Goal: Task Accomplishment & Management: Use online tool/utility

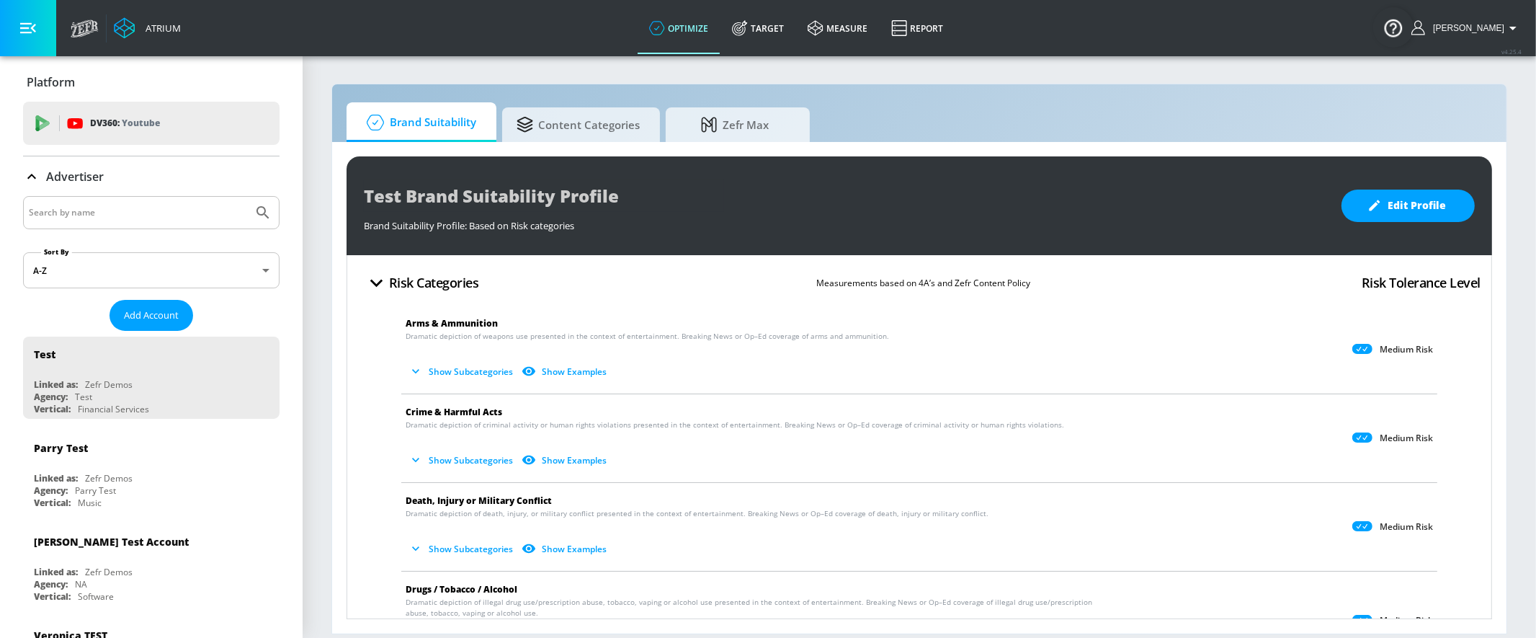
click at [135, 207] on input "Search by name" at bounding box center [138, 212] width 218 height 19
type input "general [PERSON_NAME]"
click at [259, 199] on button "Submit Search" at bounding box center [263, 213] width 32 height 32
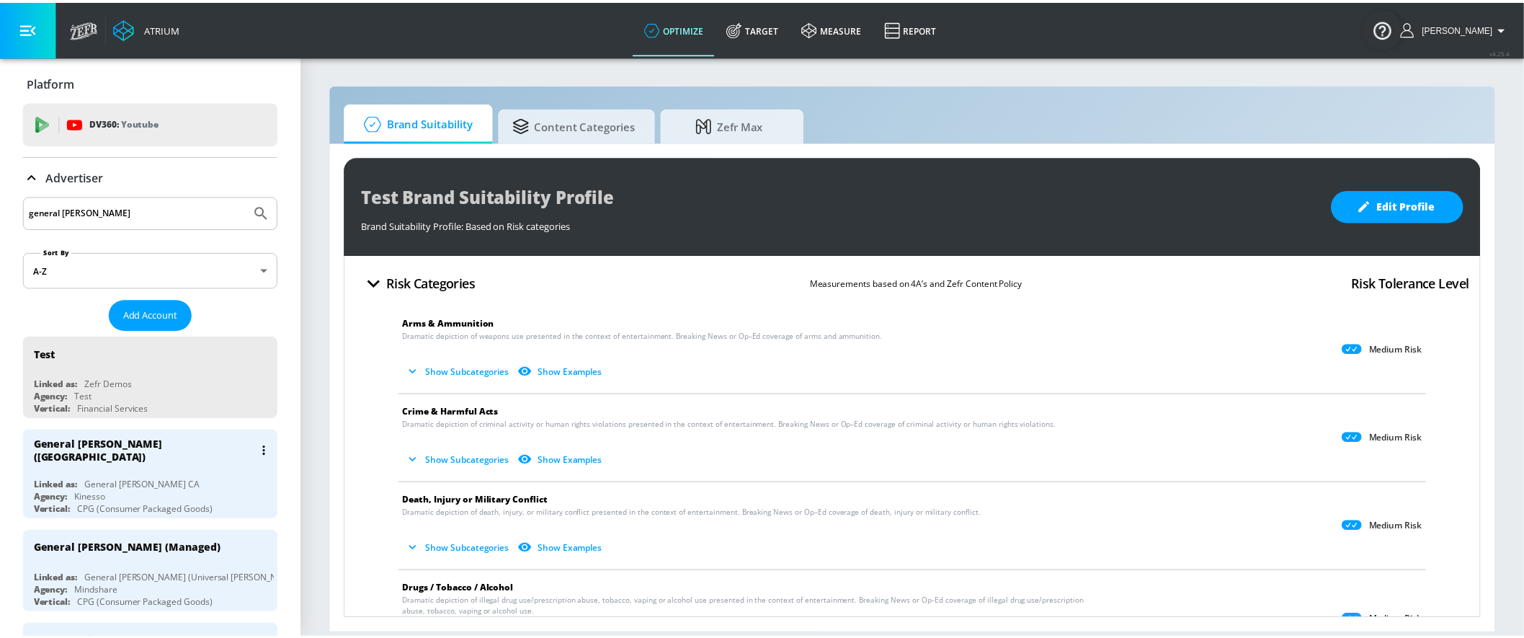
scroll to position [20, 0]
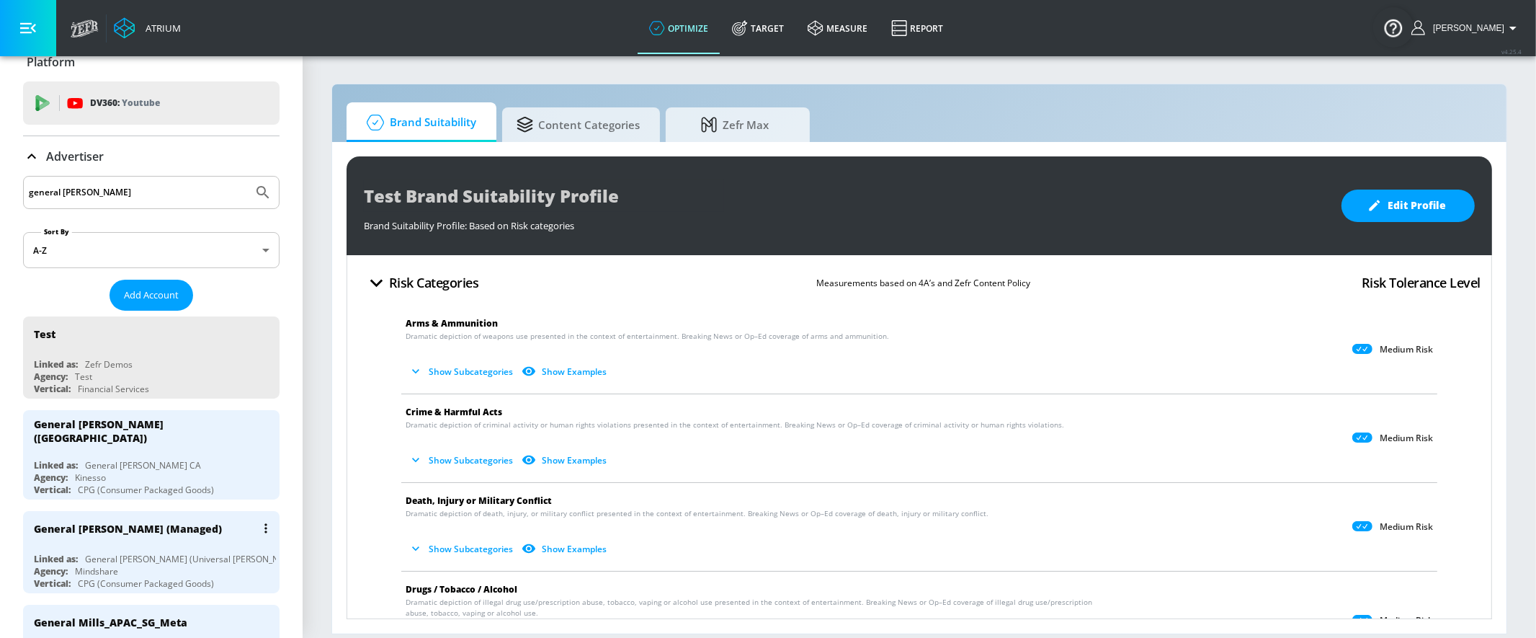
click at [197, 526] on div "General [PERSON_NAME] (Managed)" at bounding box center [155, 528] width 242 height 35
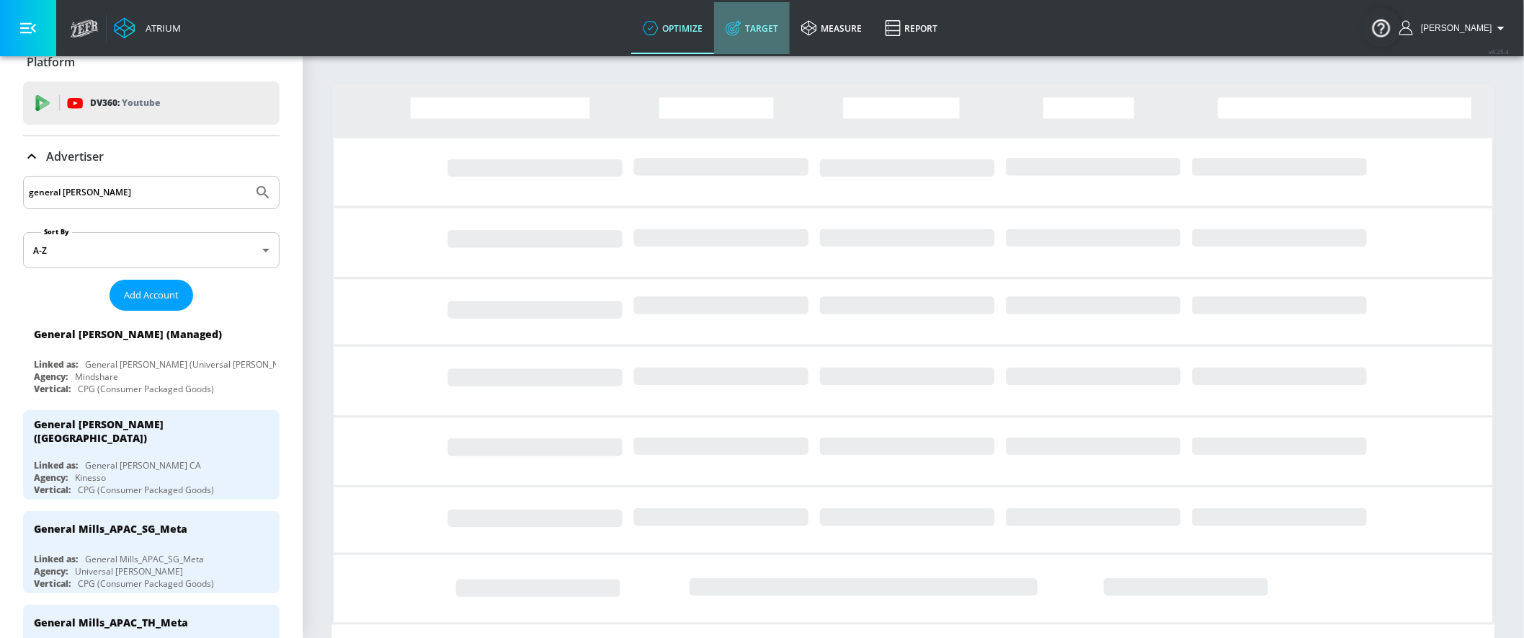
click at [769, 17] on link "Target" at bounding box center [752, 28] width 76 height 52
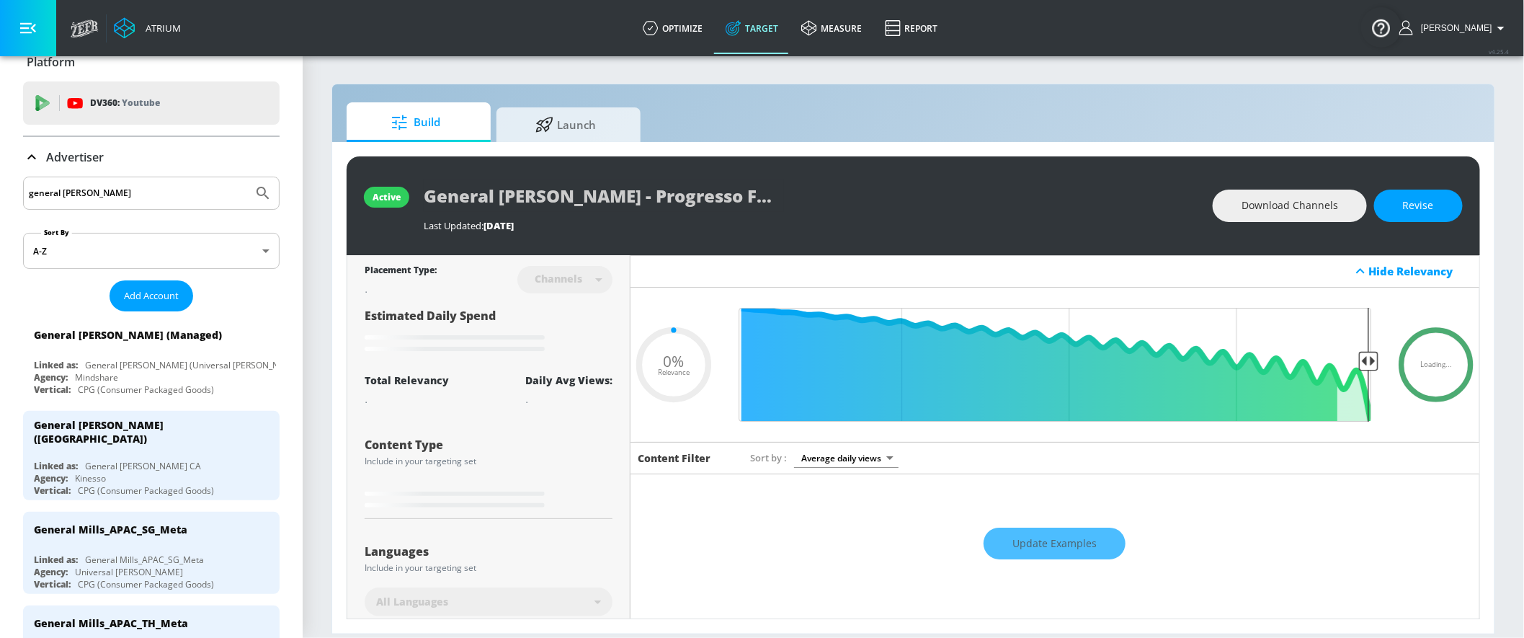
type input "0.05"
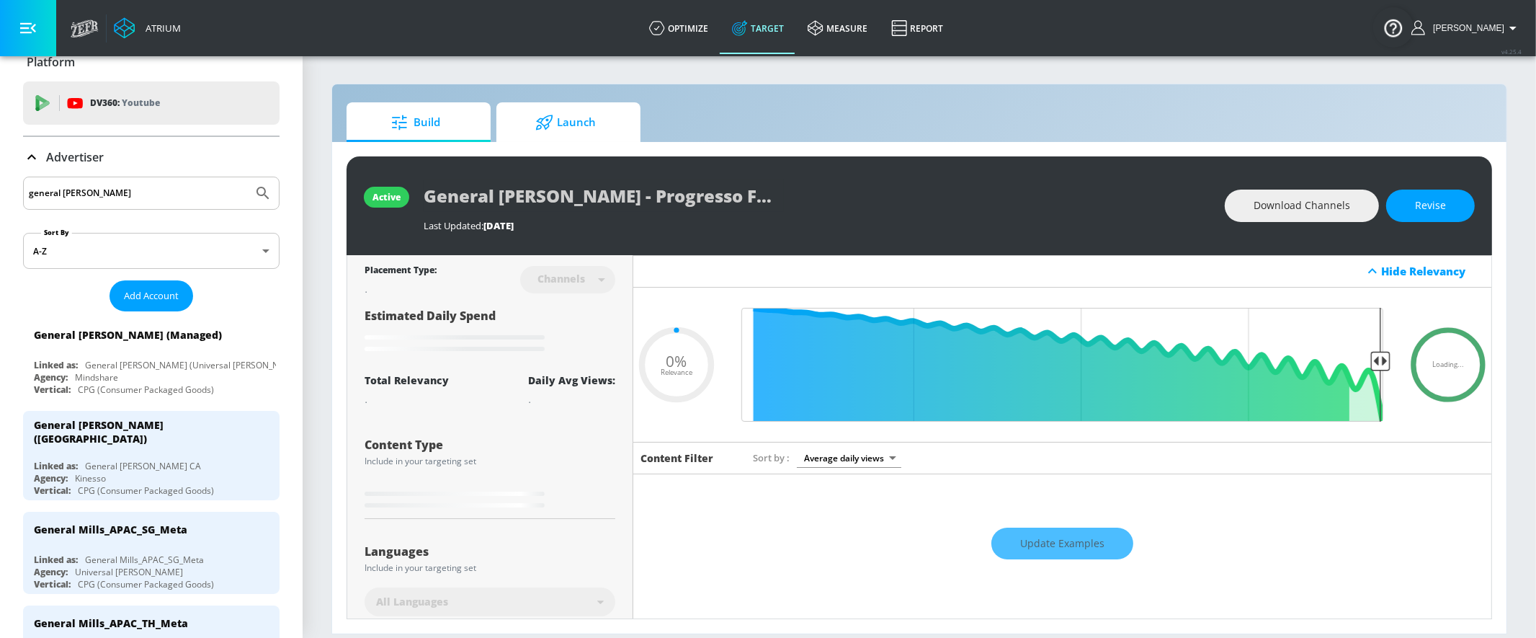
click at [540, 107] on span "Launch" at bounding box center [566, 122] width 110 height 35
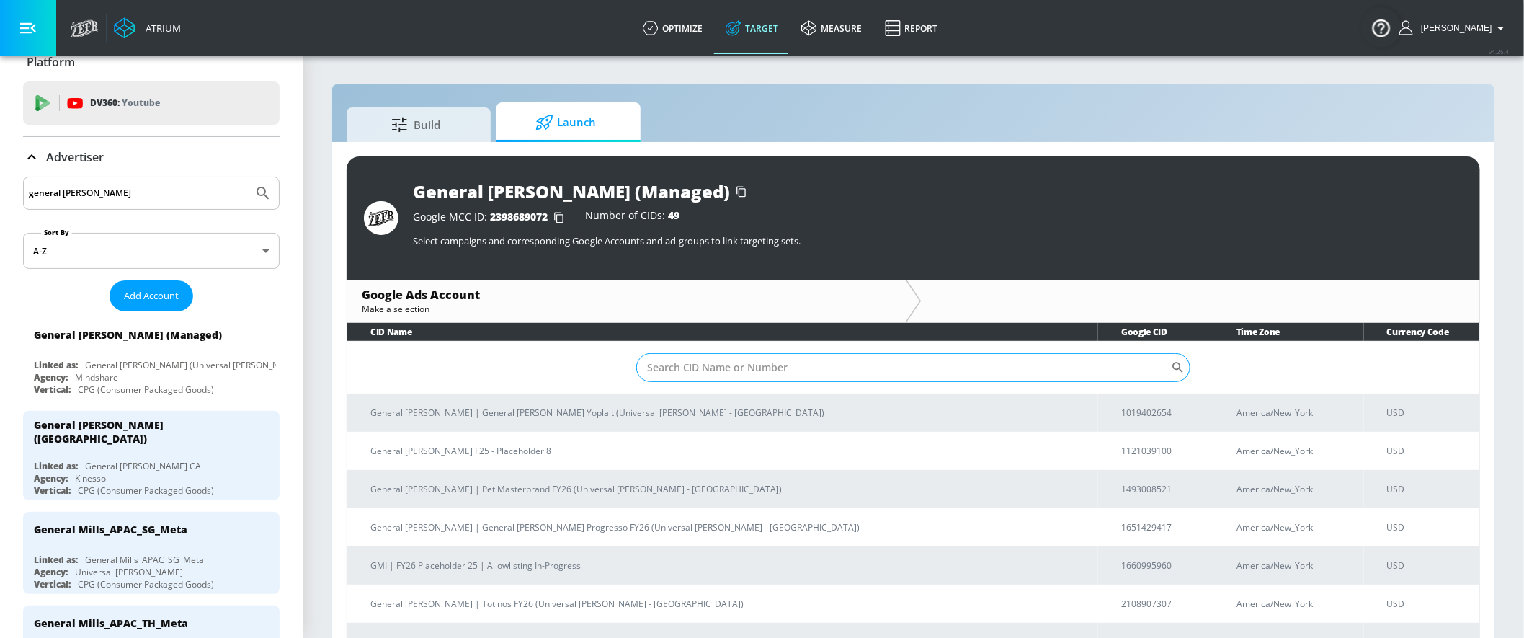
click at [718, 369] on input "Sort By" at bounding box center [903, 367] width 535 height 29
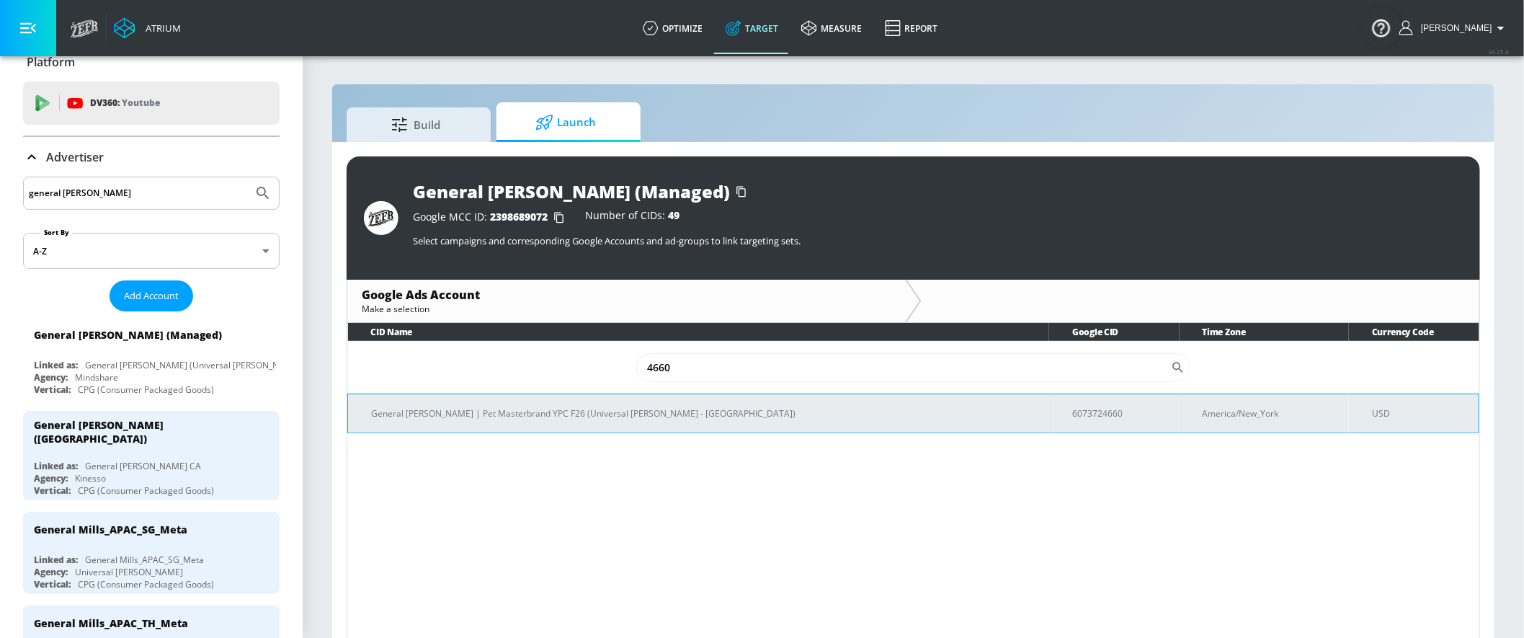
type input "4660"
click at [592, 408] on p "General [PERSON_NAME] | Pet Masterbrand YPC F26 (Universal [PERSON_NAME] - [GEO…" at bounding box center [704, 413] width 666 height 15
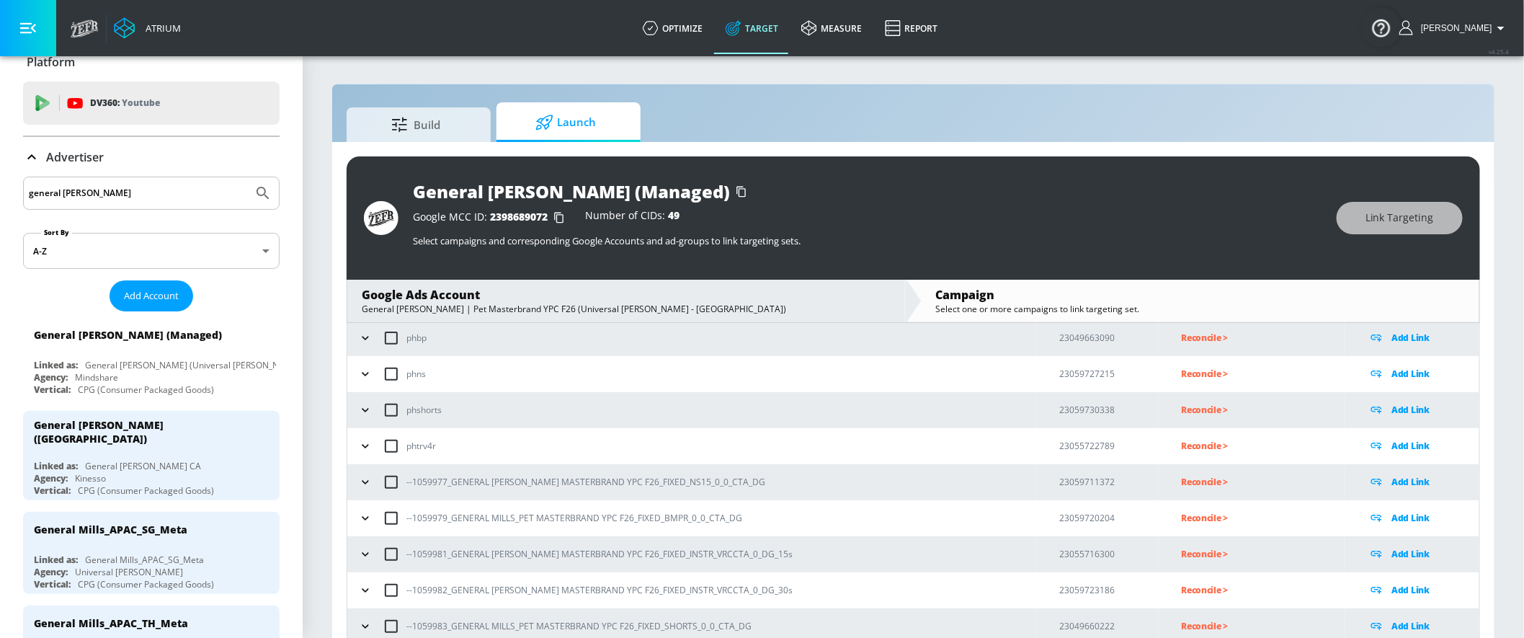
scroll to position [20, 0]
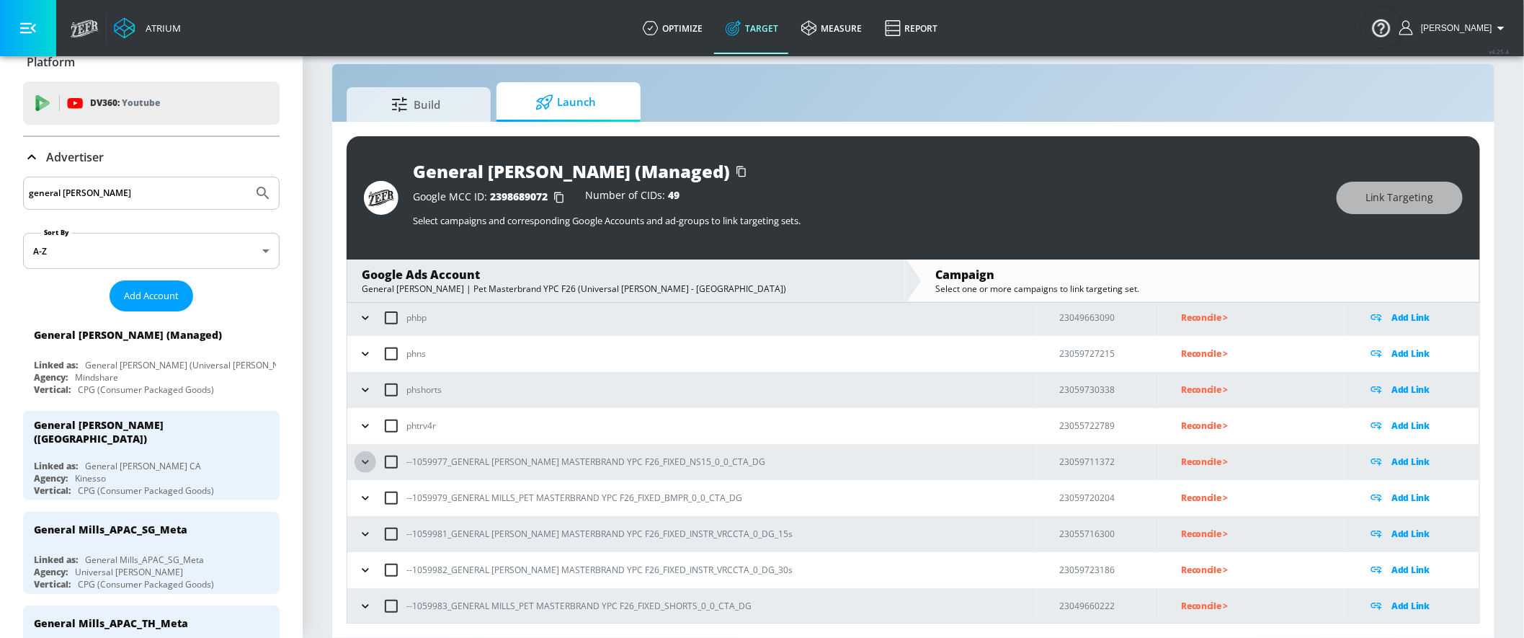
click at [370, 464] on icon "button" at bounding box center [365, 462] width 14 height 14
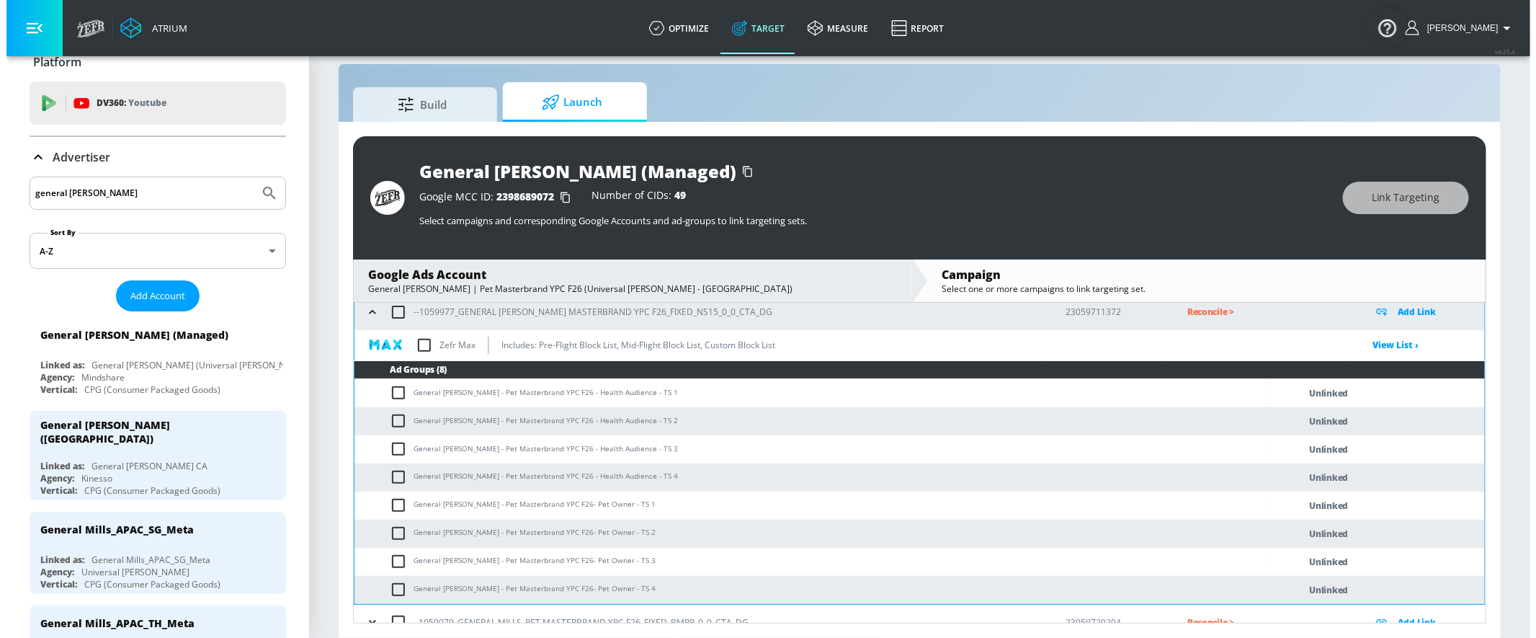
scroll to position [11957, 0]
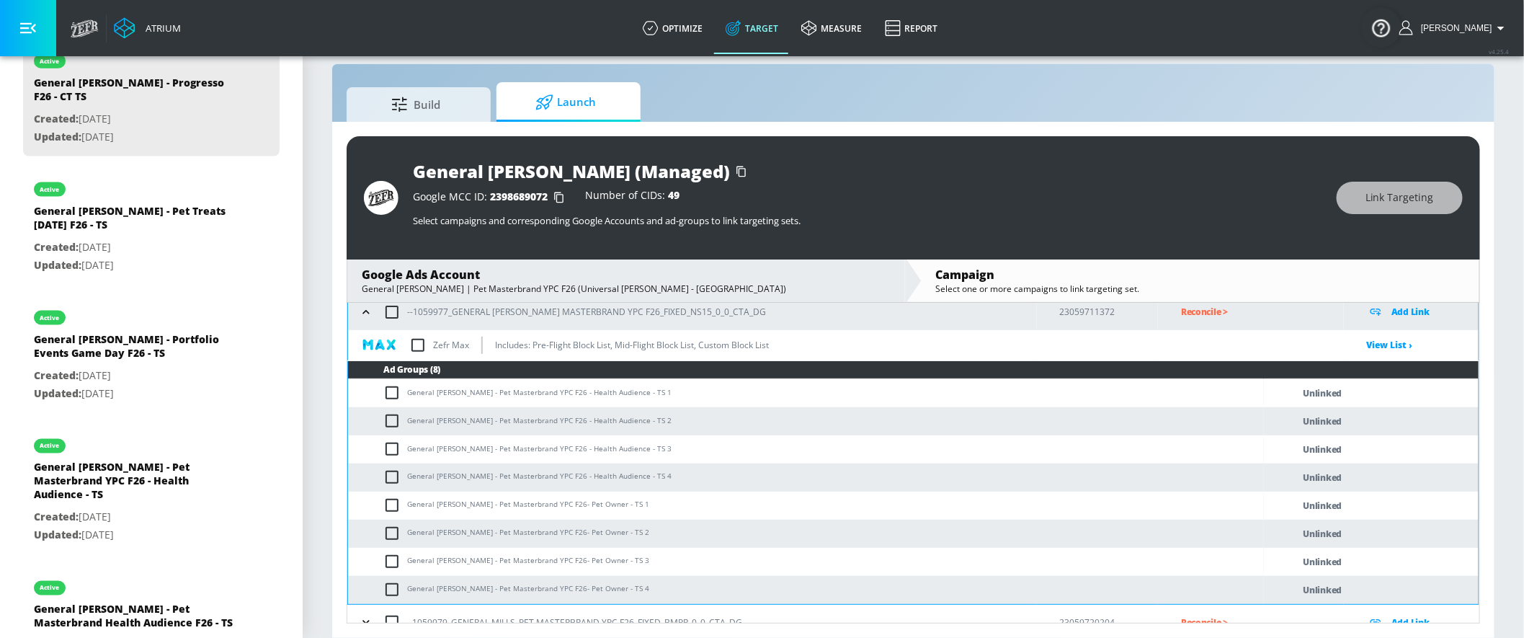
click at [395, 474] on input "checkbox" at bounding box center [395, 476] width 24 height 17
checkbox input "true"
click at [390, 440] on input "checkbox" at bounding box center [395, 448] width 24 height 17
checkbox input "true"
click at [391, 421] on input "checkbox" at bounding box center [395, 420] width 24 height 17
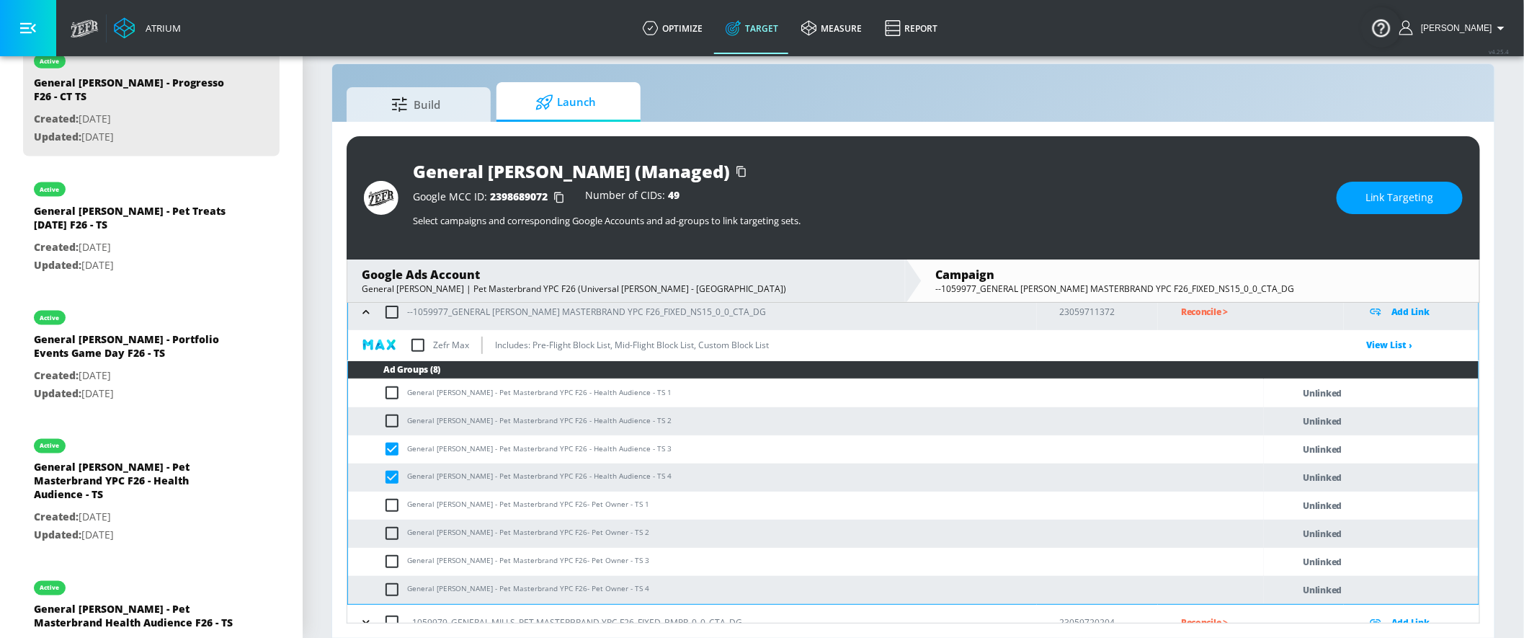
checkbox input "true"
click at [389, 387] on input "checkbox" at bounding box center [395, 392] width 24 height 17
checkbox input "true"
click at [1371, 191] on span "Link Targeting" at bounding box center [1399, 198] width 68 height 18
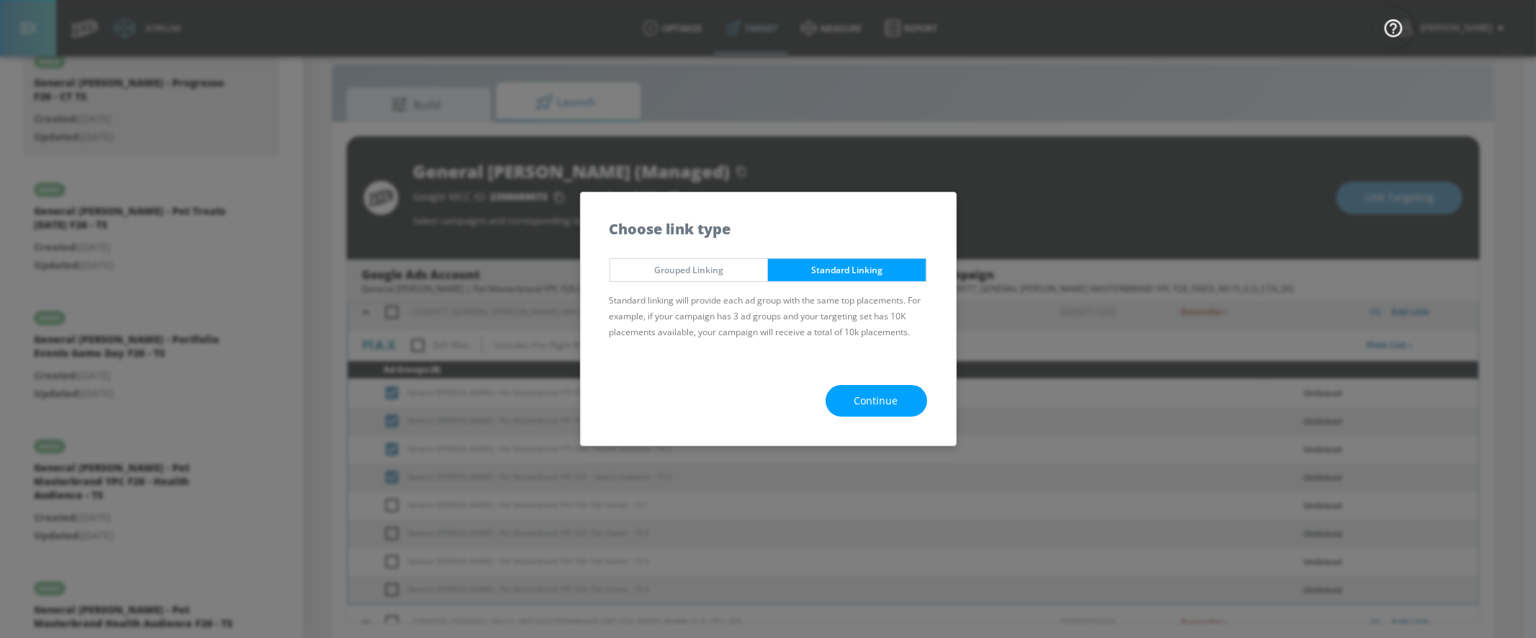
click at [877, 393] on span "Continue" at bounding box center [876, 401] width 44 height 18
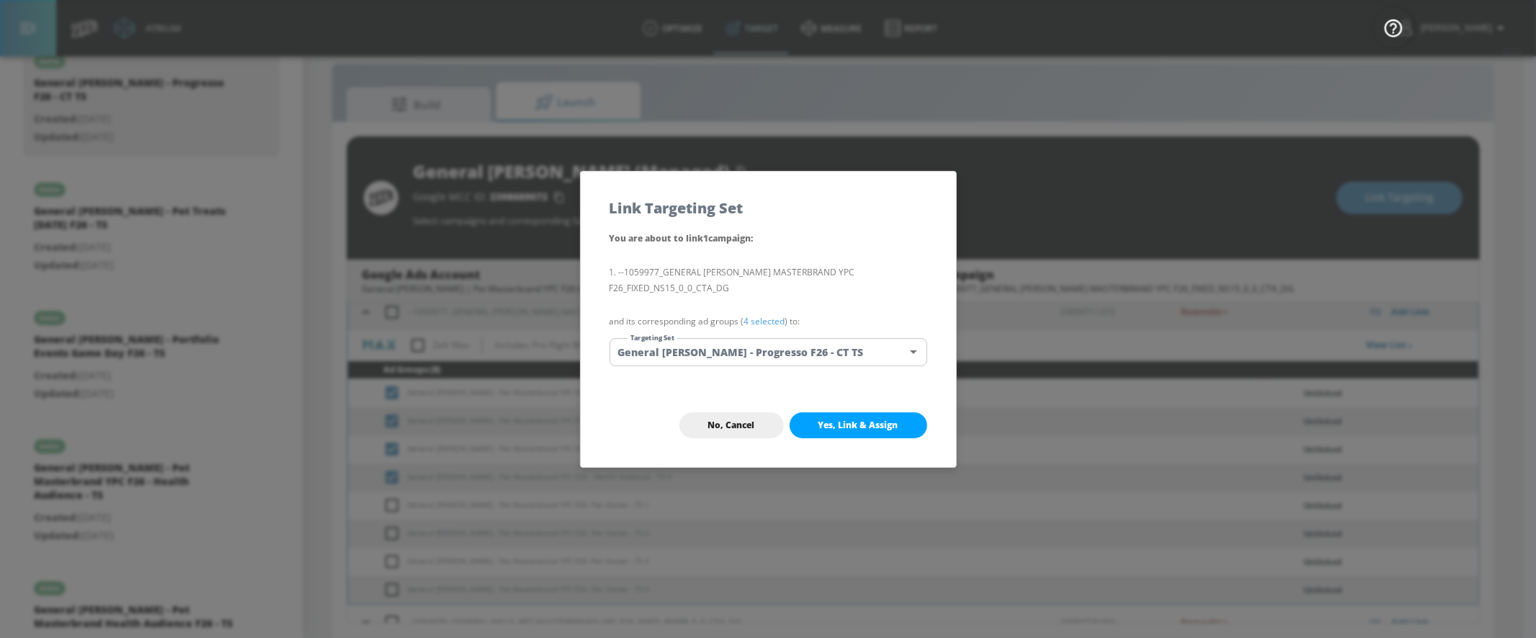
click at [825, 339] on body "Atrium optimize Target measure Report optimize Target measure Report v 4.25.4 Y…" at bounding box center [768, 309] width 1536 height 658
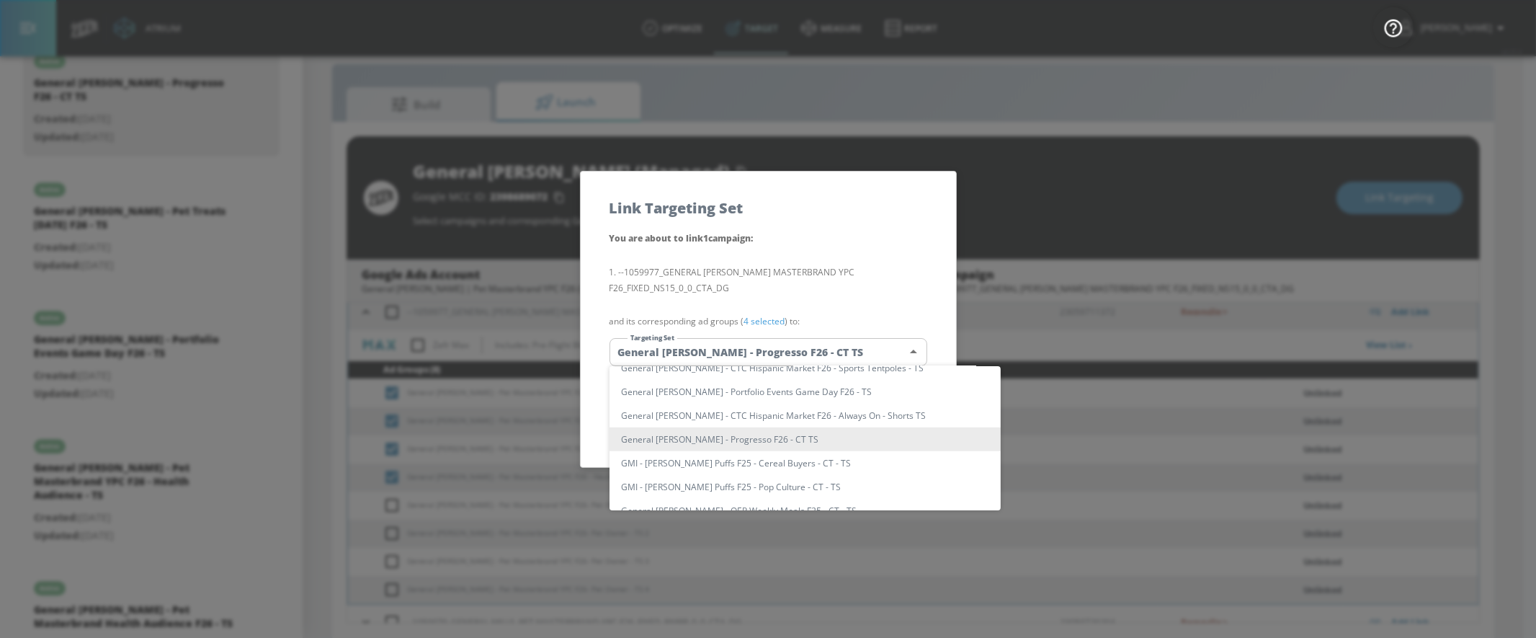
scroll to position [820, 0]
click at [782, 439] on li "General [PERSON_NAME] - Pet Masterbrand YPC F26 - Health Audience - TS" at bounding box center [804, 439] width 391 height 24
type input "6904de17-dc11-456a-924a-ad8277638bef"
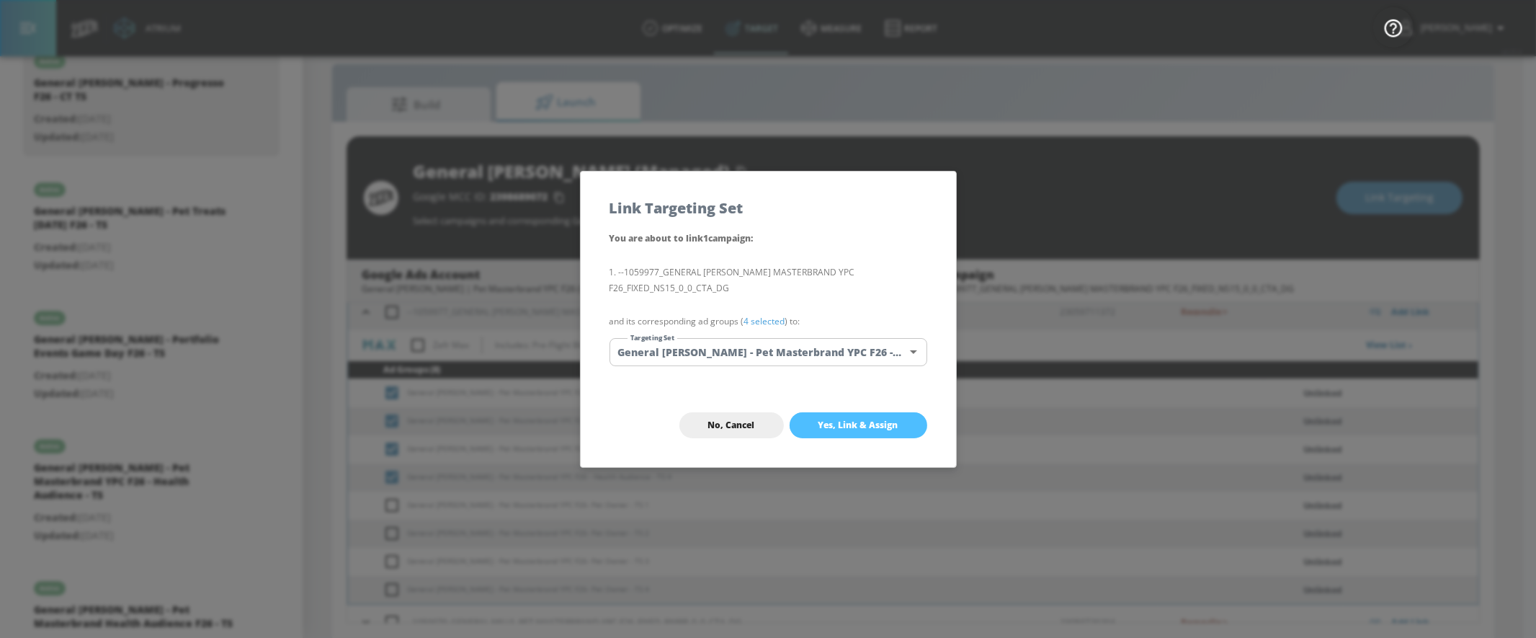
click at [855, 431] on button "Yes, Link & Assign" at bounding box center [859, 425] width 138 height 26
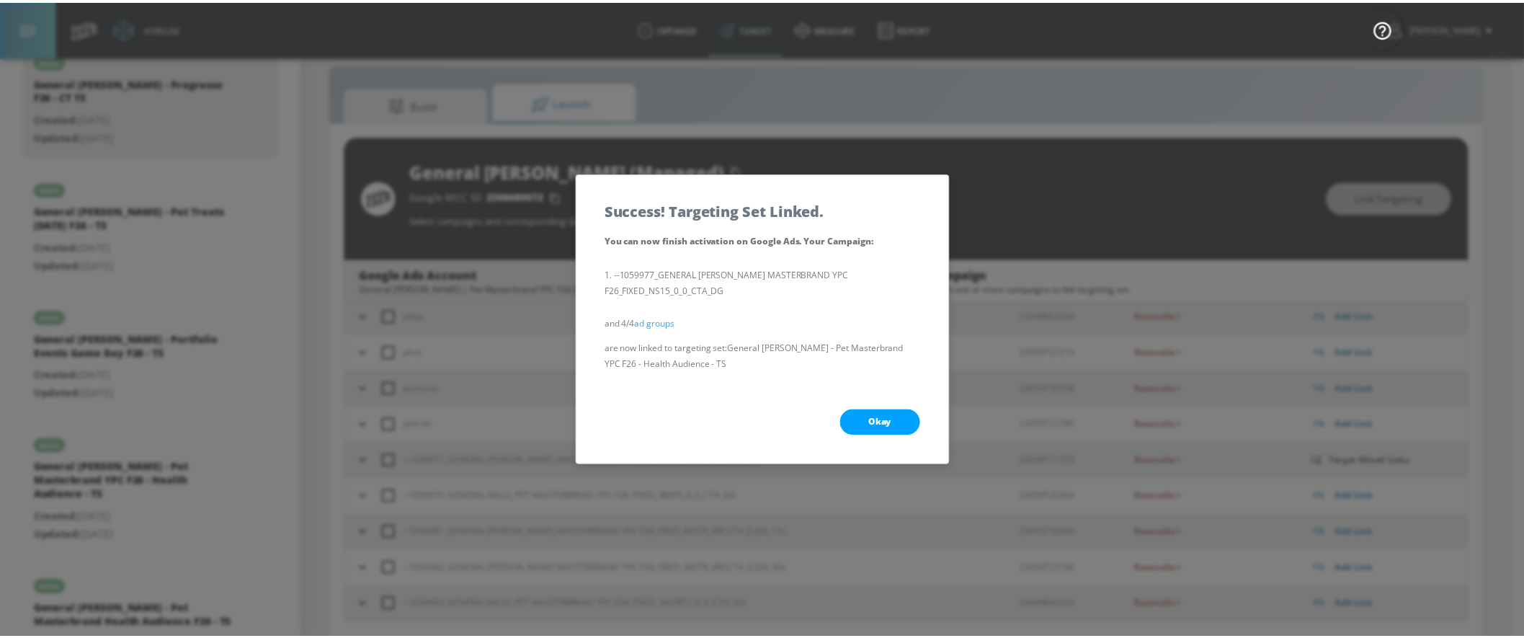
scroll to position [78, 0]
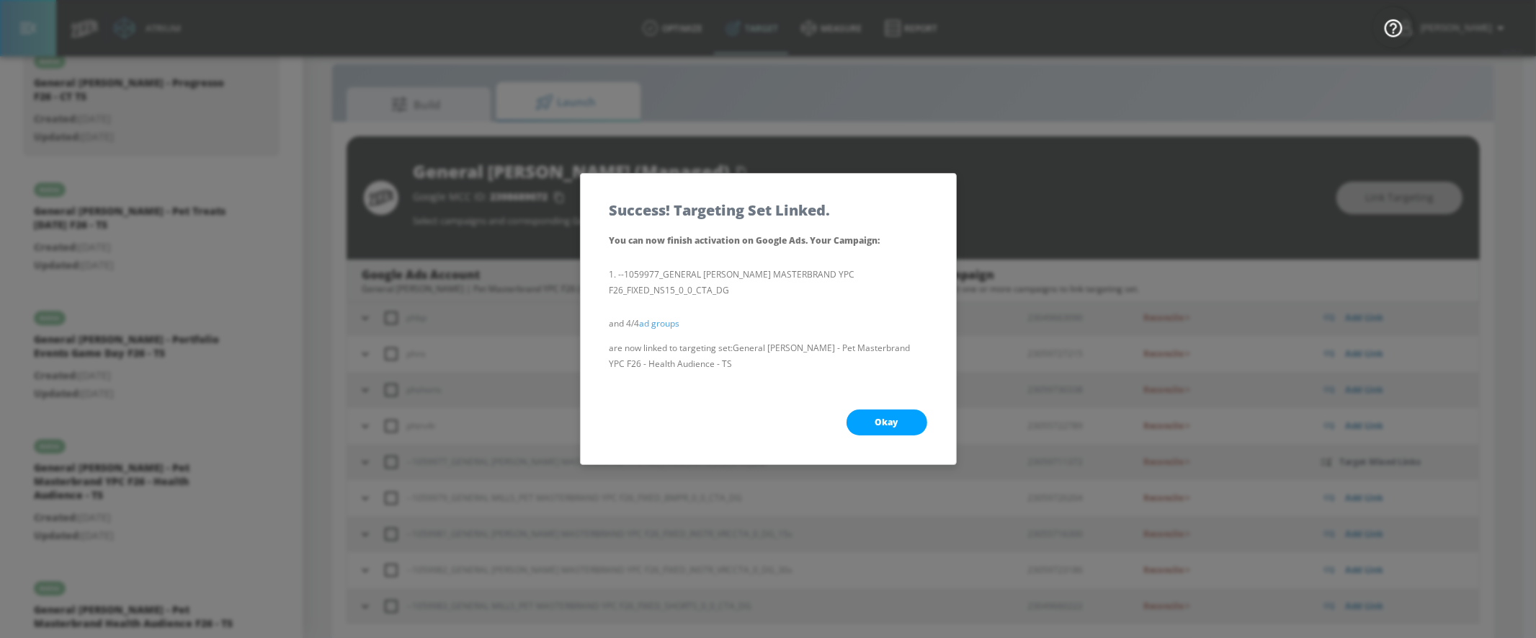
click at [896, 416] on span "Okay" at bounding box center [886, 422] width 23 height 12
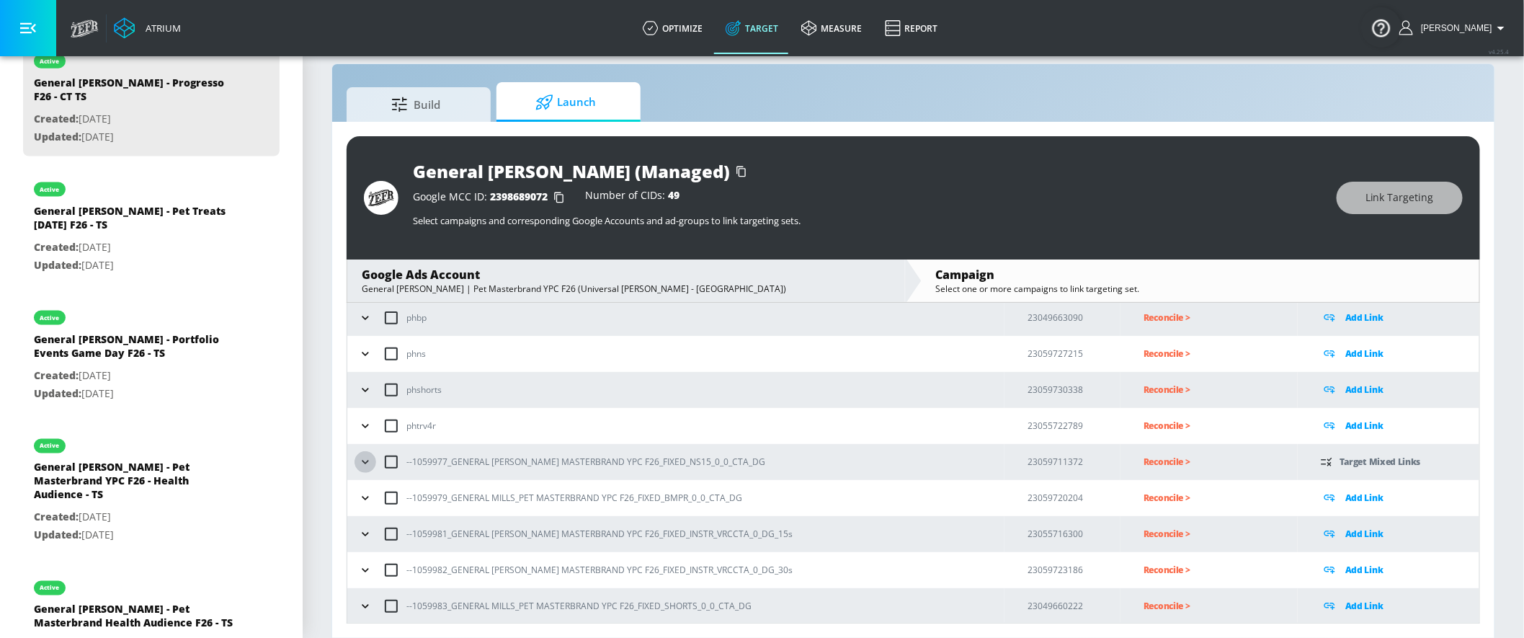
click at [369, 455] on icon "button" at bounding box center [365, 462] width 14 height 14
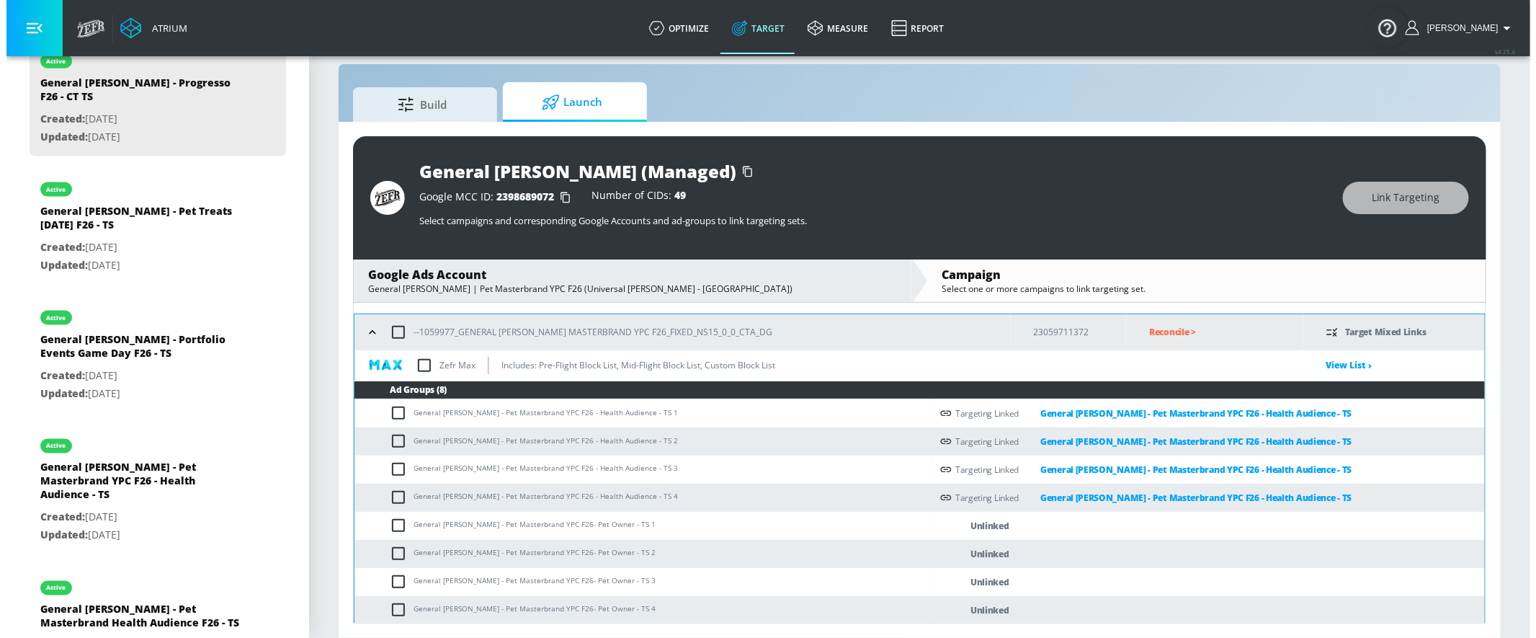
scroll to position [210, 0]
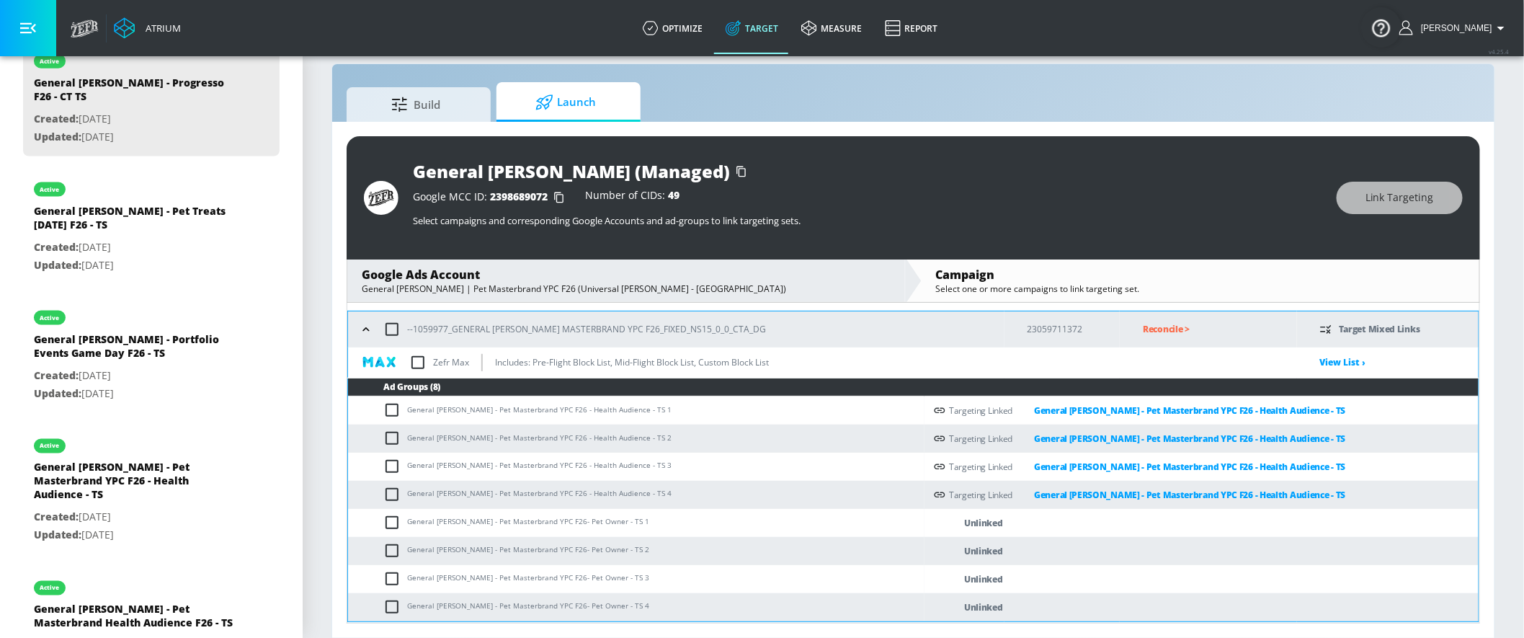
click at [393, 531] on td "General [PERSON_NAME] - Pet Masterbrand YPC F26- Pet Owner - TS 1" at bounding box center [636, 523] width 576 height 28
click at [392, 521] on input "checkbox" at bounding box center [395, 522] width 24 height 17
checkbox input "true"
click at [395, 546] on input "checkbox" at bounding box center [395, 550] width 24 height 17
checkbox input "true"
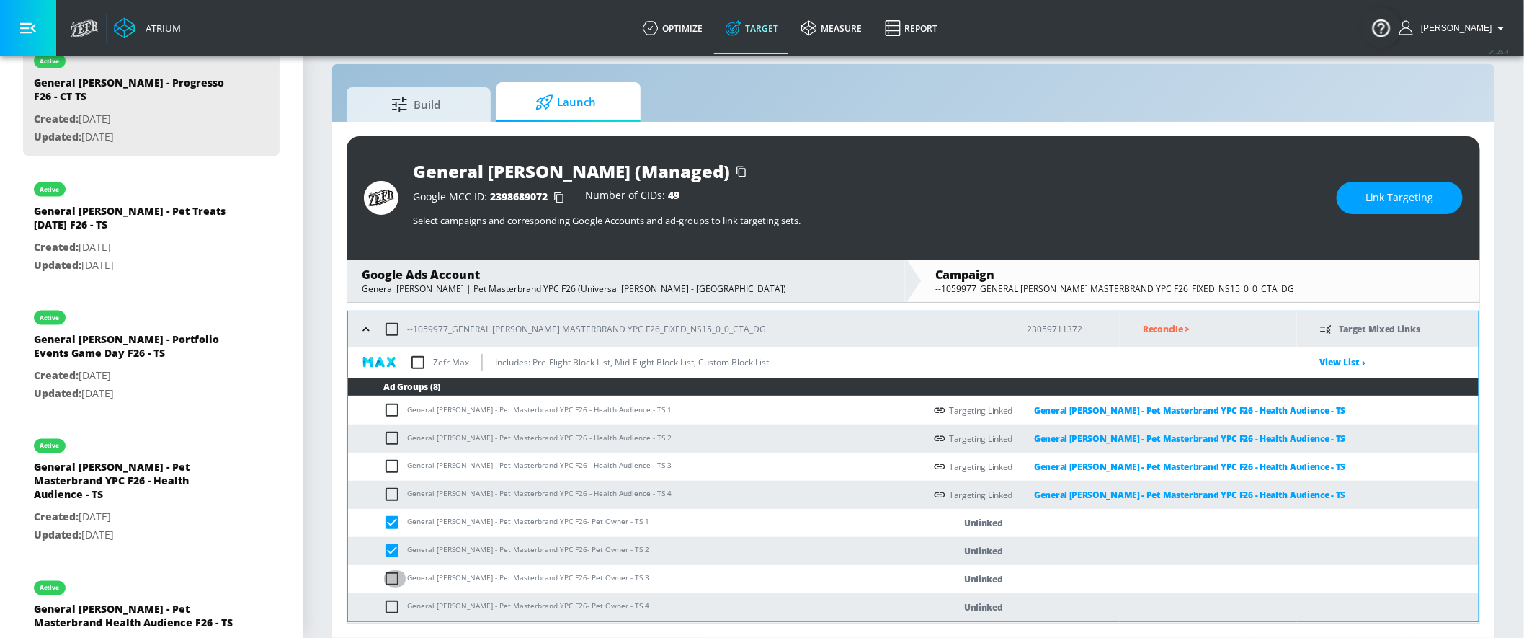
drag, startPoint x: 397, startPoint y: 573, endPoint x: 396, endPoint y: 597, distance: 23.1
click at [397, 573] on input "checkbox" at bounding box center [395, 578] width 24 height 17
checkbox input "true"
click at [392, 573] on input "checkbox" at bounding box center [395, 606] width 24 height 17
checkbox input "true"
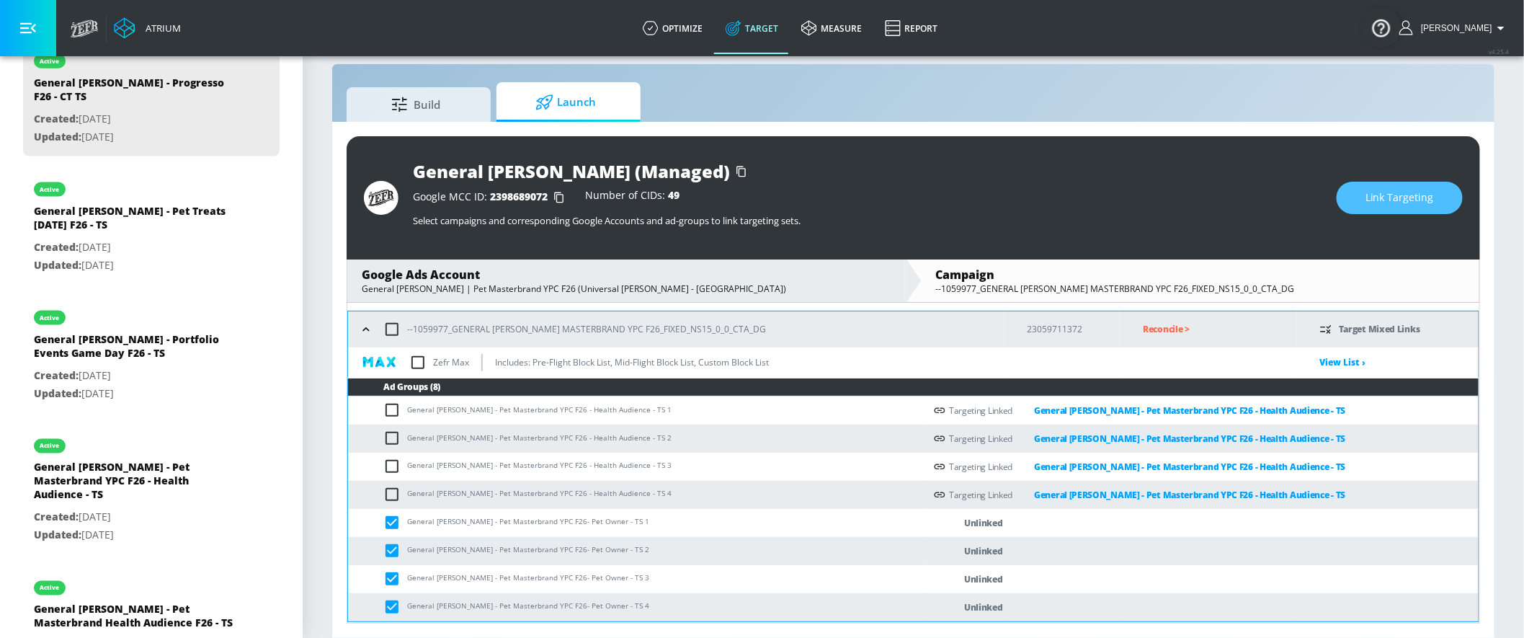
click at [1370, 196] on span "Link Targeting" at bounding box center [1399, 198] width 68 height 18
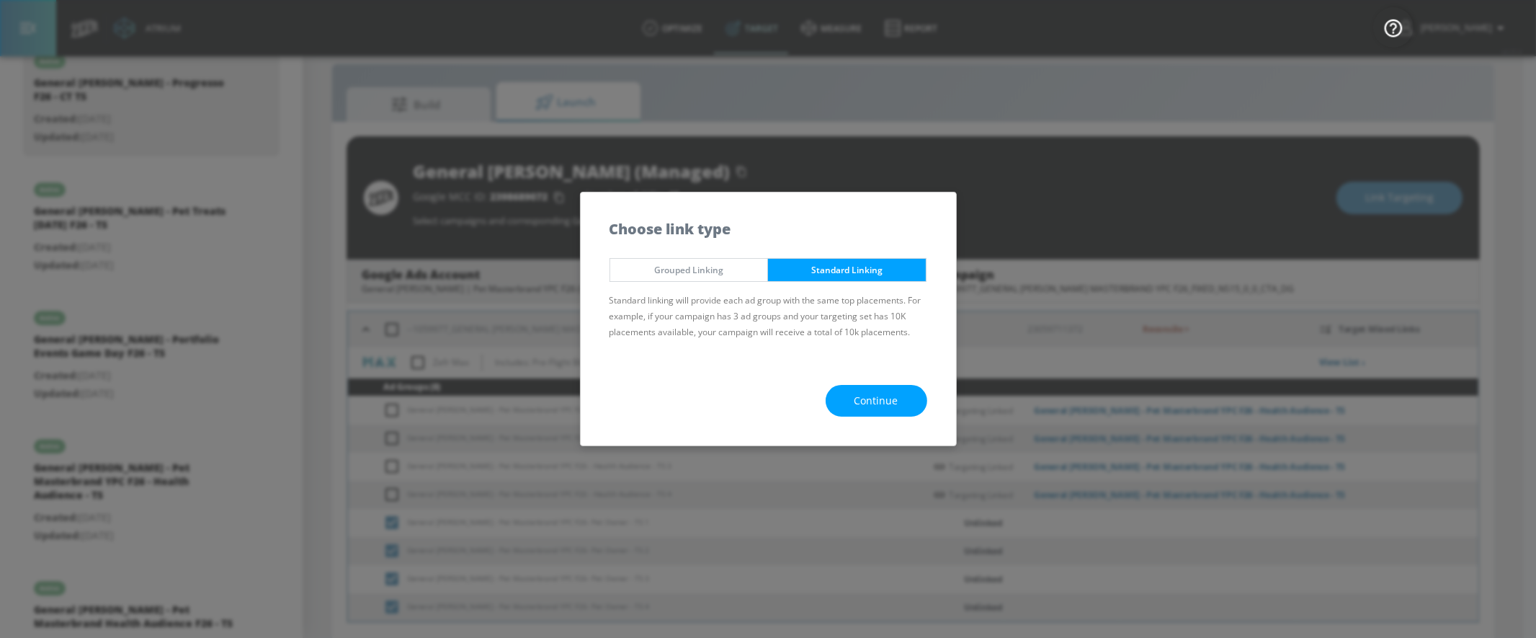
click at [915, 385] on button "Continue" at bounding box center [877, 401] width 102 height 32
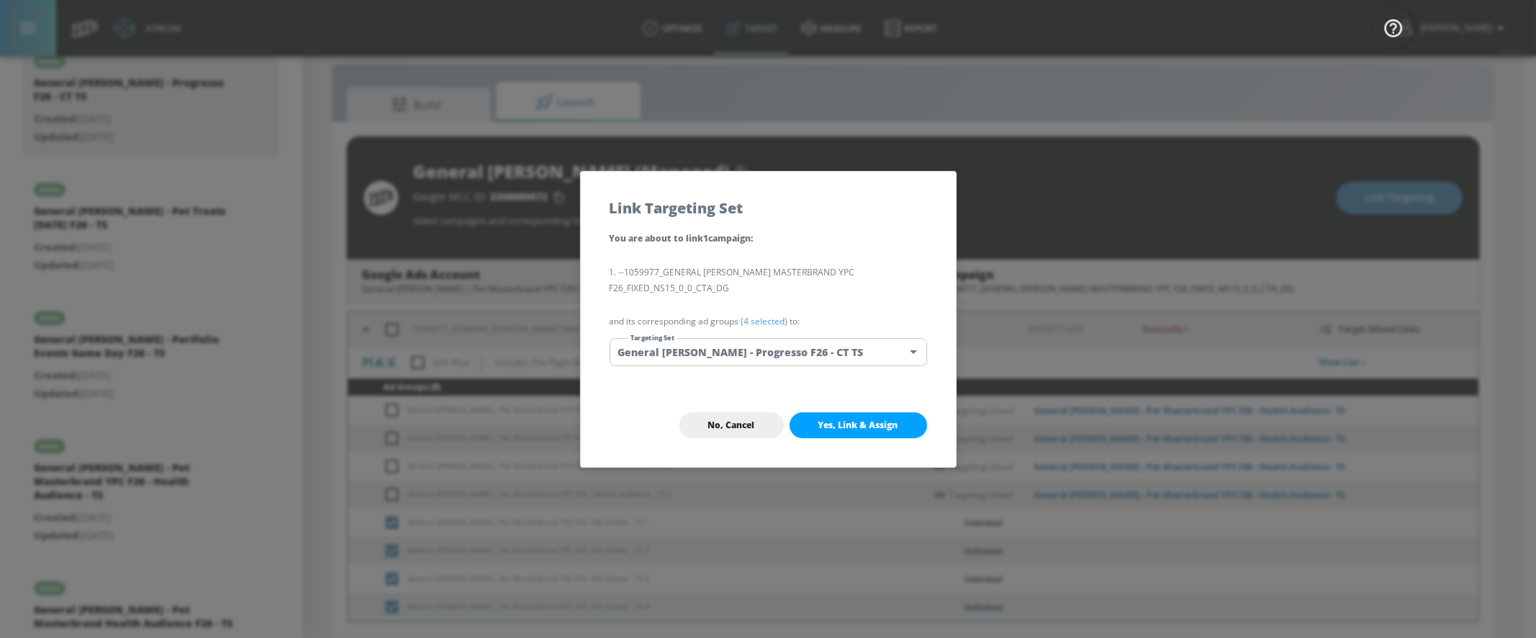
click at [868, 338] on body "Atrium optimize Target measure Report optimize Target measure Report v 4.25.4 Y…" at bounding box center [768, 309] width 1536 height 658
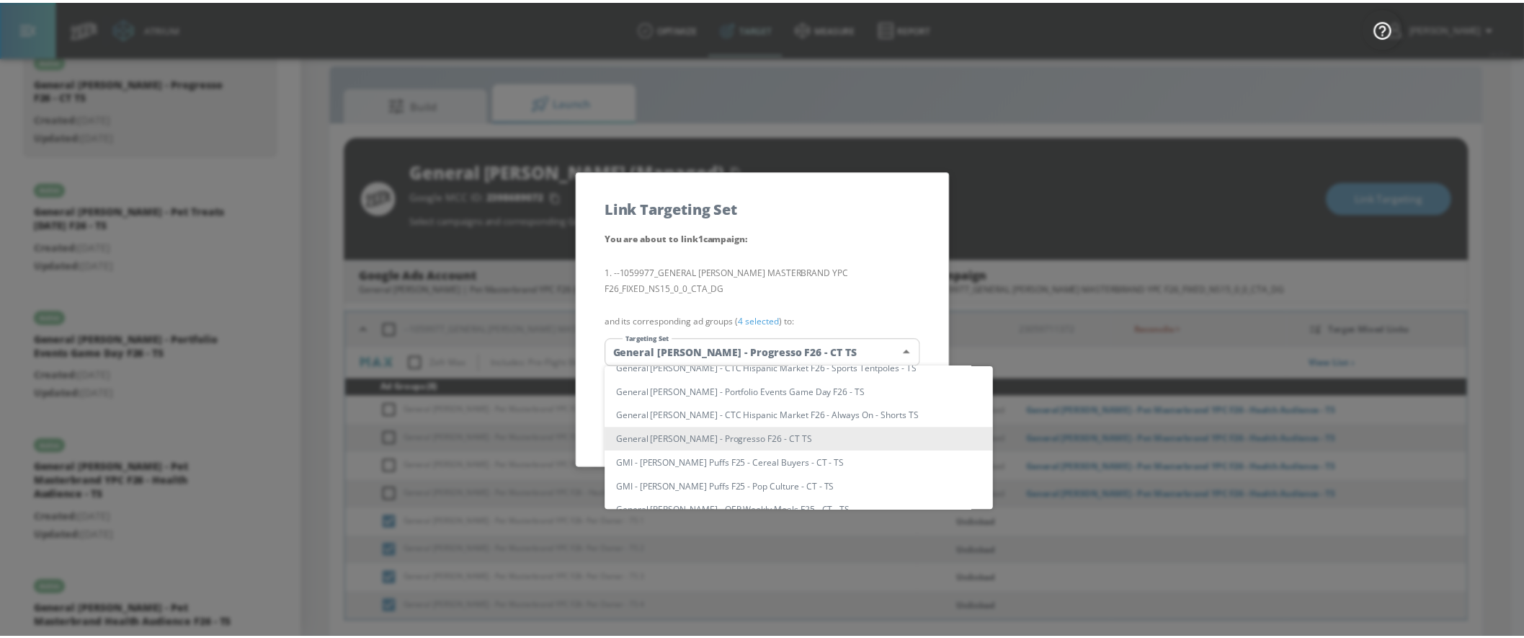
scroll to position [677, 0]
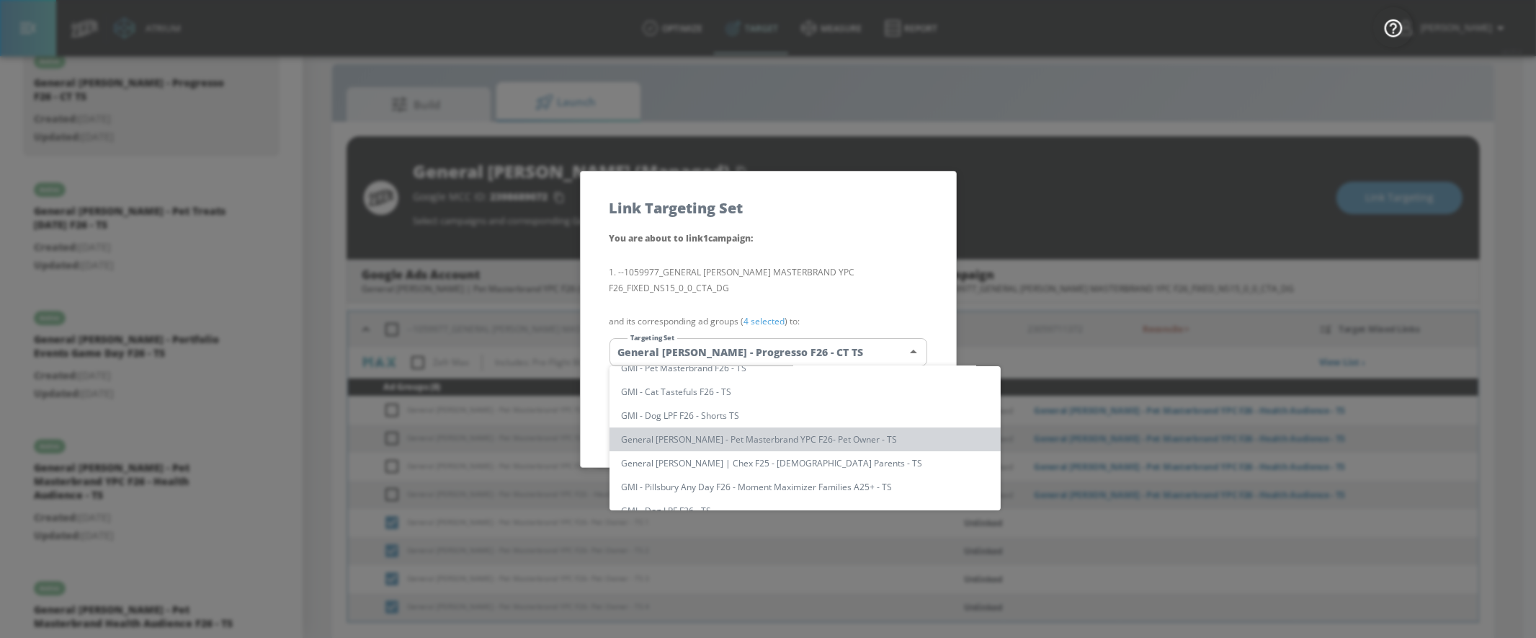
click at [847, 432] on li "General [PERSON_NAME] - Pet Masterbrand YPC F26- Pet Owner - TS" at bounding box center [804, 439] width 391 height 24
type input "613d0af9-cf84-49c2-a6c5-e97aaebdf3f3"
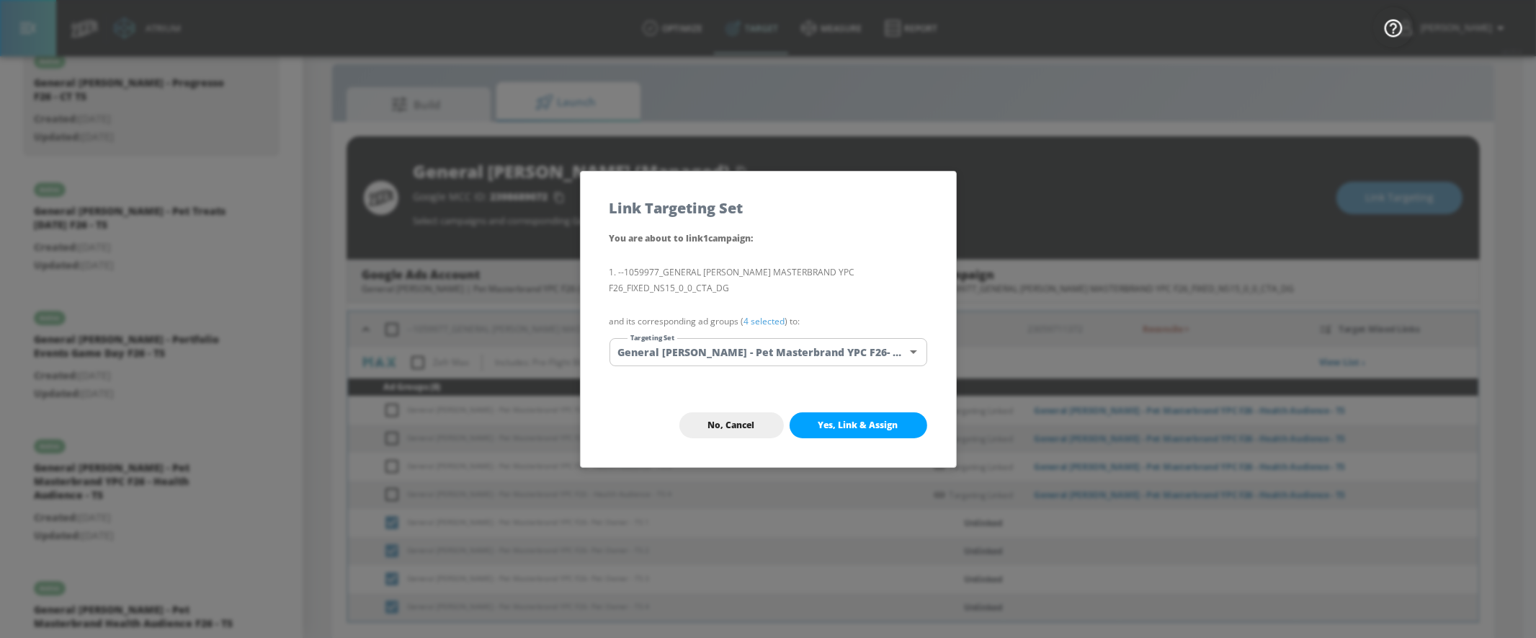
click at [851, 427] on span "Yes, Link & Assign" at bounding box center [858, 425] width 80 height 12
checkbox input "false"
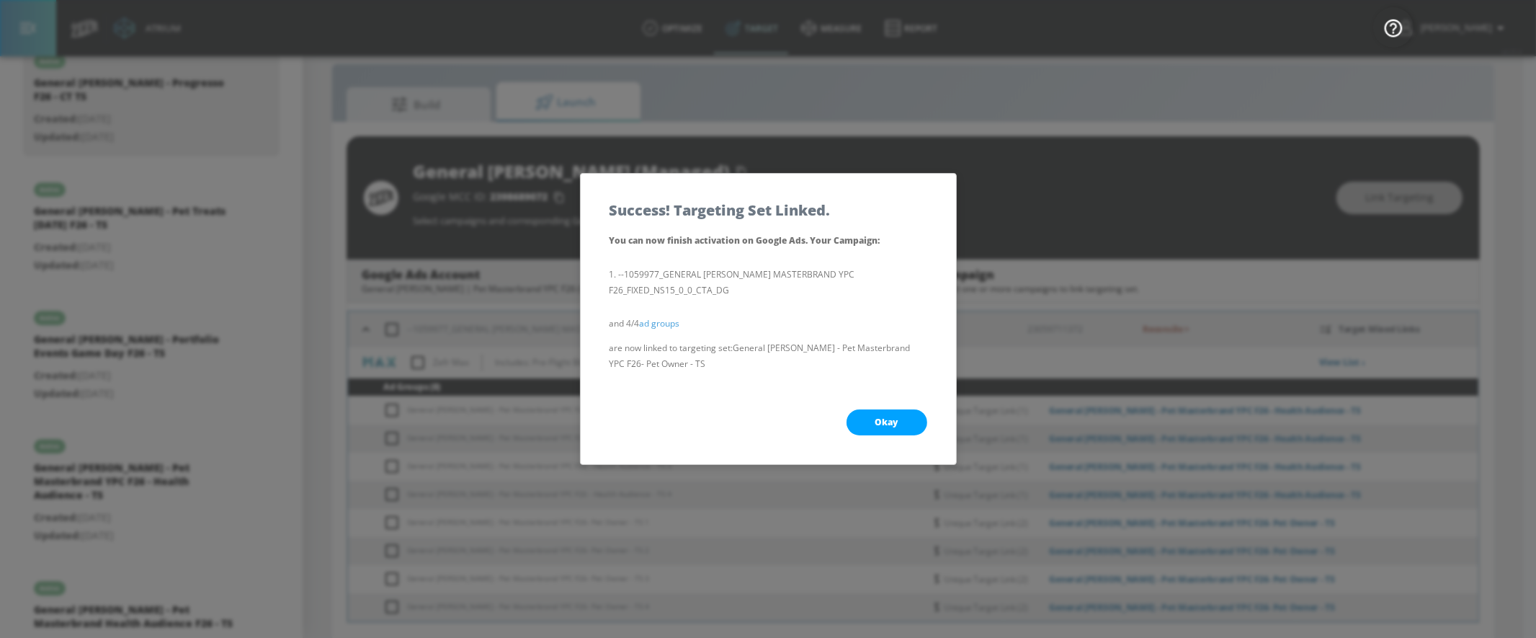
click at [848, 412] on div "Okay" at bounding box center [768, 422] width 375 height 84
click at [880, 422] on span "Okay" at bounding box center [886, 422] width 23 height 12
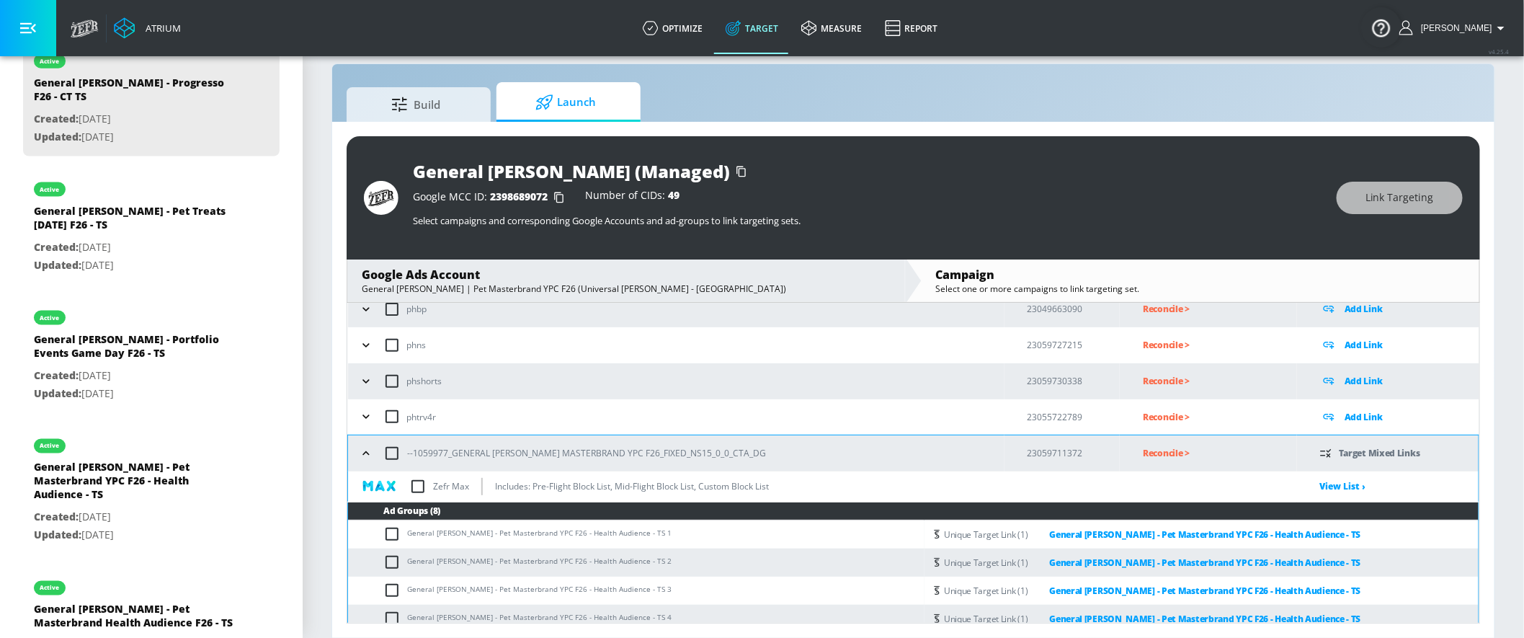
scroll to position [78, 0]
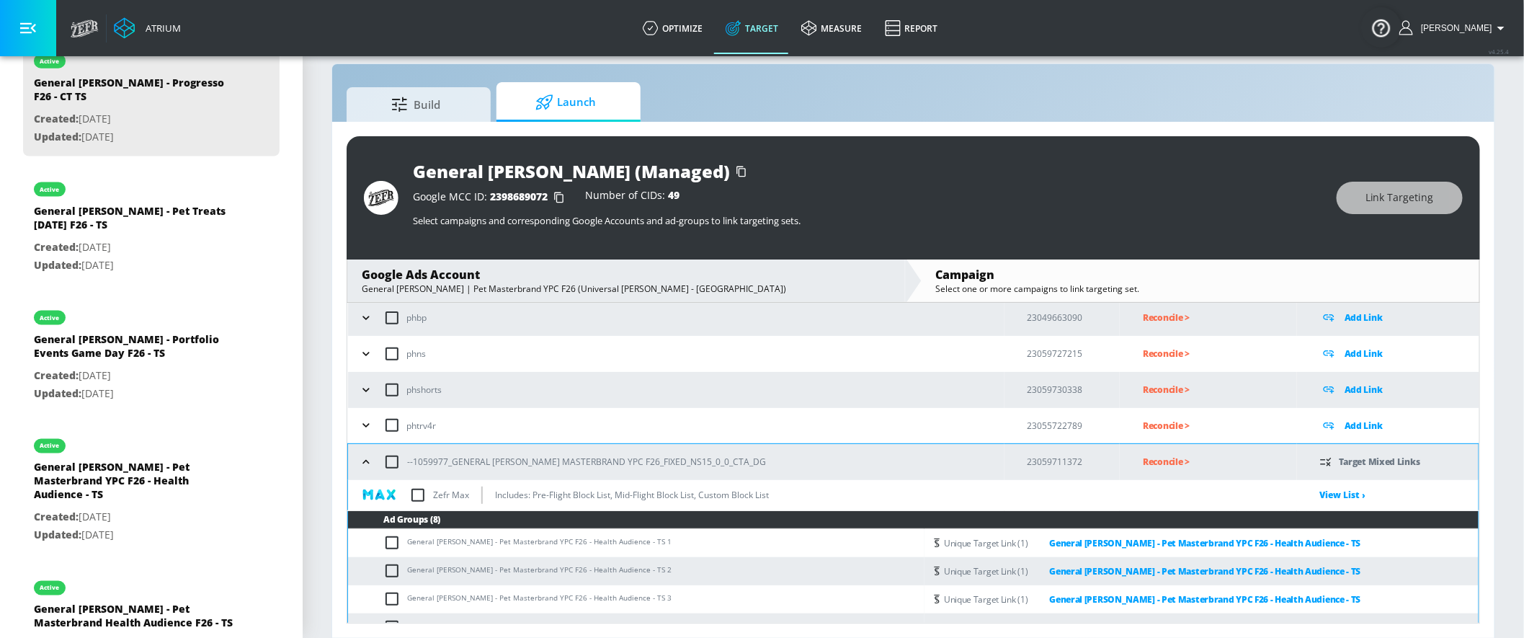
click at [366, 455] on icon "button" at bounding box center [366, 462] width 14 height 14
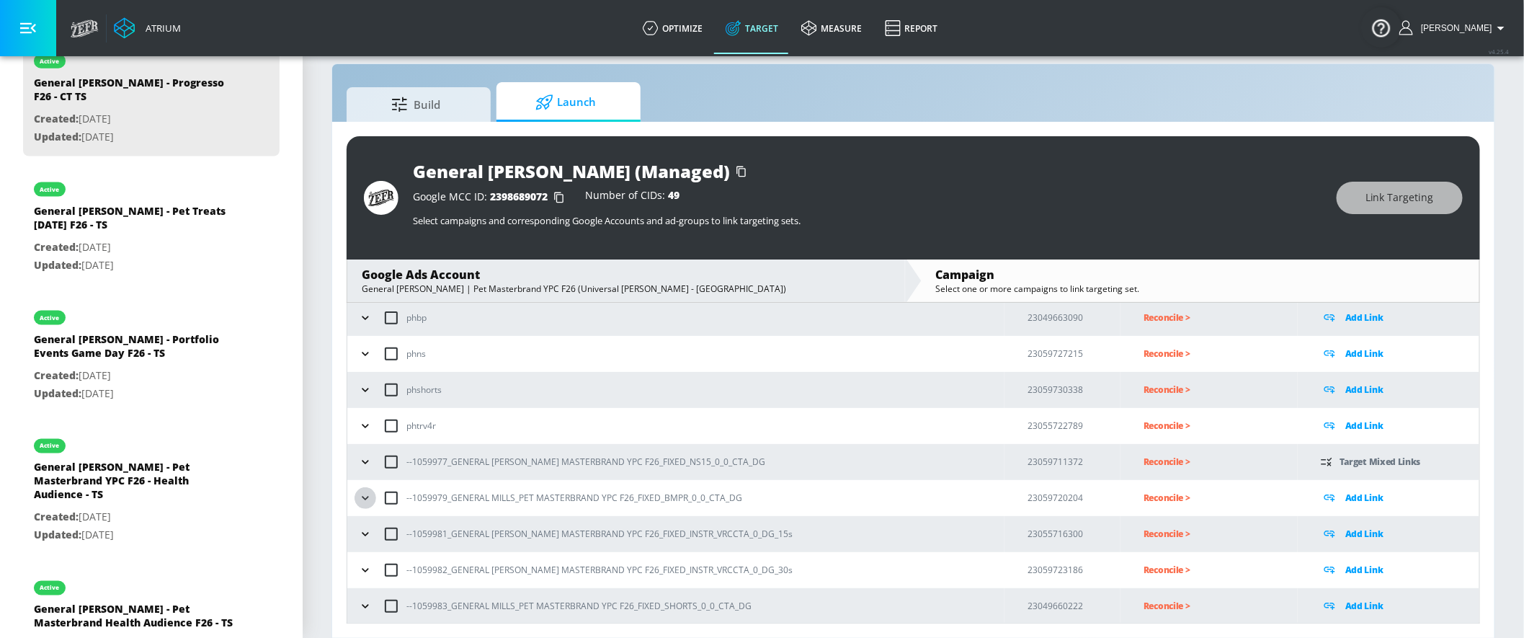
click at [372, 491] on icon "button" at bounding box center [365, 498] width 14 height 14
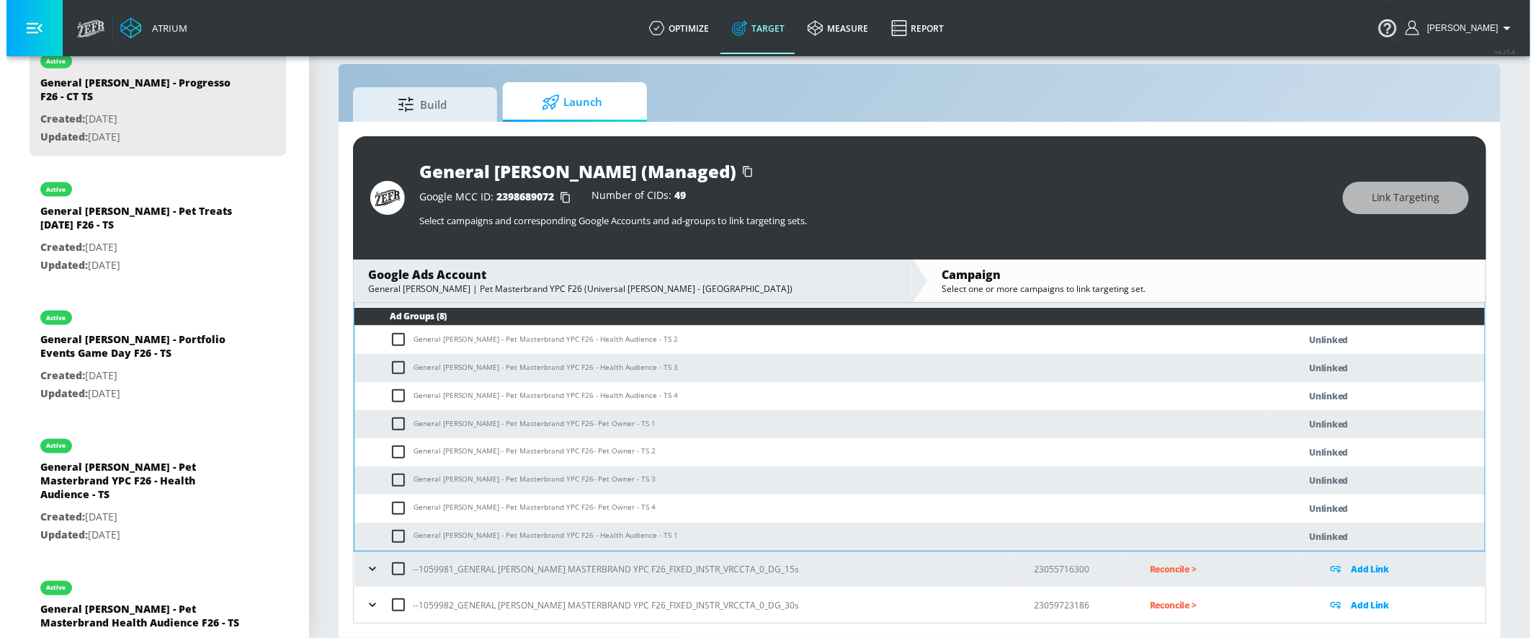
scroll to position [303, 0]
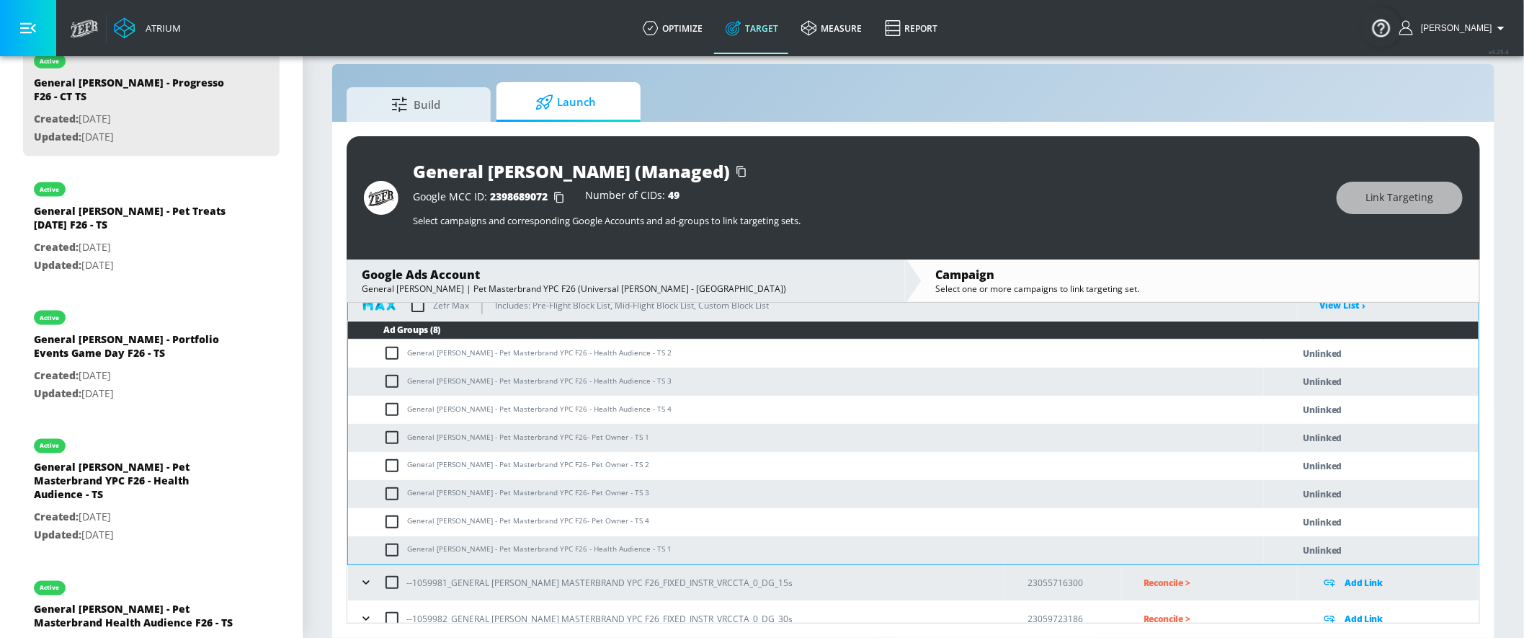
click at [390, 353] on input "checkbox" at bounding box center [395, 352] width 24 height 17
checkbox input "false"
click at [392, 372] on input "checkbox" at bounding box center [395, 380] width 24 height 17
checkbox input "true"
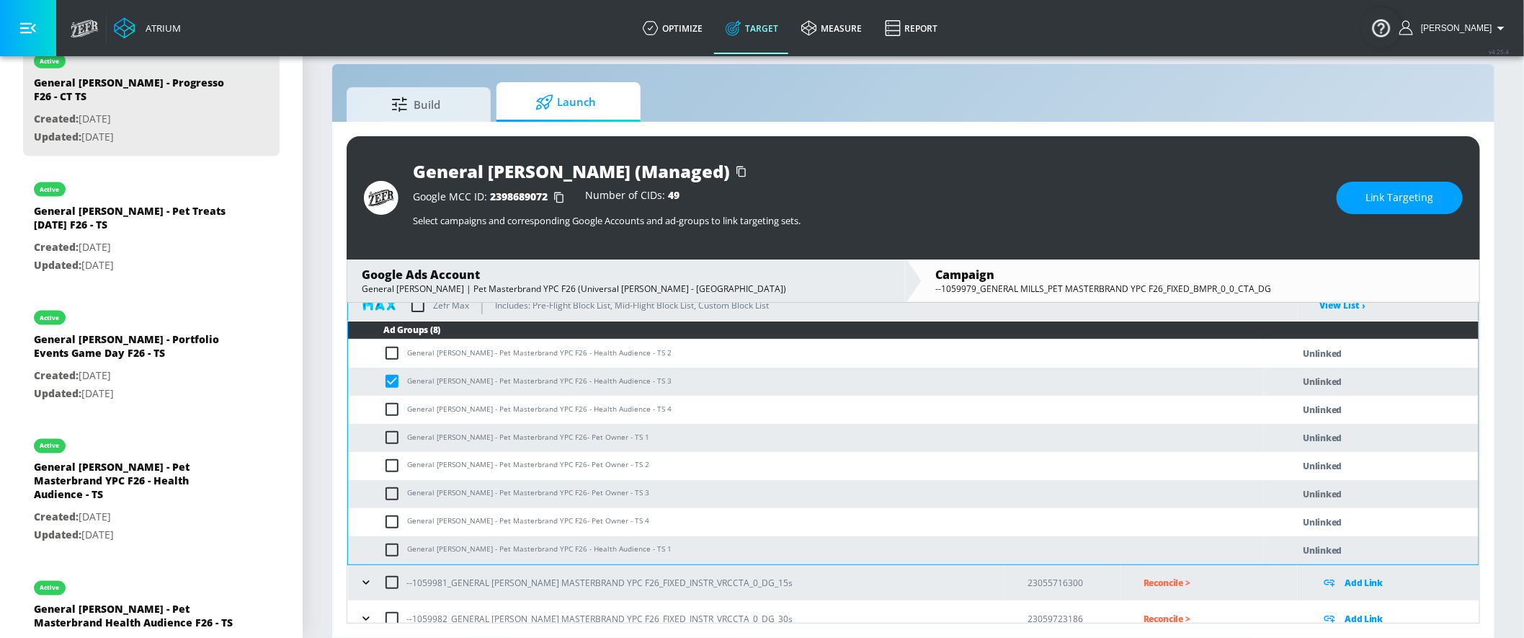
click at [389, 354] on input "checkbox" at bounding box center [395, 352] width 24 height 17
checkbox input "true"
click at [393, 401] on input "checkbox" at bounding box center [395, 409] width 24 height 17
checkbox input "true"
click at [393, 549] on input "checkbox" at bounding box center [395, 549] width 24 height 17
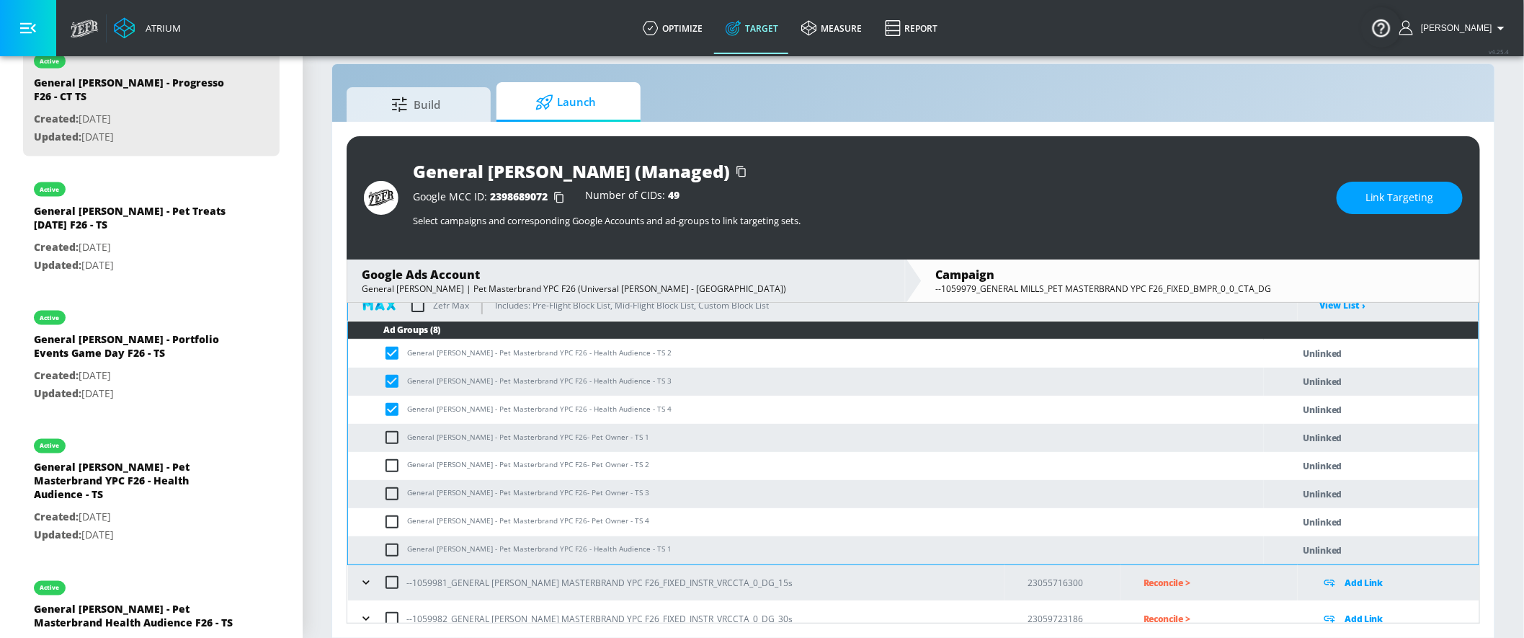
checkbox input "true"
click at [1371, 195] on span "Link Targeting" at bounding box center [1399, 198] width 68 height 18
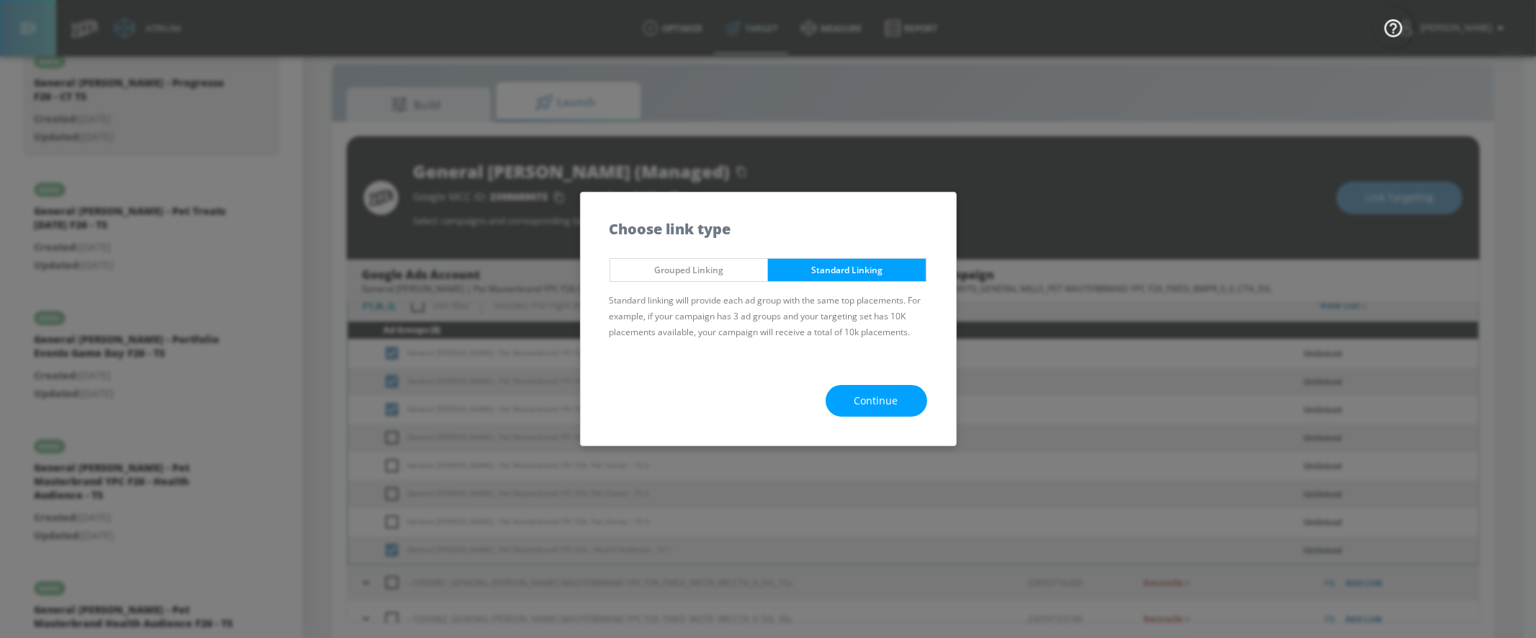
click at [895, 396] on span "Continue" at bounding box center [876, 401] width 44 height 18
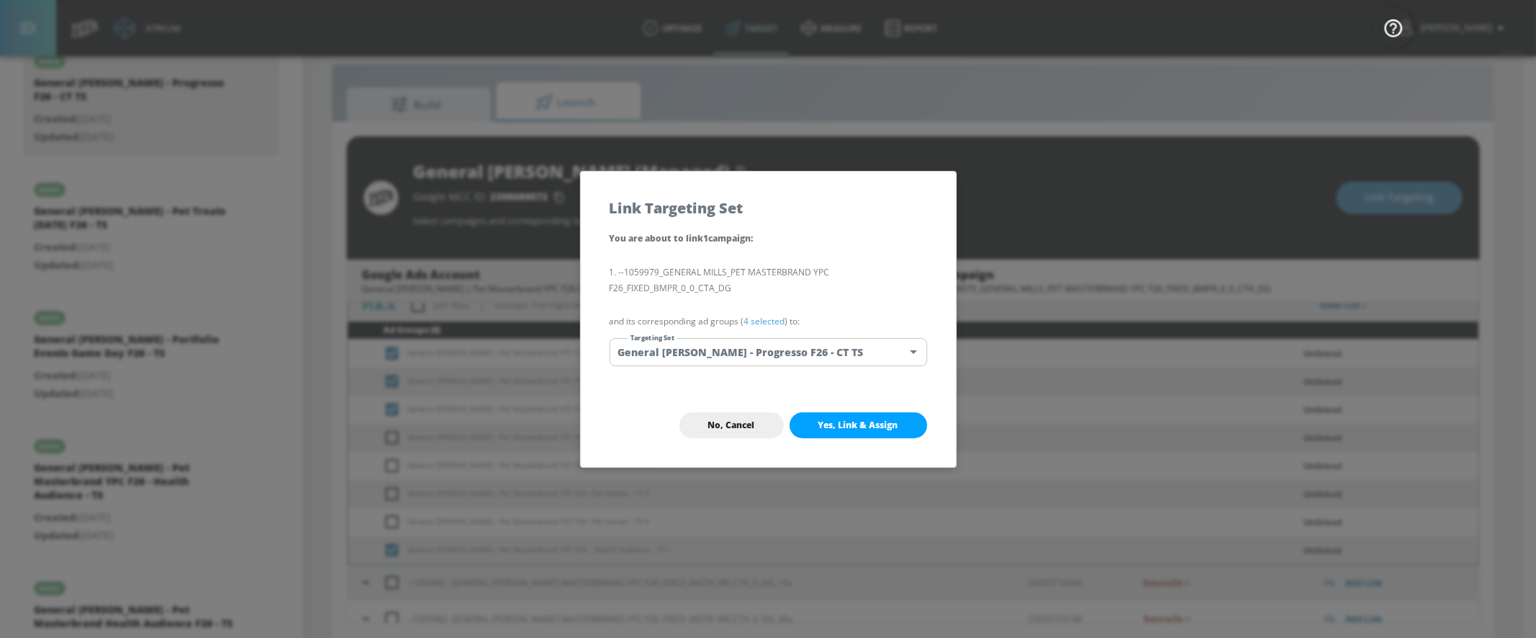
click at [820, 339] on body "Atrium optimize Target measure Report optimize Target measure Report v 4.25.4 Y…" at bounding box center [768, 309] width 1536 height 658
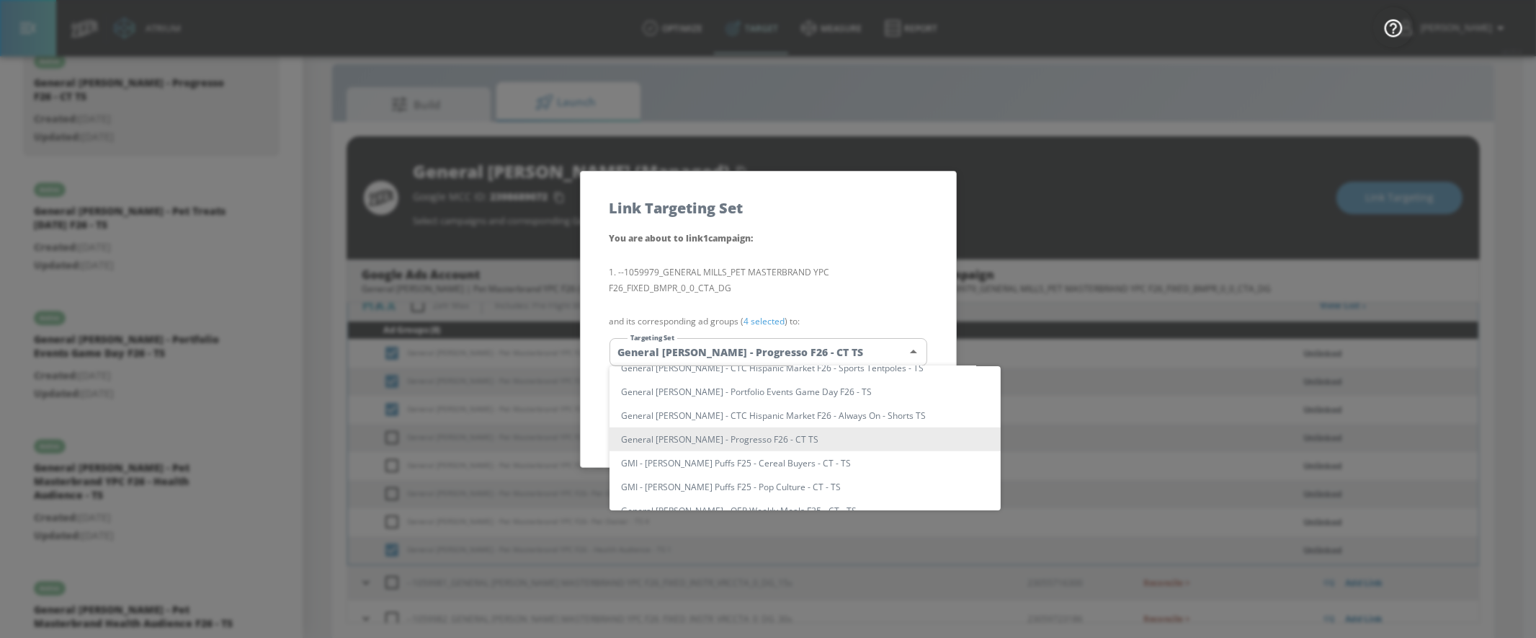
scroll to position [820, 0]
click at [852, 439] on li "General [PERSON_NAME] - Pet Masterbrand YPC F26 - Health Audience - TS" at bounding box center [804, 439] width 391 height 24
type input "6904de17-dc11-456a-924a-ad8277638bef"
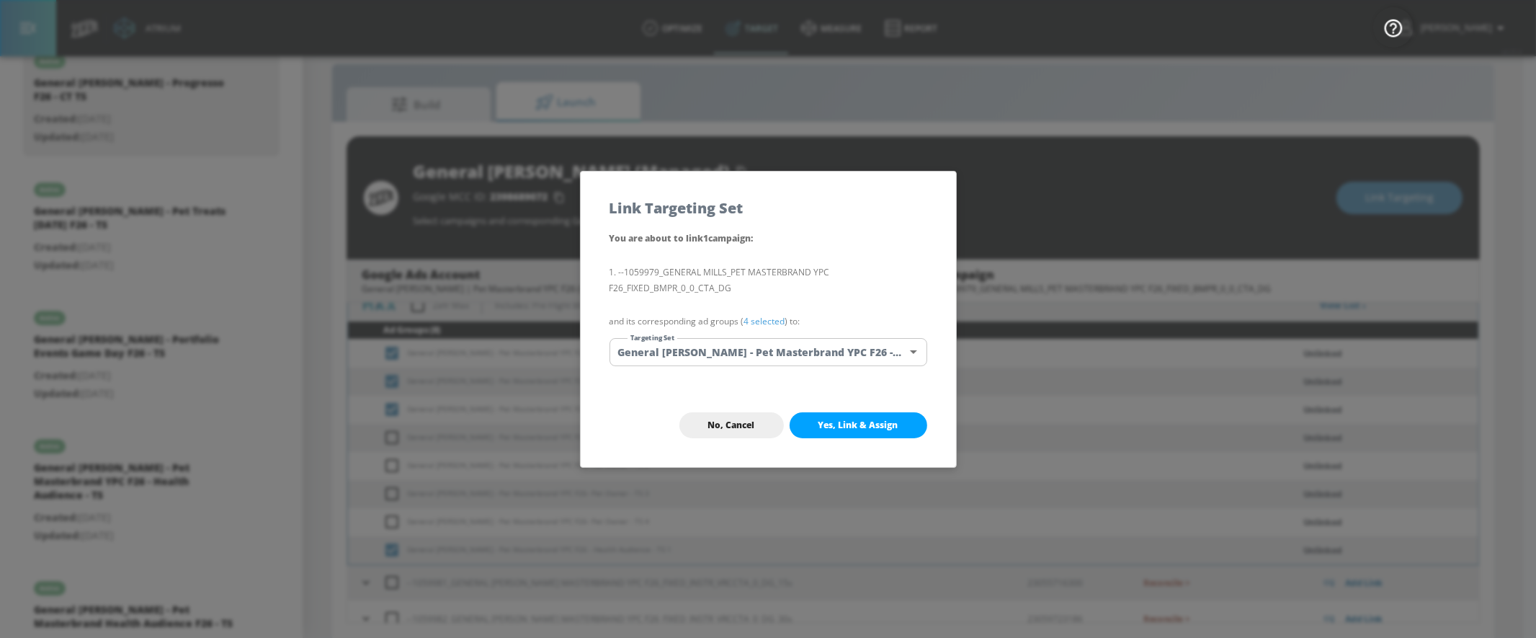
click at [854, 424] on span "Yes, Link & Assign" at bounding box center [858, 425] width 80 height 12
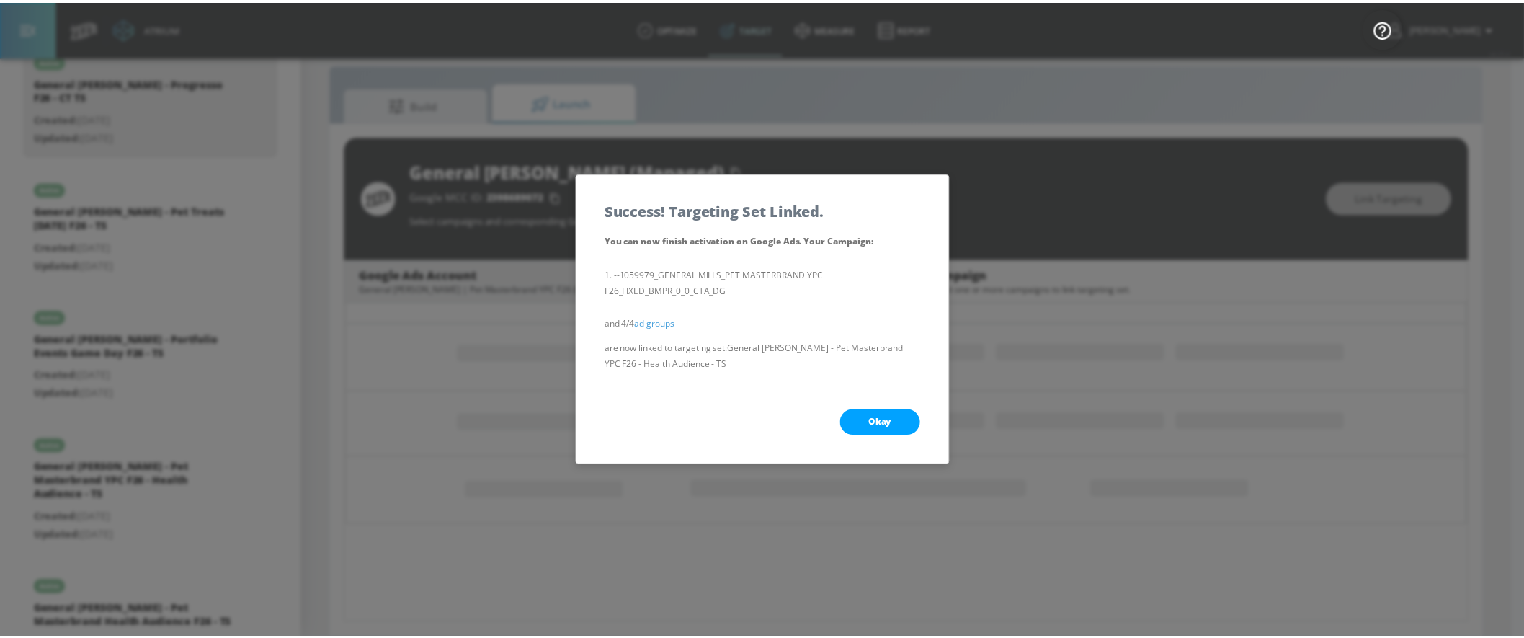
scroll to position [298, 0]
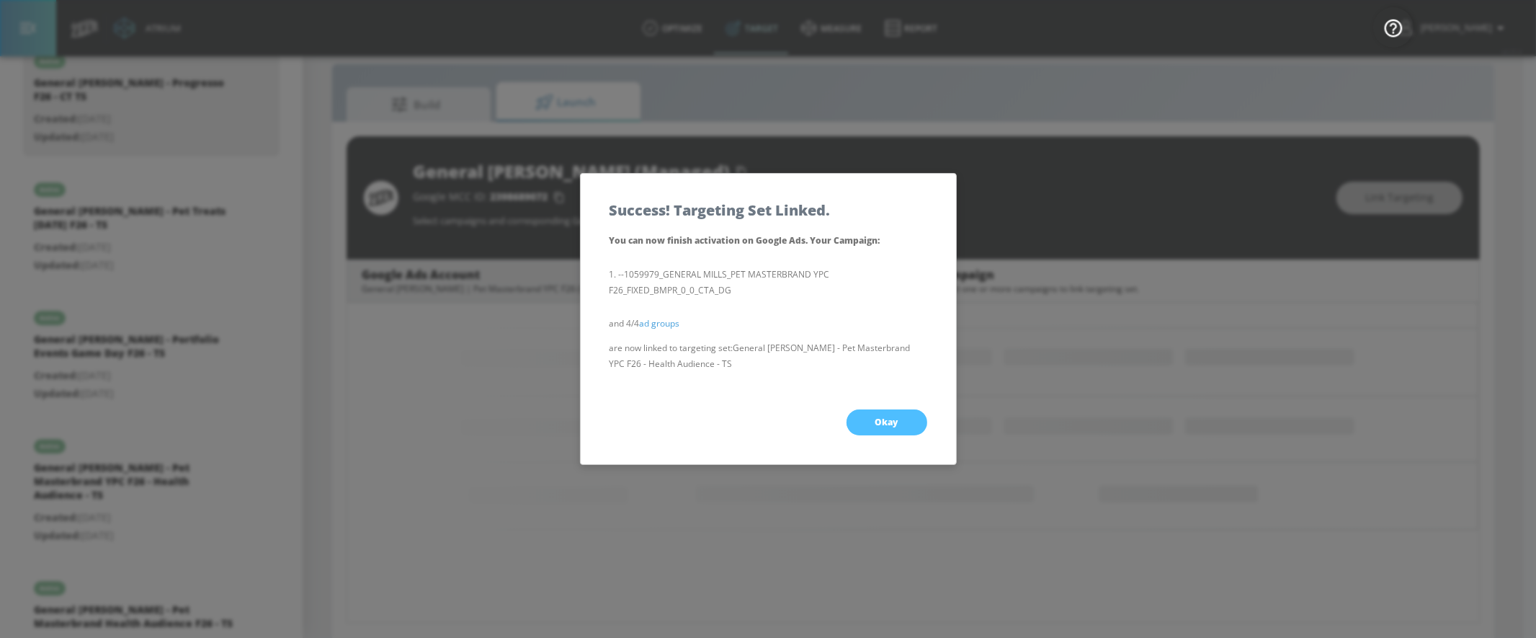
drag, startPoint x: 857, startPoint y: 424, endPoint x: 378, endPoint y: 469, distance: 480.5
click at [857, 424] on button "Okay" at bounding box center [887, 422] width 81 height 26
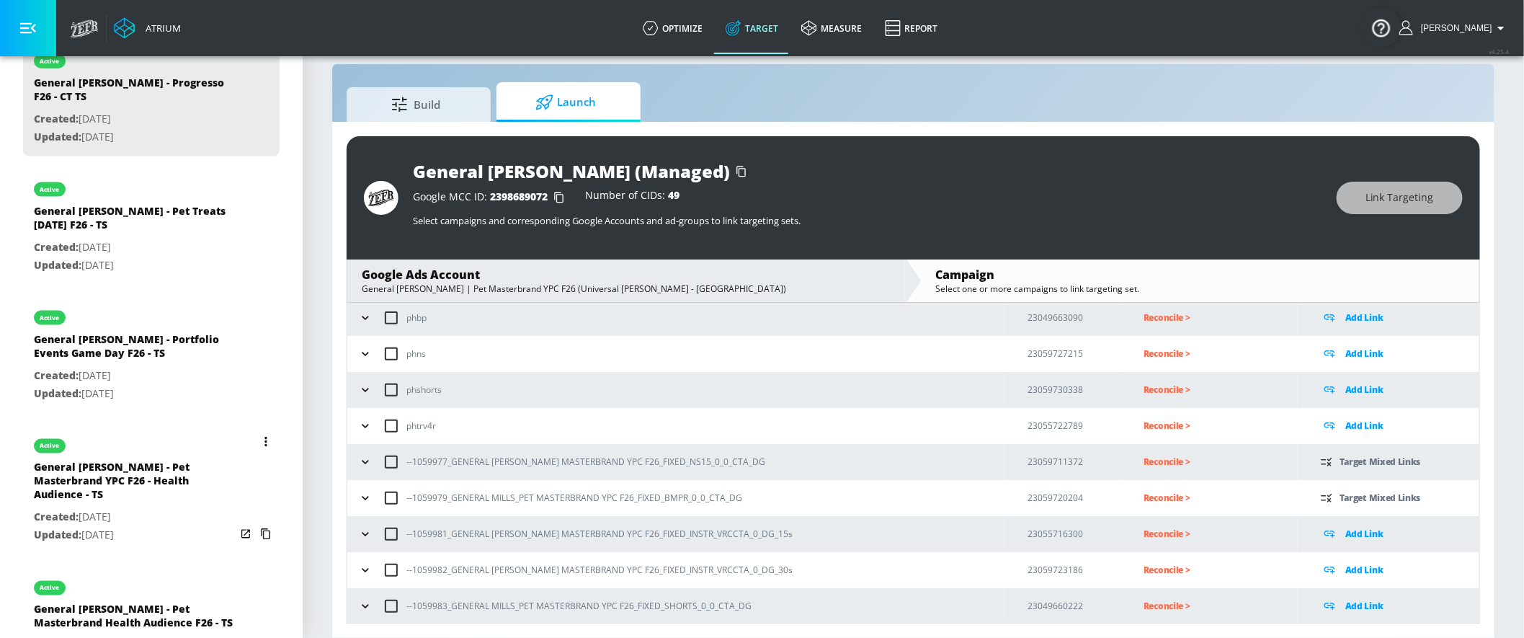
scroll to position [75, 0]
click at [366, 502] on icon "button" at bounding box center [365, 501] width 14 height 14
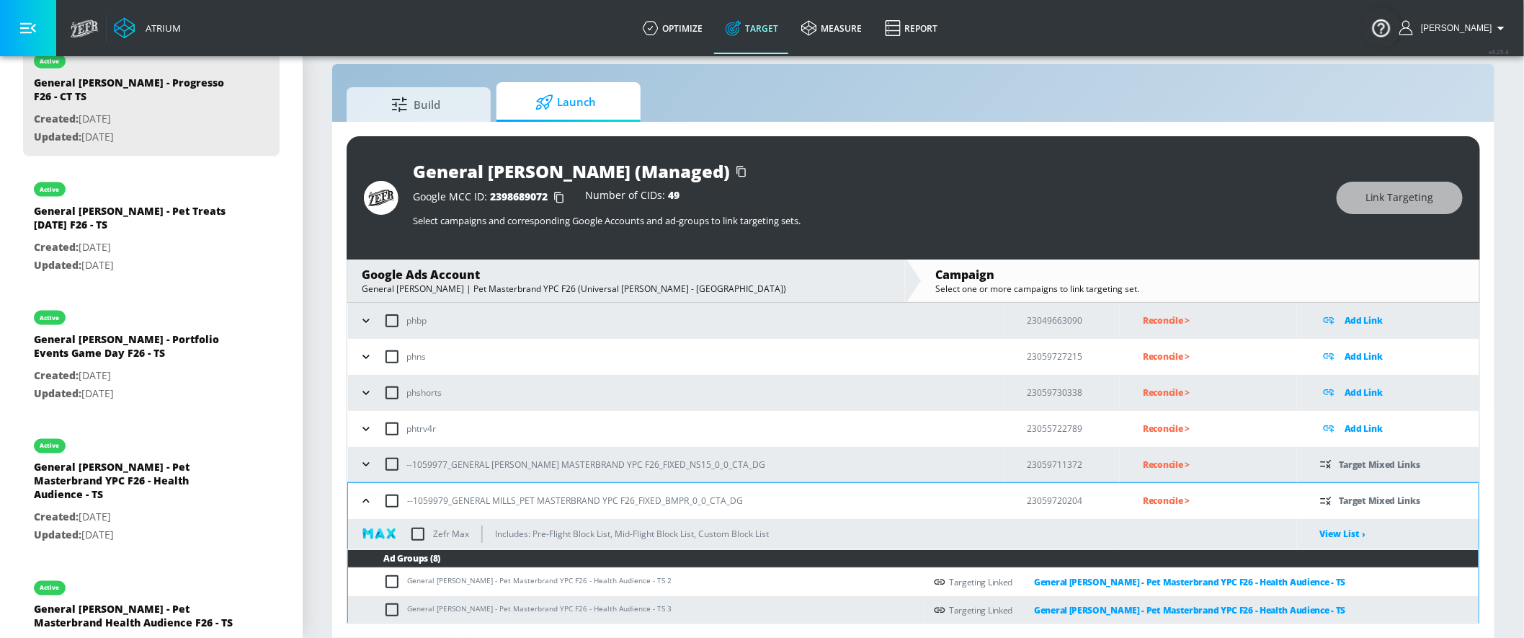
scroll to position [353, 0]
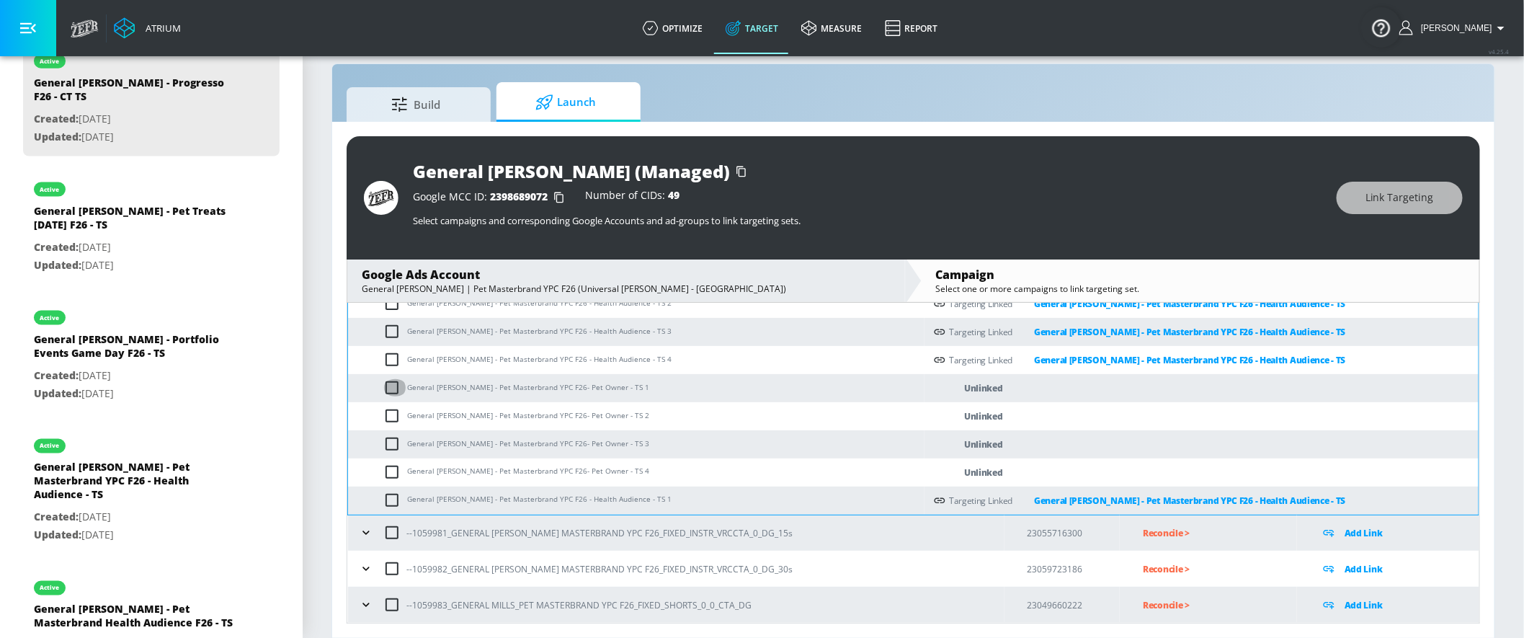
click at [393, 394] on input "checkbox" at bounding box center [395, 387] width 24 height 17
checkbox input "true"
click at [396, 414] on input "checkbox" at bounding box center [395, 415] width 24 height 17
checkbox input "true"
drag, startPoint x: 391, startPoint y: 442, endPoint x: 395, endPoint y: 457, distance: 15.6
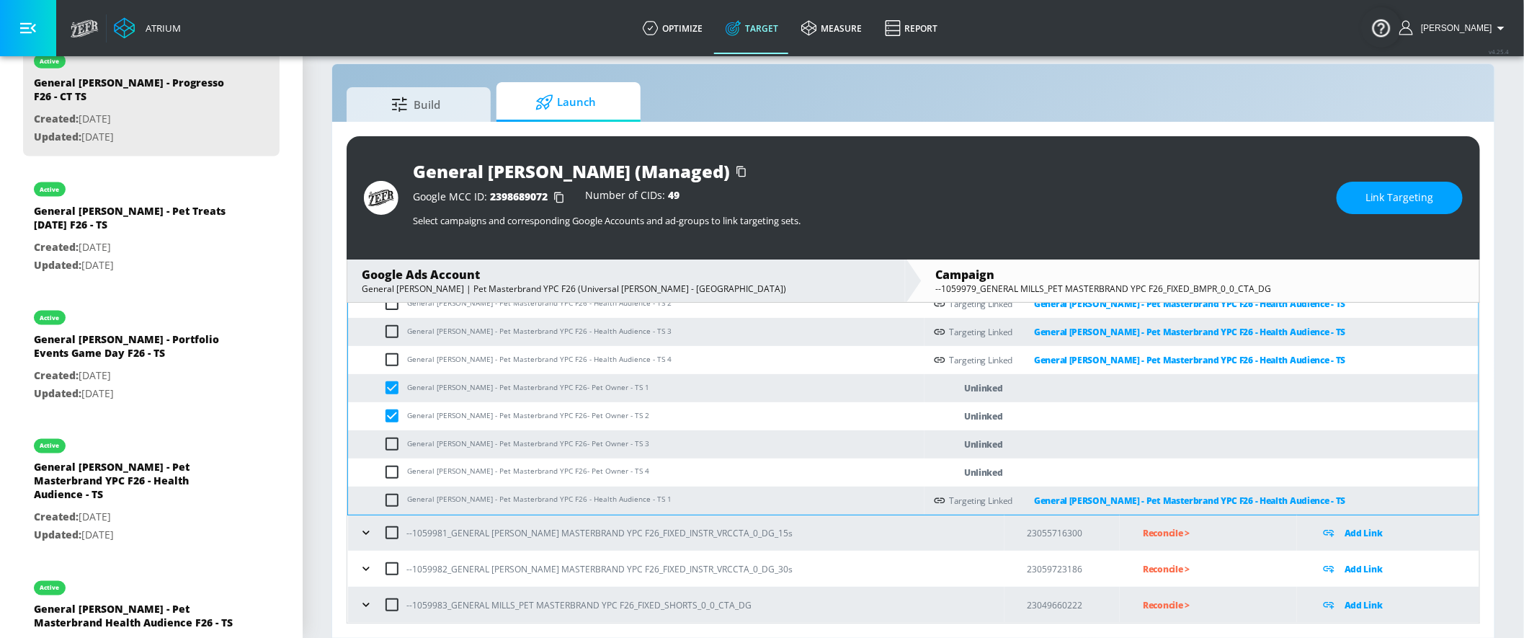
click at [391, 442] on input "checkbox" at bounding box center [395, 443] width 24 height 17
checkbox input "true"
click at [394, 465] on input "checkbox" at bounding box center [395, 471] width 24 height 17
checkbox input "true"
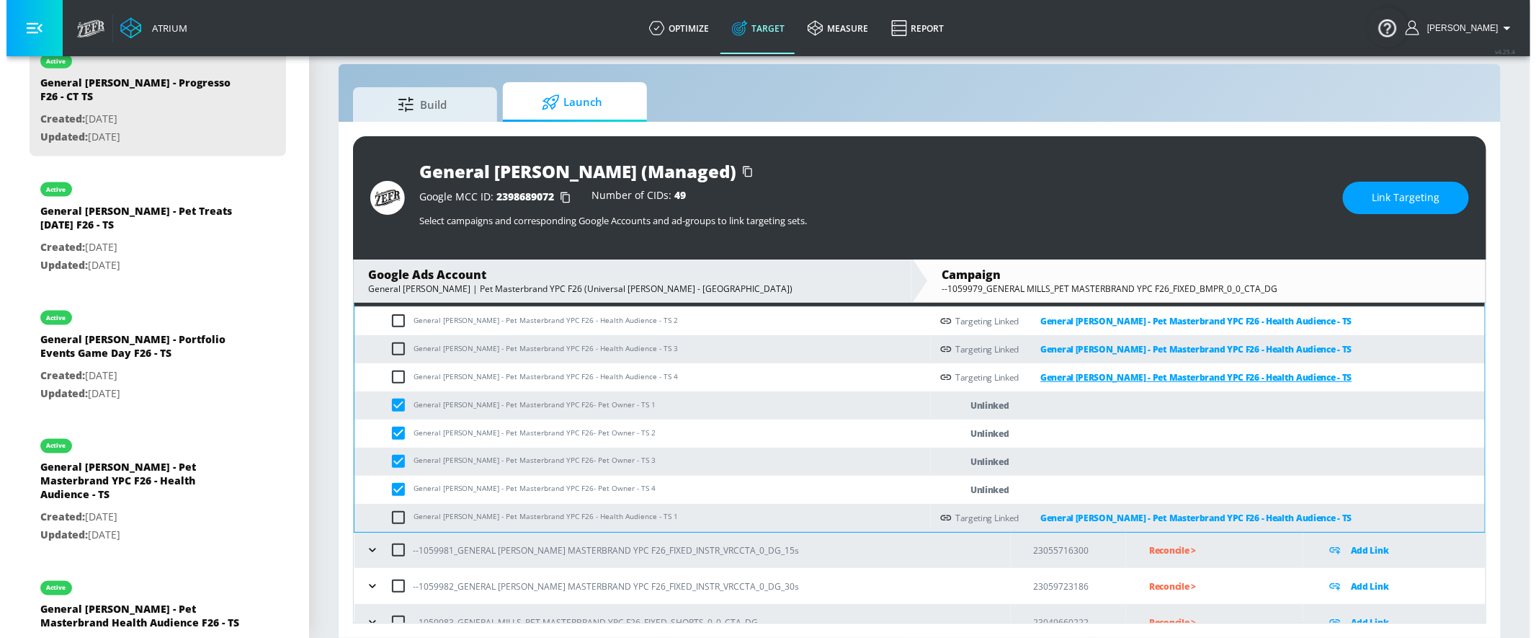
scroll to position [311, 0]
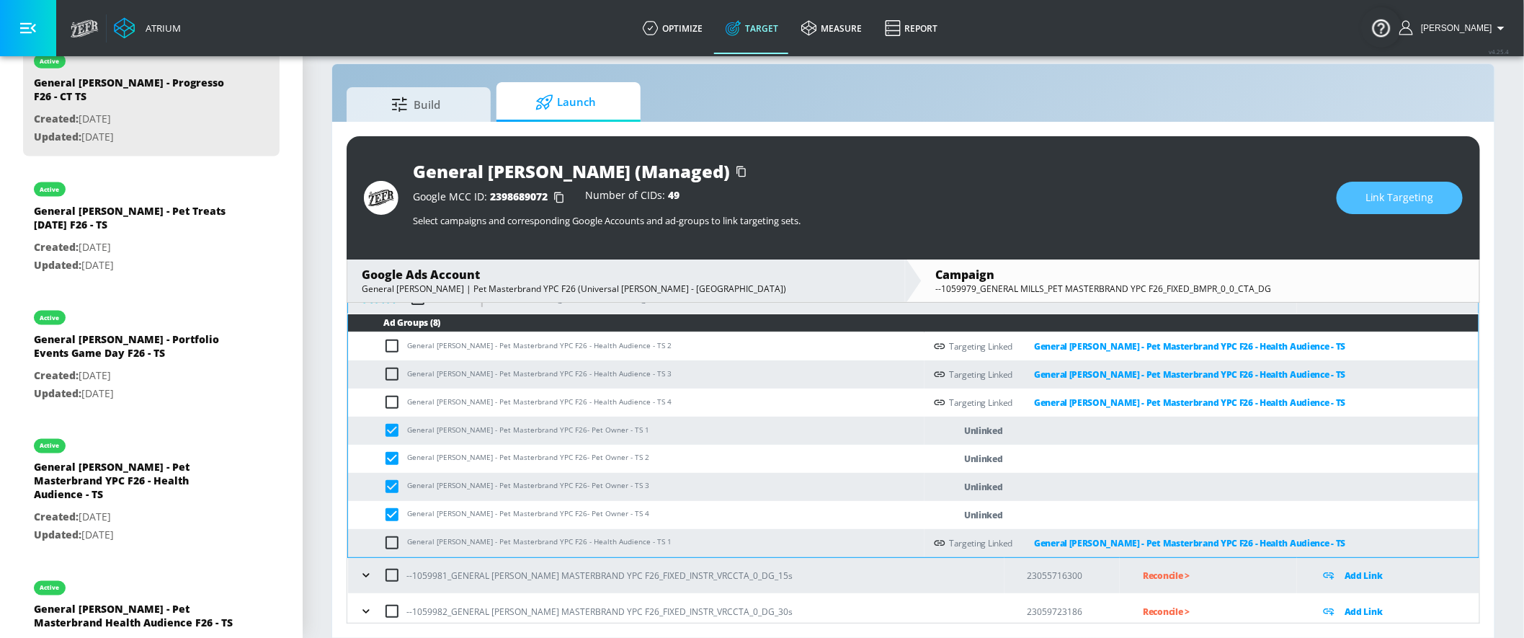
click at [1371, 187] on button "Link Targeting" at bounding box center [1399, 198] width 126 height 32
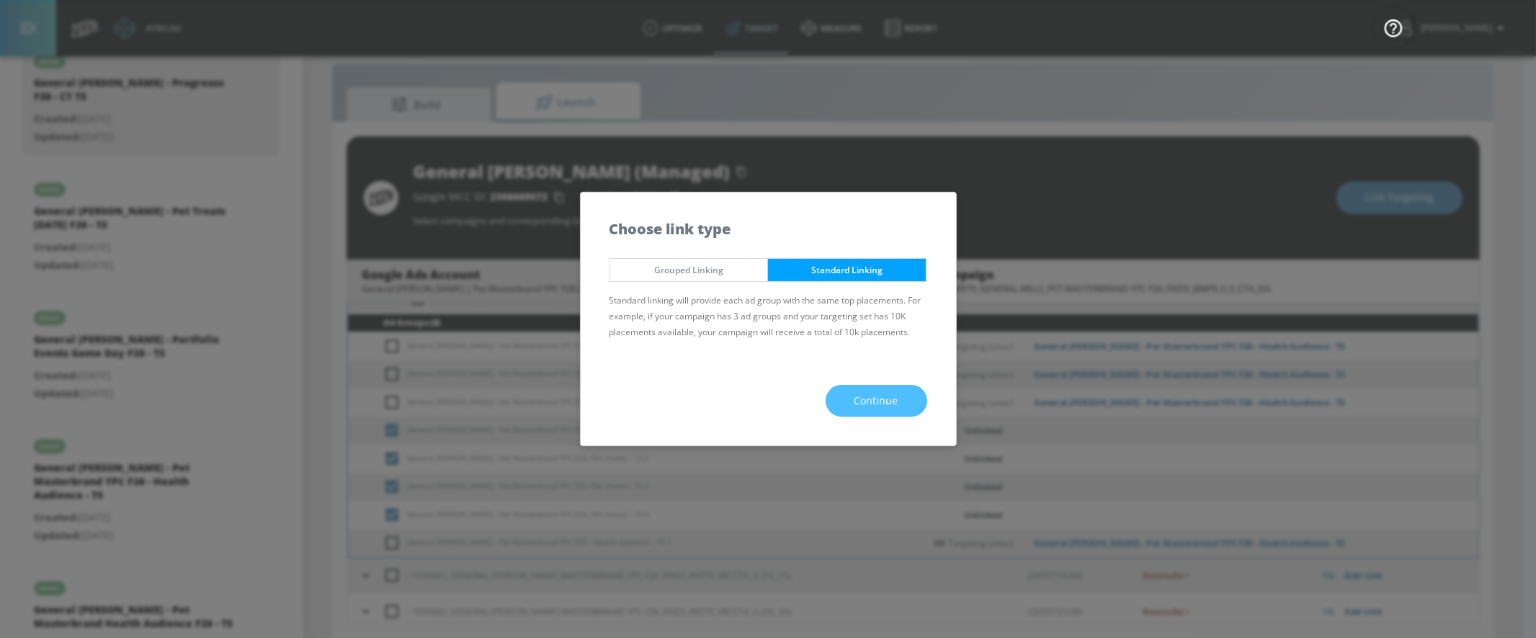
click at [876, 396] on span "Continue" at bounding box center [876, 401] width 44 height 18
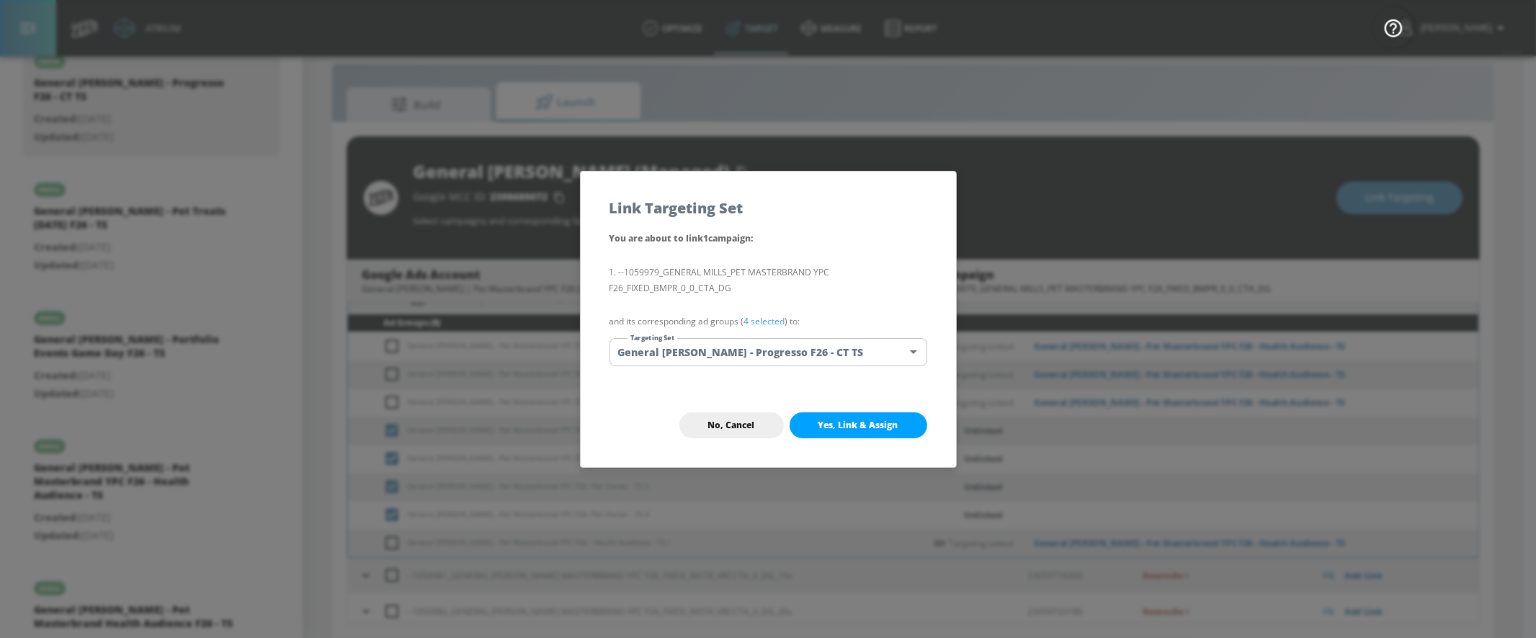
click at [861, 362] on body "Atrium optimize Target measure Report optimize Target measure Report v 4.25.4 Y…" at bounding box center [768, 309] width 1536 height 658
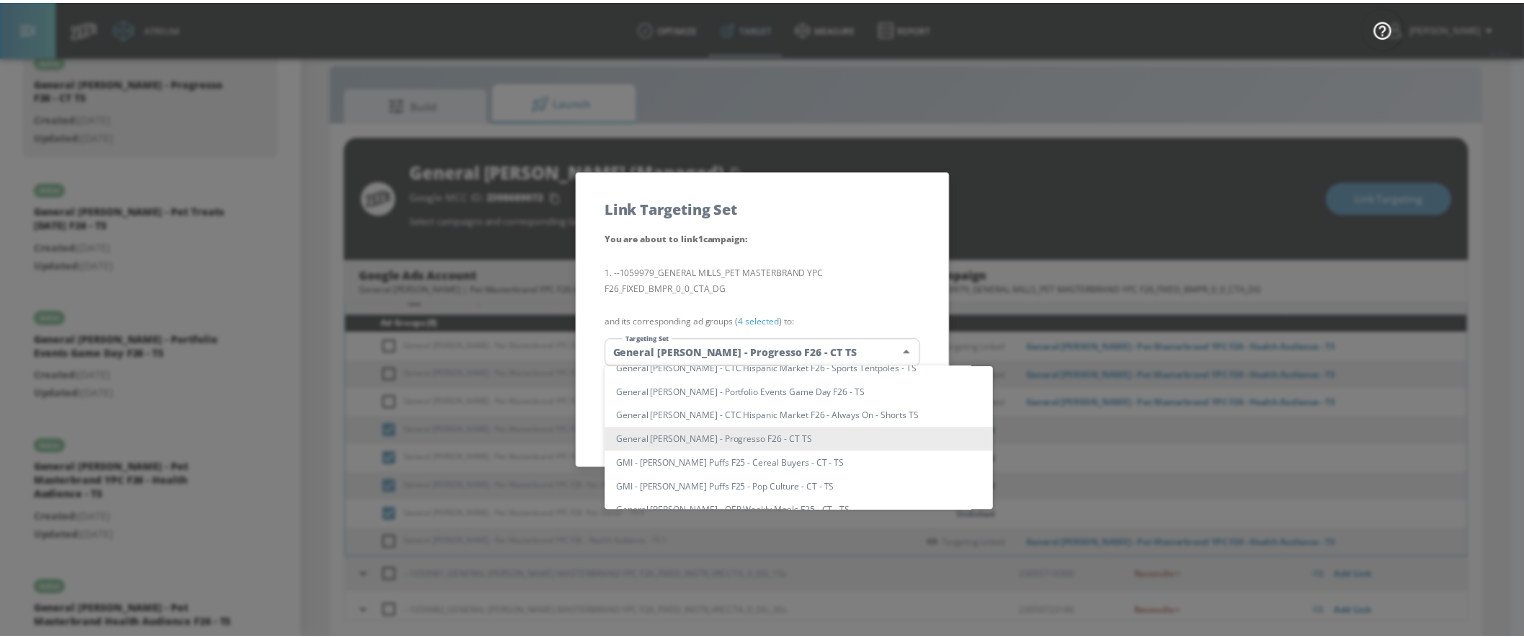
scroll to position [677, 0]
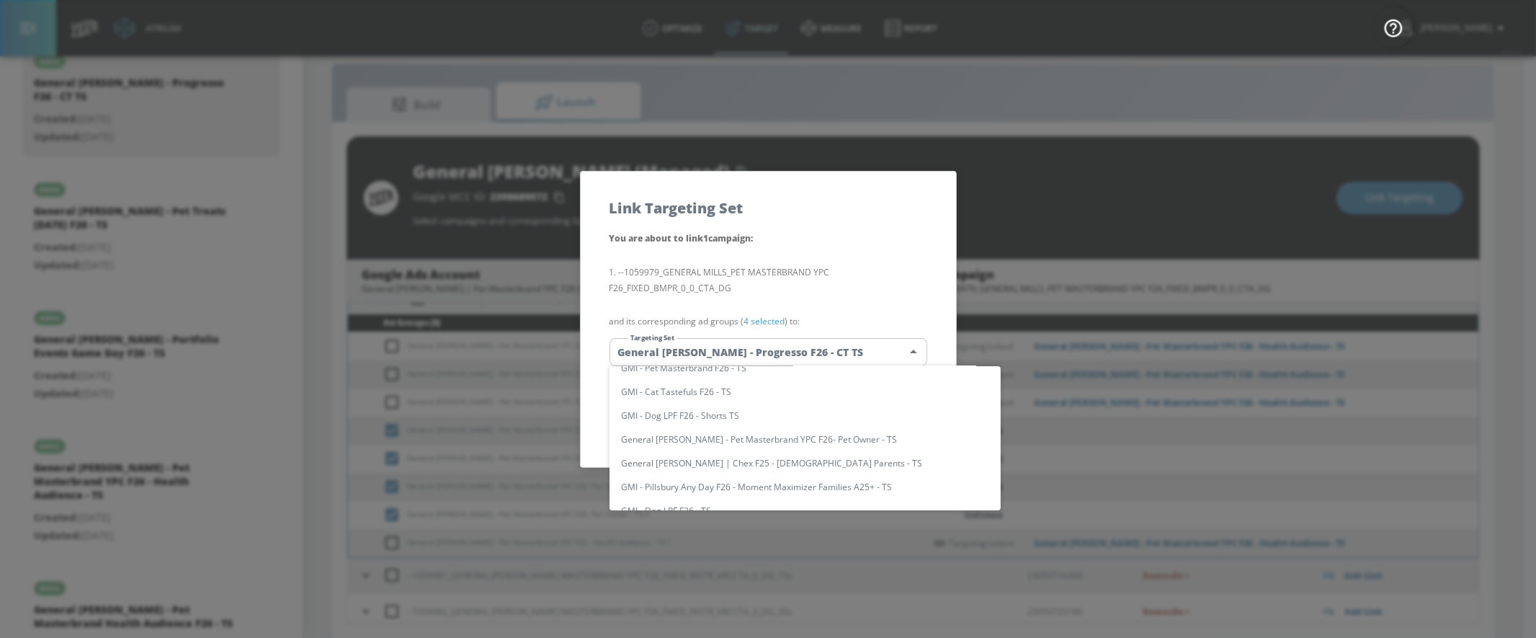
click at [842, 429] on li "General [PERSON_NAME] - Pet Masterbrand YPC F26- Pet Owner - TS" at bounding box center [804, 439] width 391 height 24
type input "613d0af9-cf84-49c2-a6c5-e97aaebdf3f3"
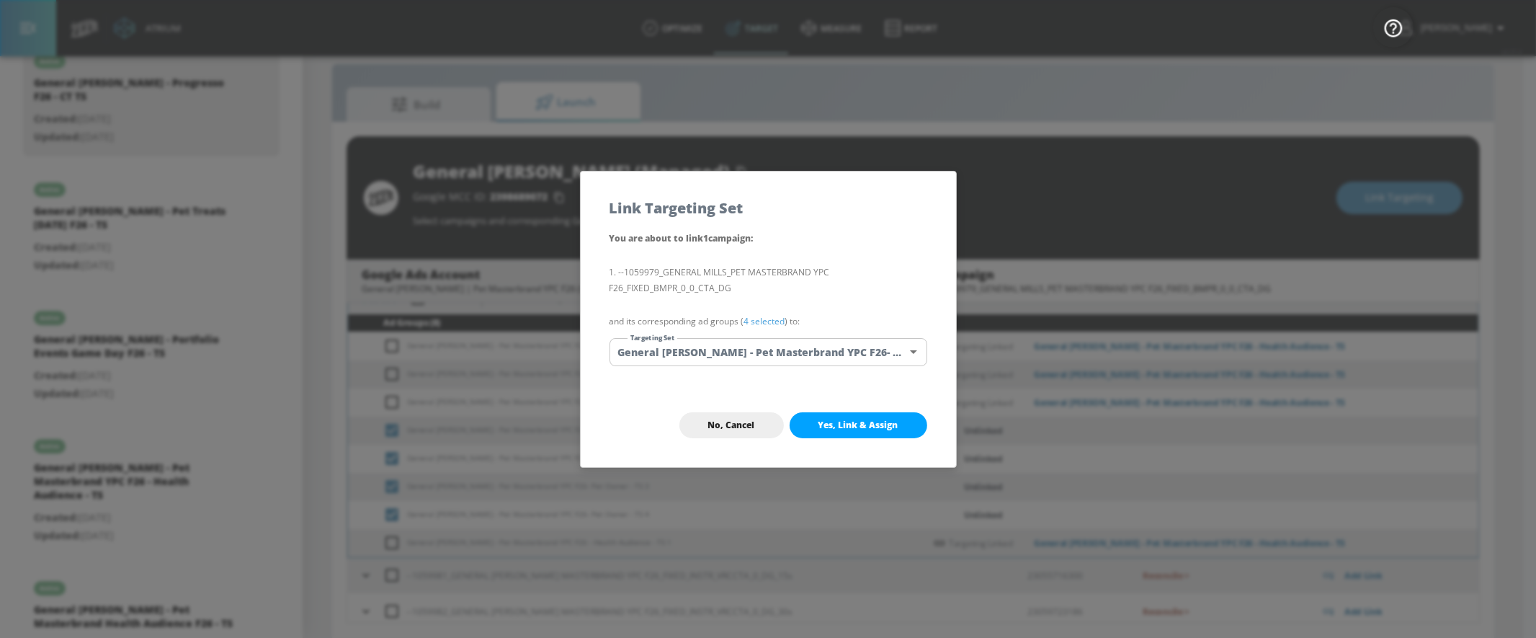
click at [852, 429] on span "Yes, Link & Assign" at bounding box center [858, 425] width 80 height 12
checkbox input "false"
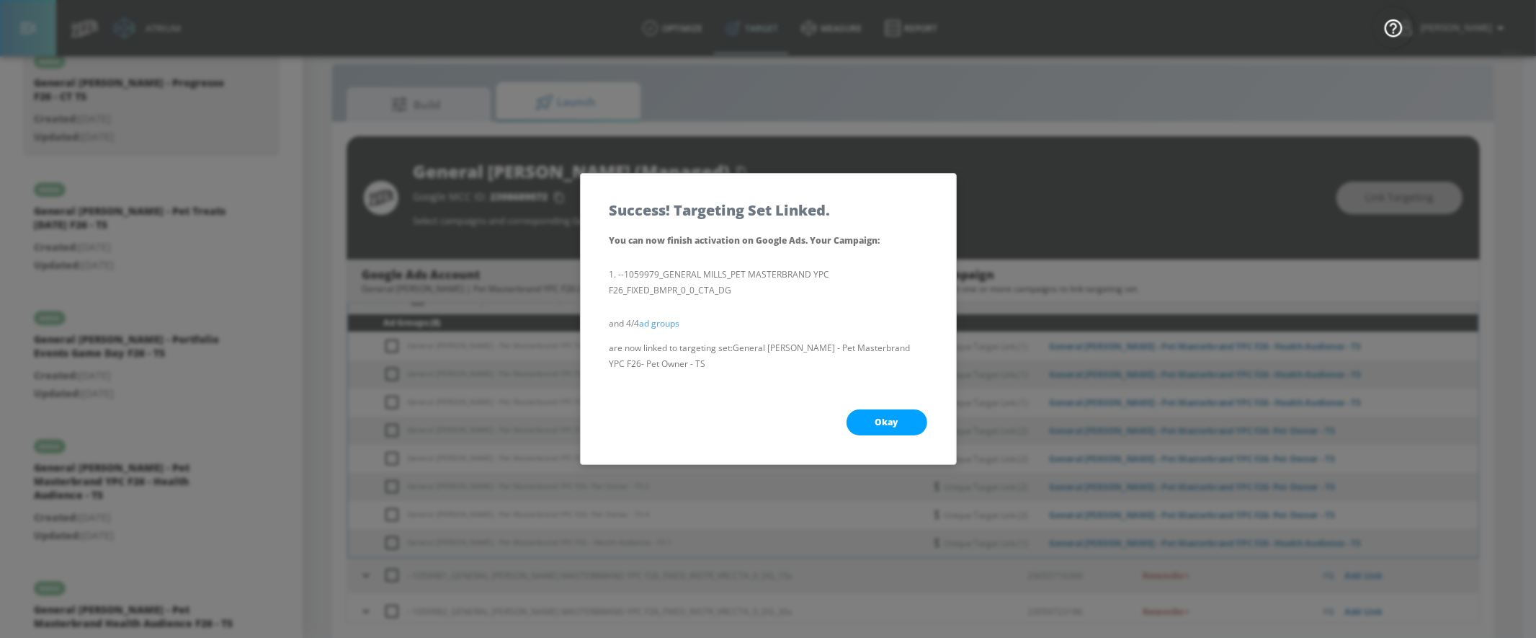
click at [890, 416] on span "Okay" at bounding box center [886, 422] width 23 height 12
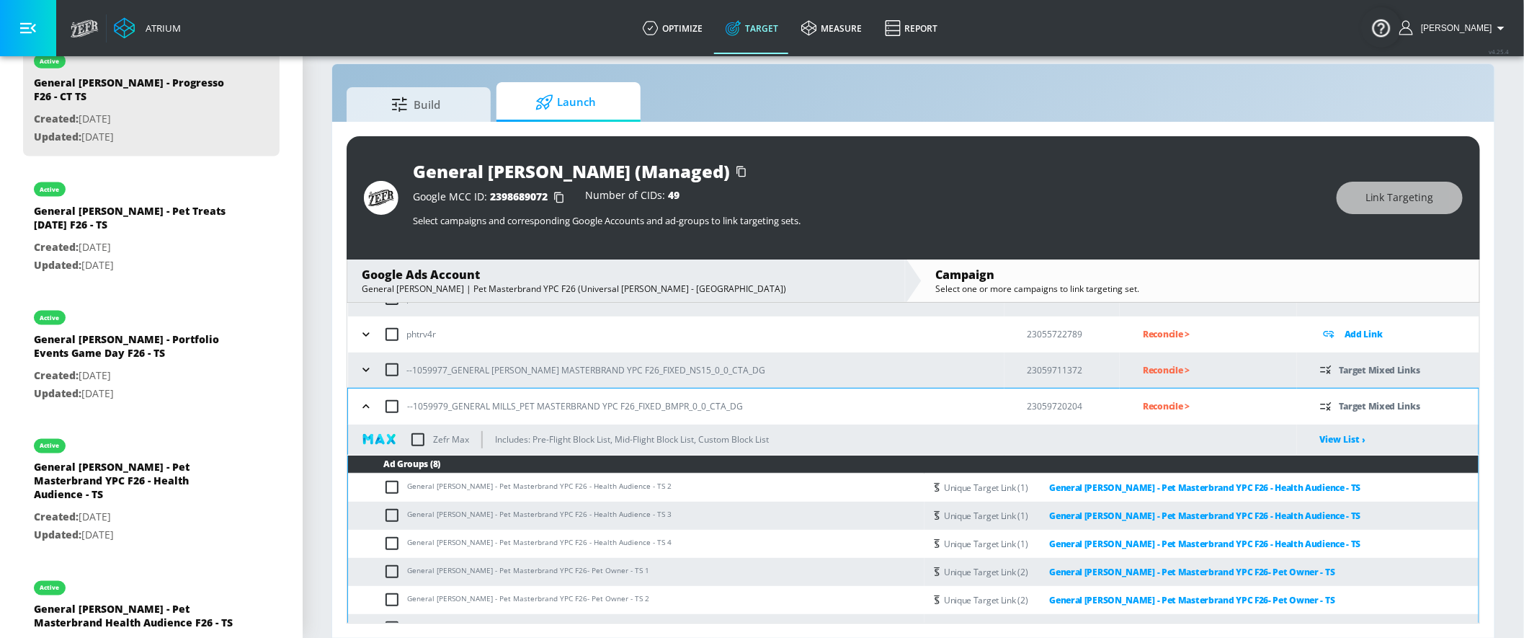
click at [373, 406] on icon "button" at bounding box center [366, 406] width 14 height 14
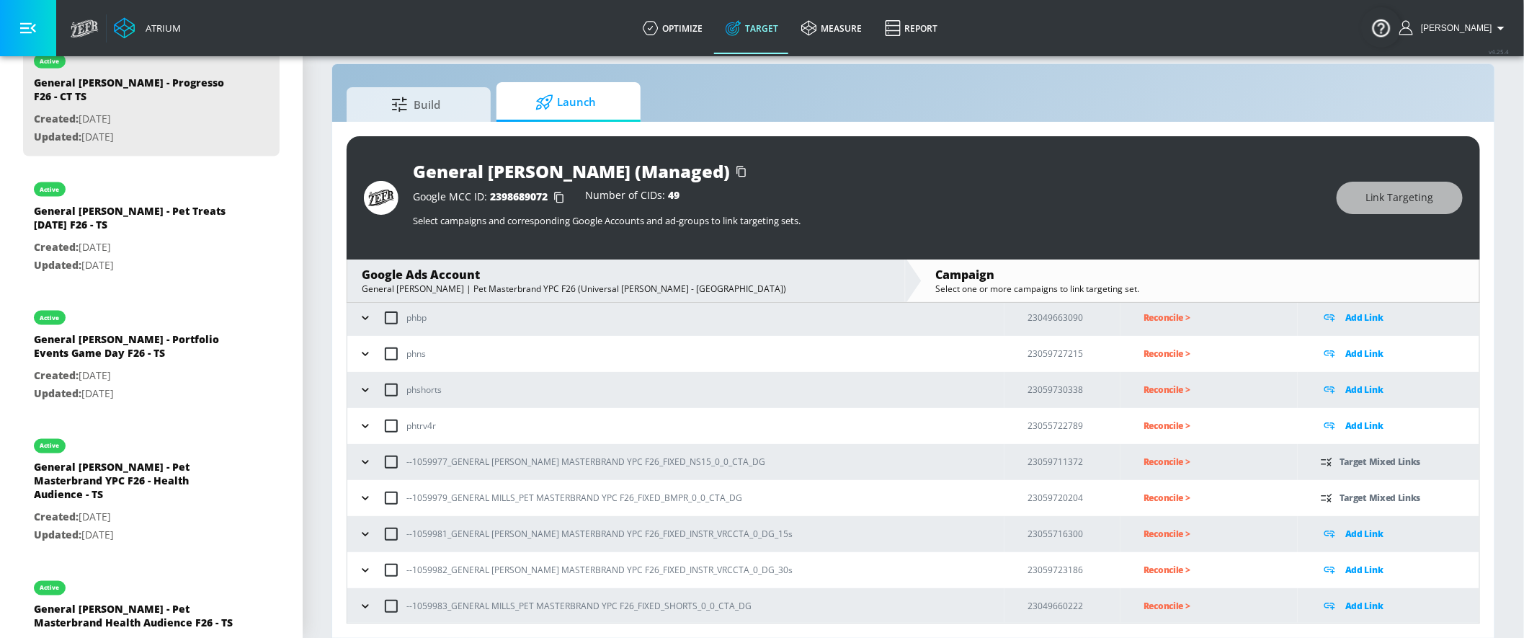
click at [371, 529] on icon "button" at bounding box center [365, 534] width 14 height 14
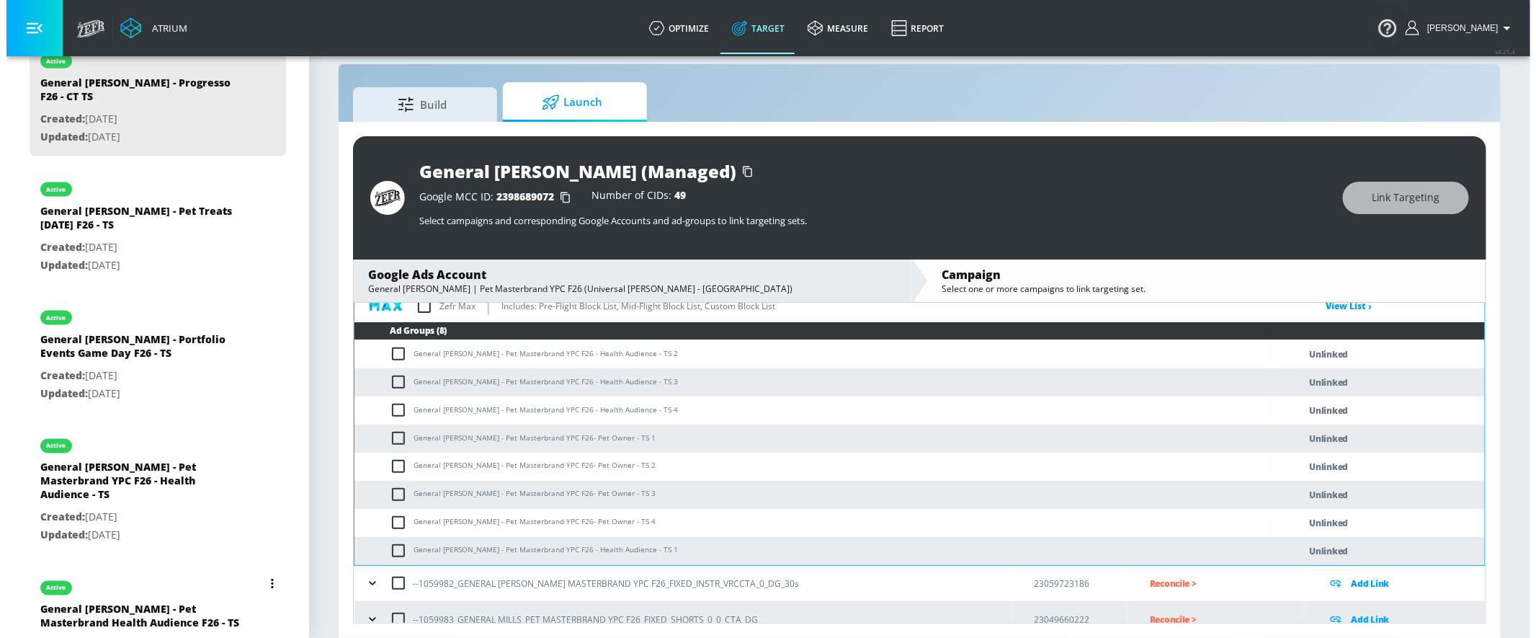
scroll to position [353, 0]
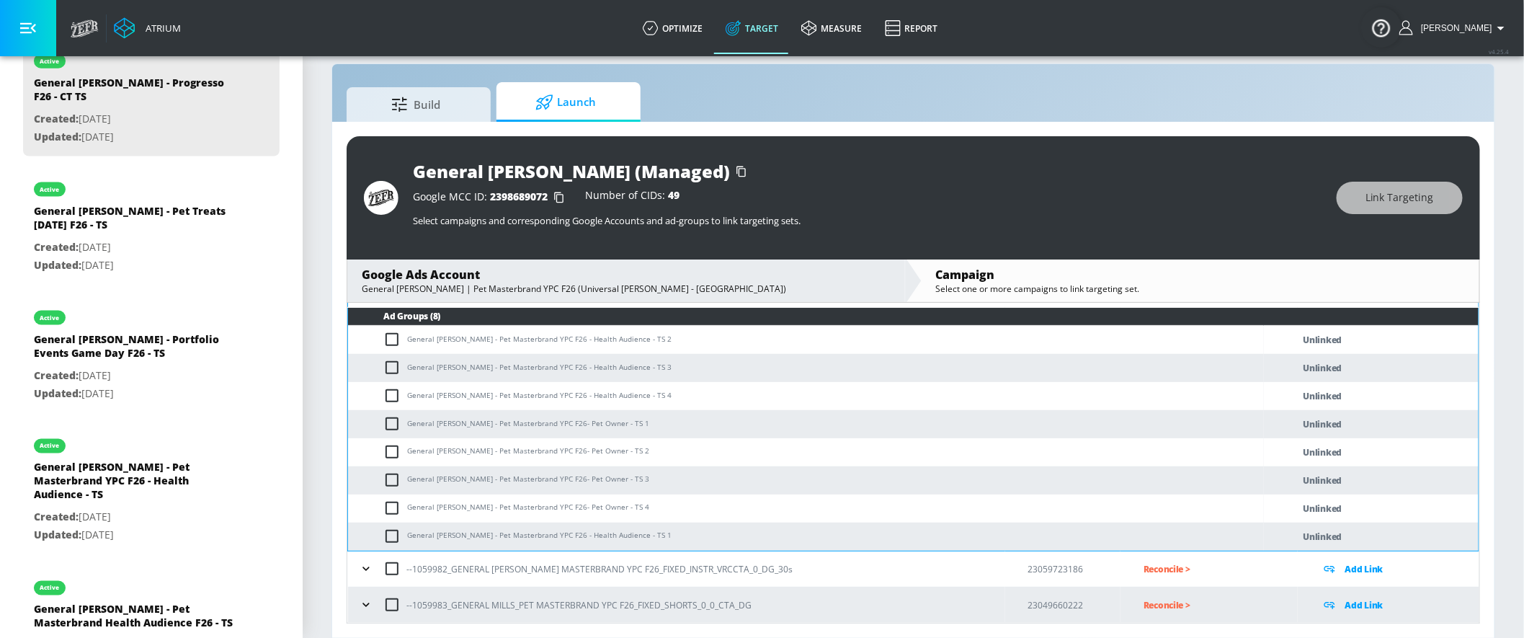
click at [388, 533] on input "checkbox" at bounding box center [395, 535] width 24 height 17
checkbox input "true"
click at [394, 393] on input "checkbox" at bounding box center [395, 395] width 24 height 17
checkbox input "true"
drag, startPoint x: 388, startPoint y: 362, endPoint x: 387, endPoint y: 340, distance: 21.7
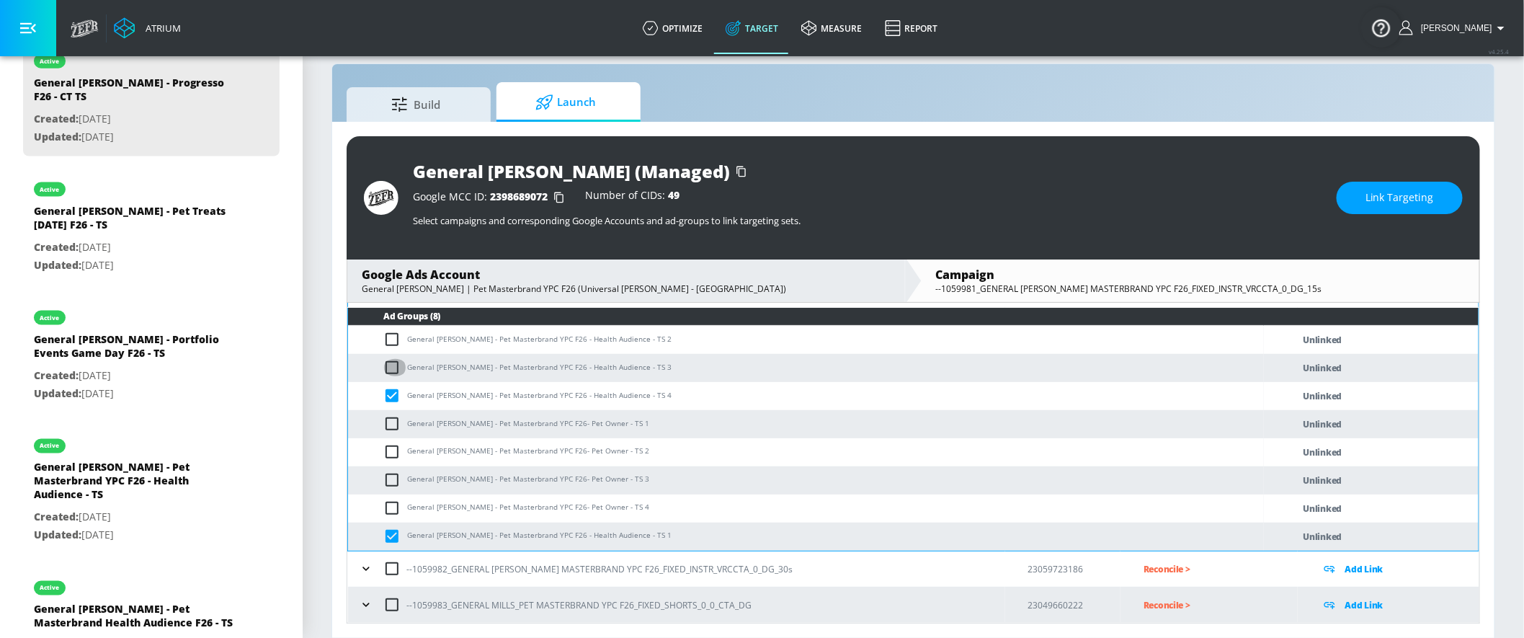
click at [388, 362] on input "checkbox" at bounding box center [395, 367] width 24 height 17
checkbox input "true"
click at [387, 336] on input "checkbox" at bounding box center [395, 339] width 24 height 17
checkbox input "true"
click at [1371, 202] on span "Link Targeting" at bounding box center [1399, 198] width 68 height 18
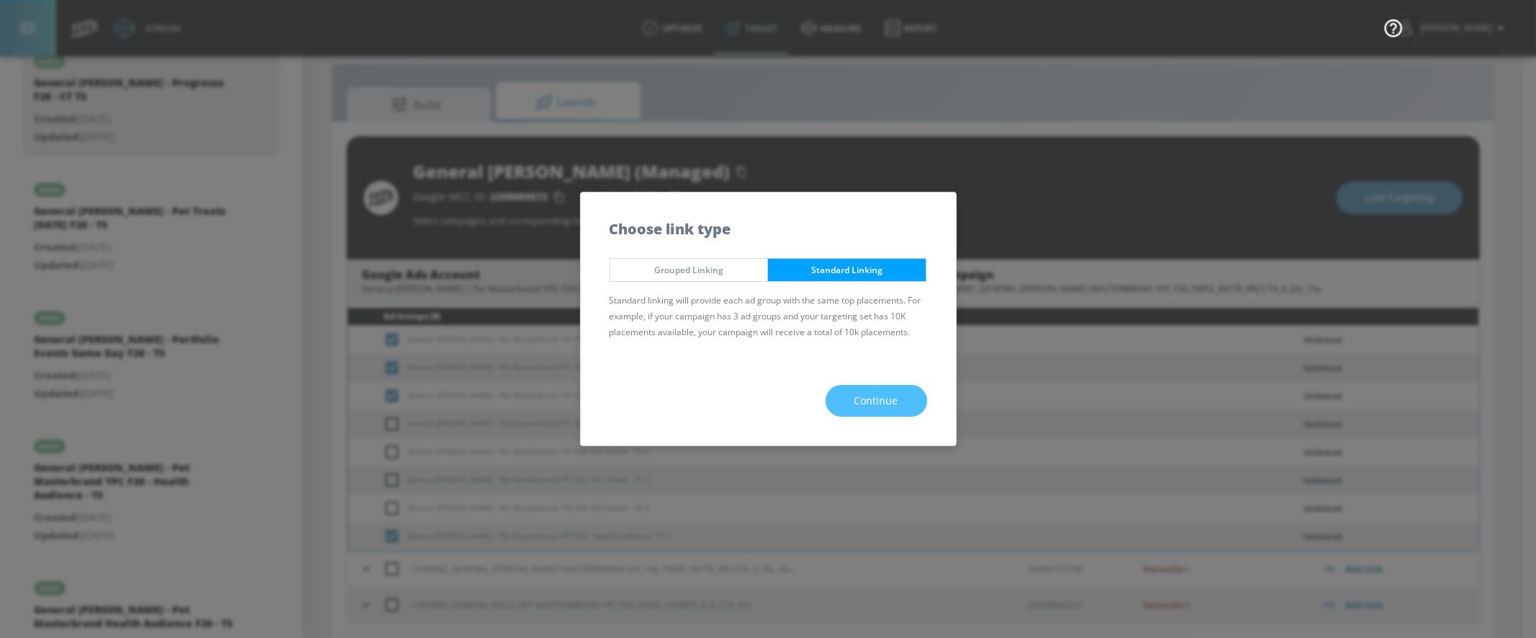
click at [903, 385] on button "Continue" at bounding box center [877, 401] width 102 height 32
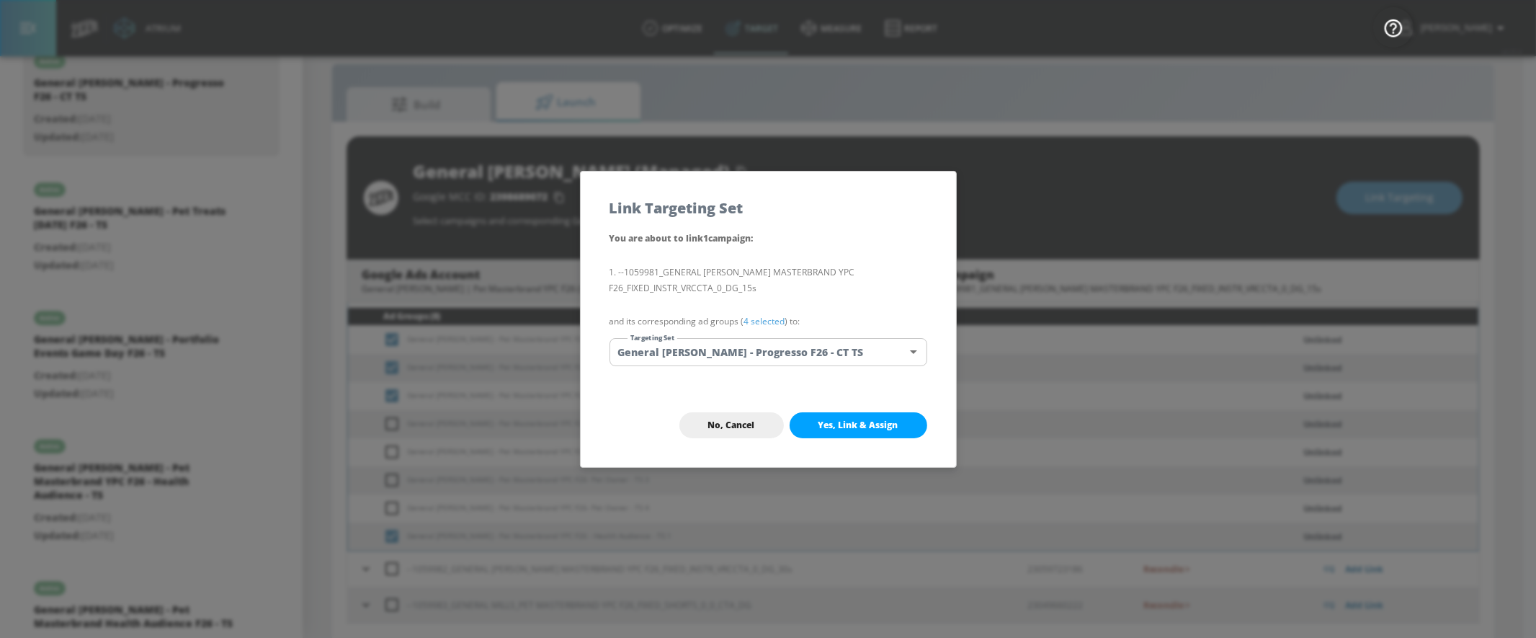
click at [903, 353] on body "Atrium optimize Target measure Report optimize Target measure Report v 4.25.4 Y…" at bounding box center [768, 309] width 1536 height 658
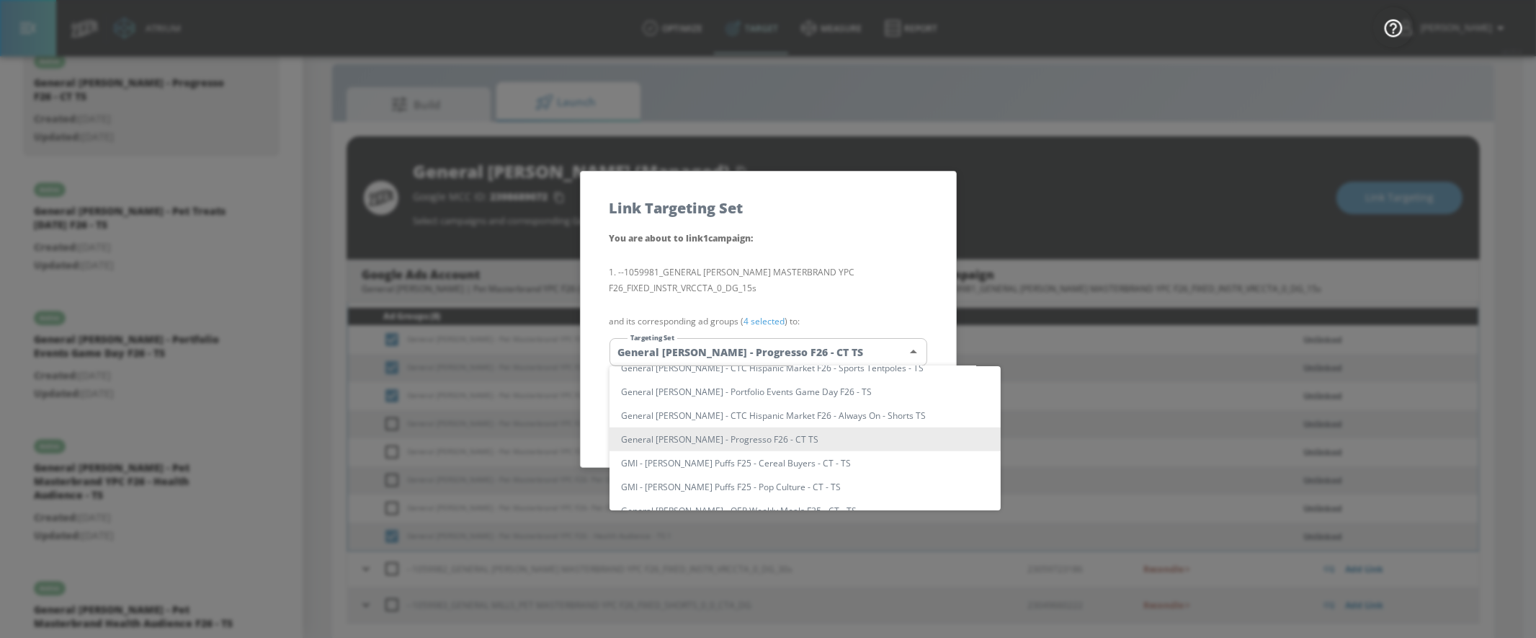
scroll to position [820, 0]
click at [836, 432] on li "General [PERSON_NAME] - Pet Masterbrand YPC F26 - Health Audience - TS" at bounding box center [804, 439] width 391 height 24
type input "6904de17-dc11-456a-924a-ad8277638bef"
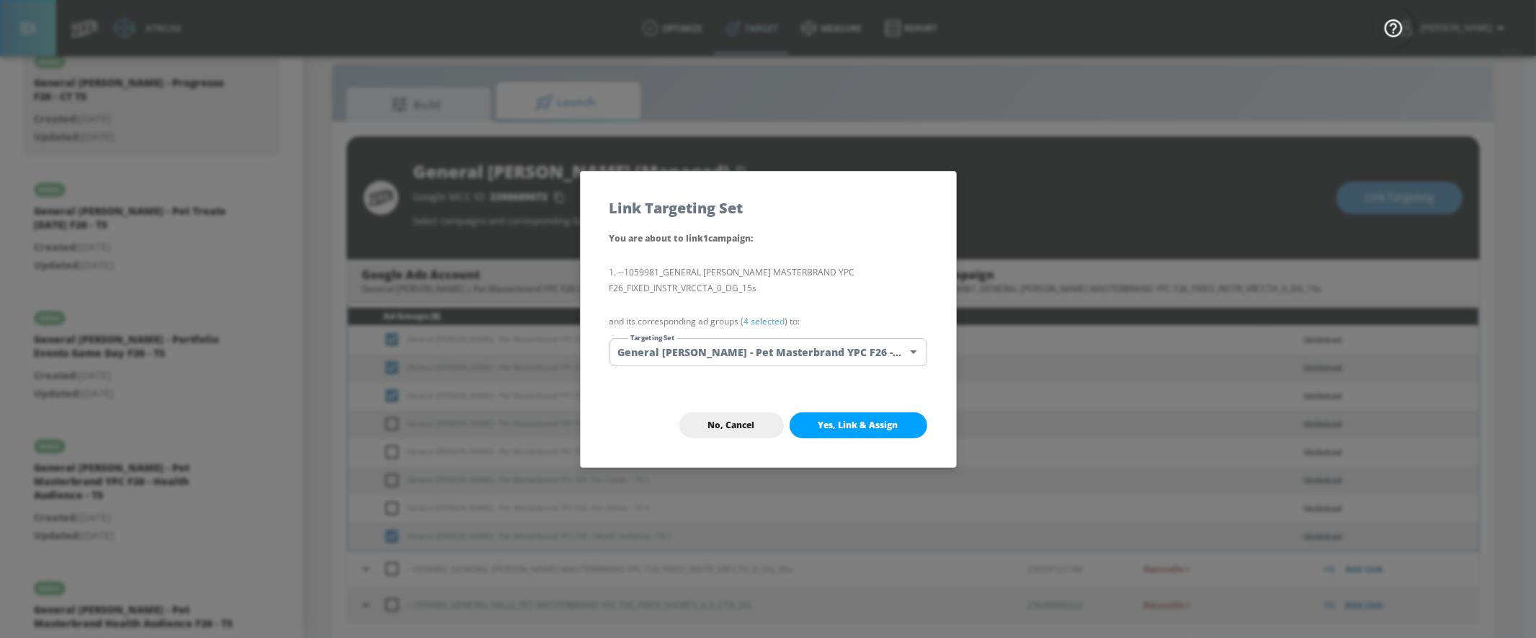
click at [861, 424] on span "Yes, Link & Assign" at bounding box center [858, 425] width 80 height 12
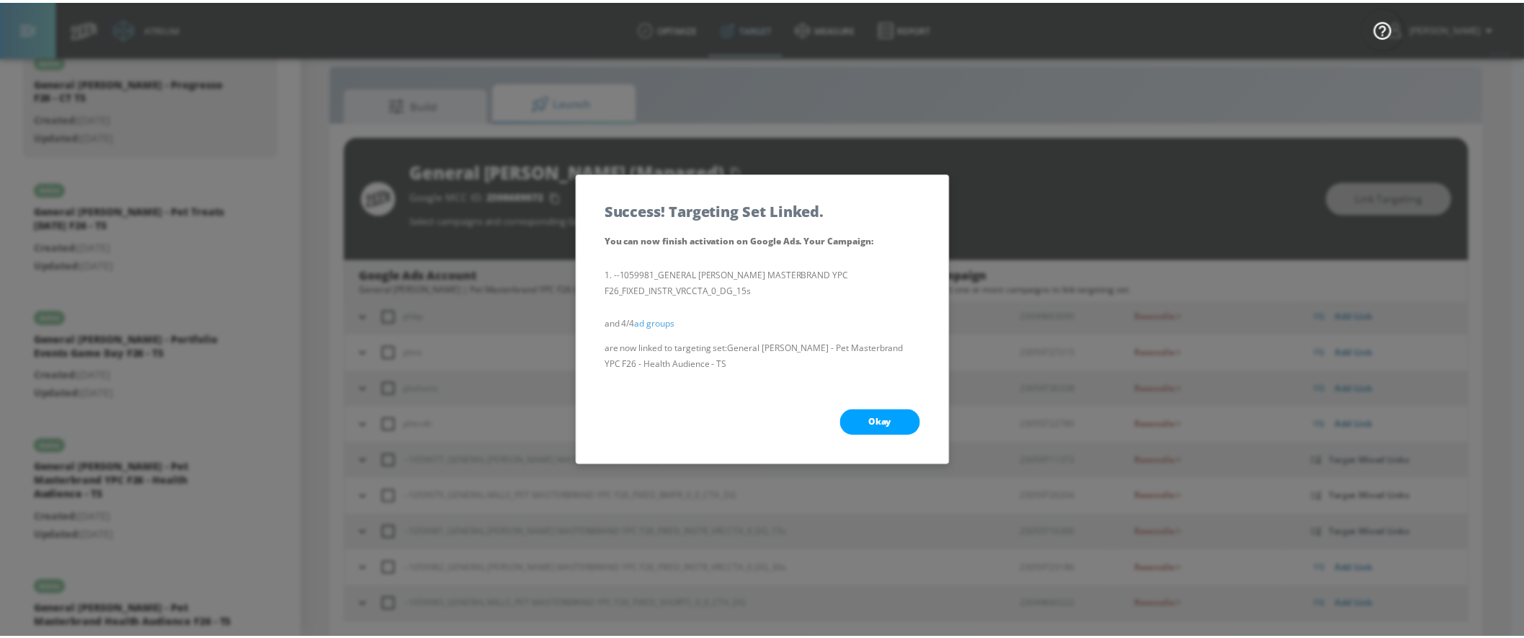
scroll to position [78, 0]
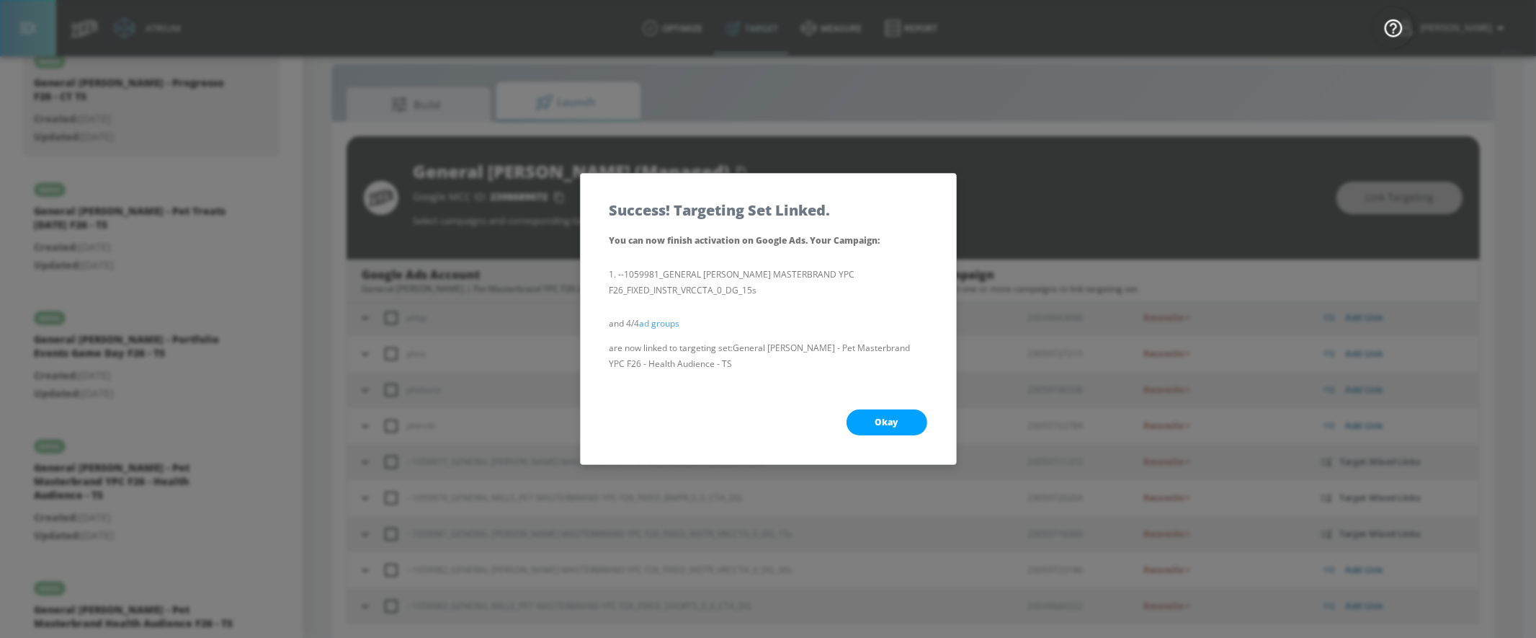
click at [901, 427] on button "Okay" at bounding box center [887, 422] width 81 height 26
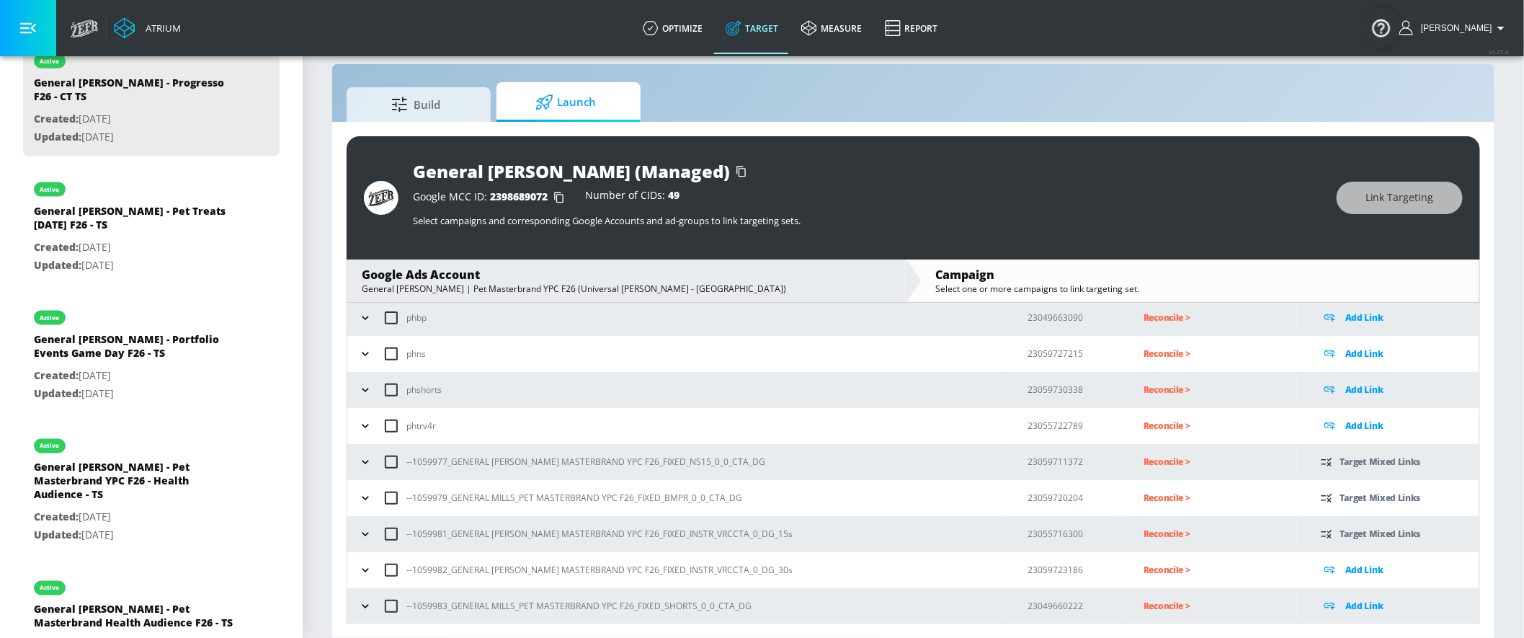
click at [366, 534] on icon "button" at bounding box center [365, 534] width 14 height 14
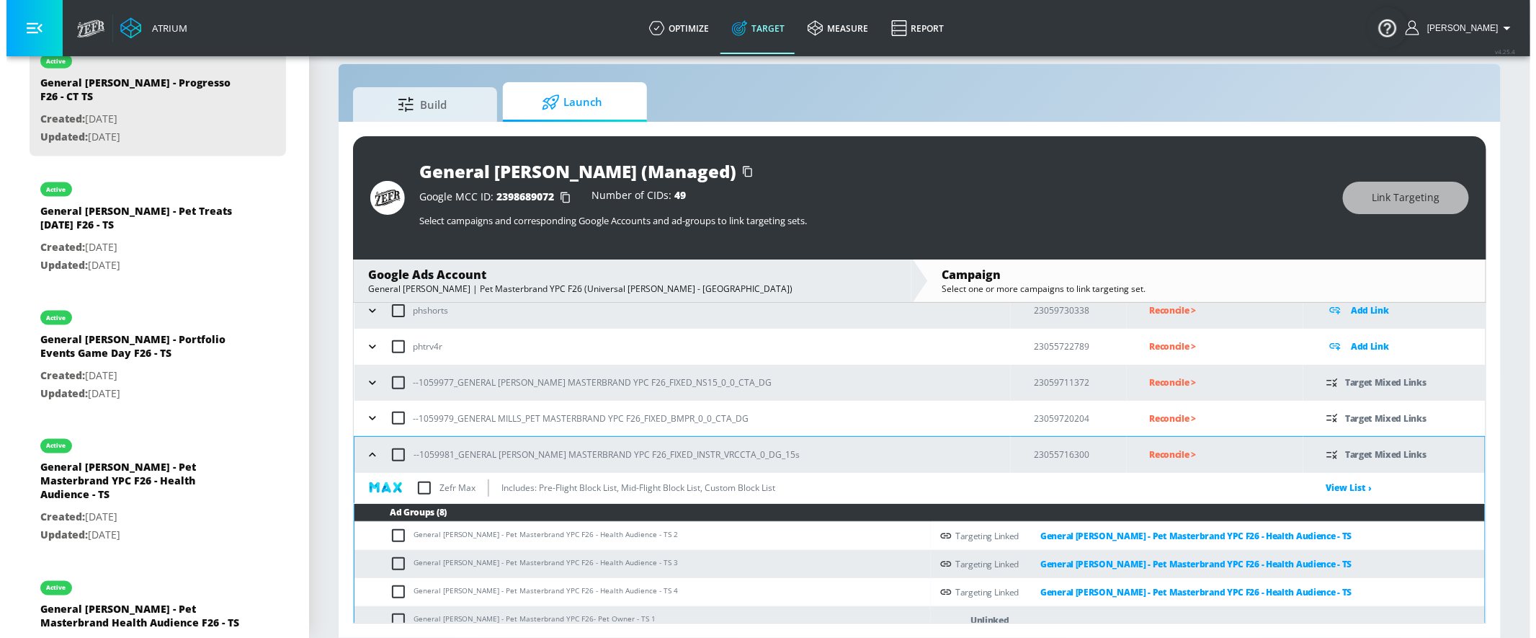
scroll to position [353, 0]
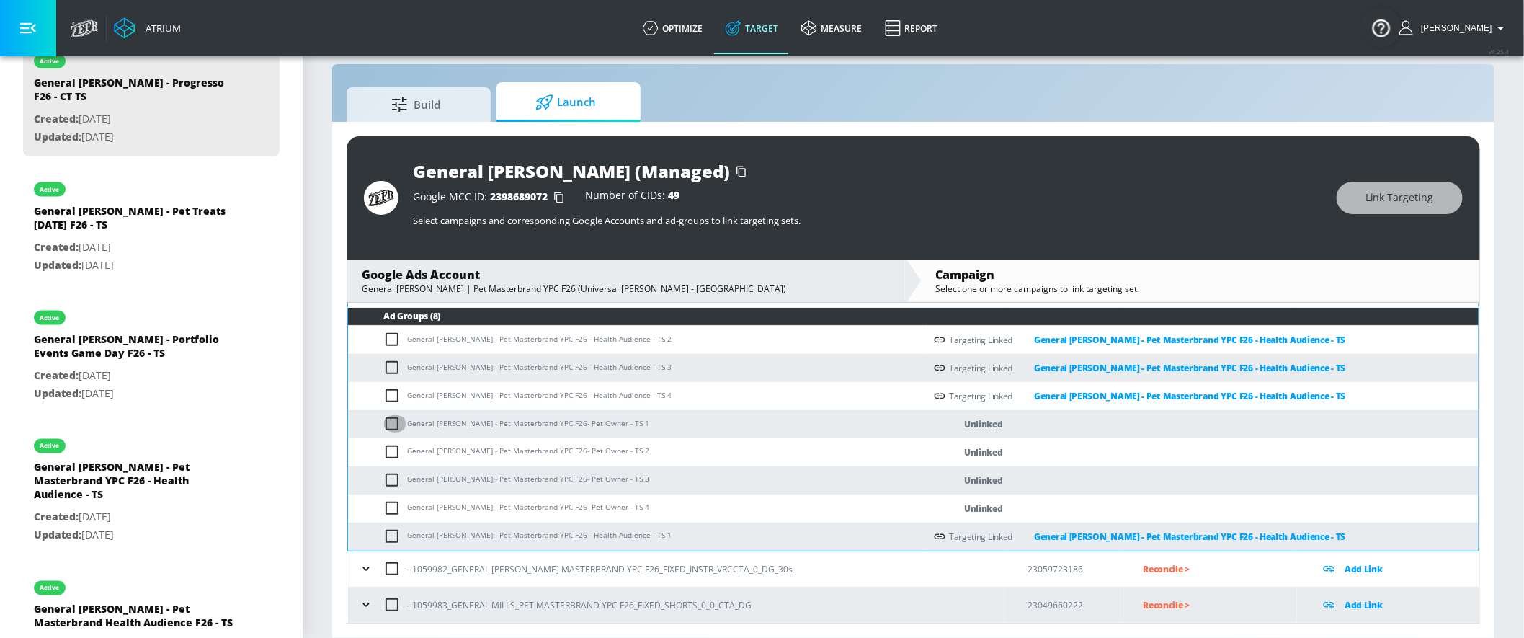
click at [393, 429] on input "checkbox" at bounding box center [395, 423] width 24 height 17
checkbox input "true"
drag, startPoint x: 388, startPoint y: 445, endPoint x: 390, endPoint y: 458, distance: 13.3
click at [388, 446] on input "checkbox" at bounding box center [395, 451] width 24 height 17
checkbox input "true"
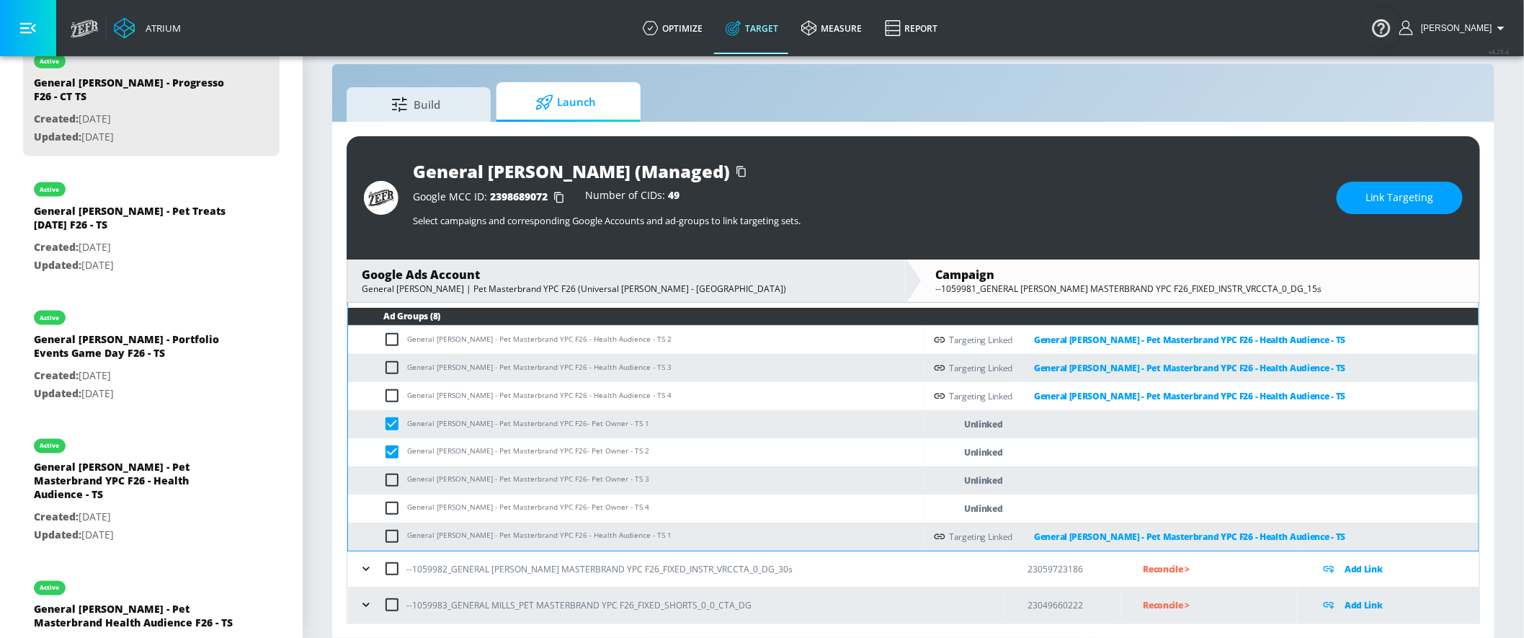
click at [391, 478] on input "checkbox" at bounding box center [395, 479] width 24 height 17
checkbox input "true"
click at [390, 506] on input "checkbox" at bounding box center [395, 507] width 24 height 17
checkbox input "true"
click at [1371, 193] on span "Link Targeting" at bounding box center [1399, 198] width 68 height 18
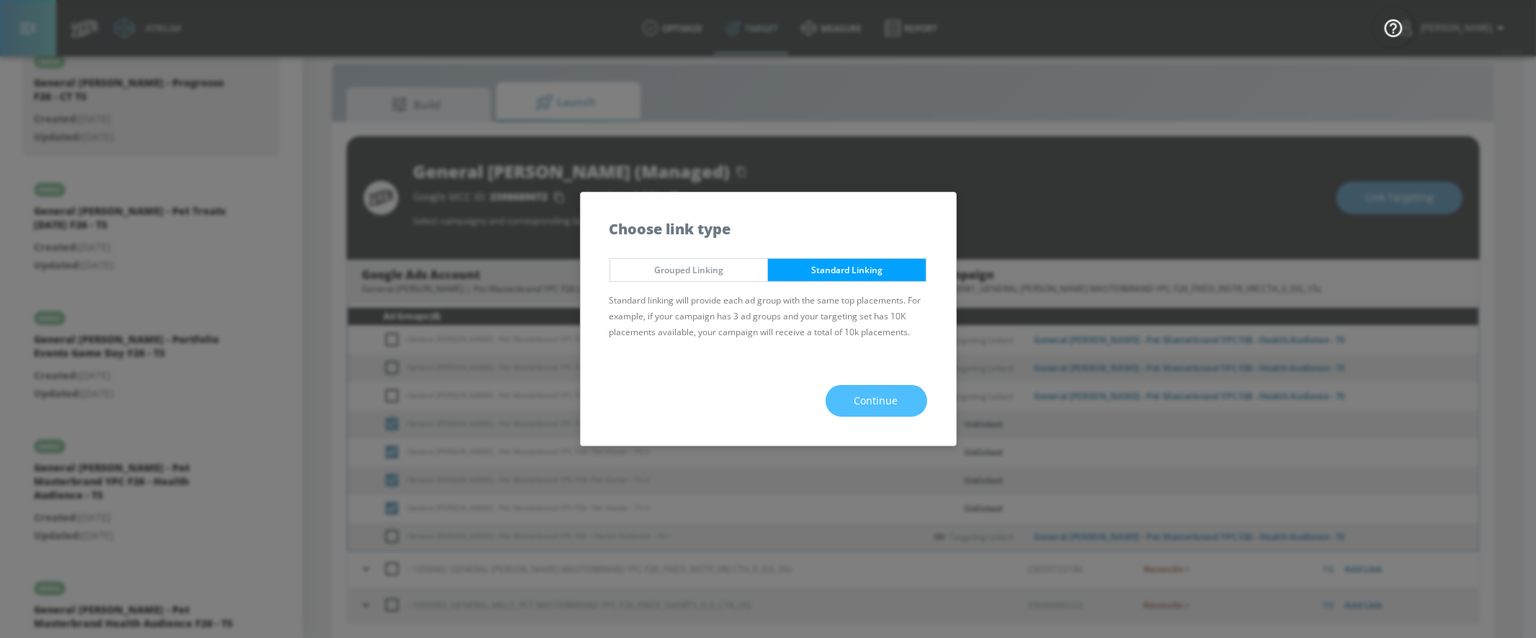
click at [916, 391] on button "Continue" at bounding box center [877, 401] width 102 height 32
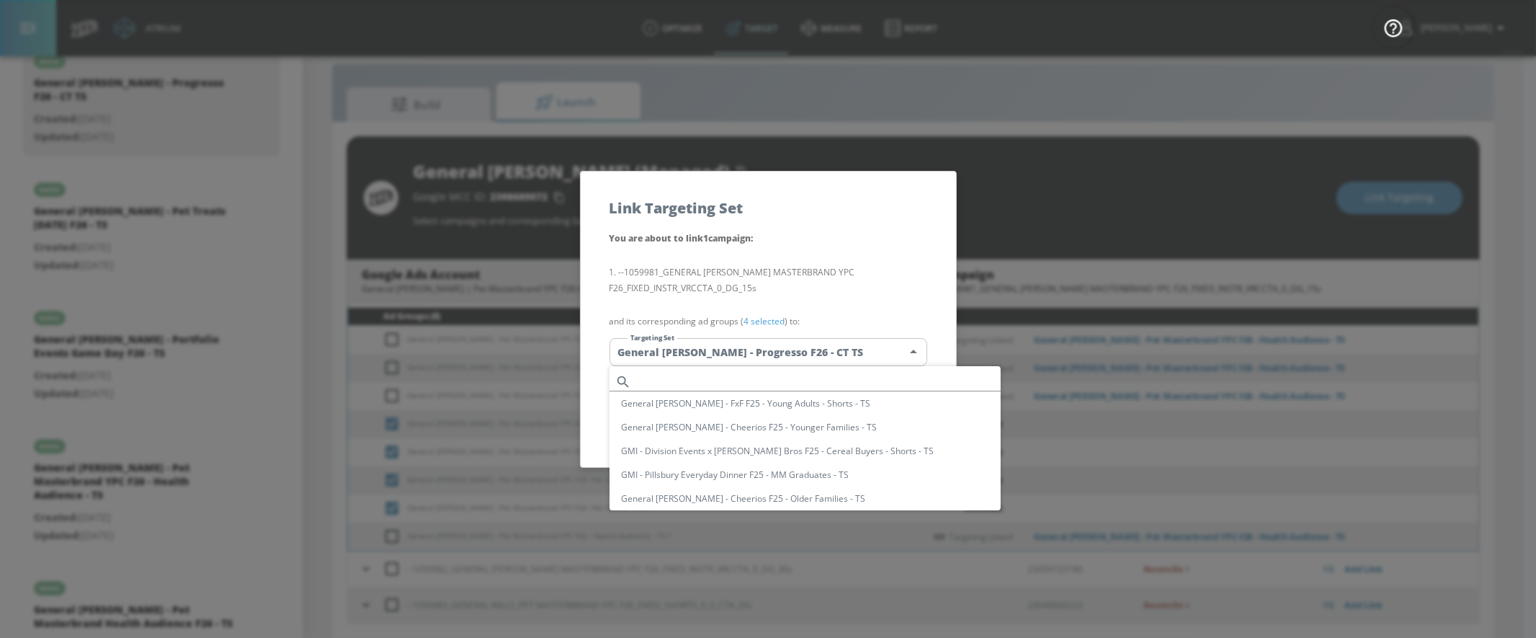
click at [885, 344] on body "Atrium optimize Target measure Report optimize Target measure Report v 4.25.4 Y…" at bounding box center [768, 309] width 1536 height 658
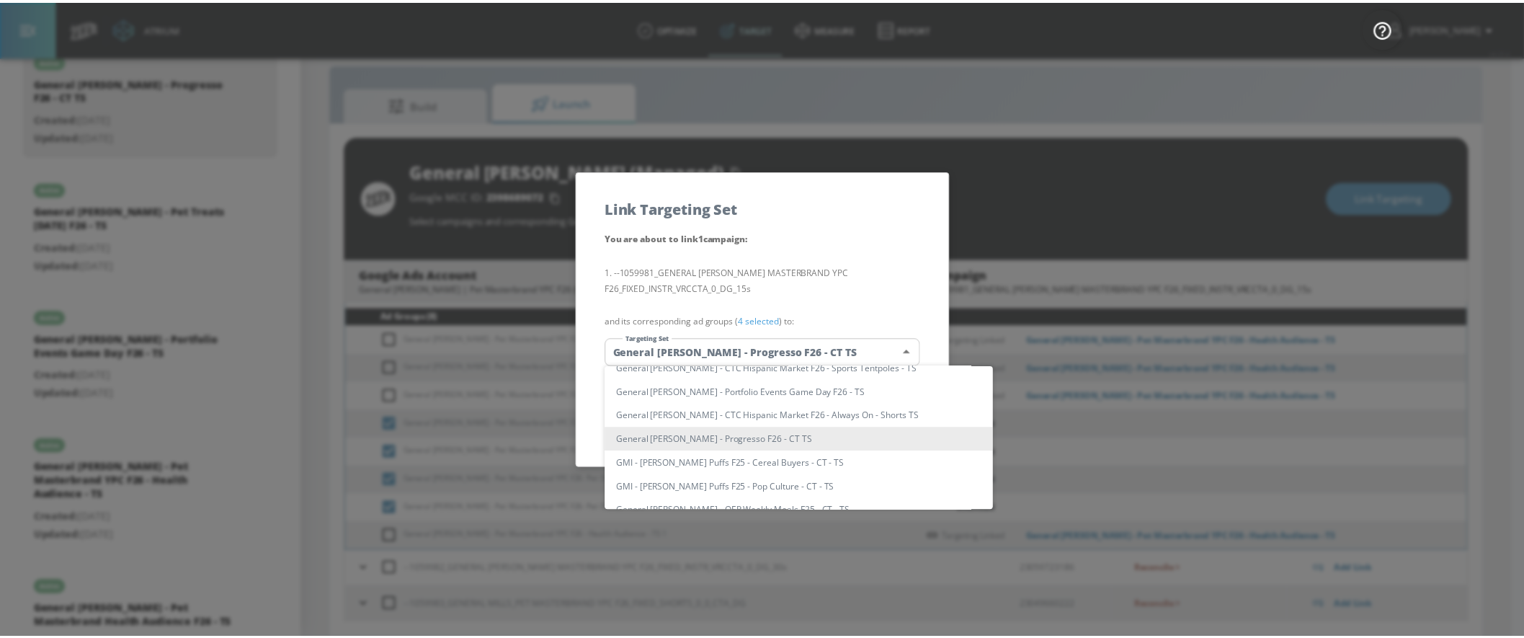
scroll to position [677, 0]
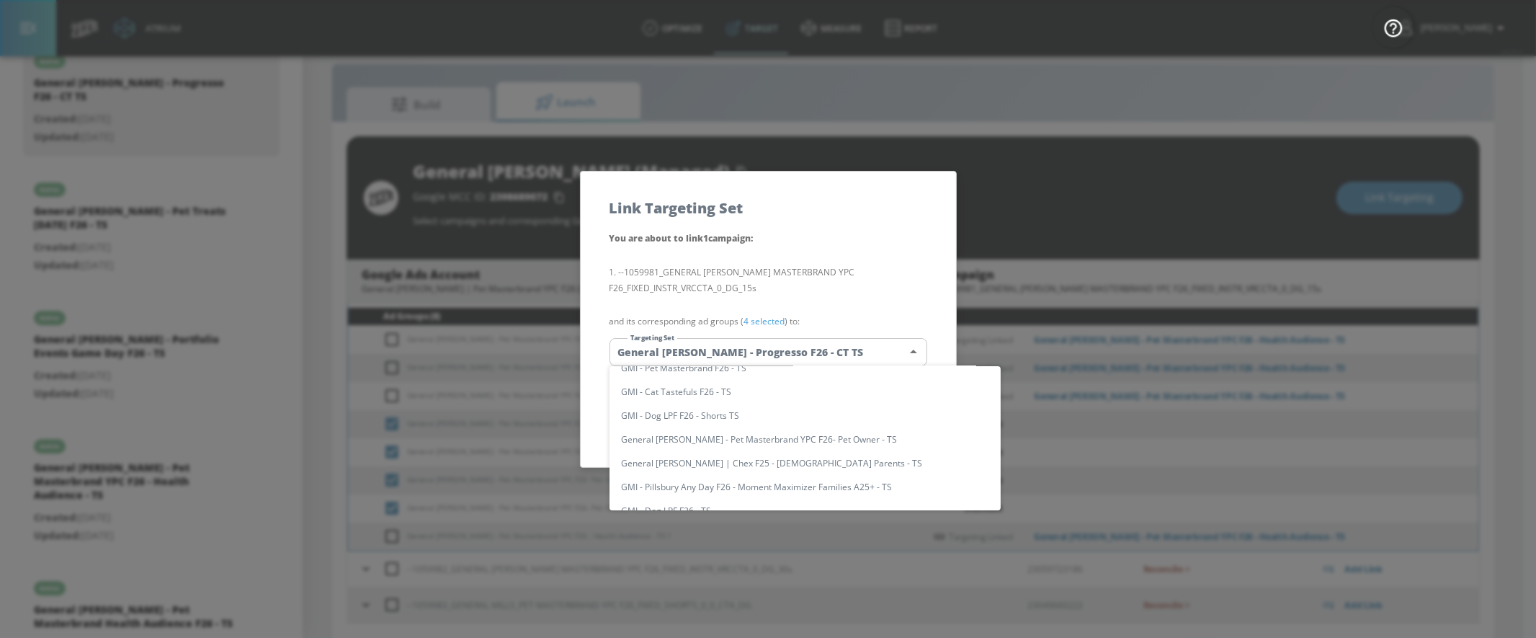
click at [816, 430] on li "General [PERSON_NAME] - Pet Masterbrand YPC F26- Pet Owner - TS" at bounding box center [804, 439] width 391 height 24
type input "613d0af9-cf84-49c2-a6c5-e97aaebdf3f3"
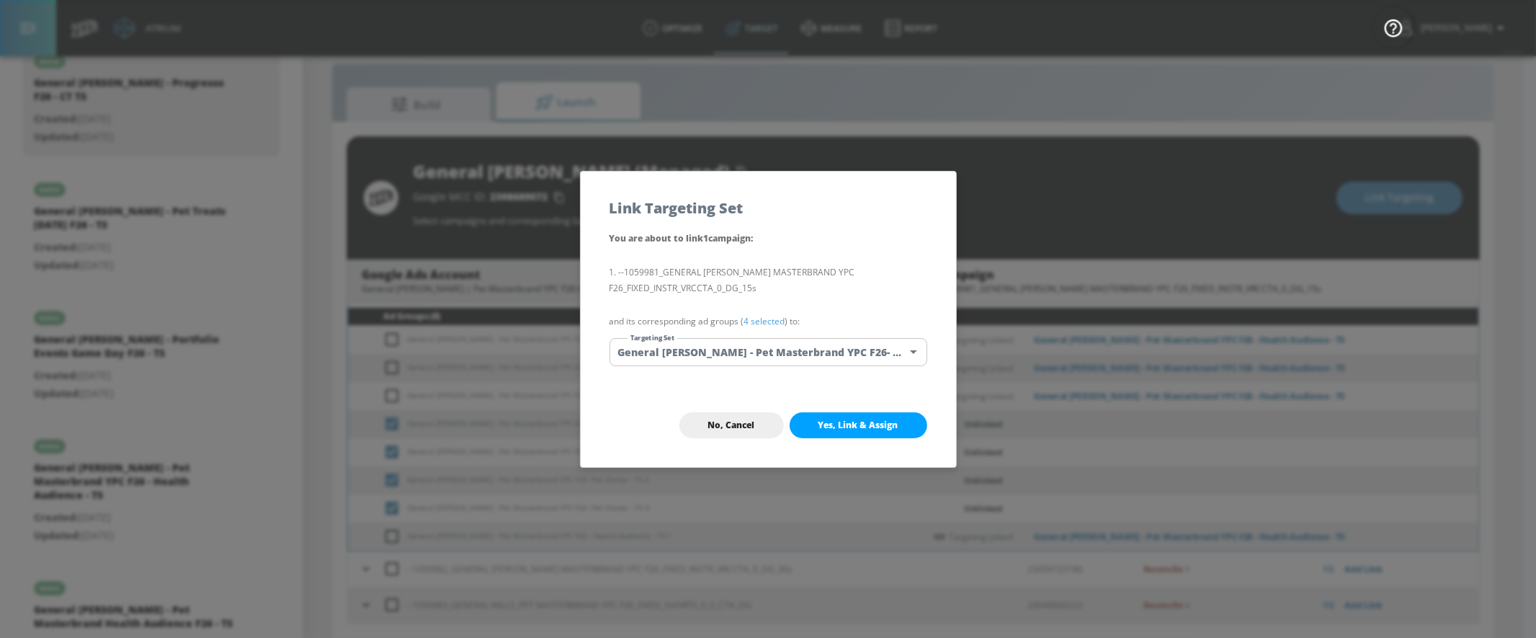
click at [879, 408] on div "No, Cancel Yes, Link & Assign" at bounding box center [768, 425] width 375 height 84
click at [877, 419] on span "Yes, Link & Assign" at bounding box center [858, 425] width 80 height 12
checkbox input "false"
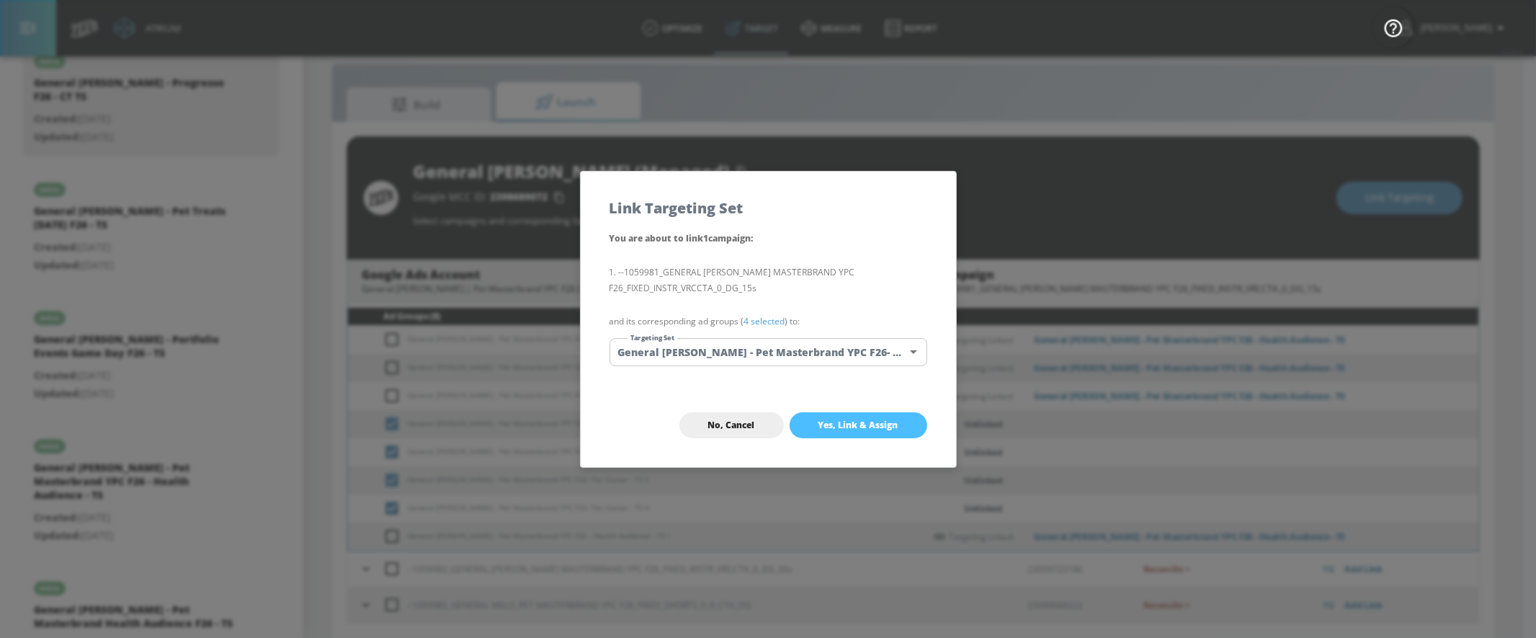
checkbox input "false"
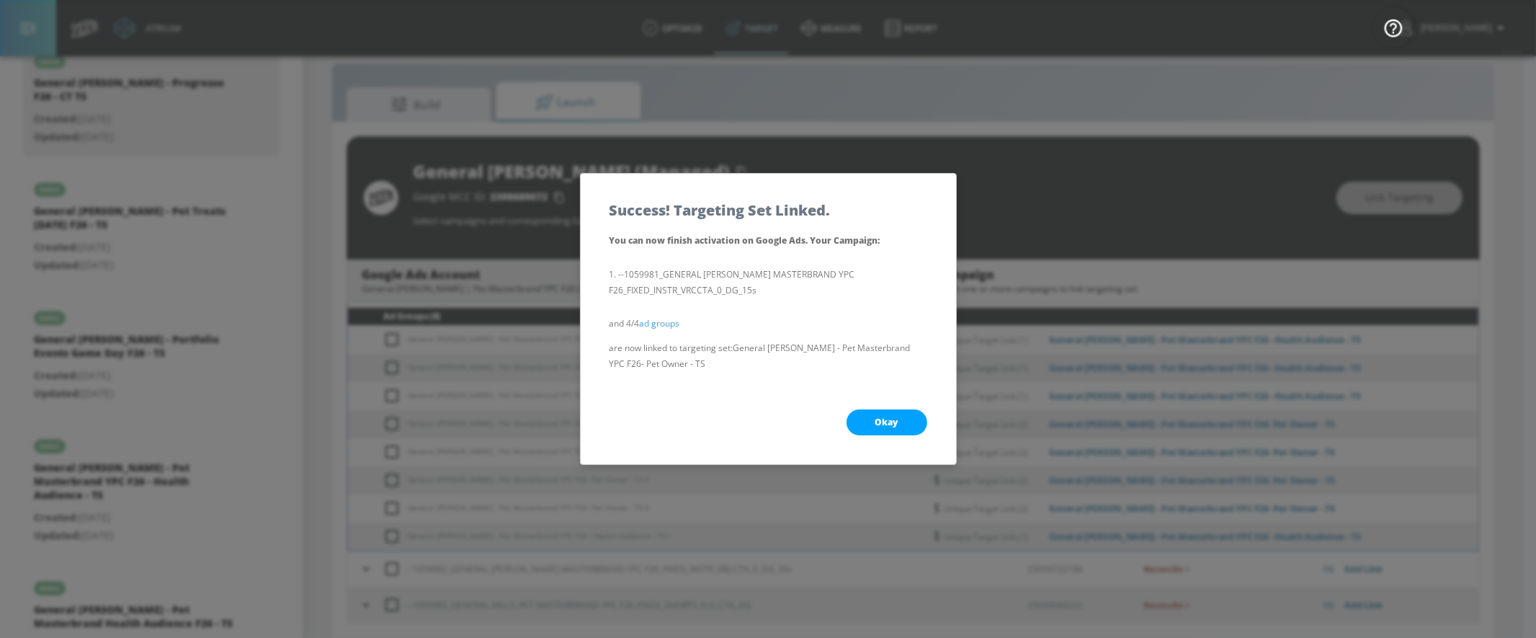
click at [880, 421] on span "Okay" at bounding box center [886, 422] width 23 height 12
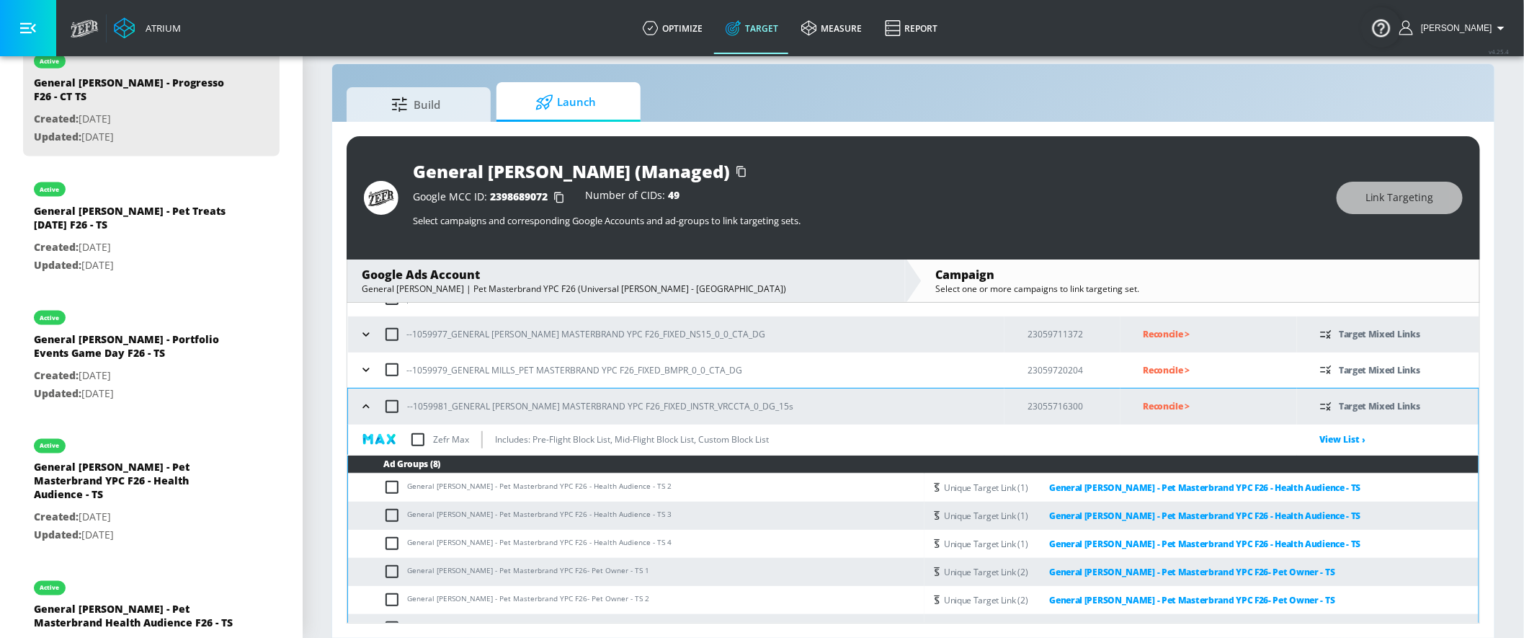
click at [365, 400] on icon "button" at bounding box center [366, 406] width 14 height 14
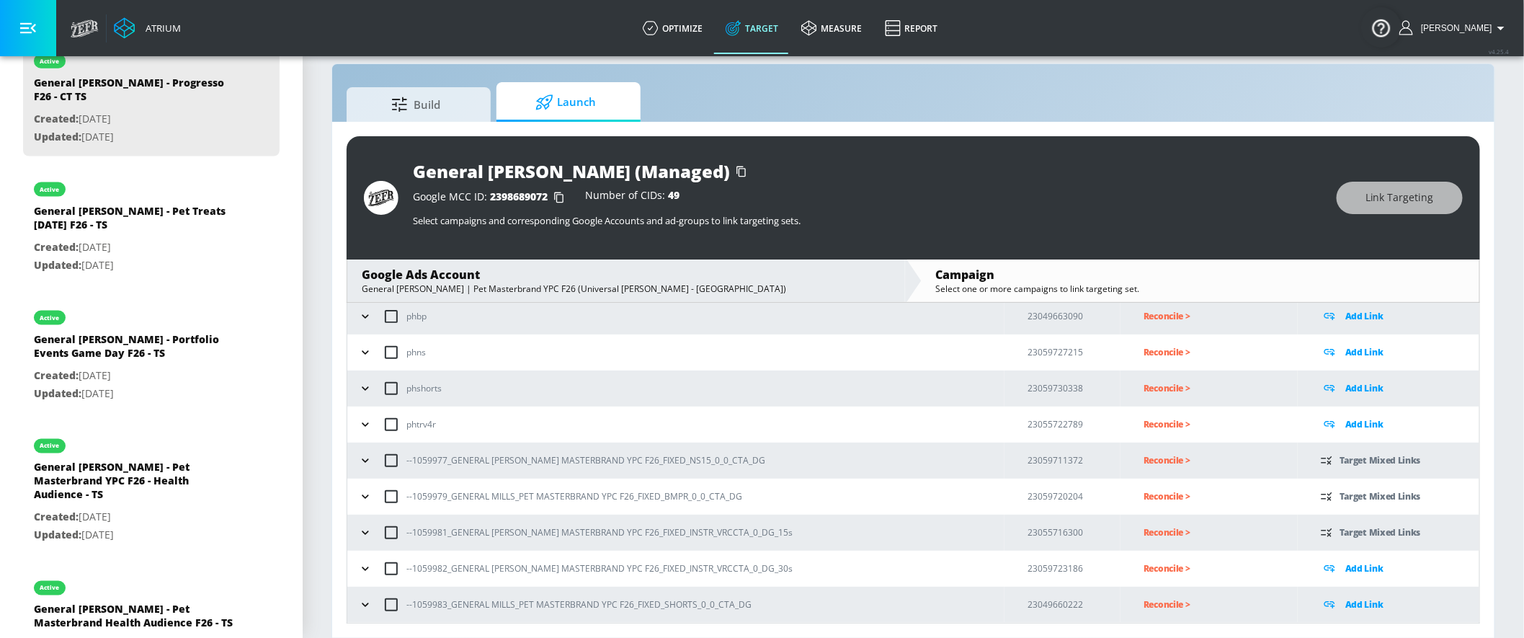
scroll to position [78, 0]
click at [361, 563] on icon "button" at bounding box center [365, 570] width 14 height 14
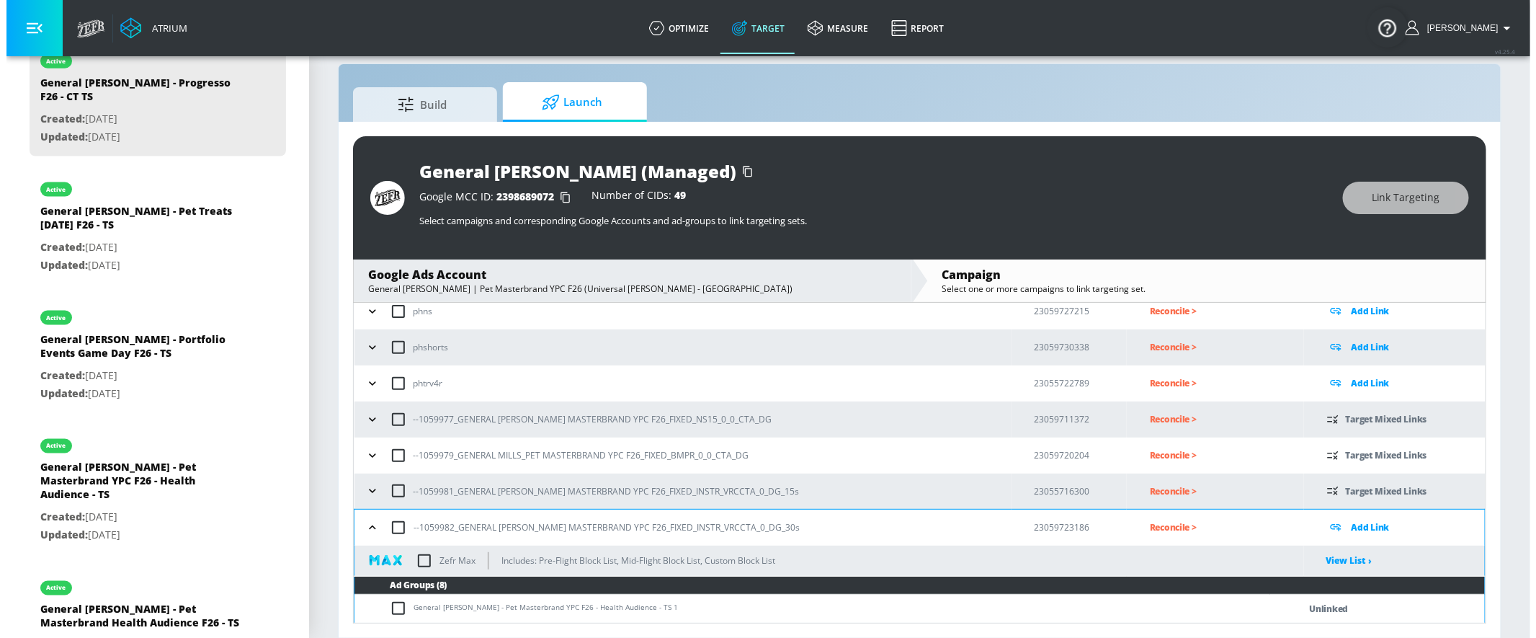
scroll to position [353, 0]
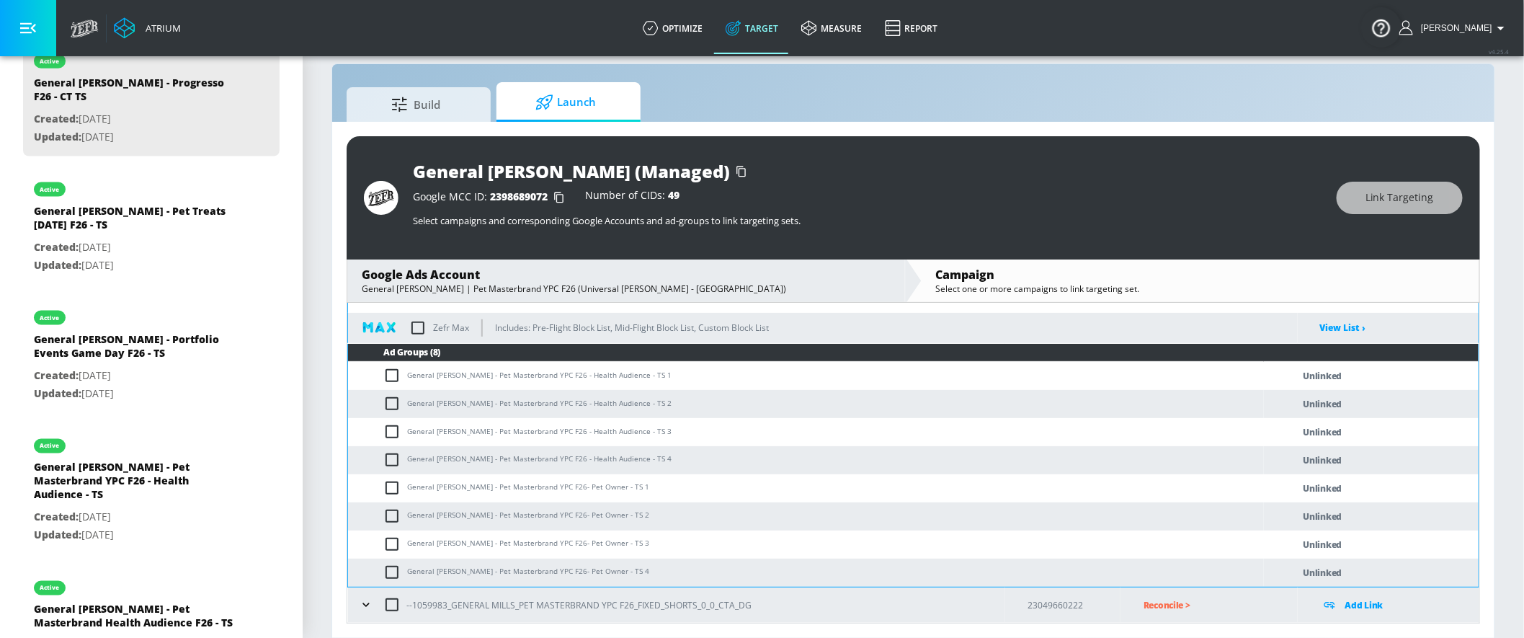
click at [391, 375] on input "checkbox" at bounding box center [395, 375] width 24 height 17
checkbox input "true"
click at [390, 392] on td "General [PERSON_NAME] - Pet Masterbrand YPC F26 - Health Audience - TS 2" at bounding box center [806, 404] width 916 height 28
click at [388, 397] on input "checkbox" at bounding box center [395, 403] width 24 height 17
checkbox input "true"
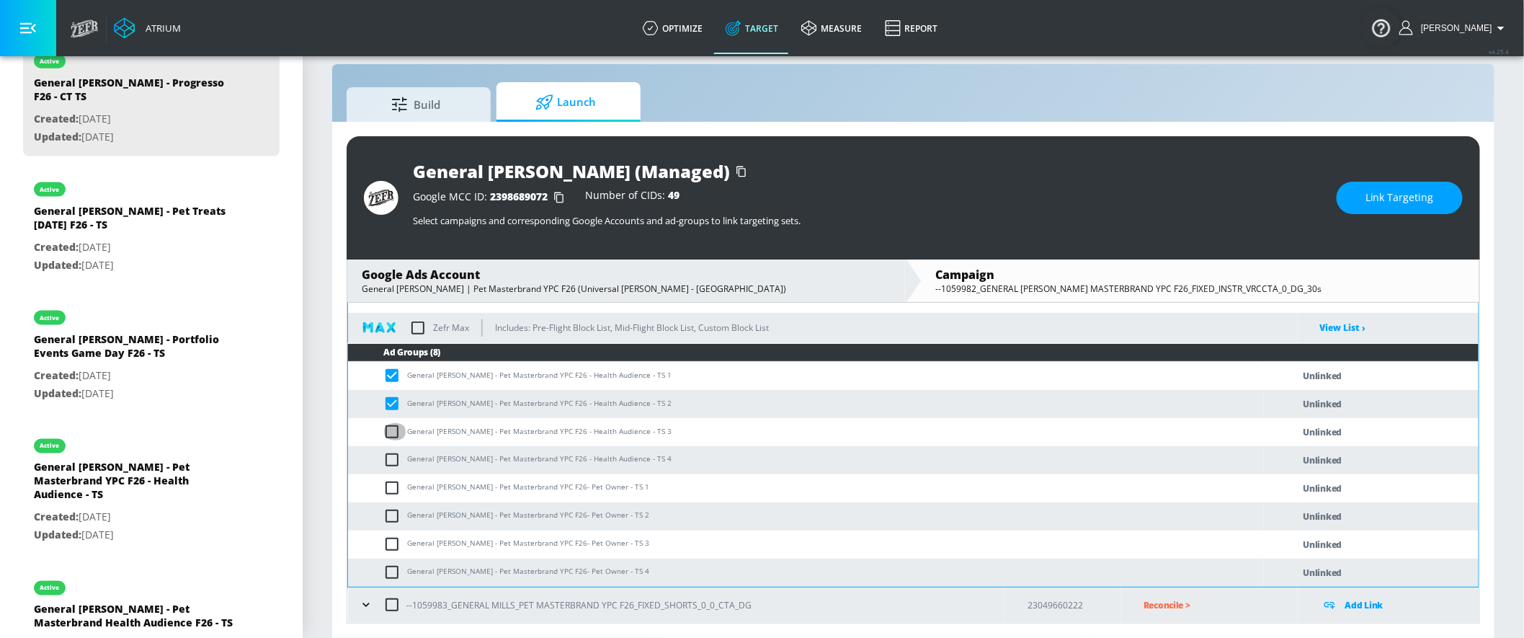
click at [388, 435] on input "checkbox" at bounding box center [395, 431] width 24 height 17
checkbox input "true"
click at [387, 455] on input "checkbox" at bounding box center [395, 459] width 24 height 17
checkbox input "true"
click at [1351, 204] on button "Link Targeting" at bounding box center [1399, 198] width 126 height 32
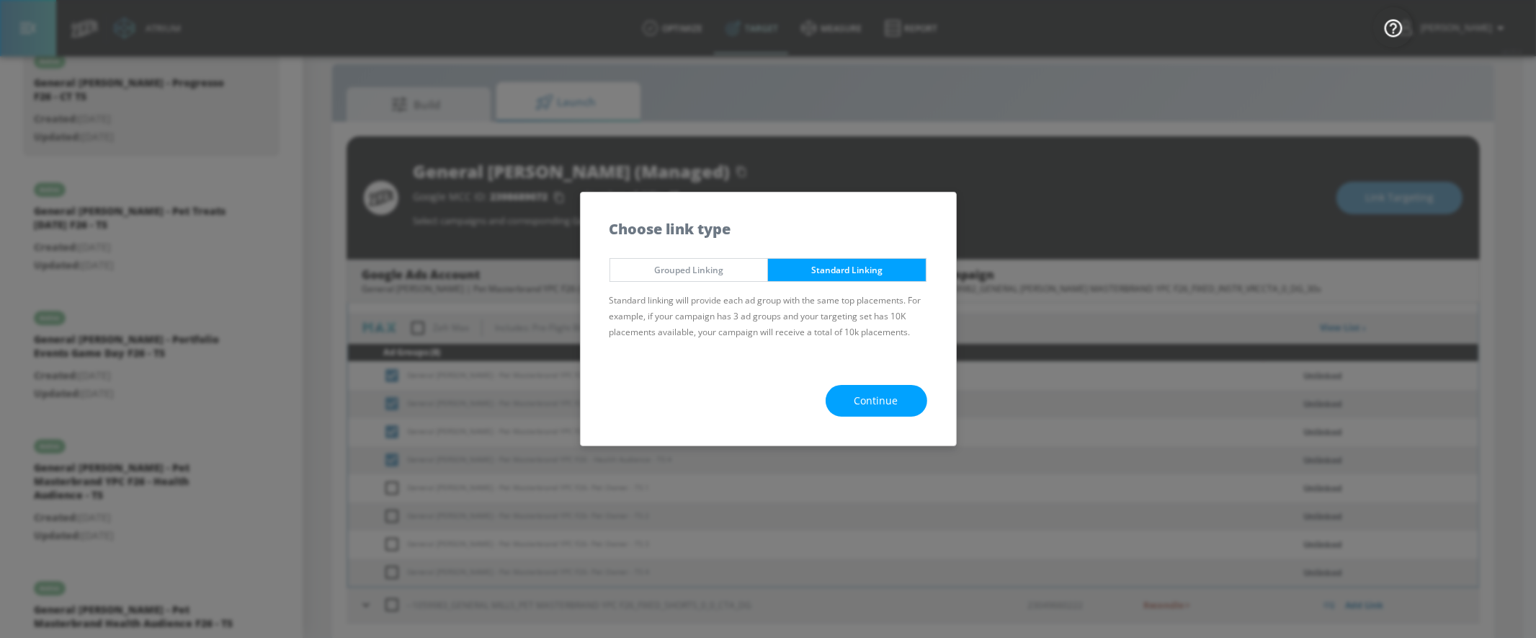
click at [887, 398] on span "Continue" at bounding box center [876, 401] width 44 height 18
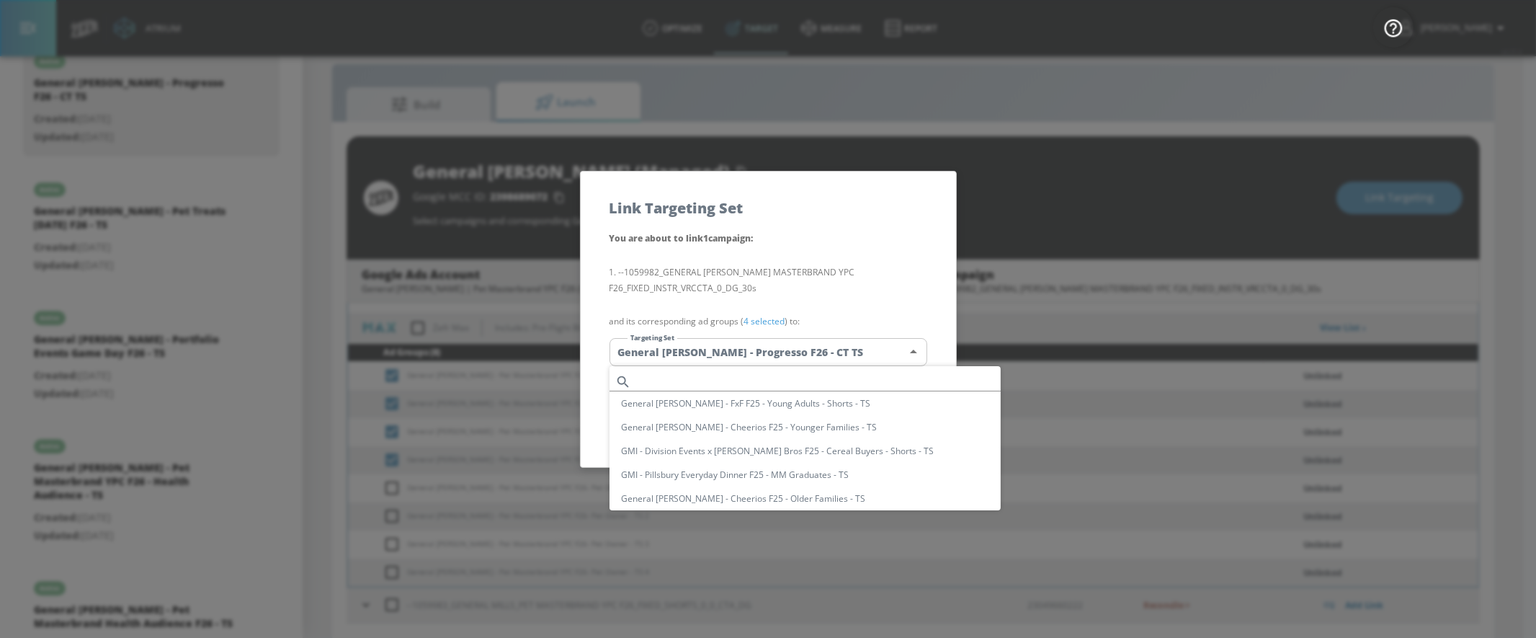
click at [841, 344] on body "Atrium optimize Target measure Report optimize Target measure Report v 4.25.4 Y…" at bounding box center [768, 309] width 1536 height 658
click at [868, 430] on li "General [PERSON_NAME] - Pet Masterbrand YPC F26 - Health Audience - TS" at bounding box center [804, 439] width 391 height 24
type input "6904de17-dc11-456a-924a-ad8277638bef"
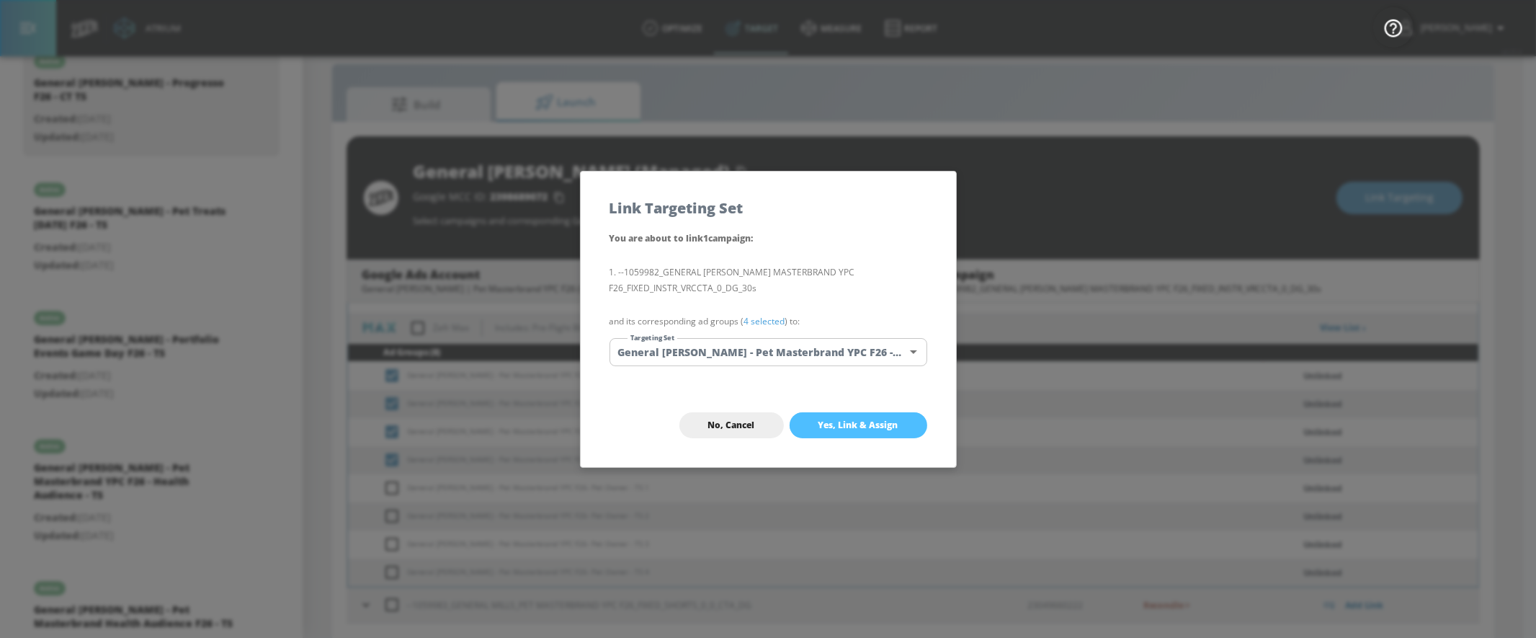
click at [872, 421] on span "Yes, Link & Assign" at bounding box center [858, 425] width 80 height 12
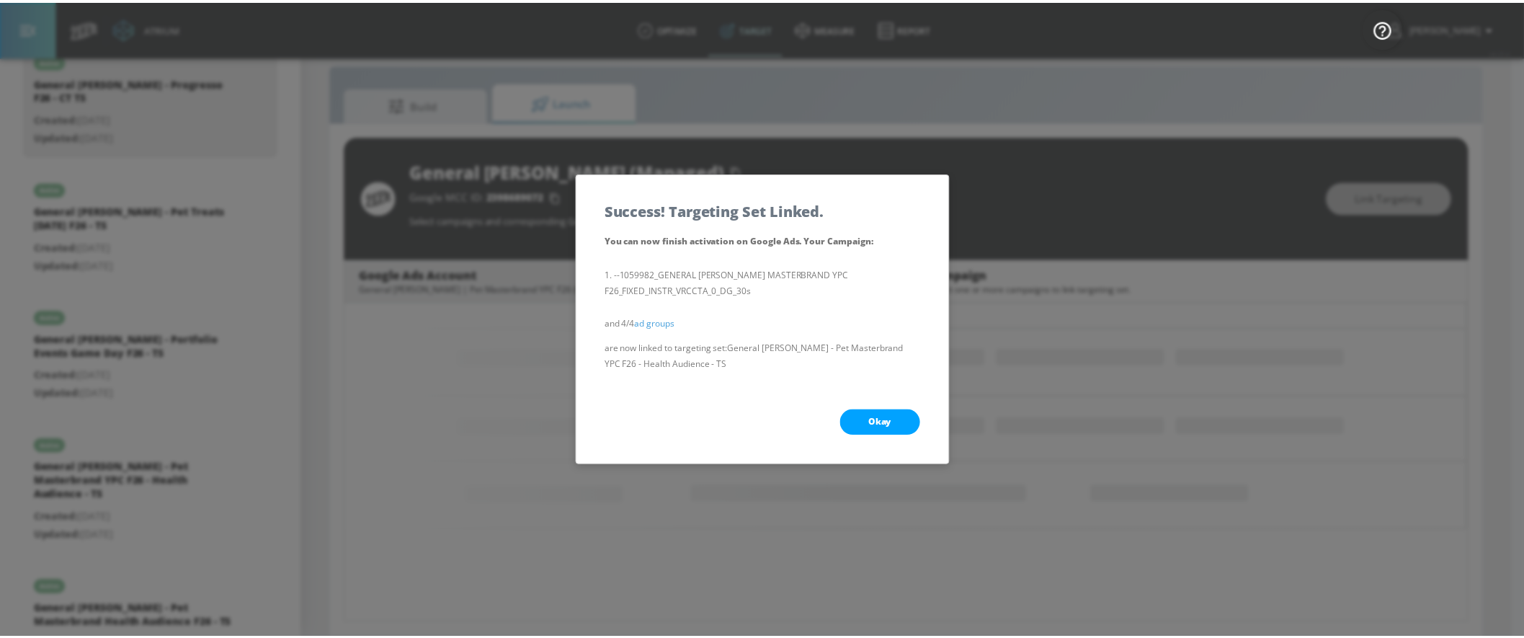
scroll to position [78, 0]
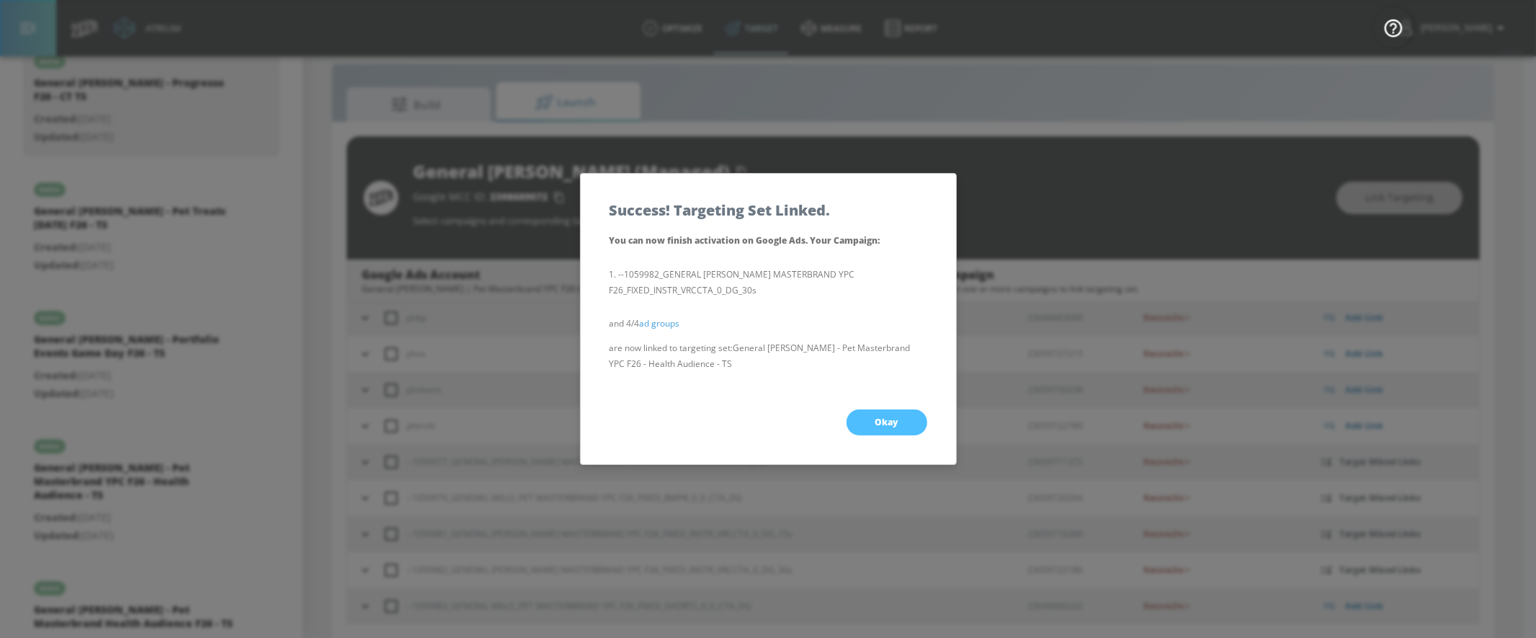
click at [919, 426] on button "Okay" at bounding box center [887, 422] width 81 height 26
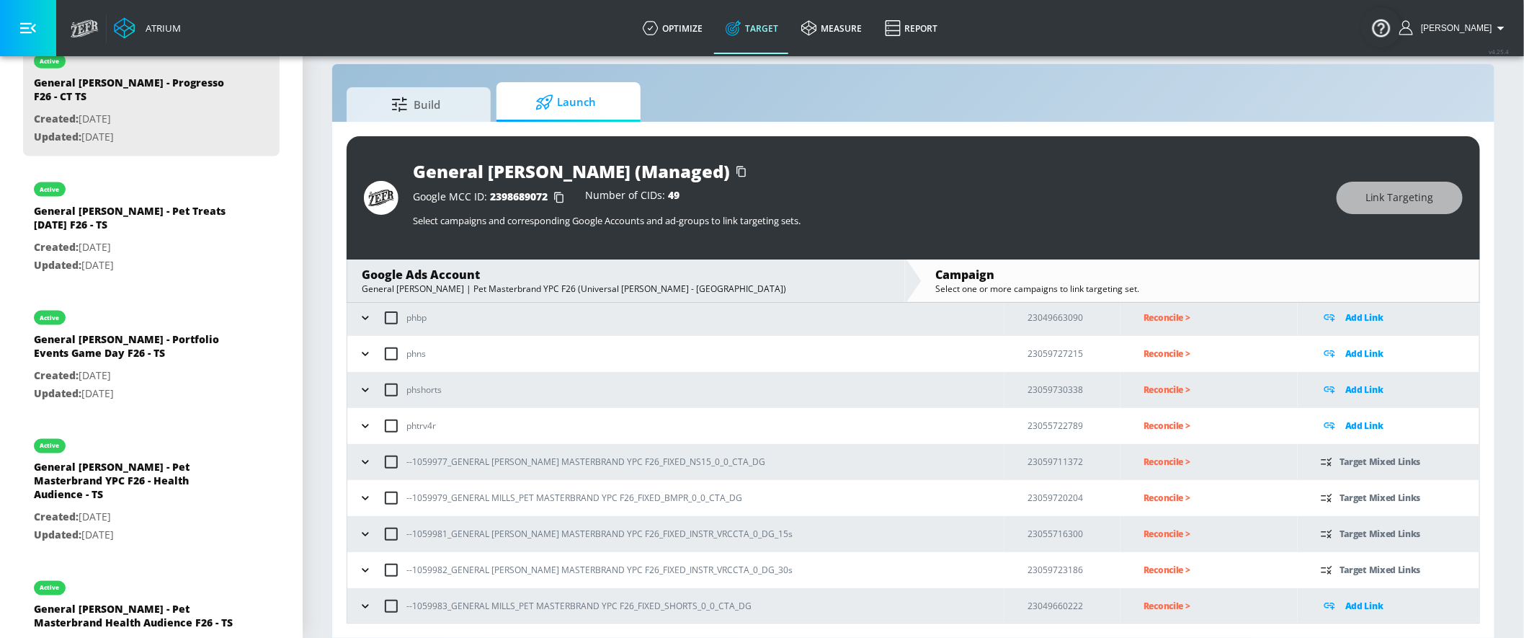
drag, startPoint x: 352, startPoint y: 566, endPoint x: 365, endPoint y: 563, distance: 13.3
click at [352, 566] on td "--1059982_GENERAL [PERSON_NAME] MASTERBRAND YPC F26_FIXED_INSTR_VRCCTA_0_DG_30s" at bounding box center [675, 570] width 657 height 36
click at [365, 563] on icon "button" at bounding box center [365, 570] width 14 height 14
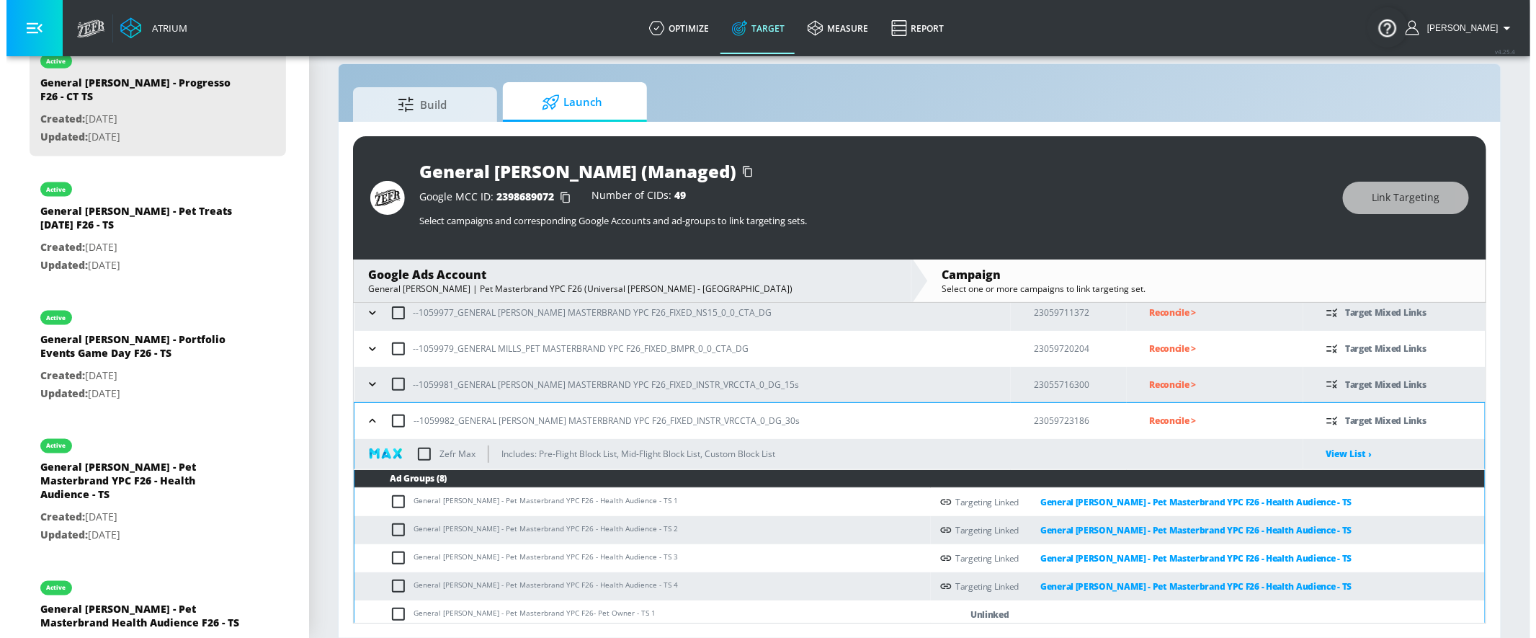
scroll to position [353, 0]
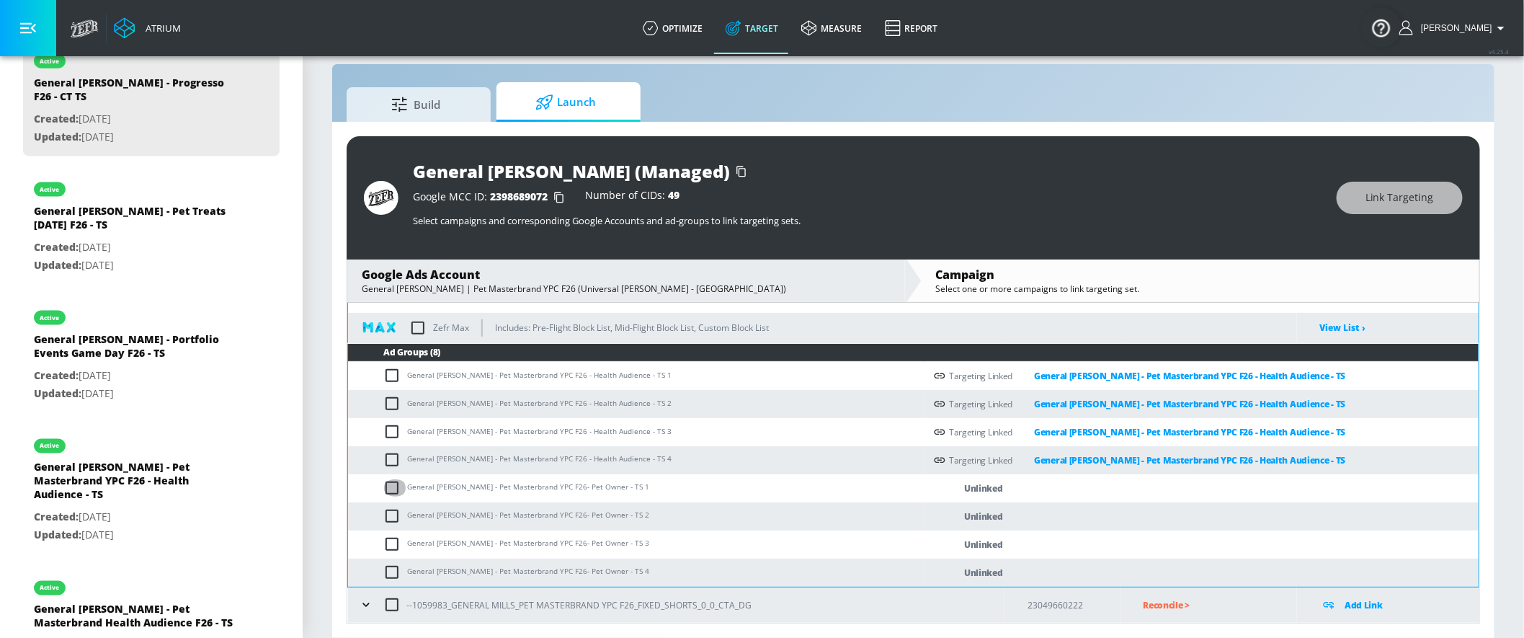
click at [395, 488] on input "checkbox" at bounding box center [395, 487] width 24 height 17
checkbox input "true"
click at [390, 510] on input "checkbox" at bounding box center [395, 515] width 24 height 17
checkbox input "true"
click at [390, 544] on input "checkbox" at bounding box center [395, 543] width 24 height 17
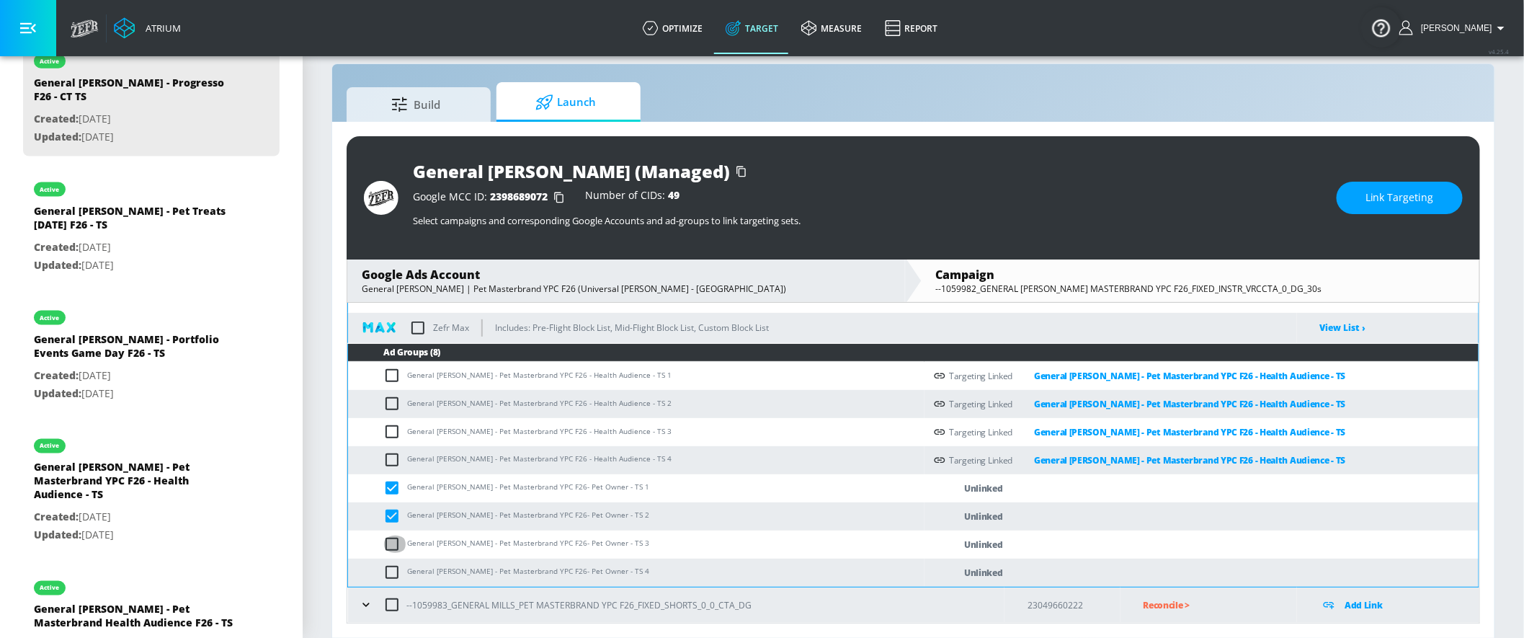
checkbox input "true"
click at [387, 573] on input "checkbox" at bounding box center [395, 571] width 24 height 17
checkbox input "true"
click at [1371, 209] on button "Link Targeting" at bounding box center [1399, 198] width 126 height 32
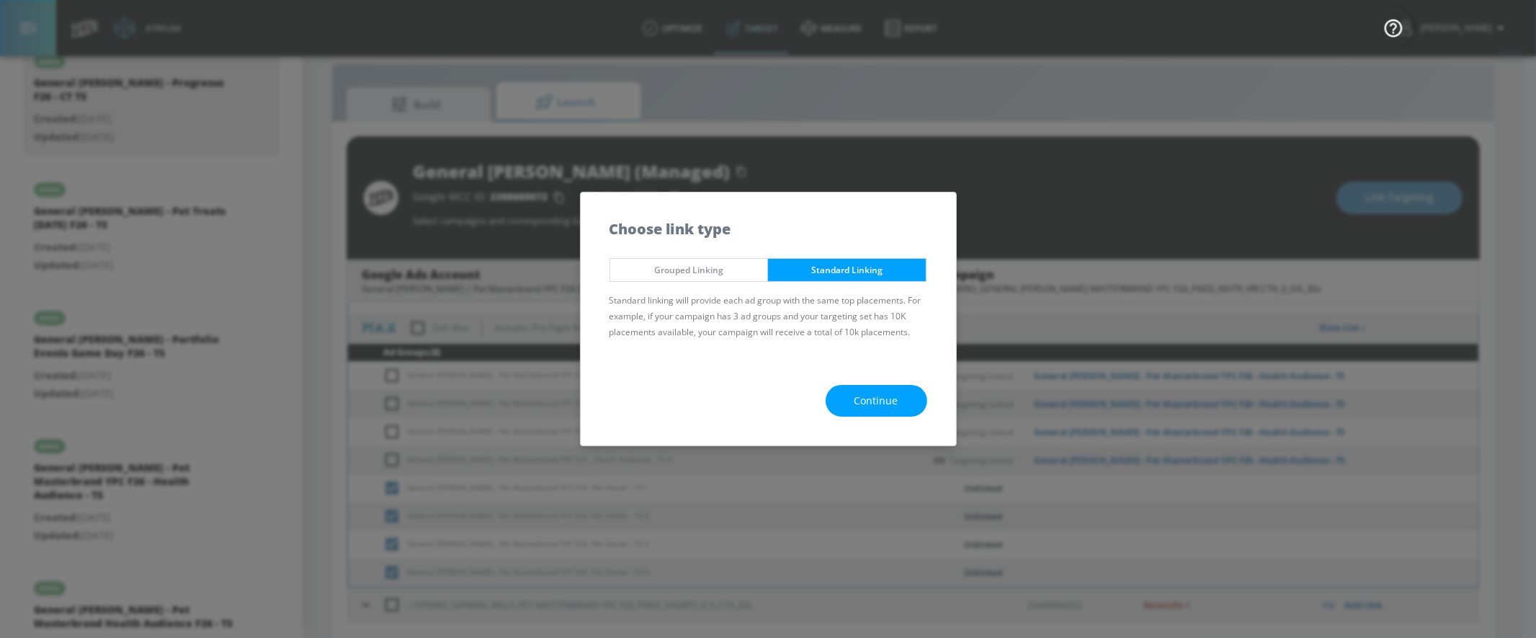
click at [910, 395] on button "Continue" at bounding box center [877, 401] width 102 height 32
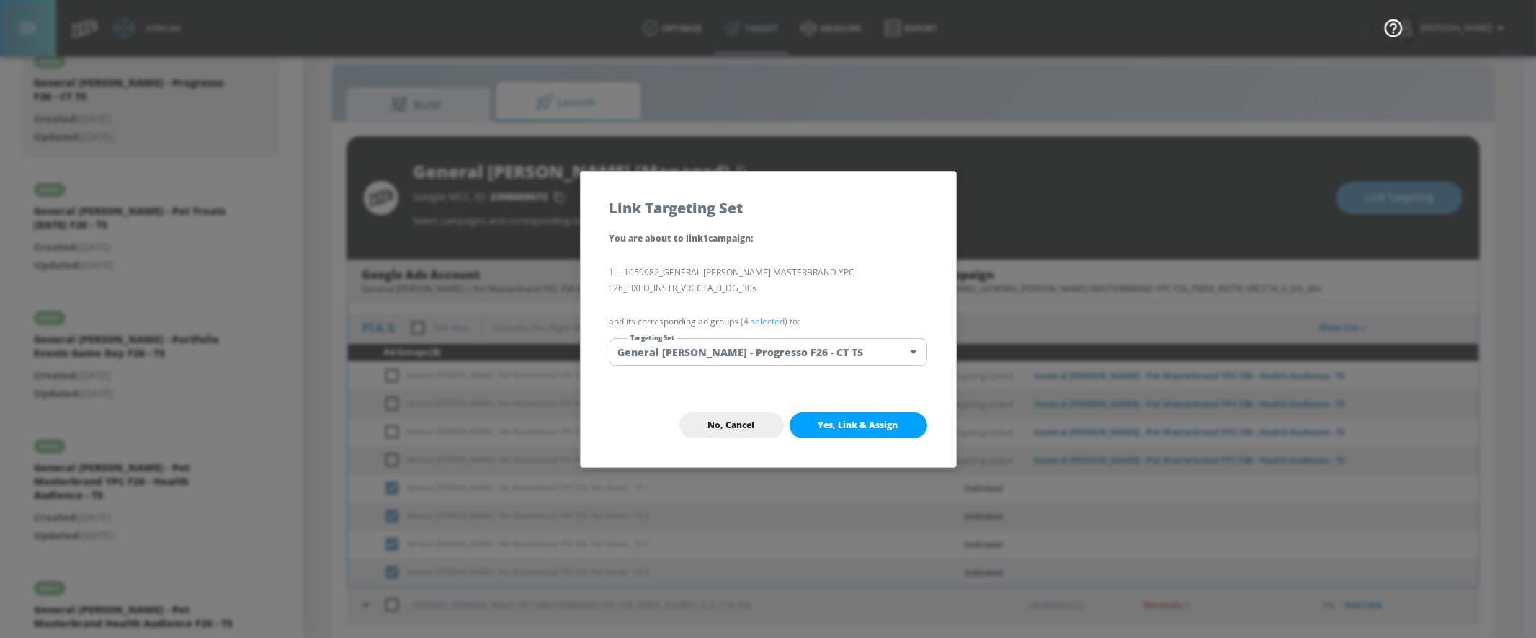
click at [902, 344] on body "Atrium optimize Target measure Report optimize Target measure Report v 4.25.4 Y…" at bounding box center [768, 309] width 1536 height 658
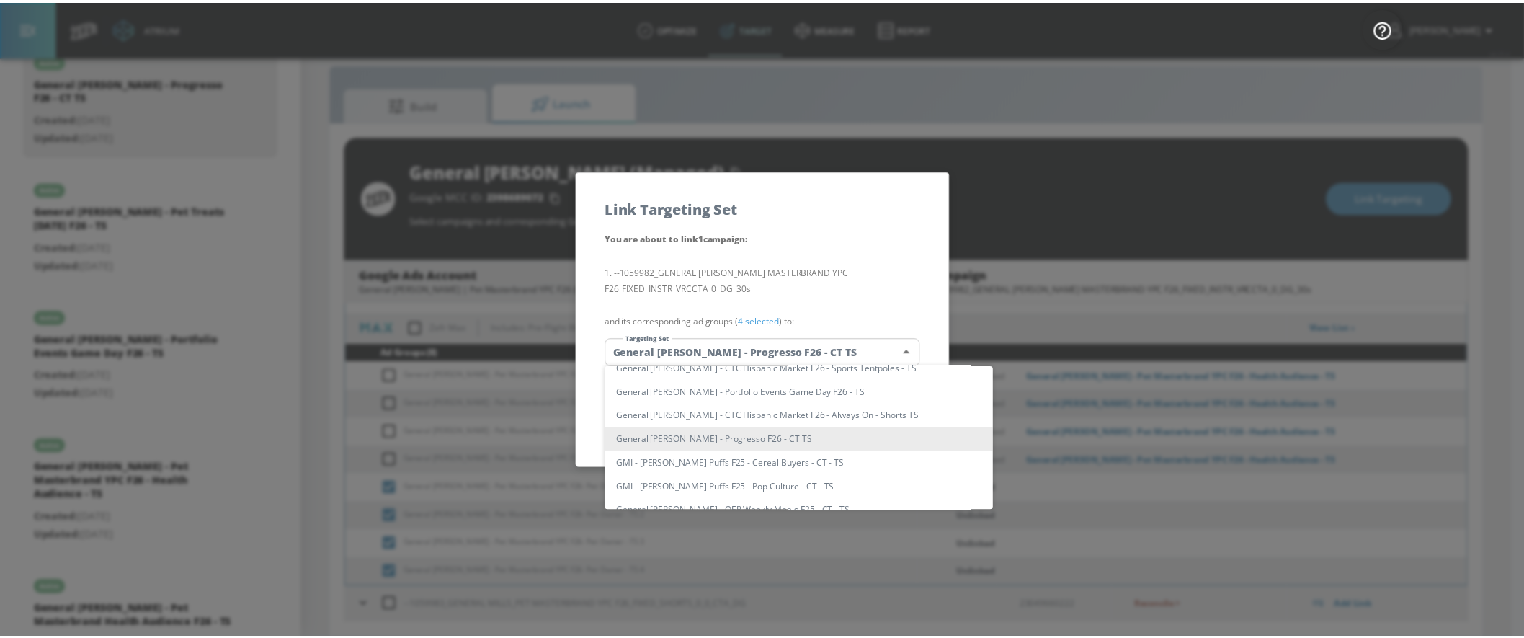
scroll to position [677, 0]
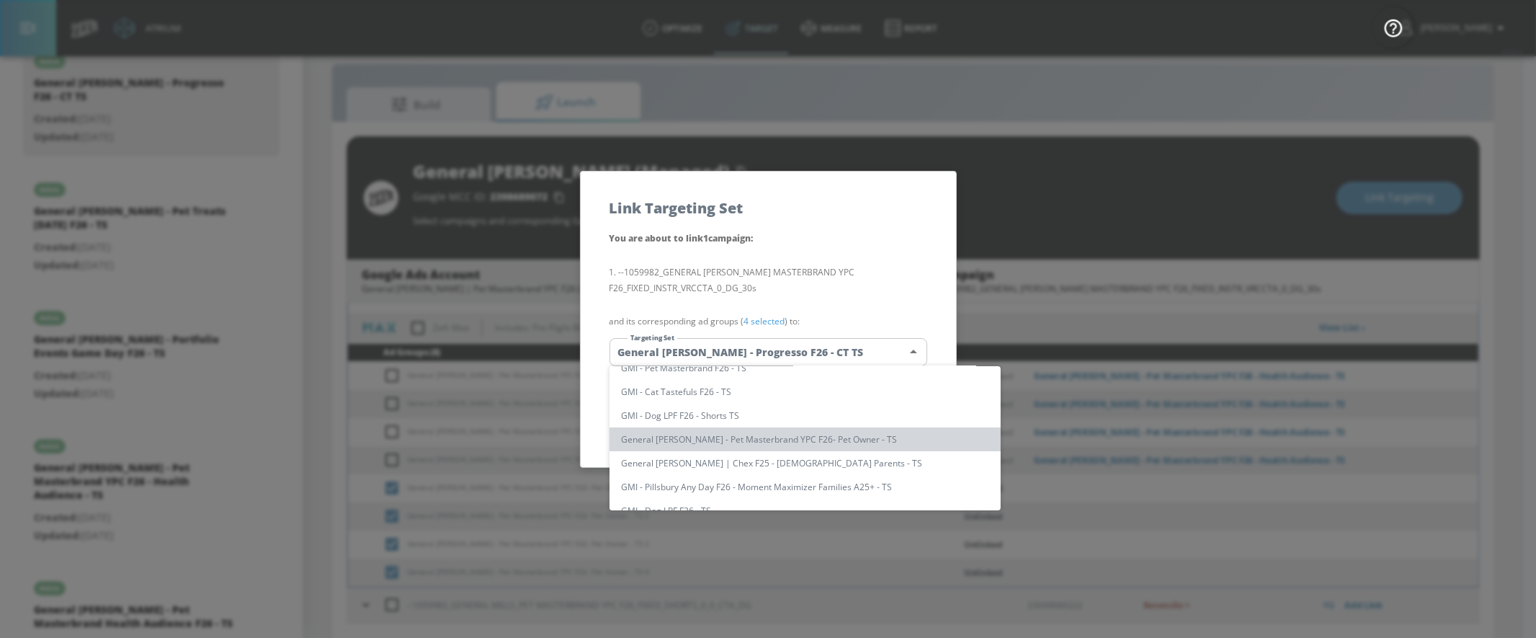
click at [808, 437] on li "General [PERSON_NAME] - Pet Masterbrand YPC F26- Pet Owner - TS" at bounding box center [804, 439] width 391 height 24
type input "613d0af9-cf84-49c2-a6c5-e97aaebdf3f3"
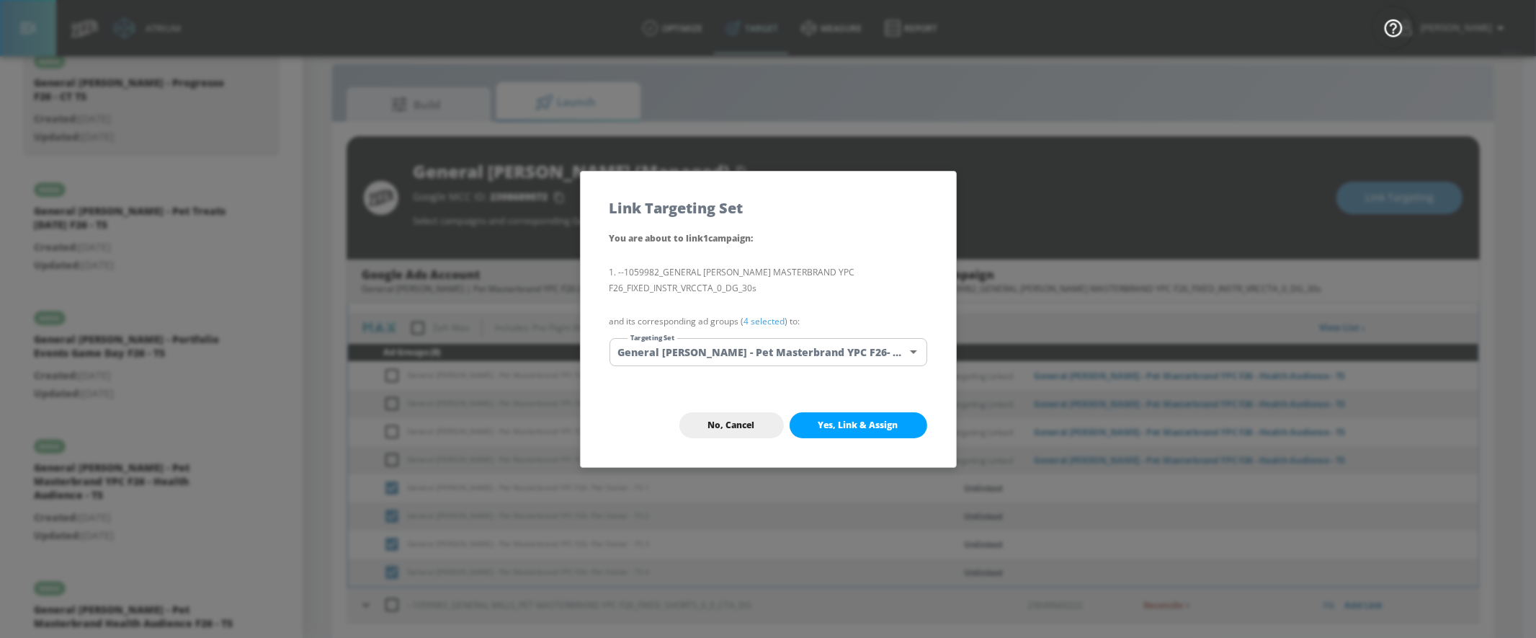
click at [888, 411] on div "No, Cancel Yes, Link & Assign" at bounding box center [768, 425] width 375 height 84
click at [887, 412] on button "Yes, Link & Assign" at bounding box center [859, 425] width 138 height 26
checkbox input "false"
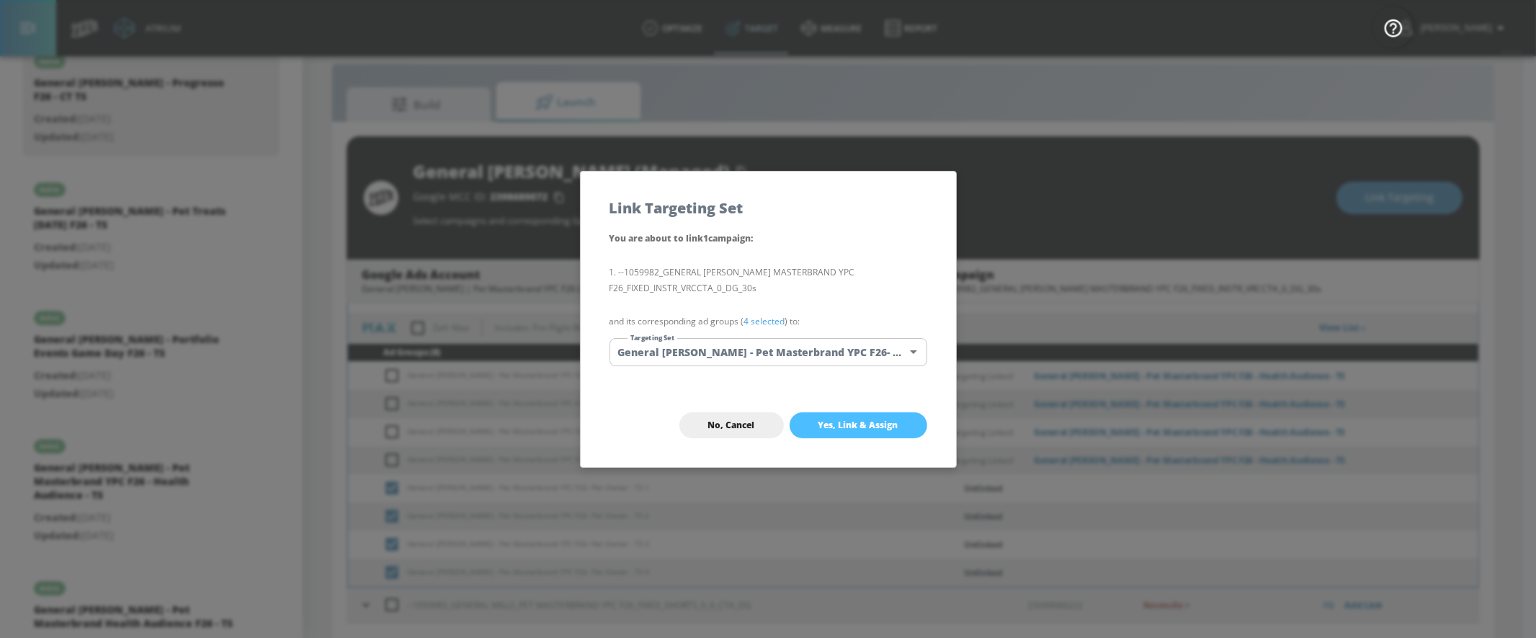
checkbox input "false"
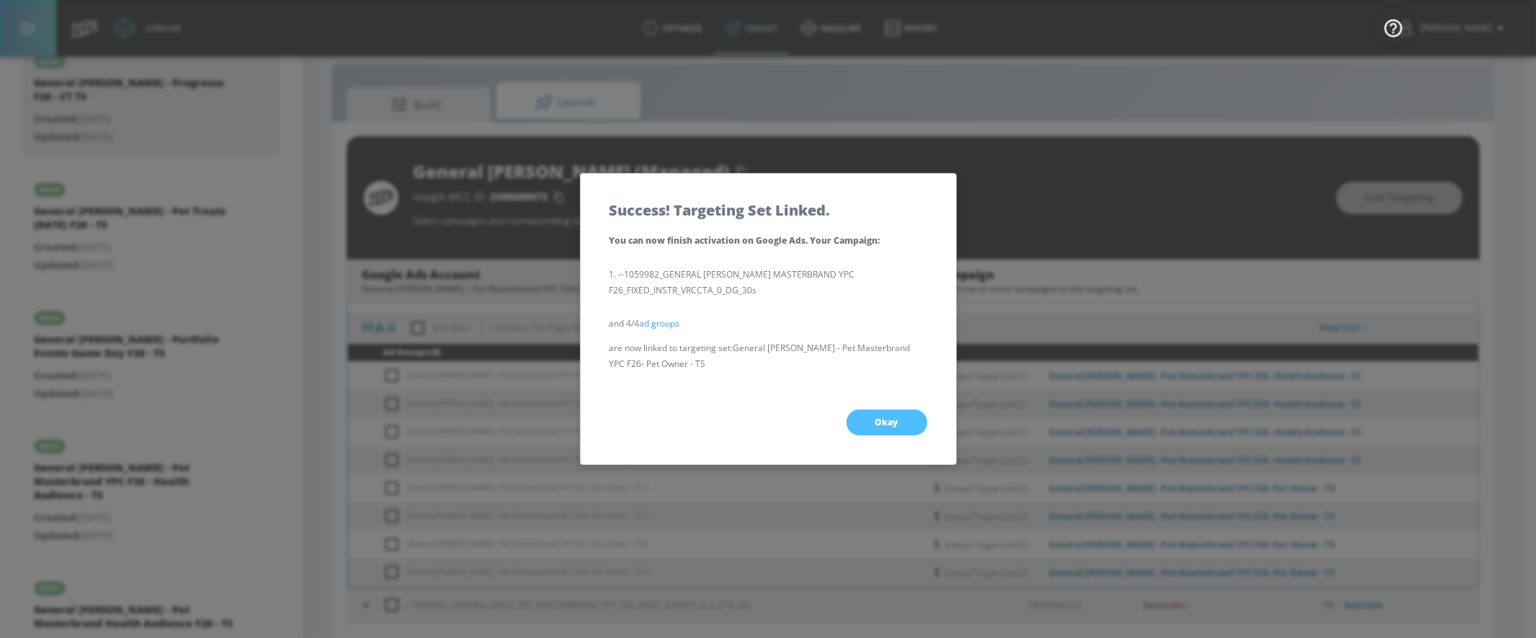
click at [887, 409] on button "Okay" at bounding box center [887, 422] width 81 height 26
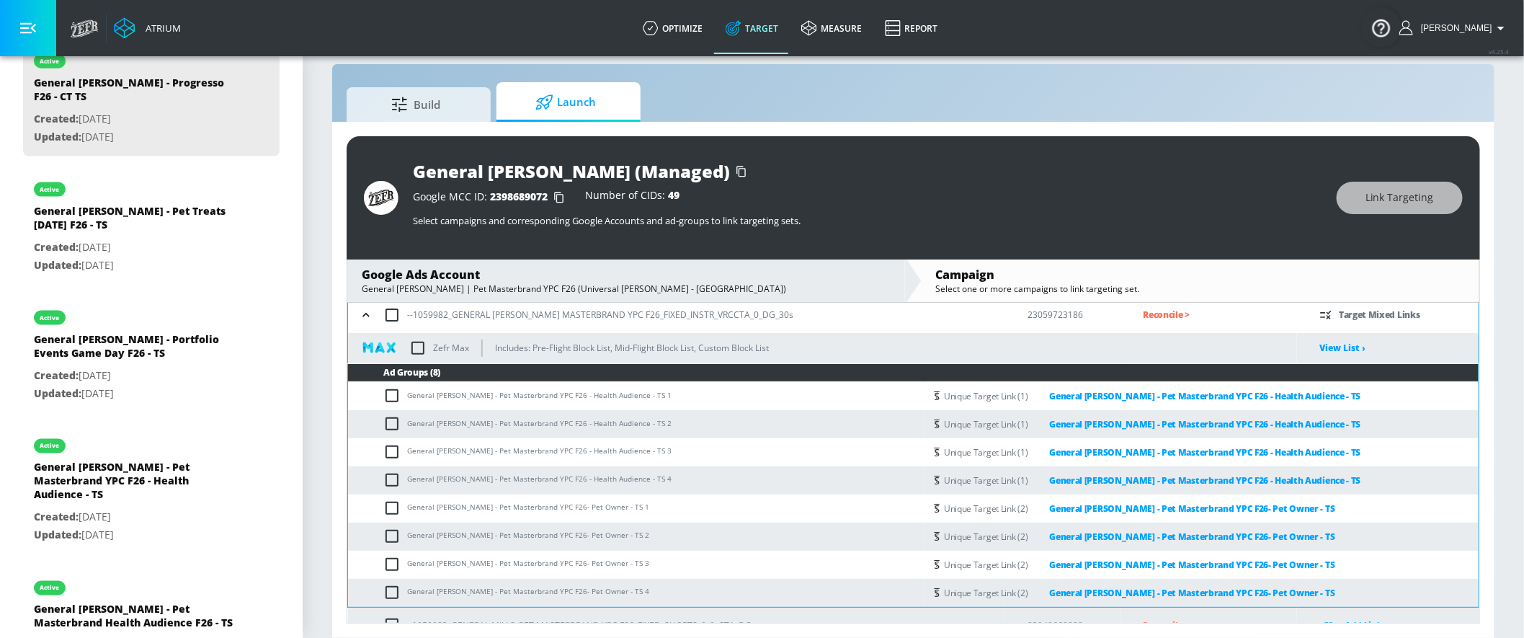
scroll to position [322, 0]
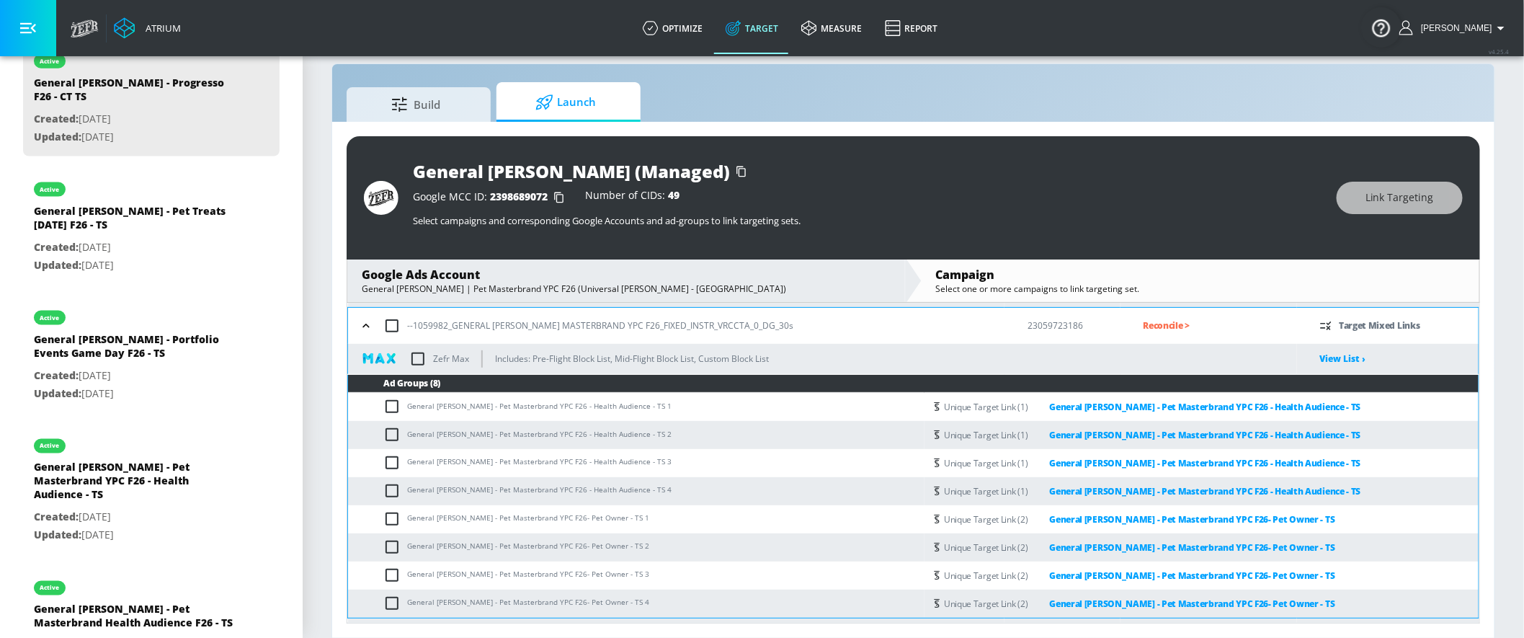
click at [365, 328] on icon "button" at bounding box center [366, 325] width 14 height 14
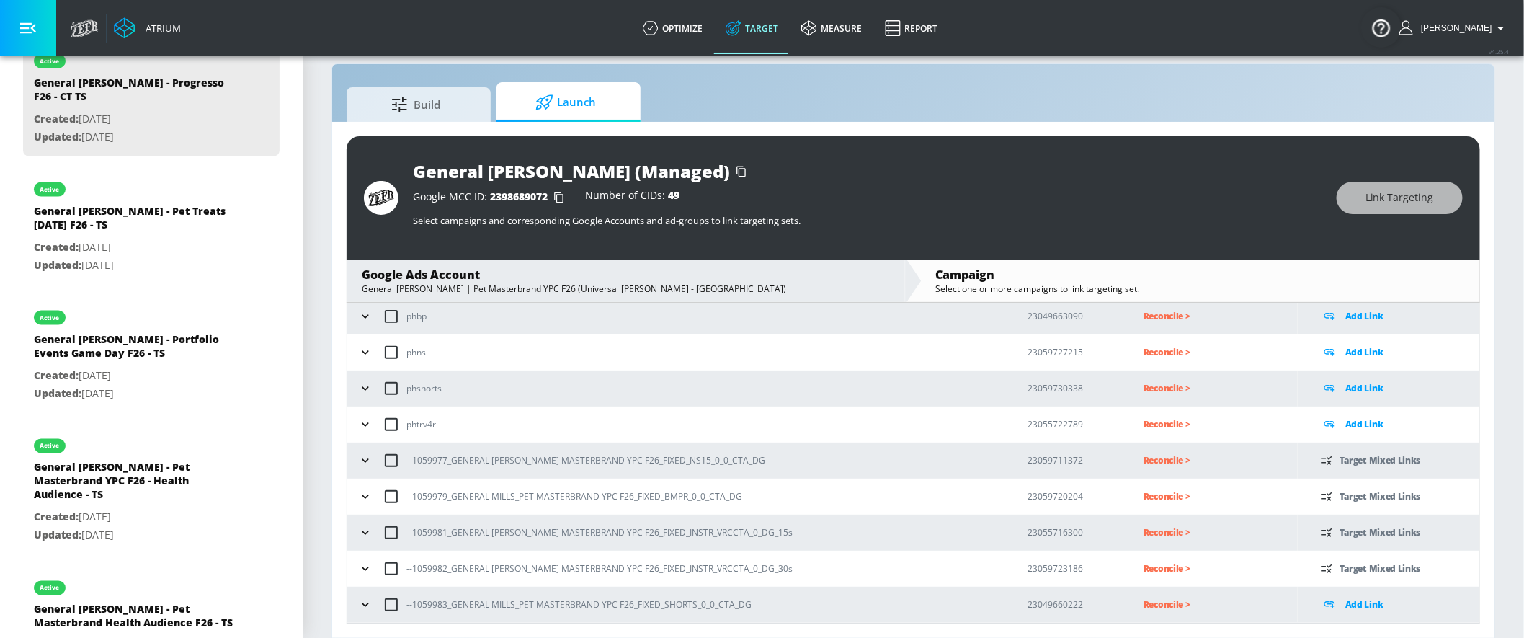
scroll to position [78, 0]
click at [359, 573] on icon "button" at bounding box center [365, 606] width 14 height 14
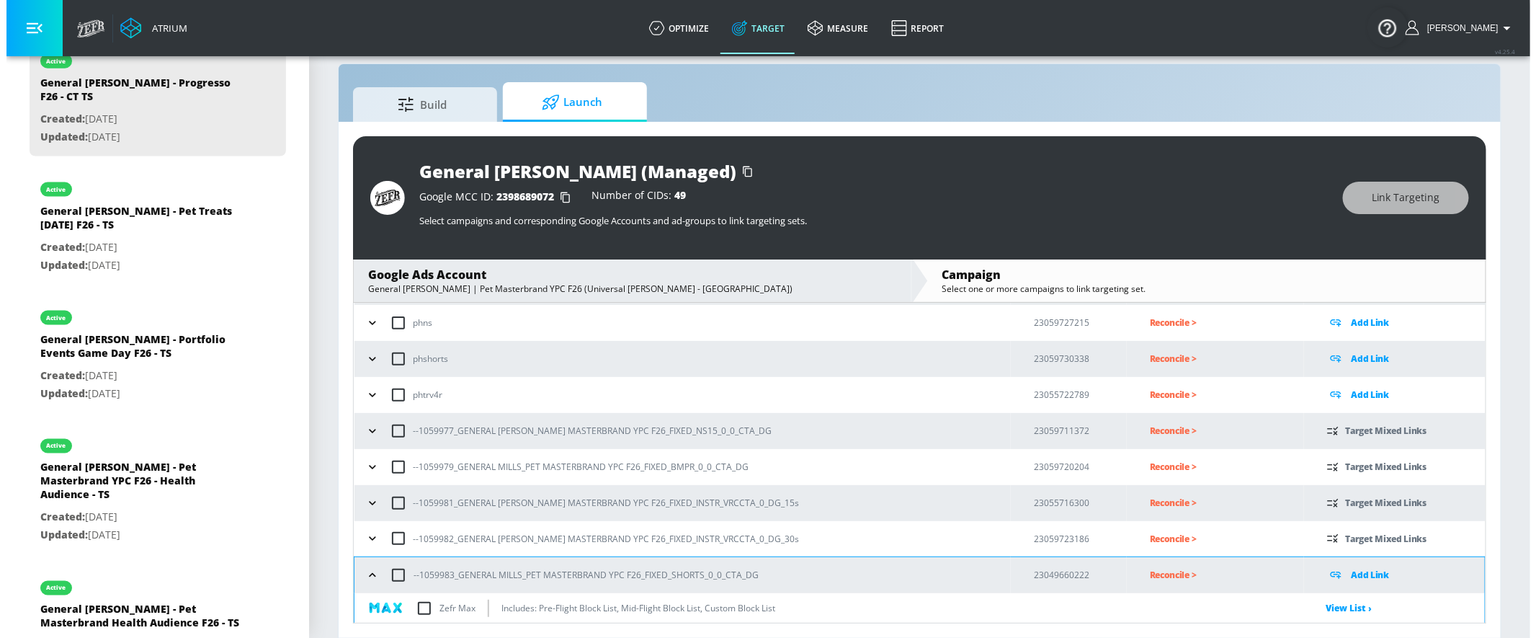
scroll to position [353, 0]
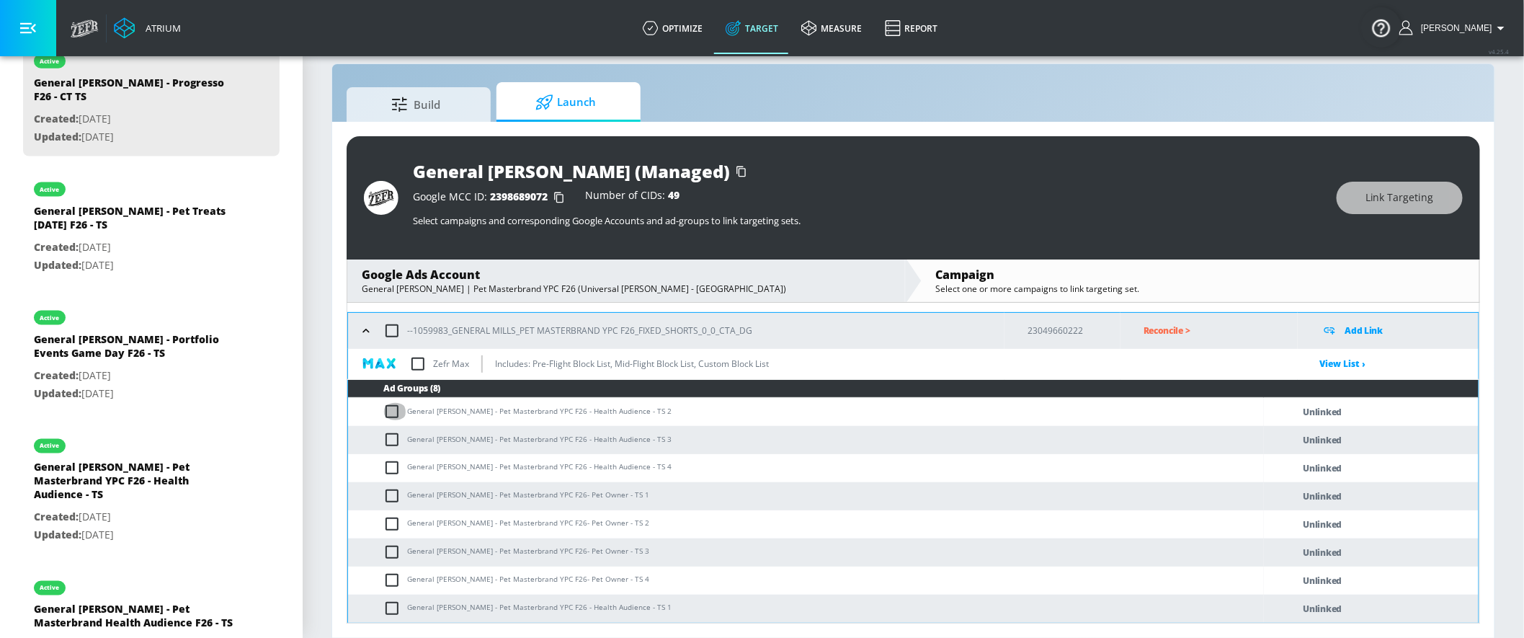
click at [388, 411] on input "checkbox" at bounding box center [395, 411] width 24 height 17
checkbox input "true"
click at [395, 446] on input "checkbox" at bounding box center [395, 439] width 24 height 17
checkbox input "true"
click at [395, 475] on input "checkbox" at bounding box center [395, 467] width 24 height 17
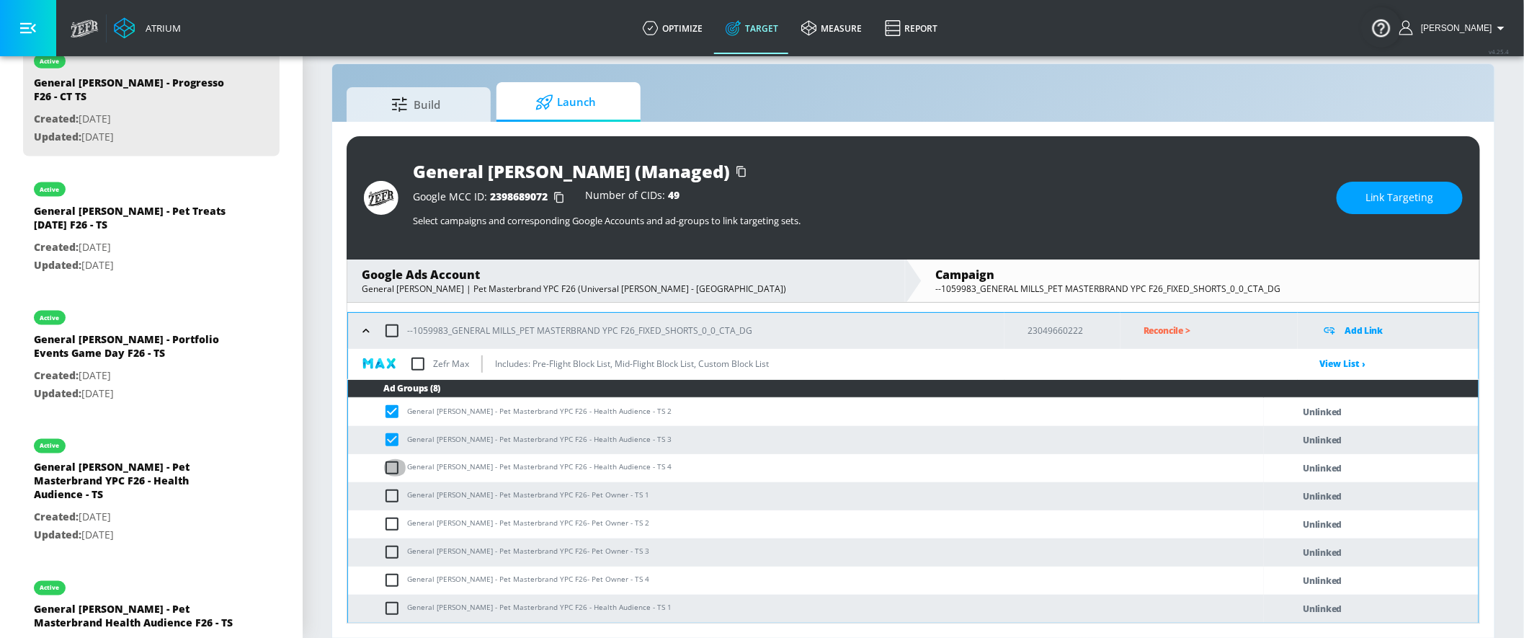
checkbox input "true"
click at [385, 573] on input "checkbox" at bounding box center [395, 607] width 24 height 17
checkbox input "true"
click at [1371, 208] on button "Link Targeting" at bounding box center [1399, 198] width 126 height 32
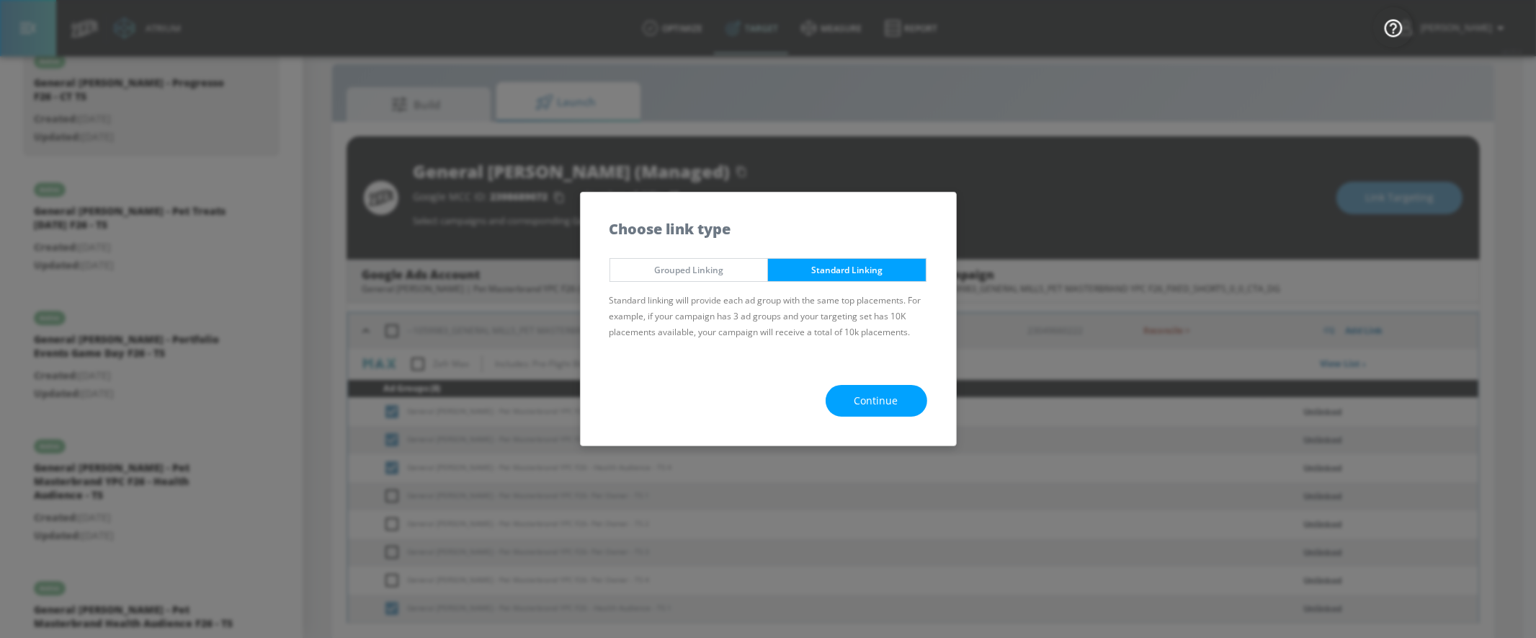
click at [885, 394] on span "Continue" at bounding box center [876, 401] width 44 height 18
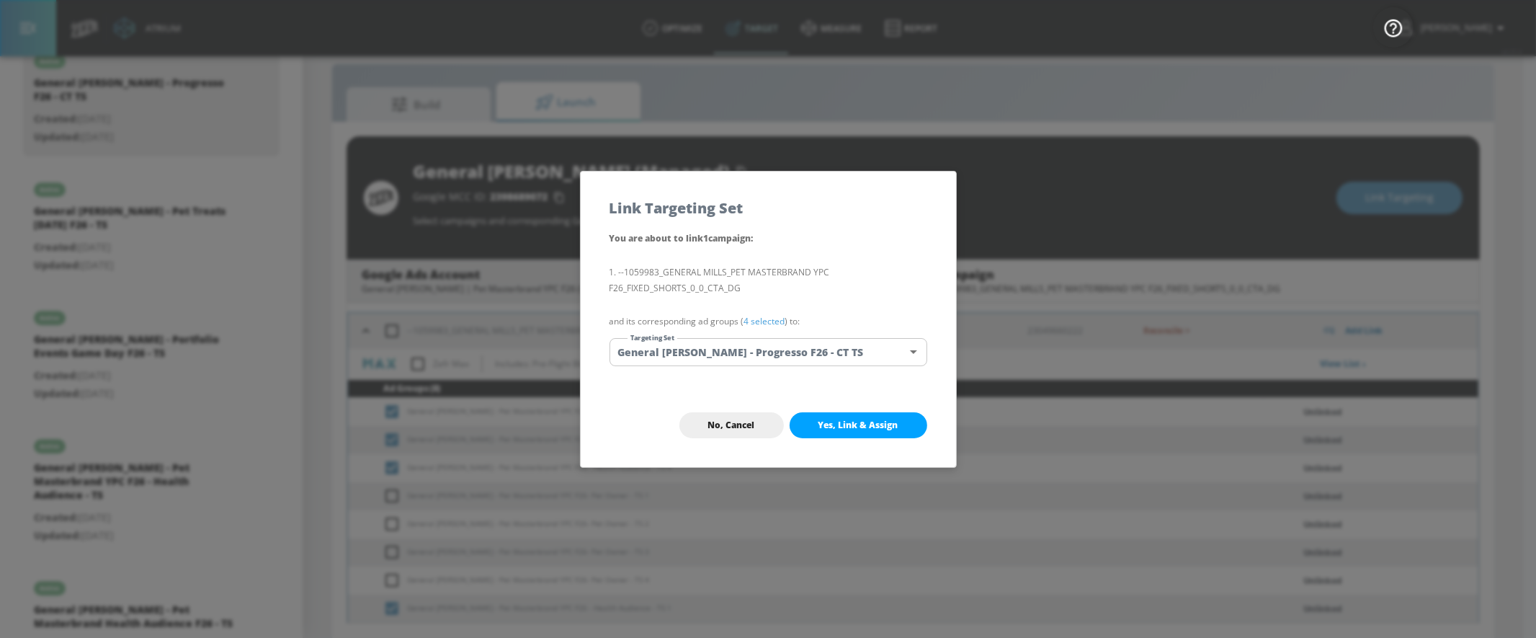
click at [862, 354] on body "Atrium optimize Target measure Report optimize Target measure Report v 4.25.4 Y…" at bounding box center [768, 309] width 1536 height 658
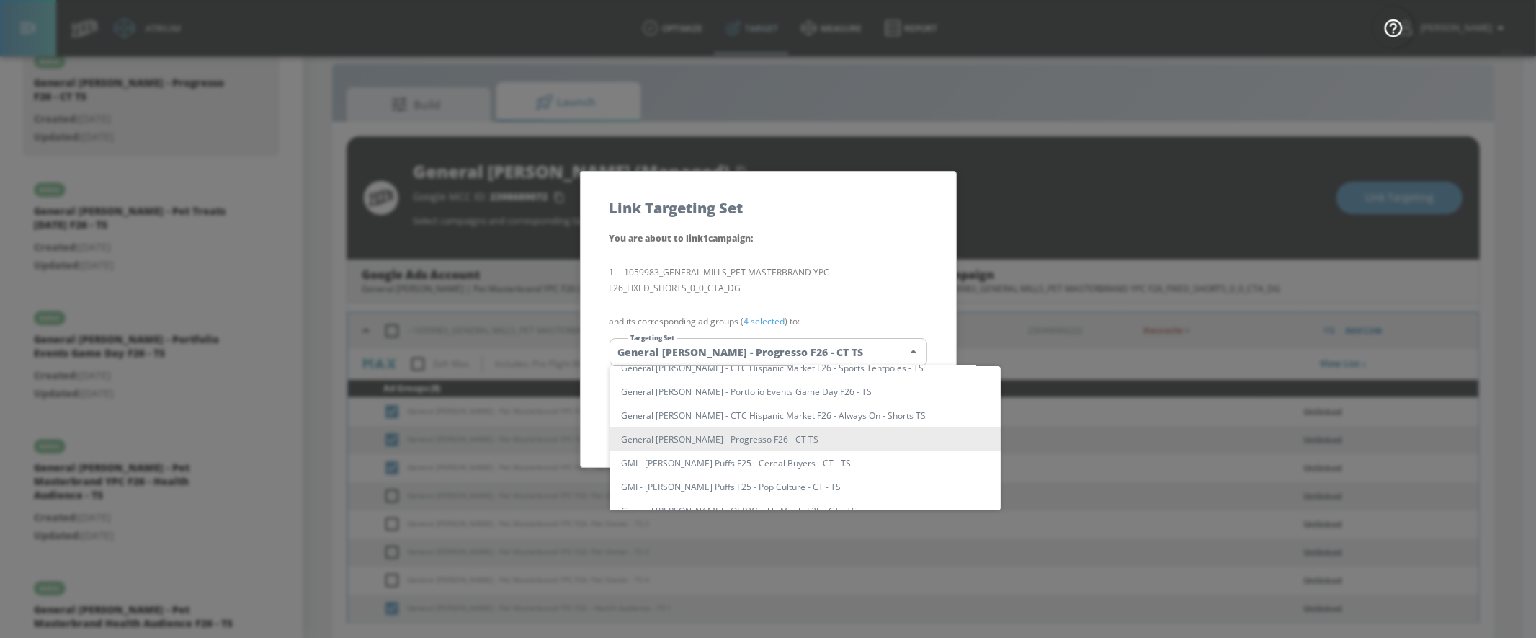
scroll to position [820, 0]
click at [852, 442] on li "General [PERSON_NAME] - Pet Masterbrand YPC F26 - Health Audience - TS" at bounding box center [804, 439] width 391 height 24
type input "6904de17-dc11-456a-924a-ad8277638bef"
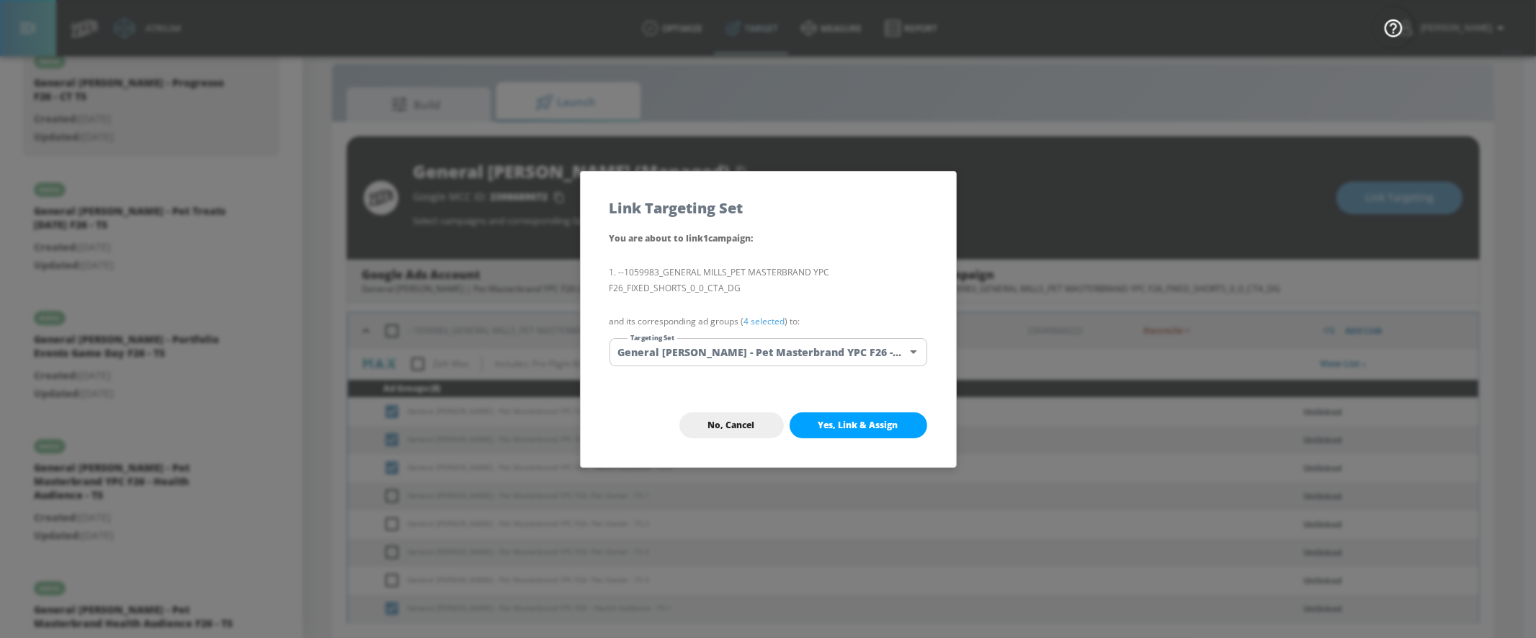
click at [865, 419] on span "Yes, Link & Assign" at bounding box center [858, 425] width 80 height 12
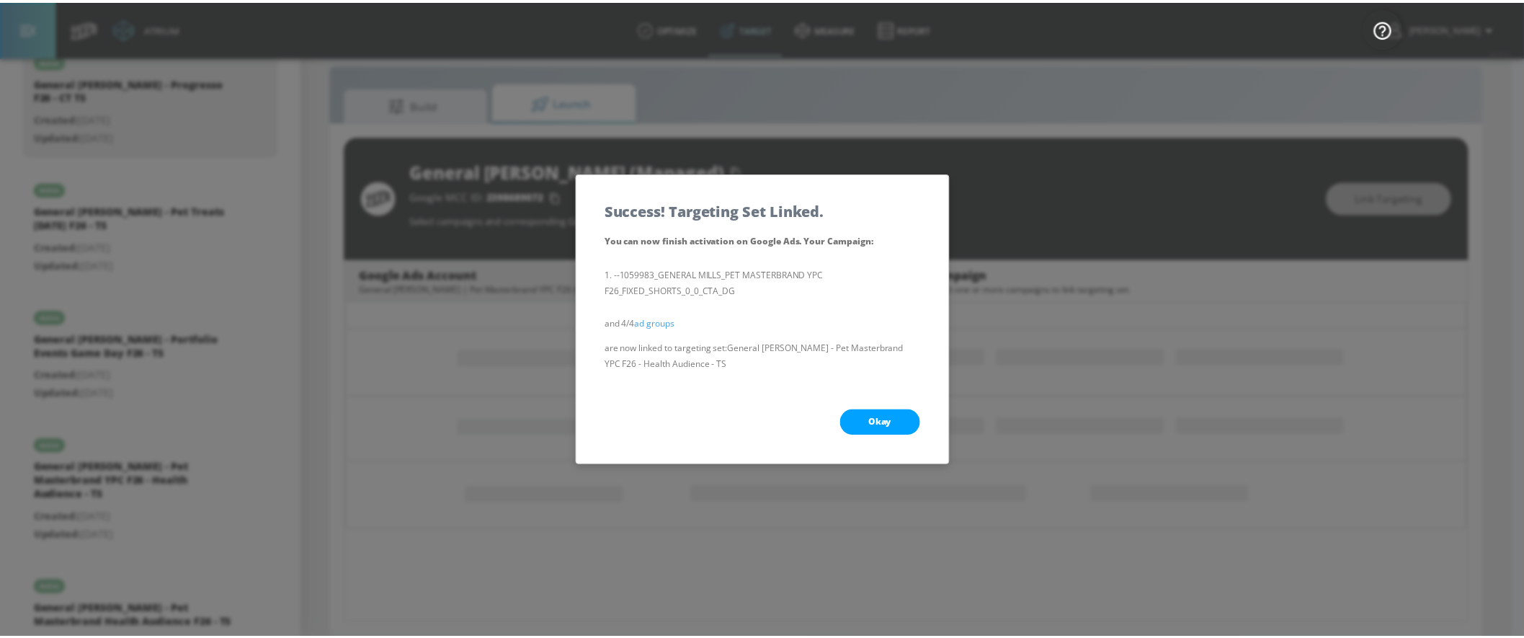
scroll to position [78, 0]
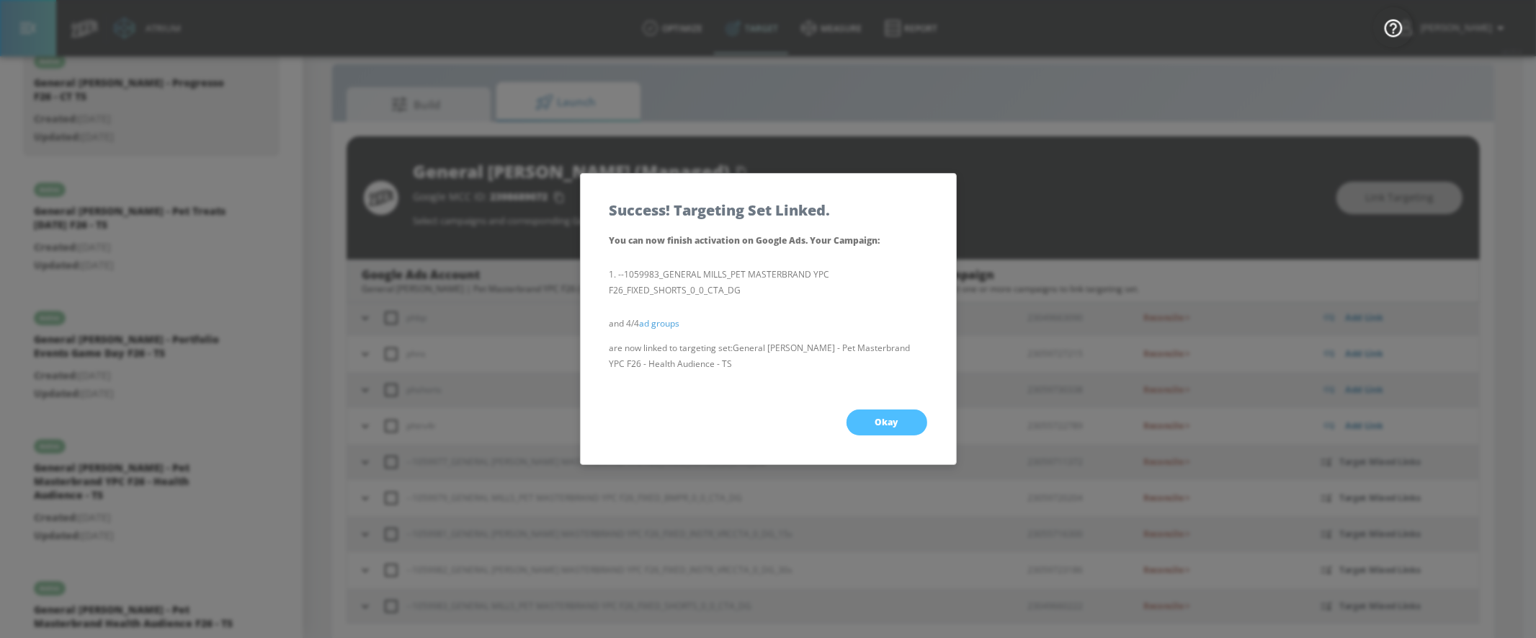
click at [909, 415] on button "Okay" at bounding box center [887, 422] width 81 height 26
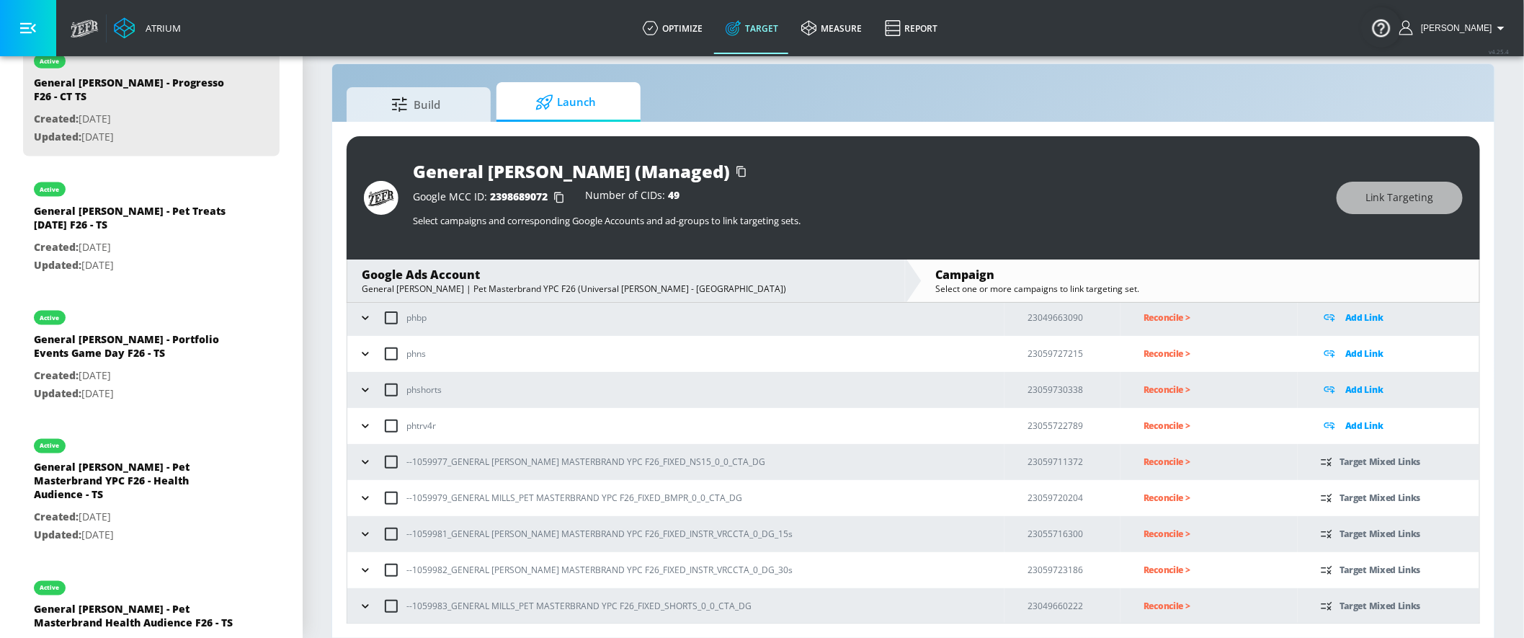
click at [362, 573] on icon "button" at bounding box center [365, 606] width 14 height 14
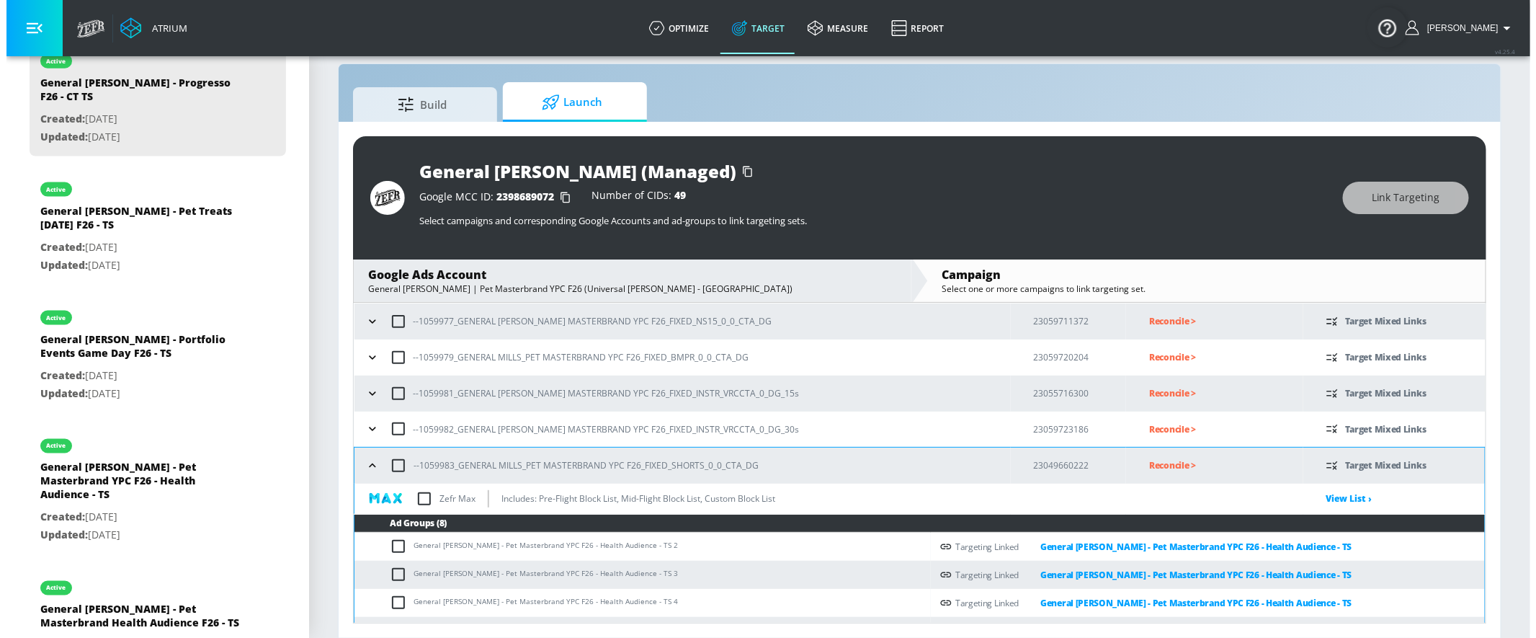
scroll to position [353, 0]
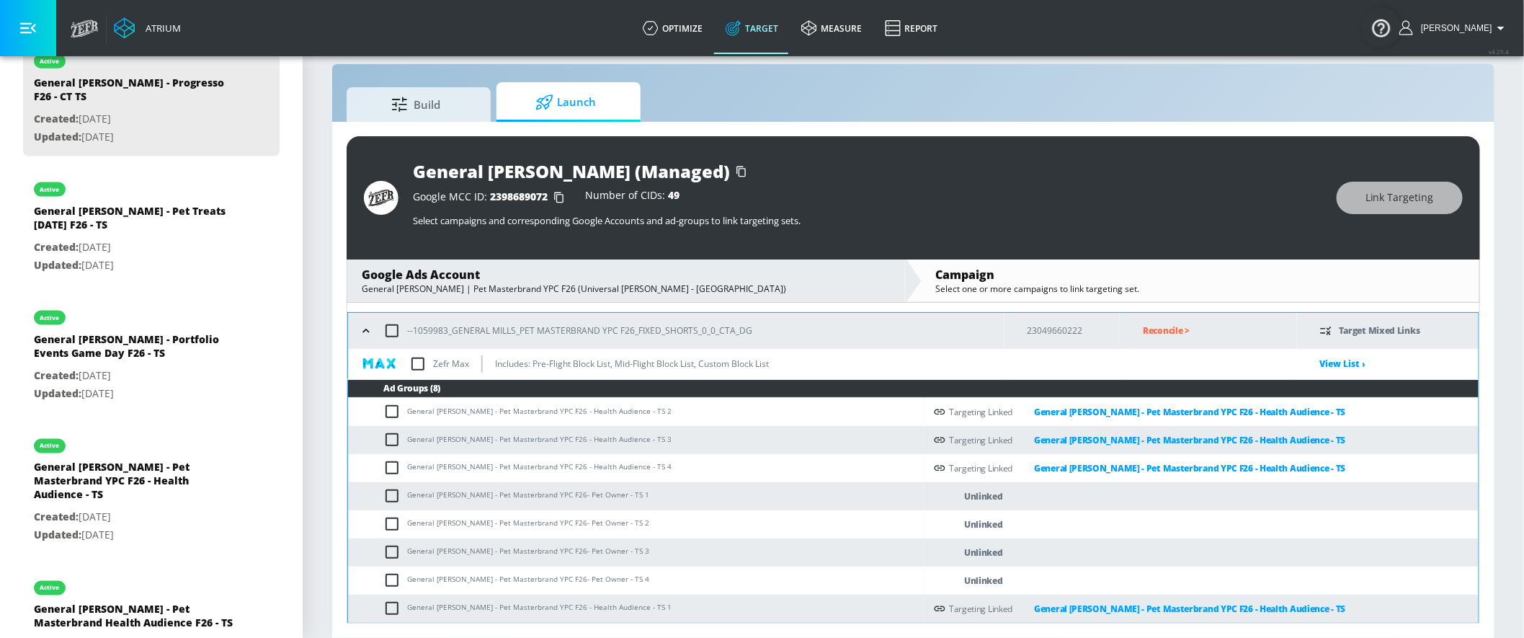
click at [388, 495] on input "checkbox" at bounding box center [395, 495] width 24 height 17
checkbox input "true"
drag, startPoint x: 389, startPoint y: 515, endPoint x: 386, endPoint y: 535, distance: 19.7
click at [389, 515] on input "checkbox" at bounding box center [395, 523] width 24 height 17
checkbox input "true"
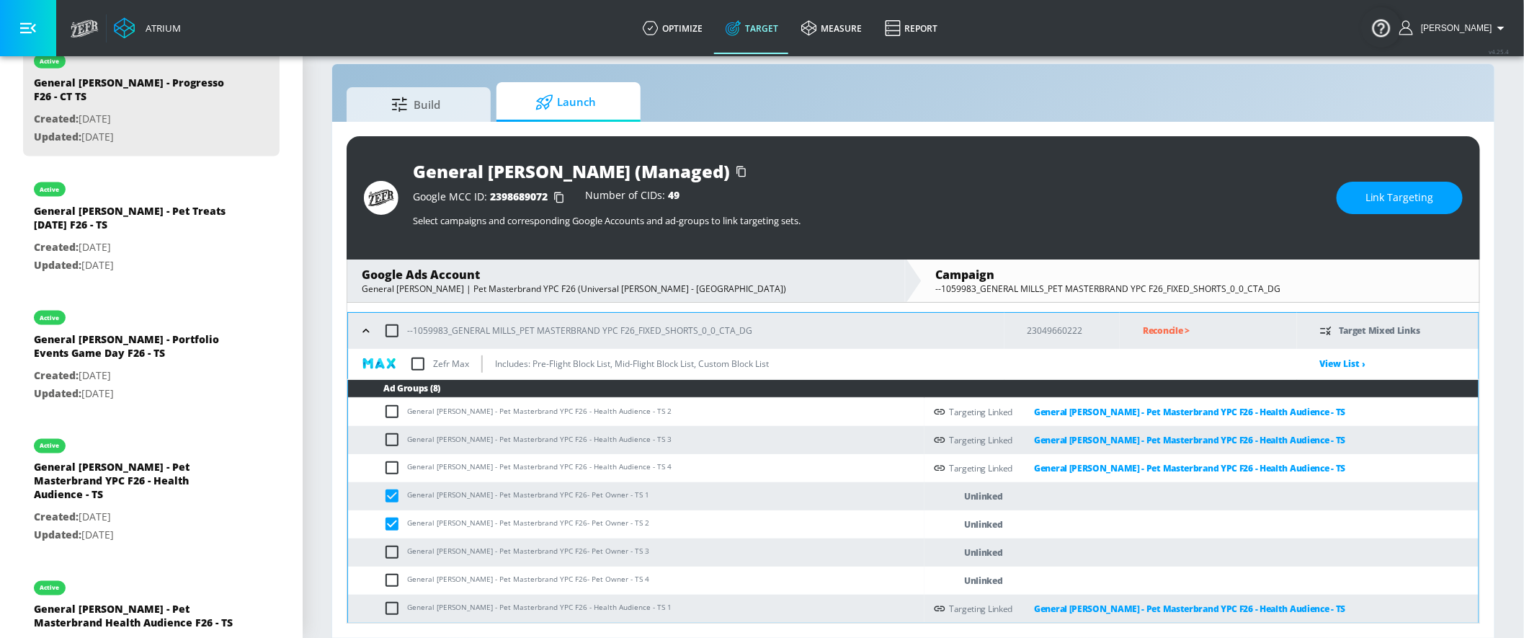
drag, startPoint x: 393, startPoint y: 556, endPoint x: 396, endPoint y: 573, distance: 17.5
click at [393, 556] on input "checkbox" at bounding box center [395, 551] width 24 height 17
checkbox input "true"
click at [396, 573] on input "checkbox" at bounding box center [395, 579] width 24 height 17
checkbox input "true"
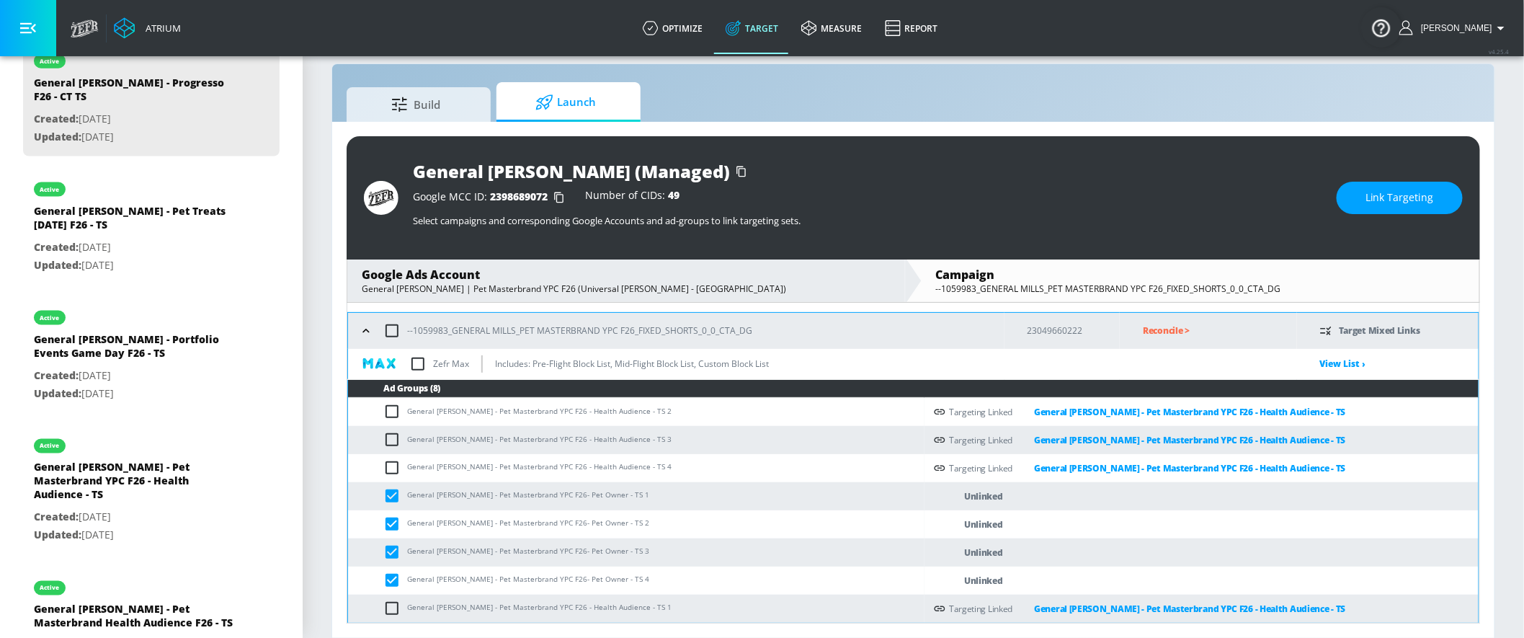
click at [1371, 197] on span "Link Targeting" at bounding box center [1399, 198] width 68 height 18
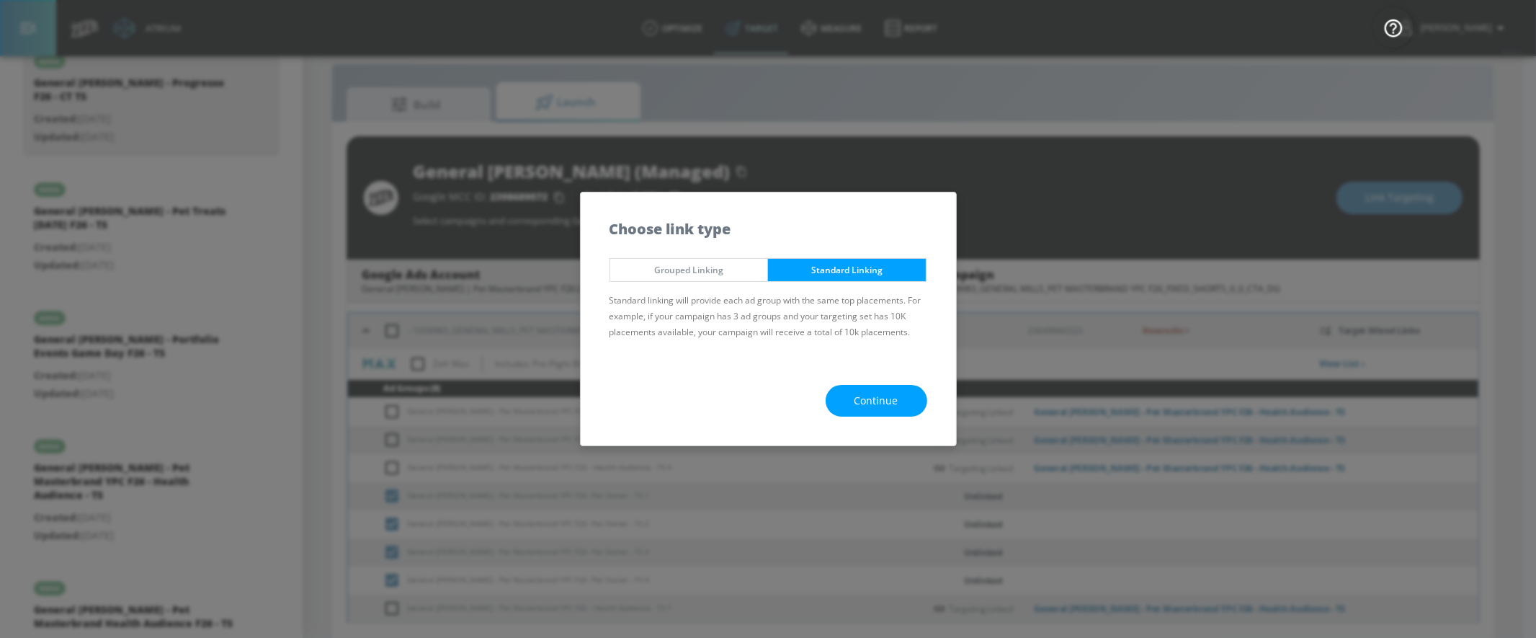
click at [856, 407] on span "Continue" at bounding box center [876, 401] width 44 height 18
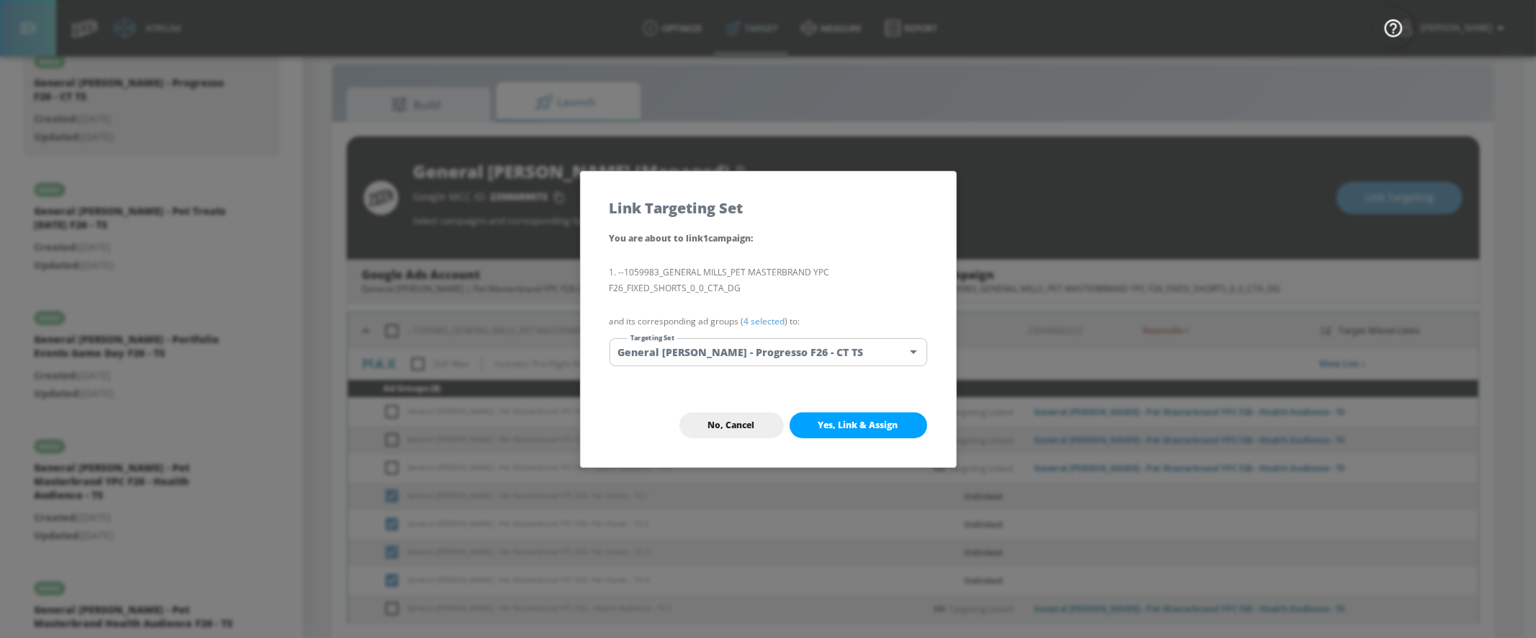
click at [841, 349] on body "Atrium optimize Target measure Report optimize Target measure Report v 4.25.4 Y…" at bounding box center [768, 309] width 1536 height 658
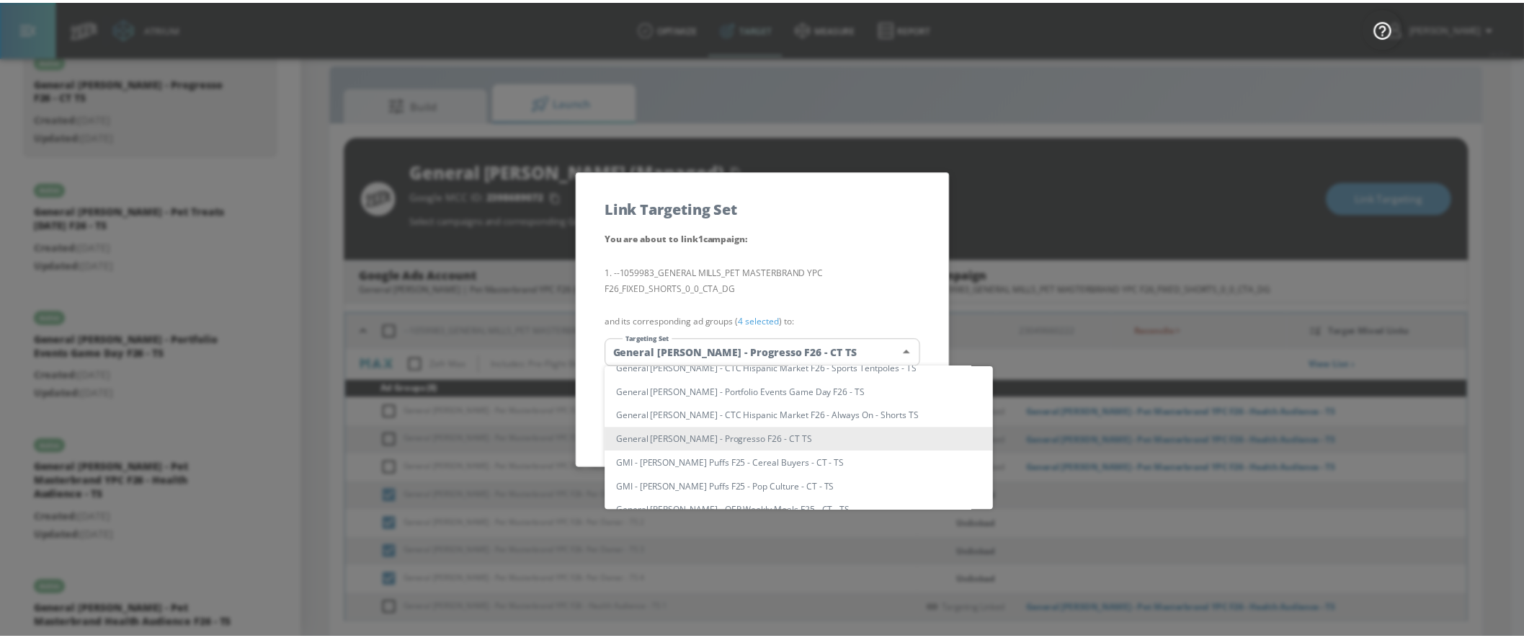
scroll to position [677, 0]
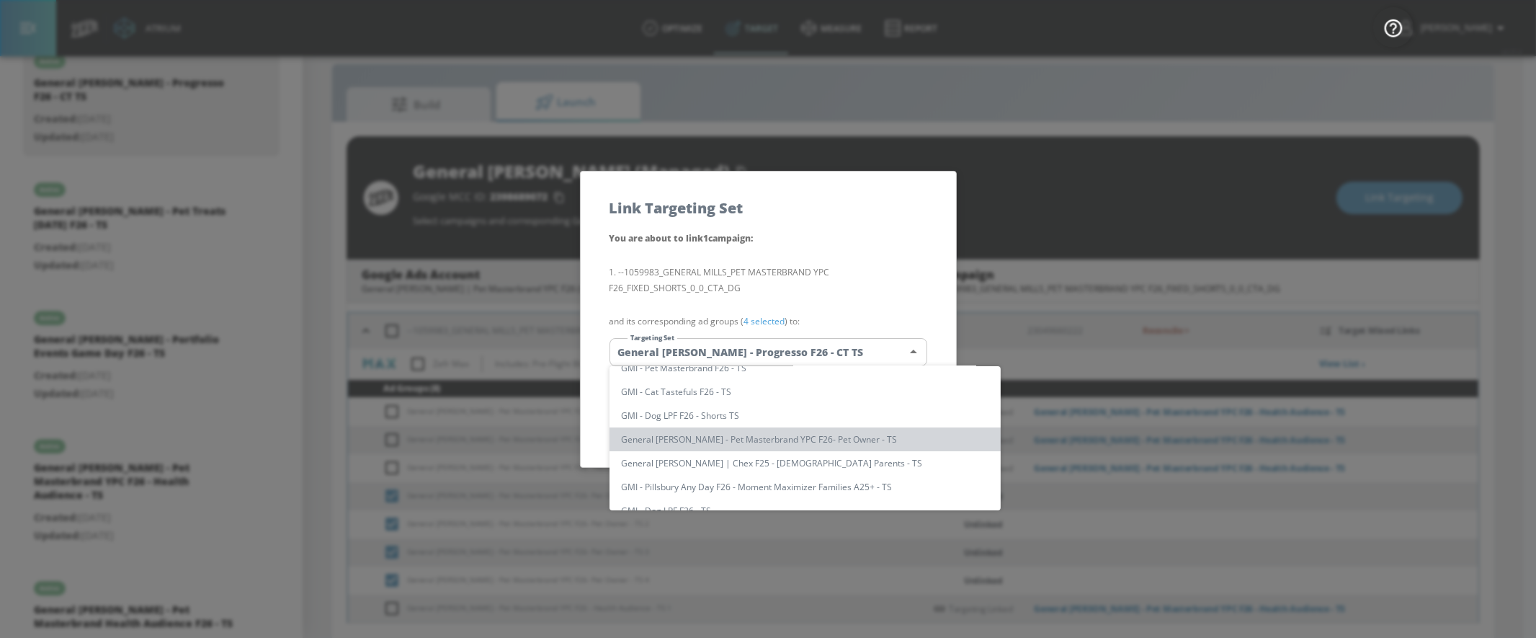
click at [829, 440] on li "General [PERSON_NAME] - Pet Masterbrand YPC F26- Pet Owner - TS" at bounding box center [804, 439] width 391 height 24
type input "613d0af9-cf84-49c2-a6c5-e97aaebdf3f3"
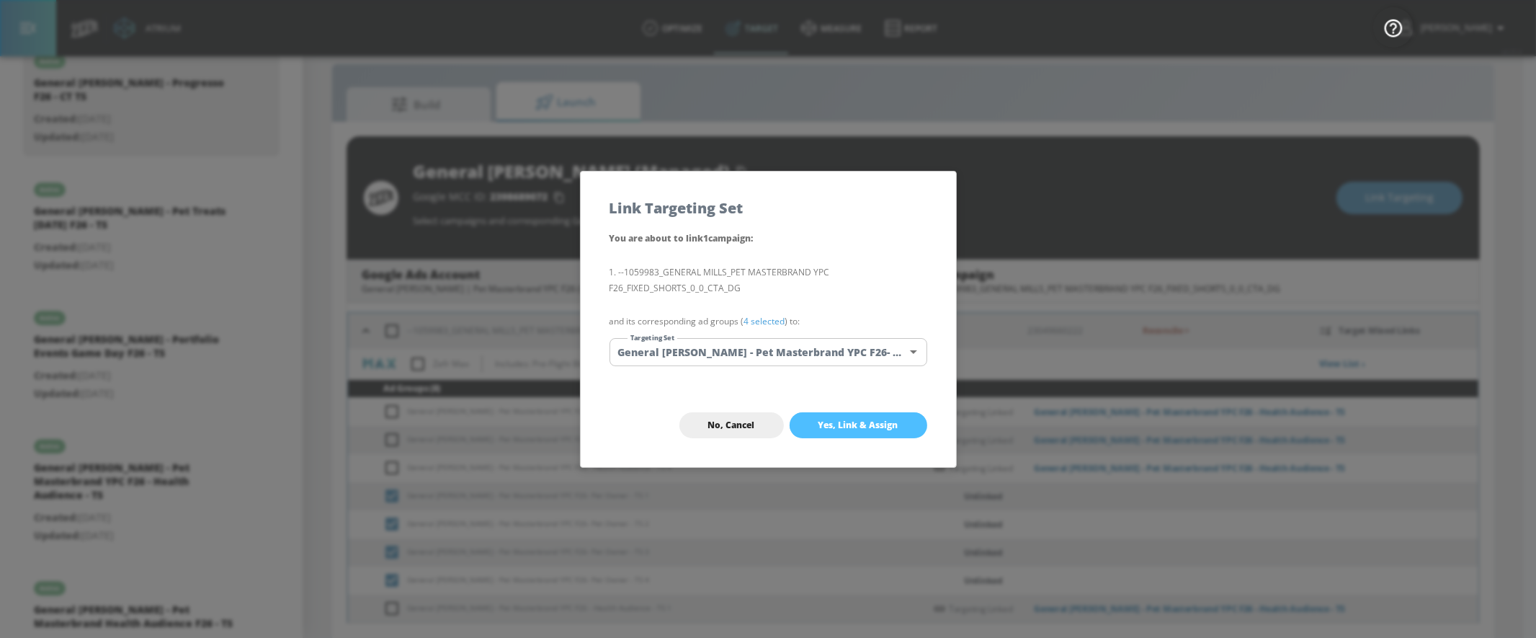
click at [864, 427] on span "Yes, Link & Assign" at bounding box center [858, 425] width 80 height 12
checkbox input "false"
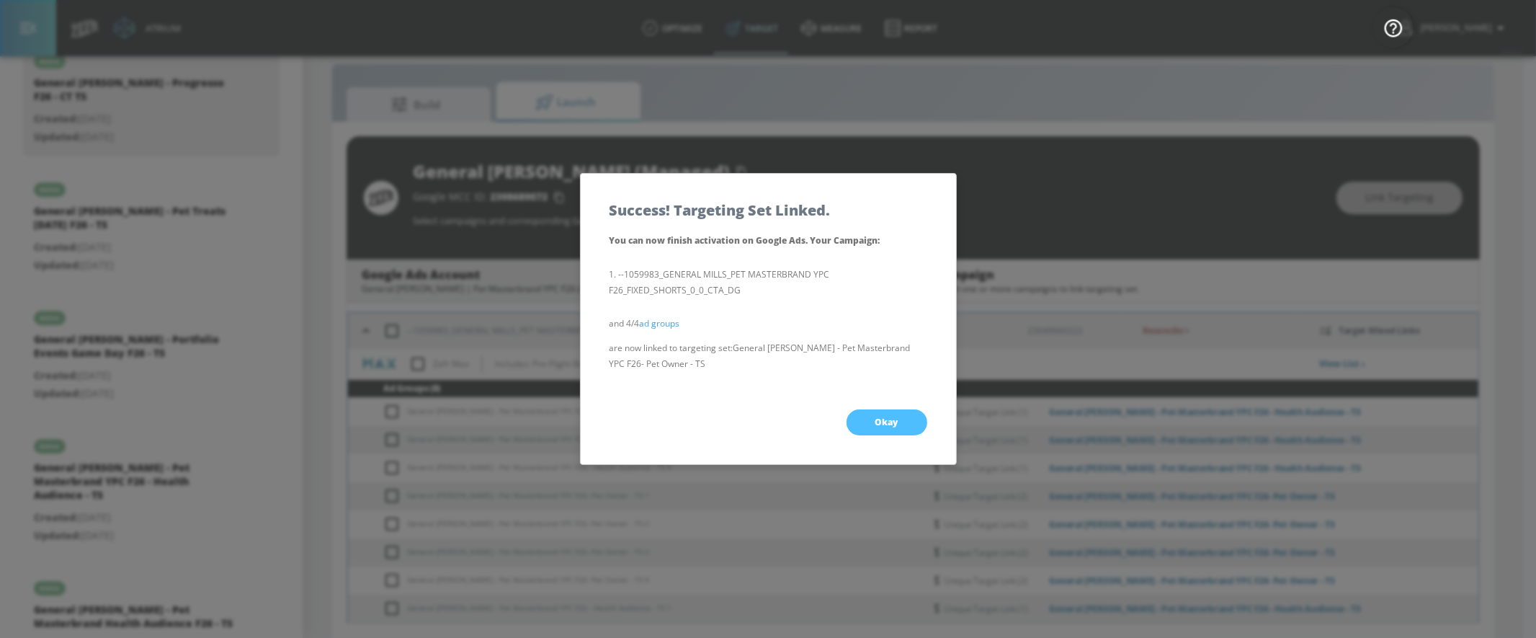
click at [875, 421] on span "Okay" at bounding box center [886, 422] width 23 height 12
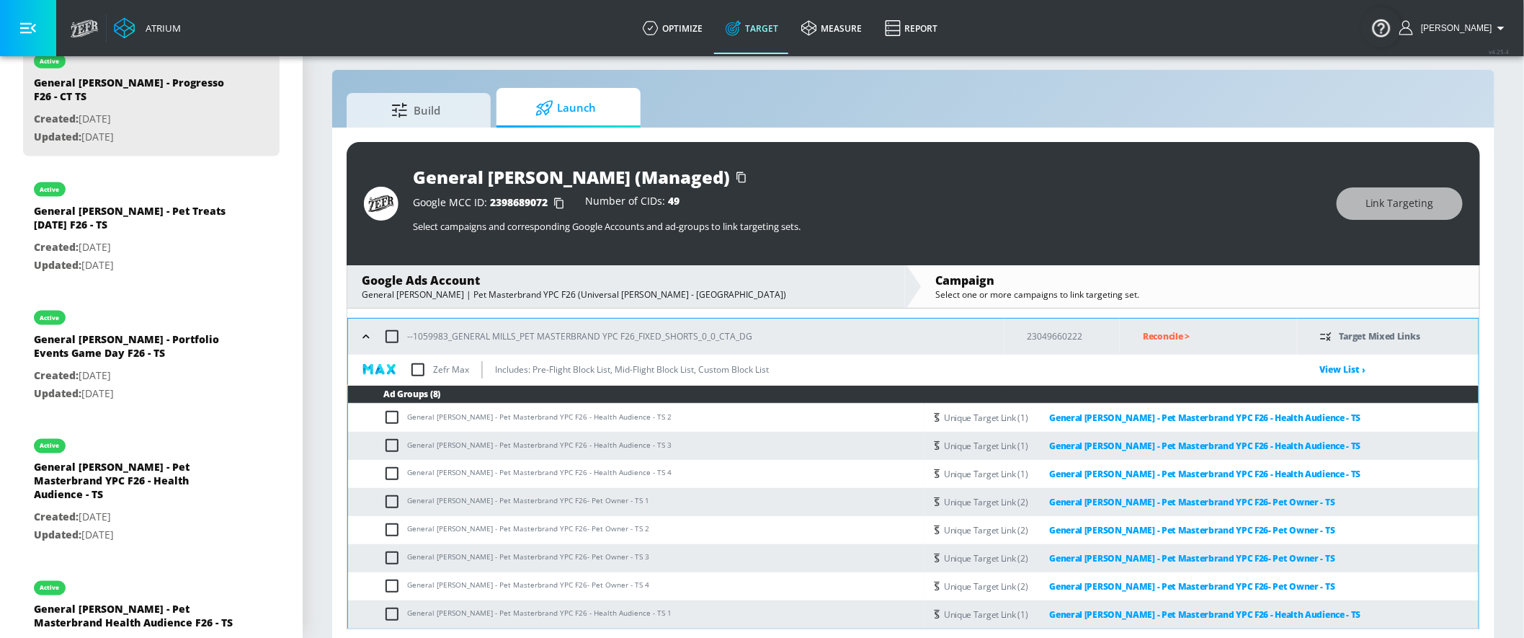
scroll to position [20, 0]
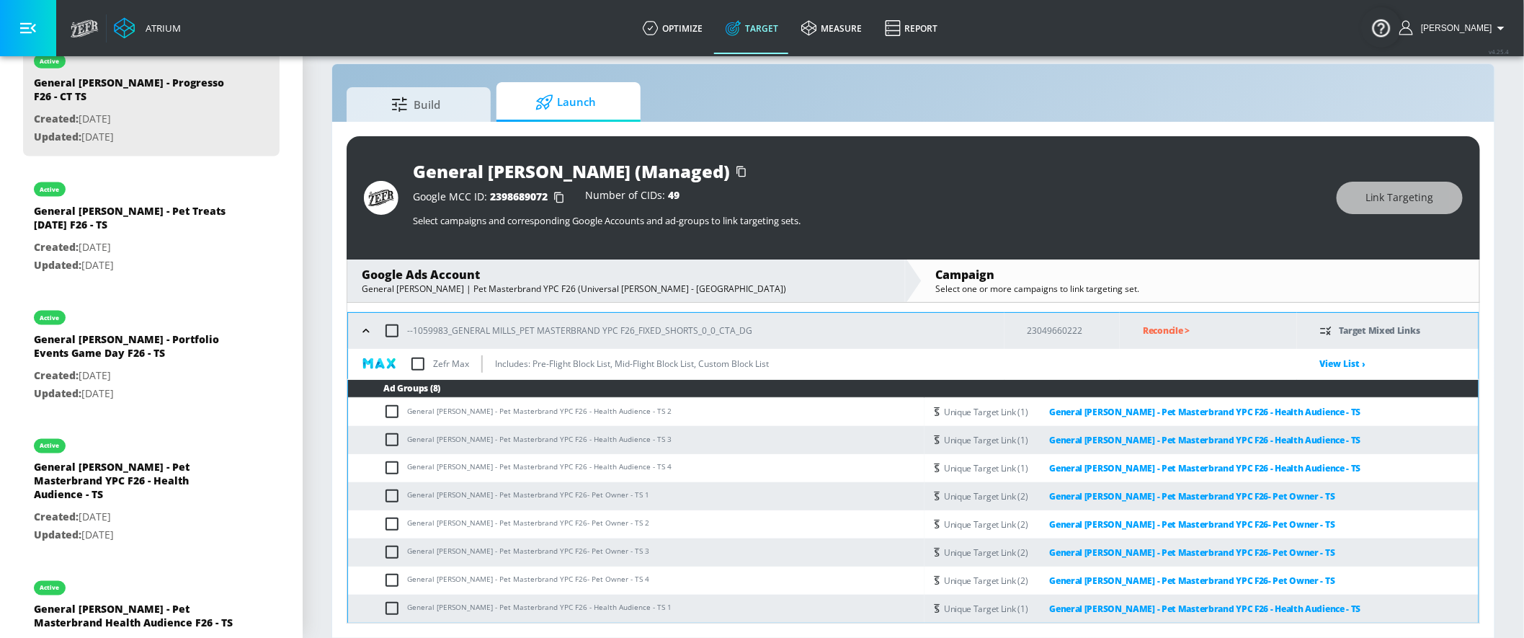
click at [362, 331] on icon "button" at bounding box center [366, 330] width 14 height 14
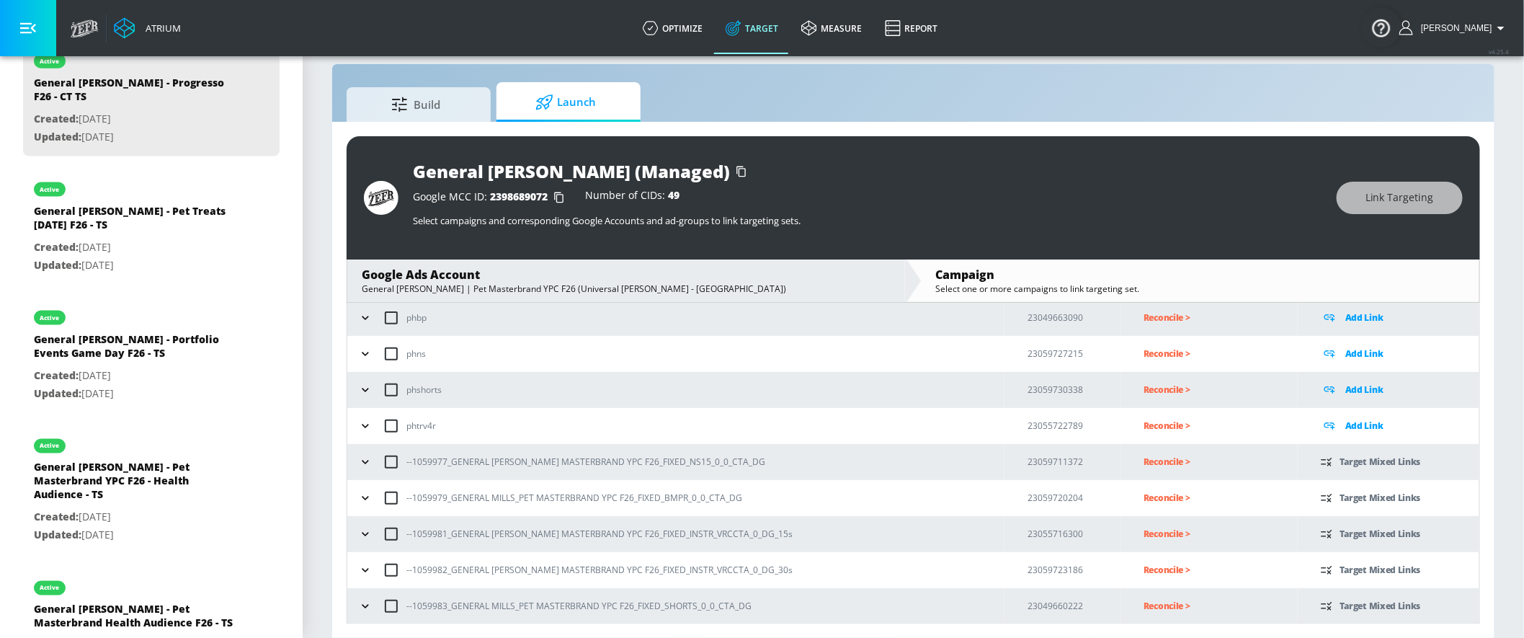
click at [1143, 457] on p "Reconcile >" at bounding box center [1220, 461] width 154 height 17
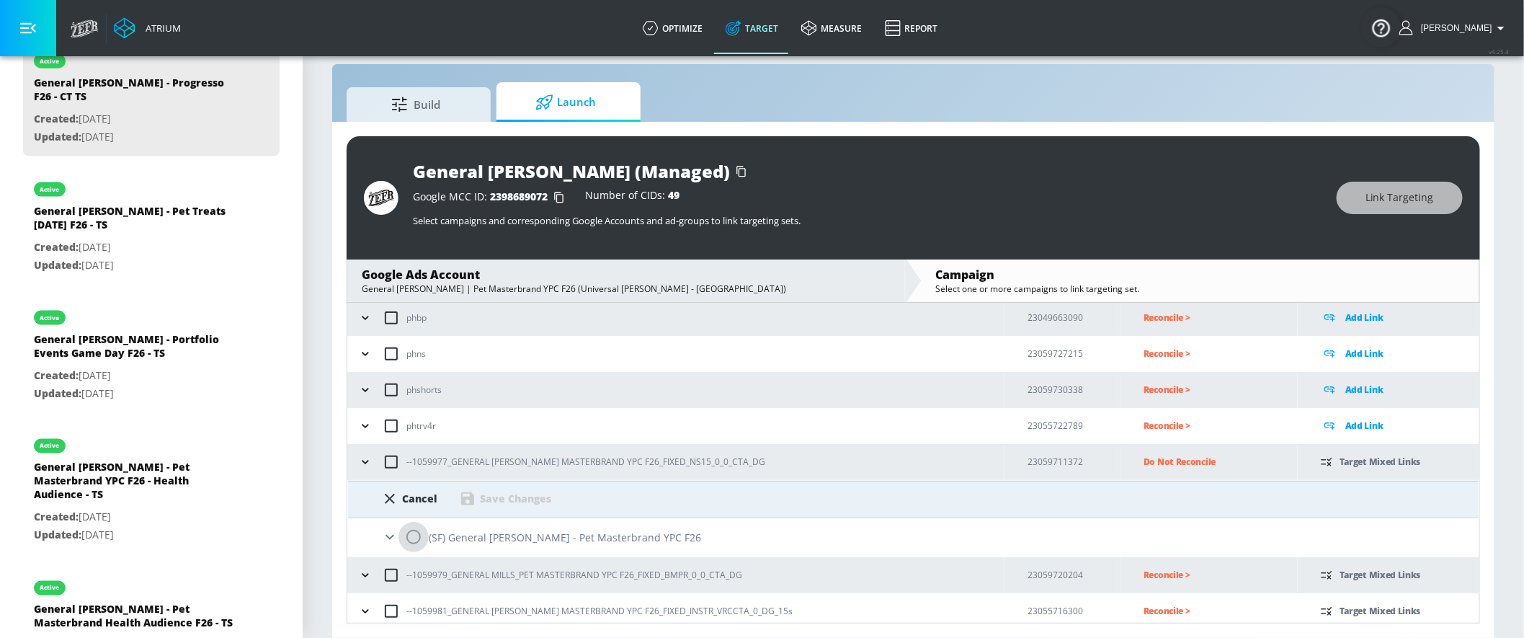
click at [418, 542] on input "radio" at bounding box center [413, 537] width 30 height 30
radio input "true"
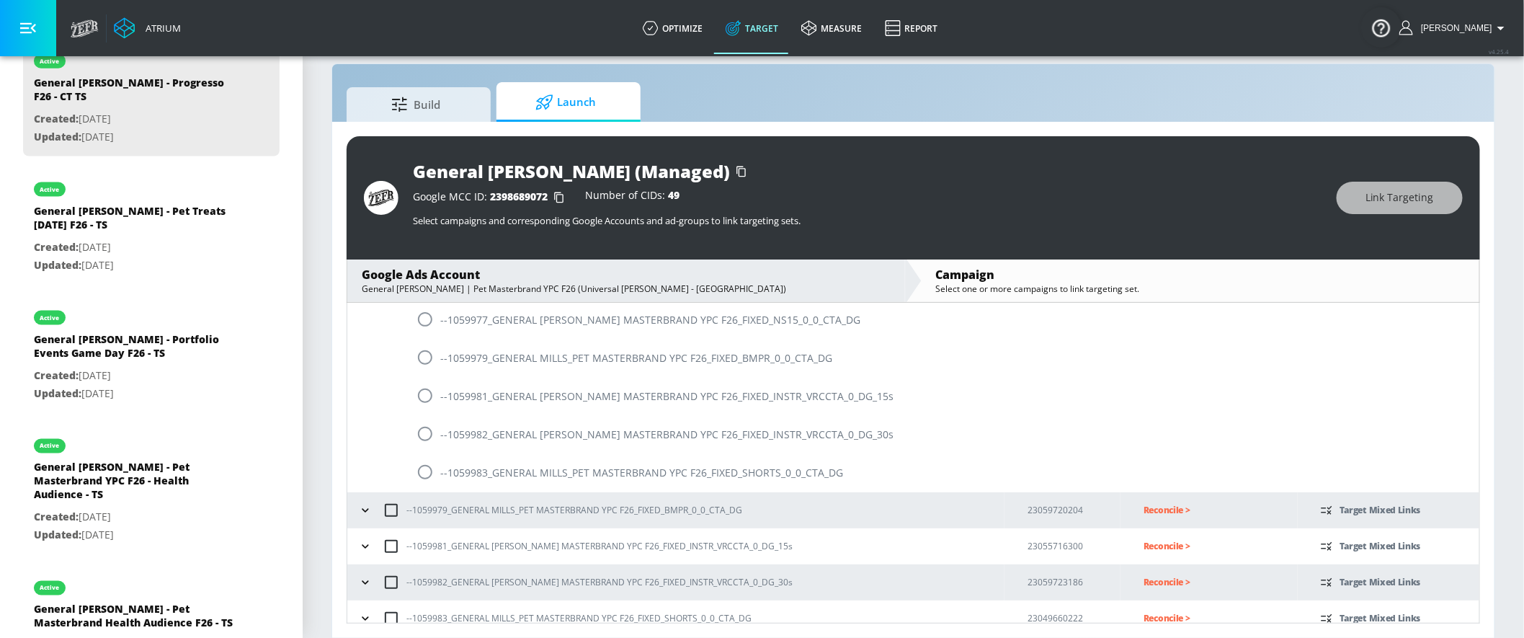
scroll to position [337, 0]
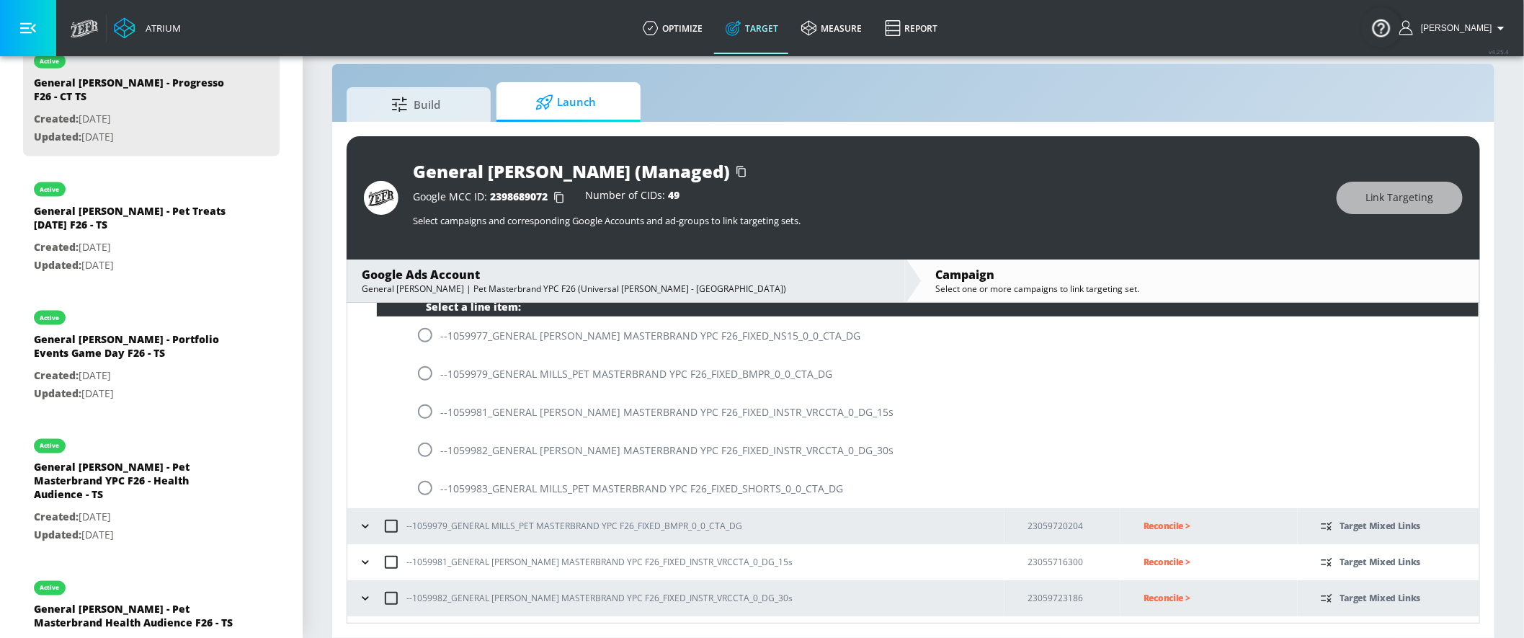
click at [429, 342] on input "radio" at bounding box center [425, 335] width 30 height 30
radio input "true"
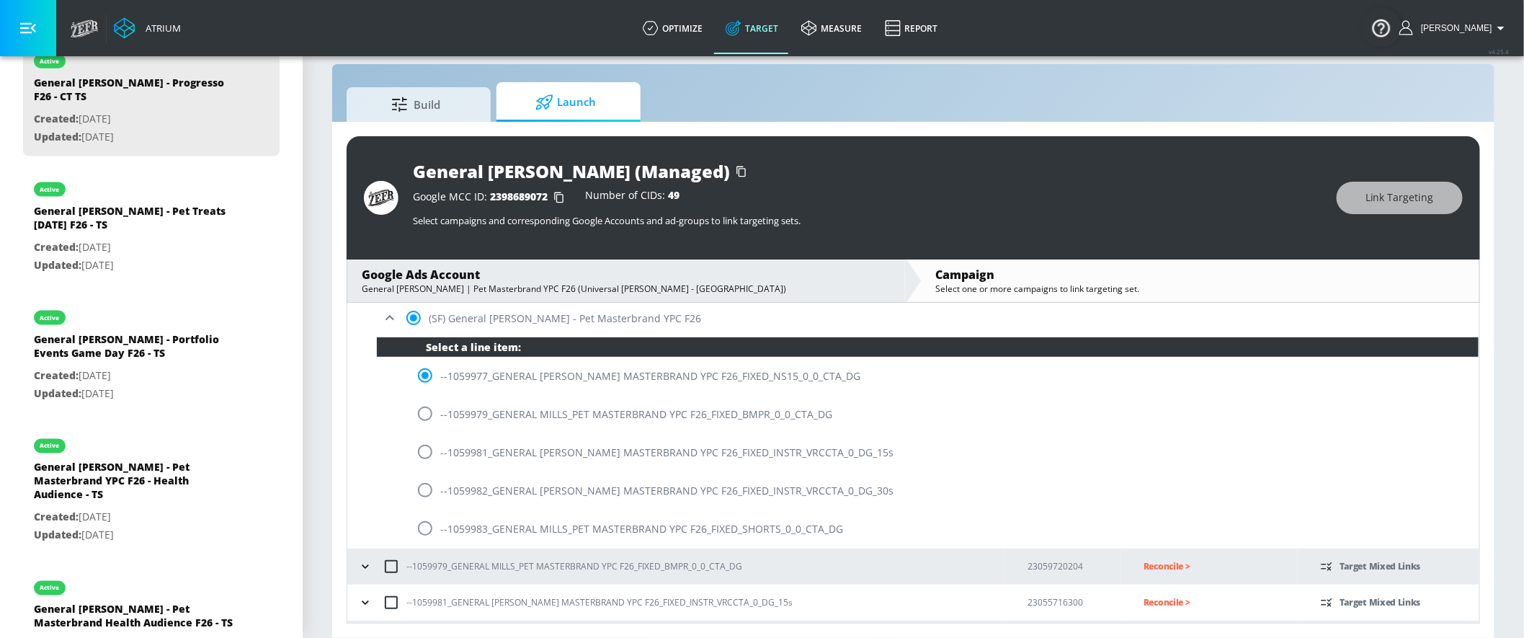
scroll to position [226, 0]
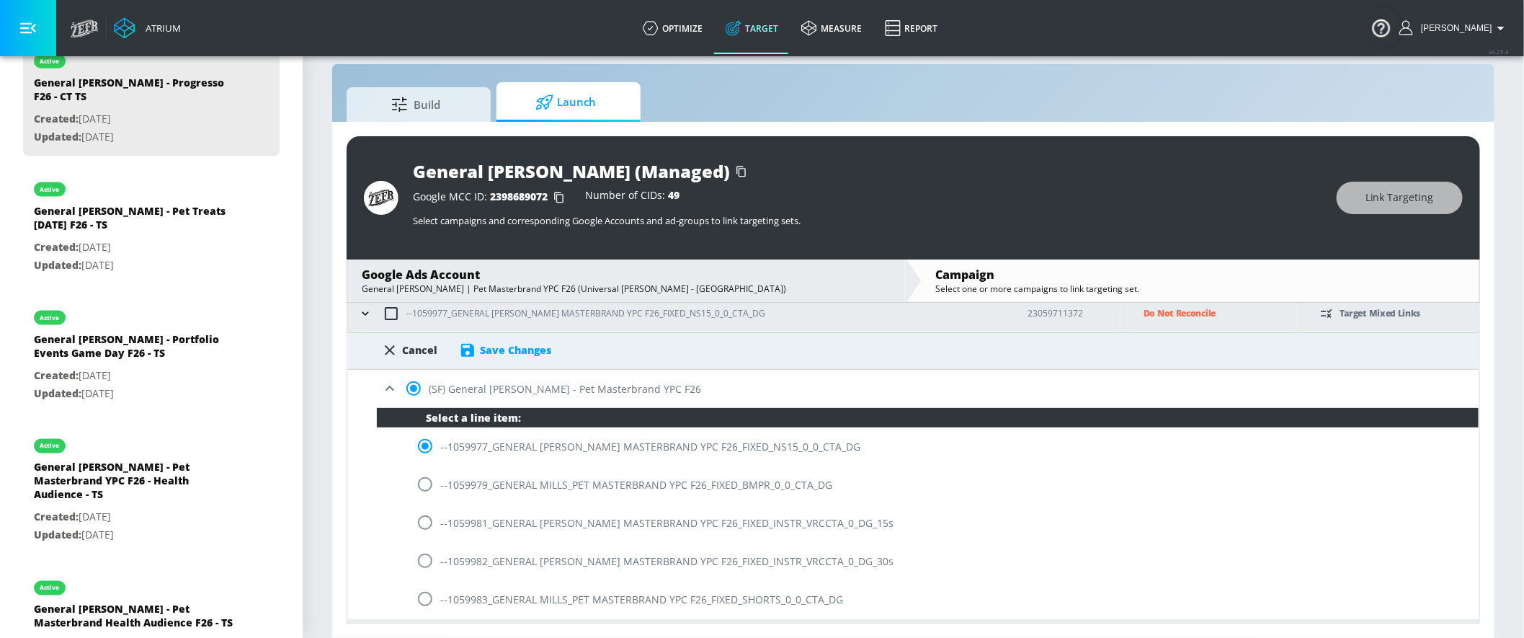
click at [506, 352] on div "Save Changes" at bounding box center [515, 350] width 71 height 14
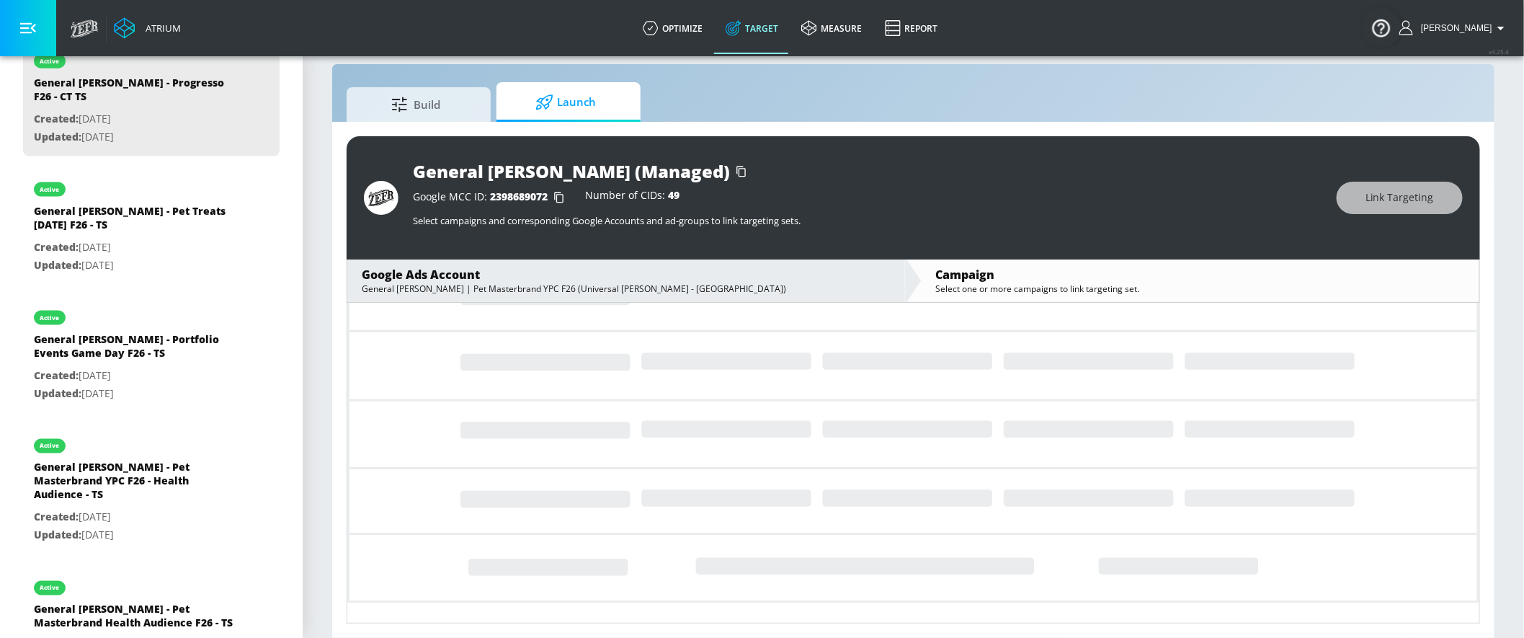
scroll to position [78, 0]
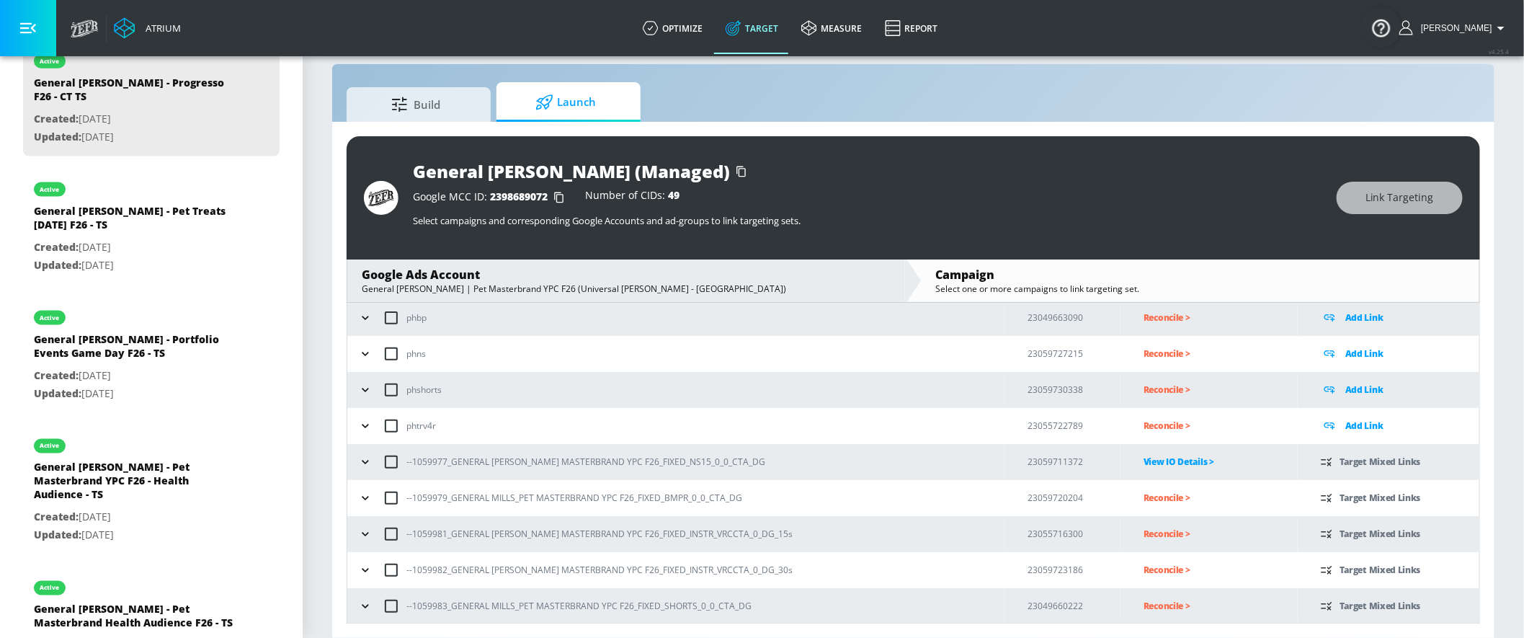
click at [1123, 512] on td "Reconcile >" at bounding box center [1208, 498] width 177 height 36
click at [1143, 499] on p "Reconcile >" at bounding box center [1220, 497] width 154 height 17
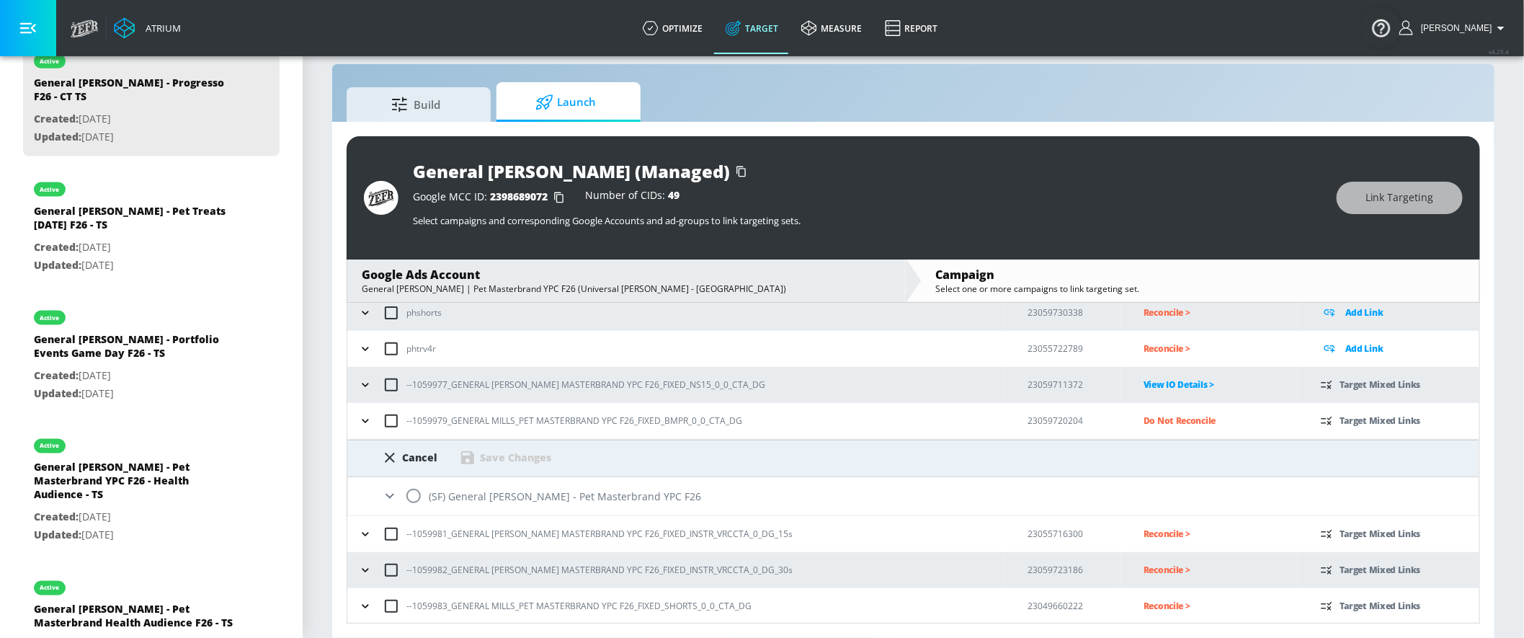
scroll to position [156, 0]
click at [410, 495] on input "radio" at bounding box center [413, 495] width 30 height 30
radio input "true"
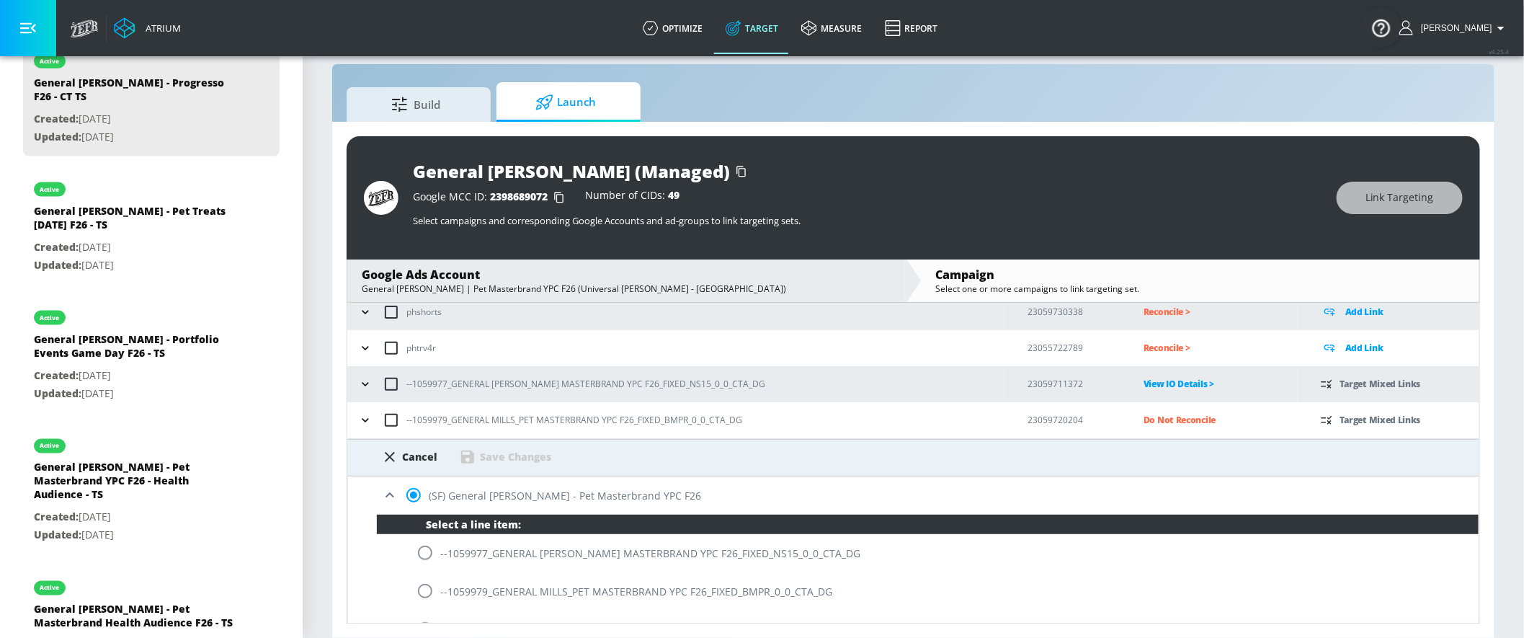
scroll to position [303, 0]
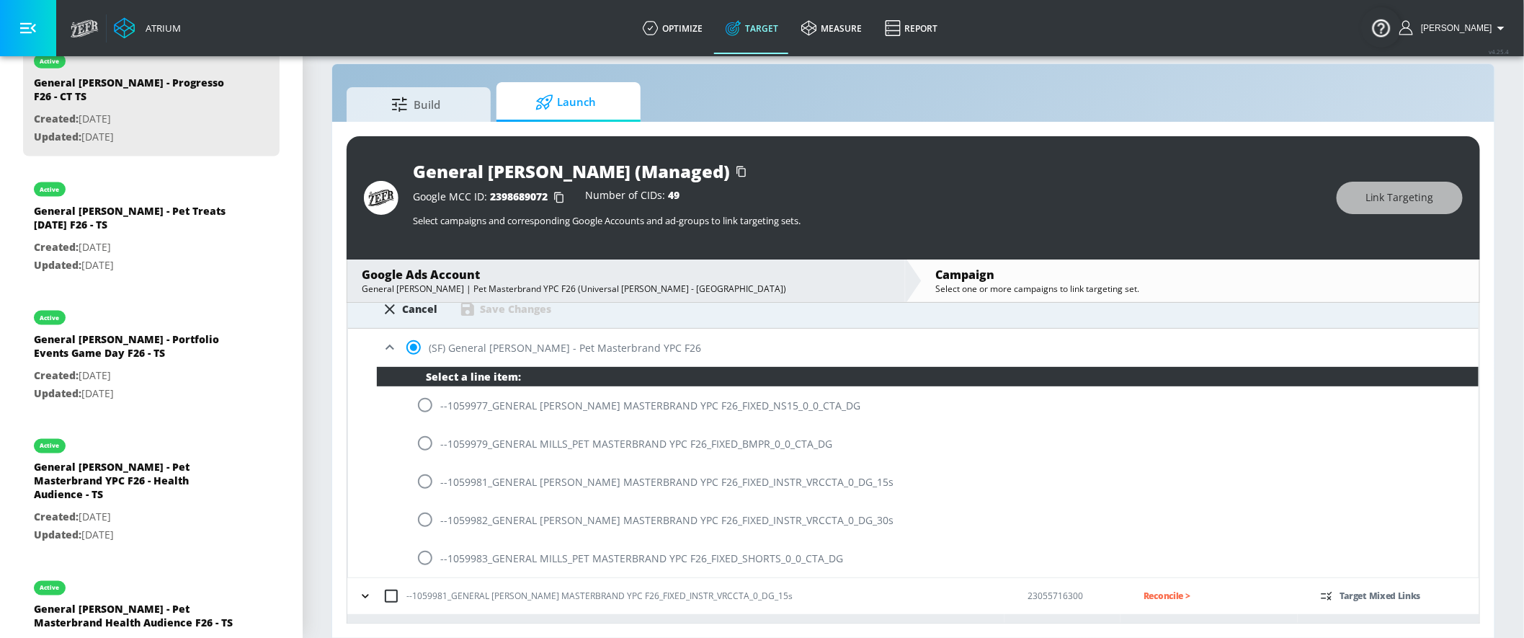
click at [443, 463] on div "--1059981_GENERAL [PERSON_NAME] MASTERBRAND YPC F26_FIXED_INSTR_VRCCTA_0_DG_15s" at bounding box center [928, 482] width 1102 height 38
click at [432, 445] on input "radio" at bounding box center [425, 443] width 30 height 30
radio input "true"
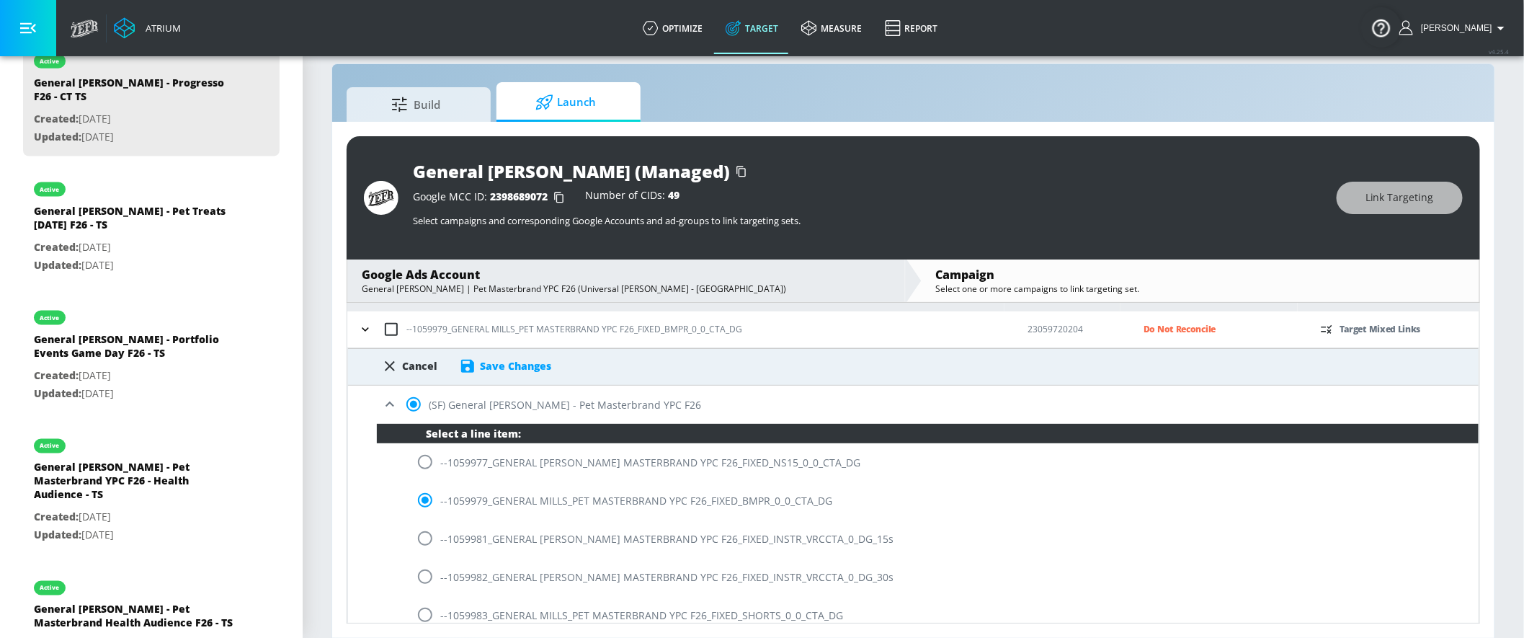
scroll to position [246, 0]
click at [506, 362] on div "Save Changes" at bounding box center [515, 367] width 71 height 14
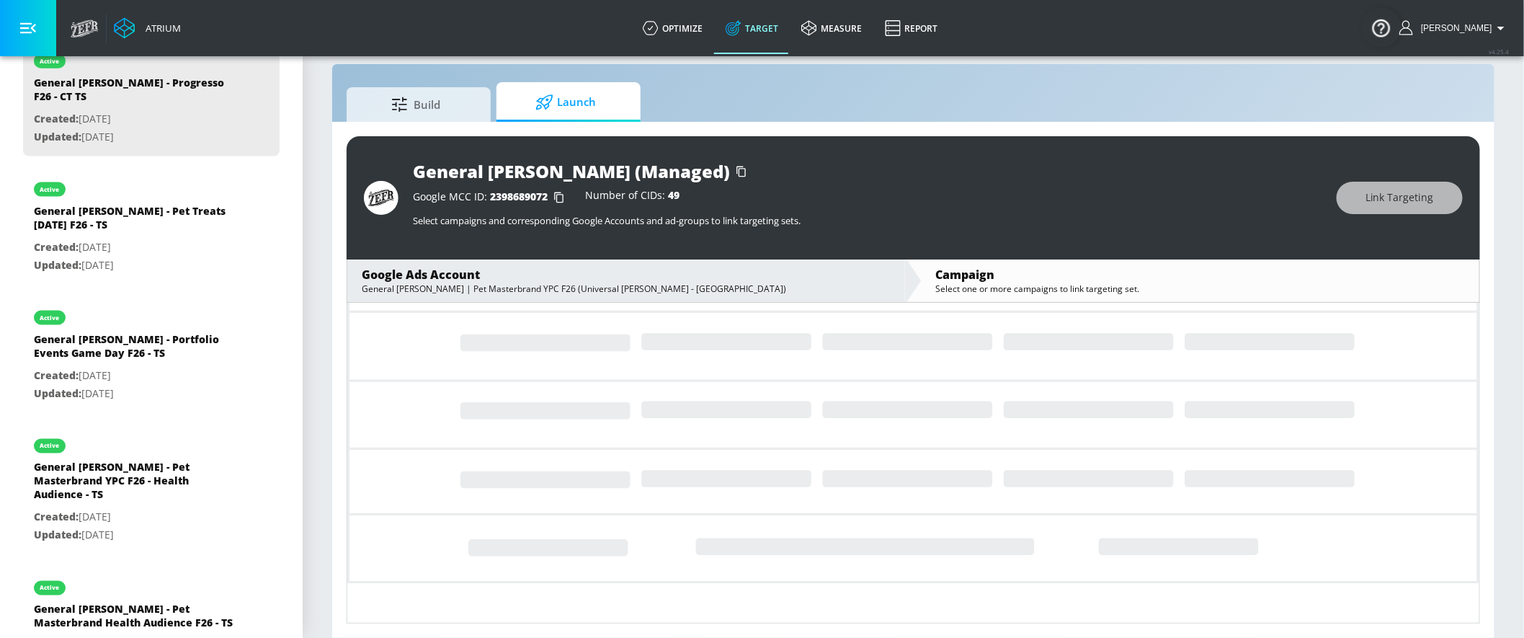
scroll to position [78, 0]
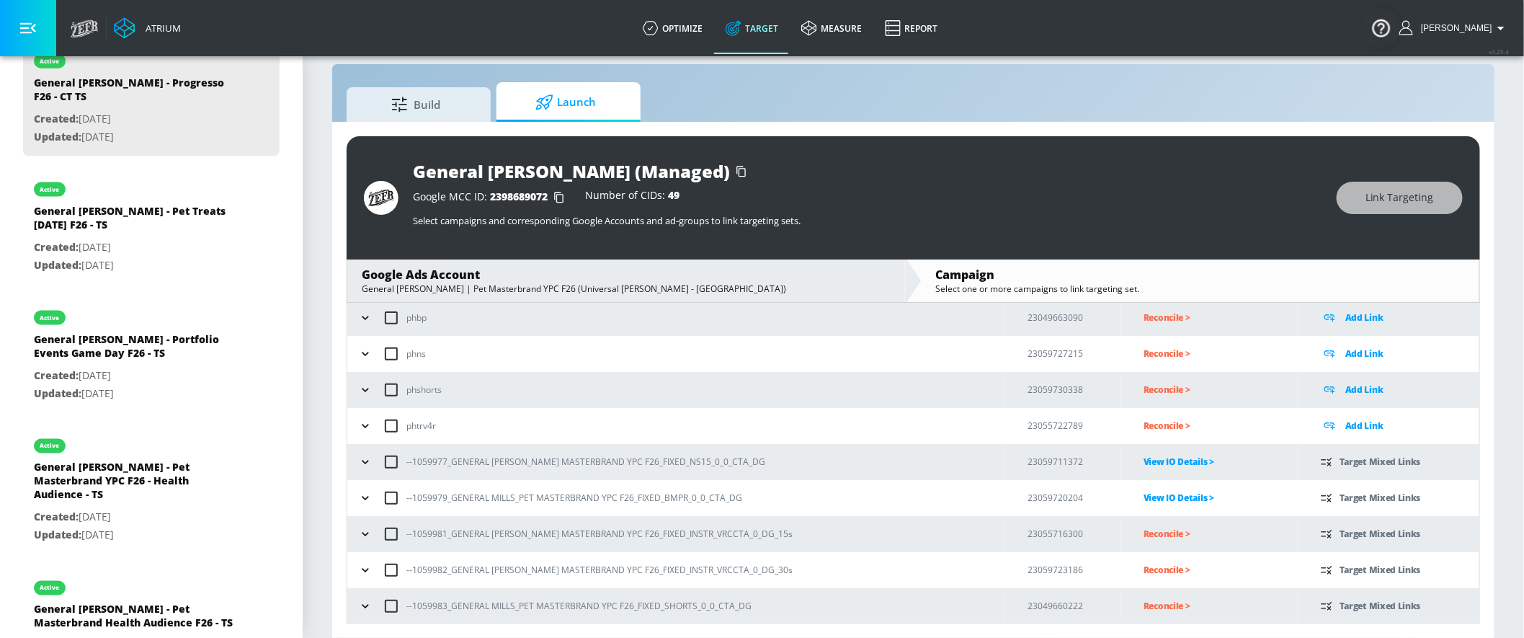
click at [1149, 530] on p "Reconcile >" at bounding box center [1220, 533] width 154 height 17
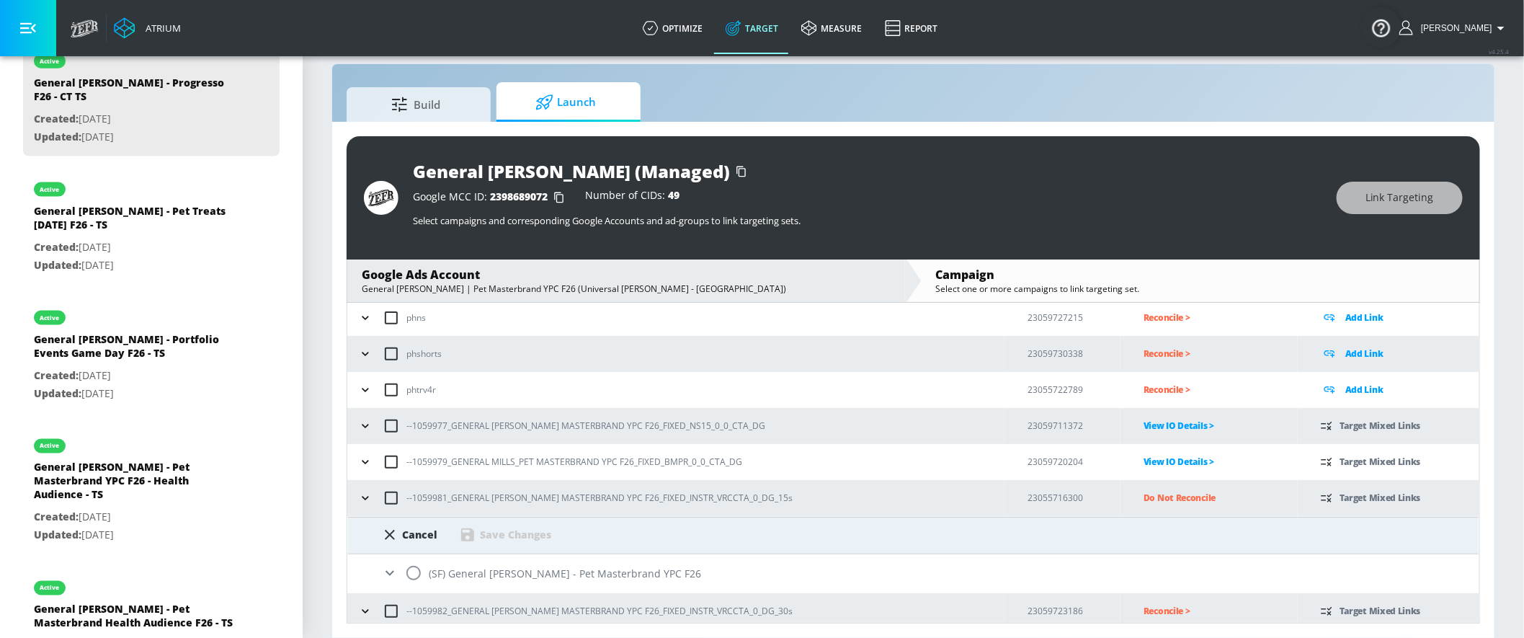
scroll to position [156, 0]
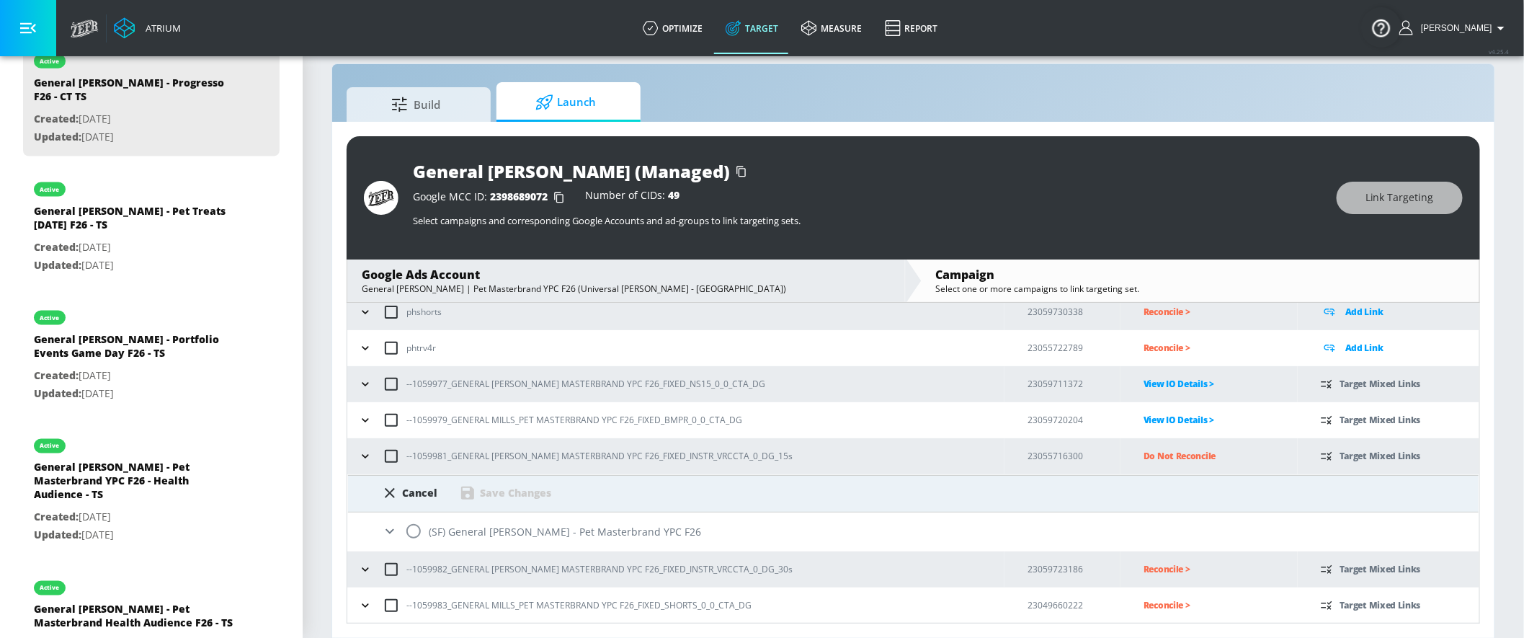
click at [414, 530] on input "radio" at bounding box center [413, 531] width 30 height 30
radio input "true"
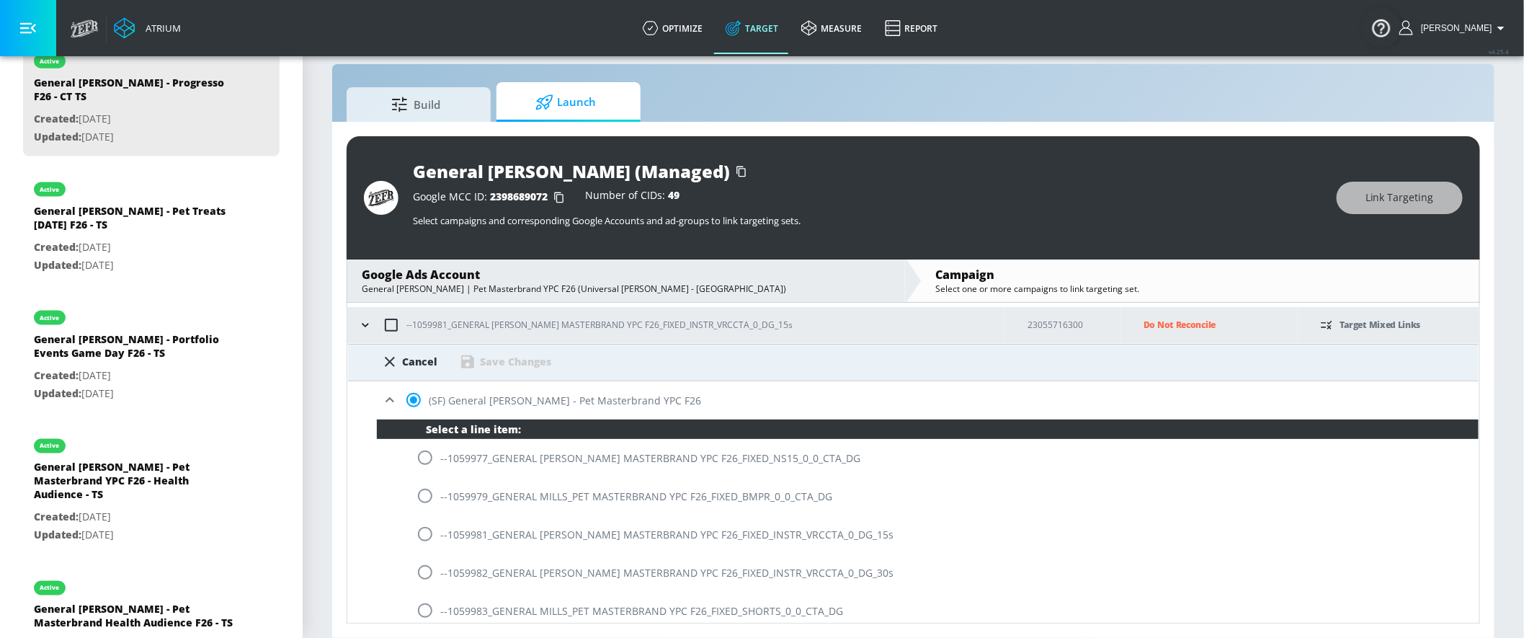
scroll to position [288, 0]
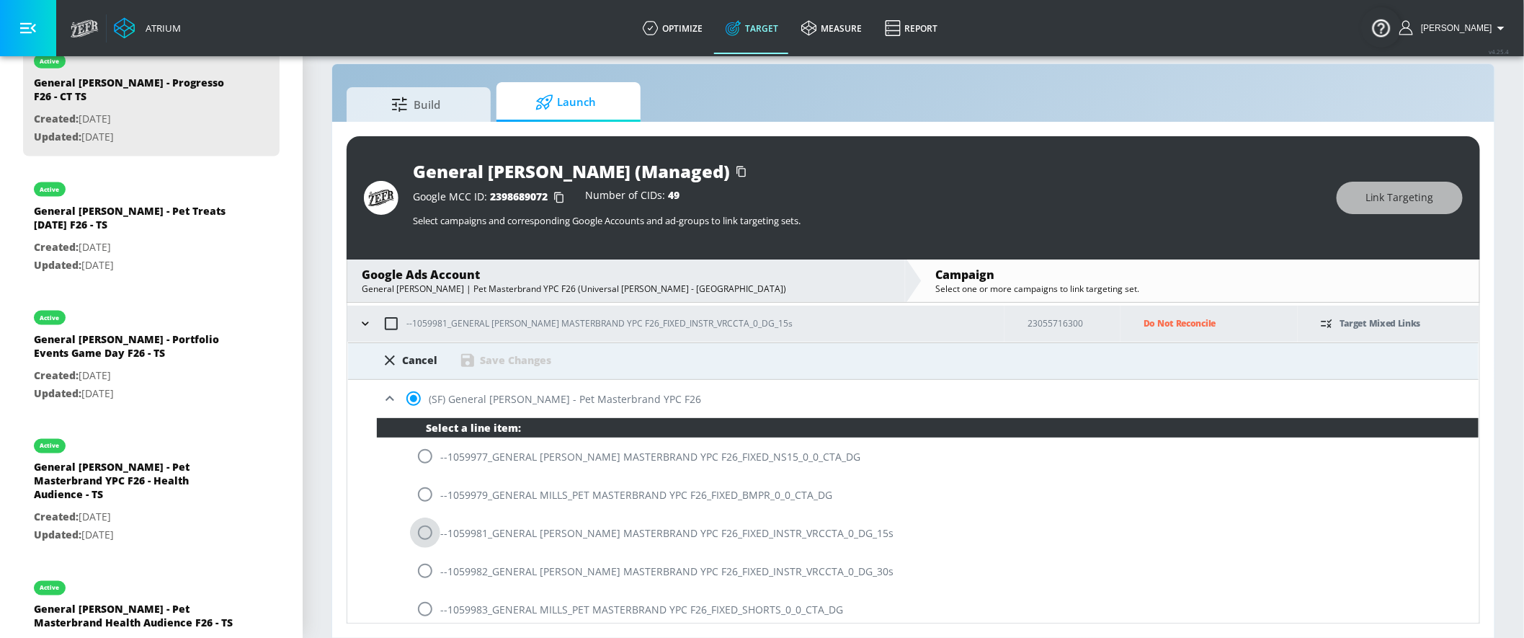
click at [423, 529] on input "radio" at bounding box center [425, 532] width 30 height 30
radio input "true"
click at [500, 362] on div "Save Changes" at bounding box center [515, 360] width 71 height 14
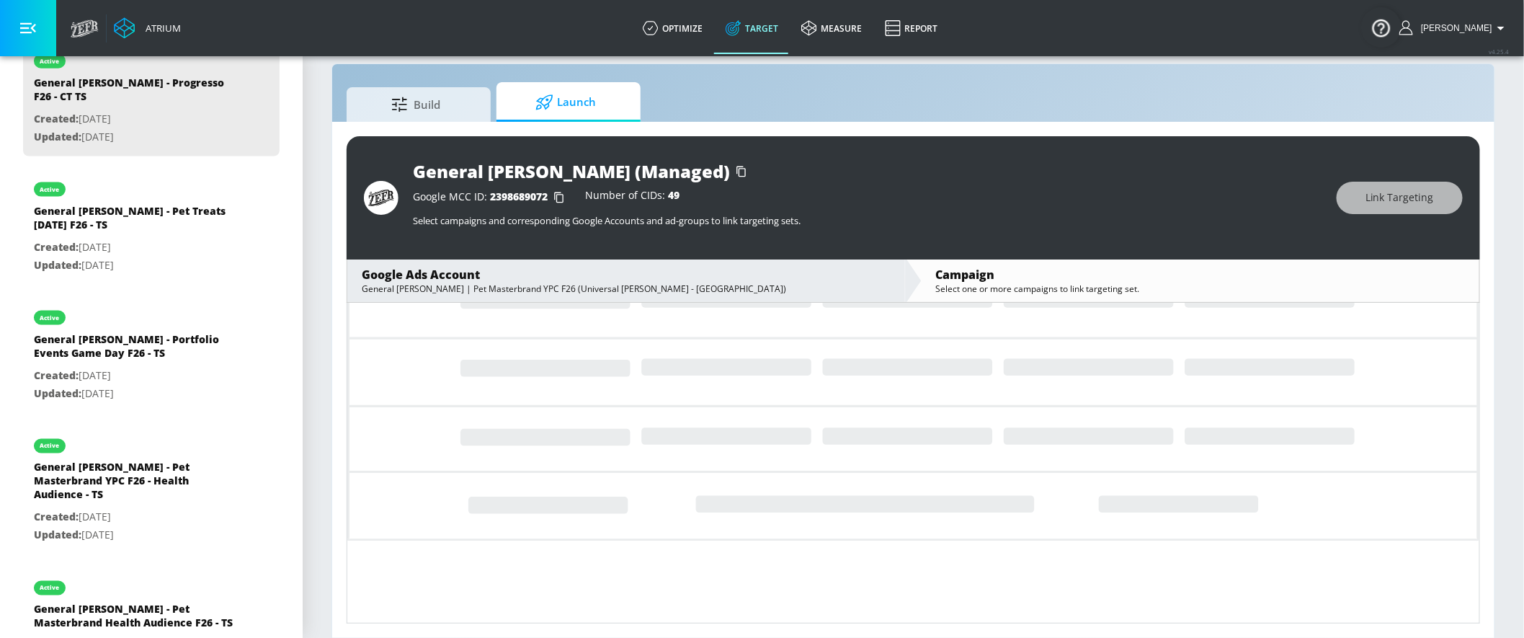
scroll to position [78, 0]
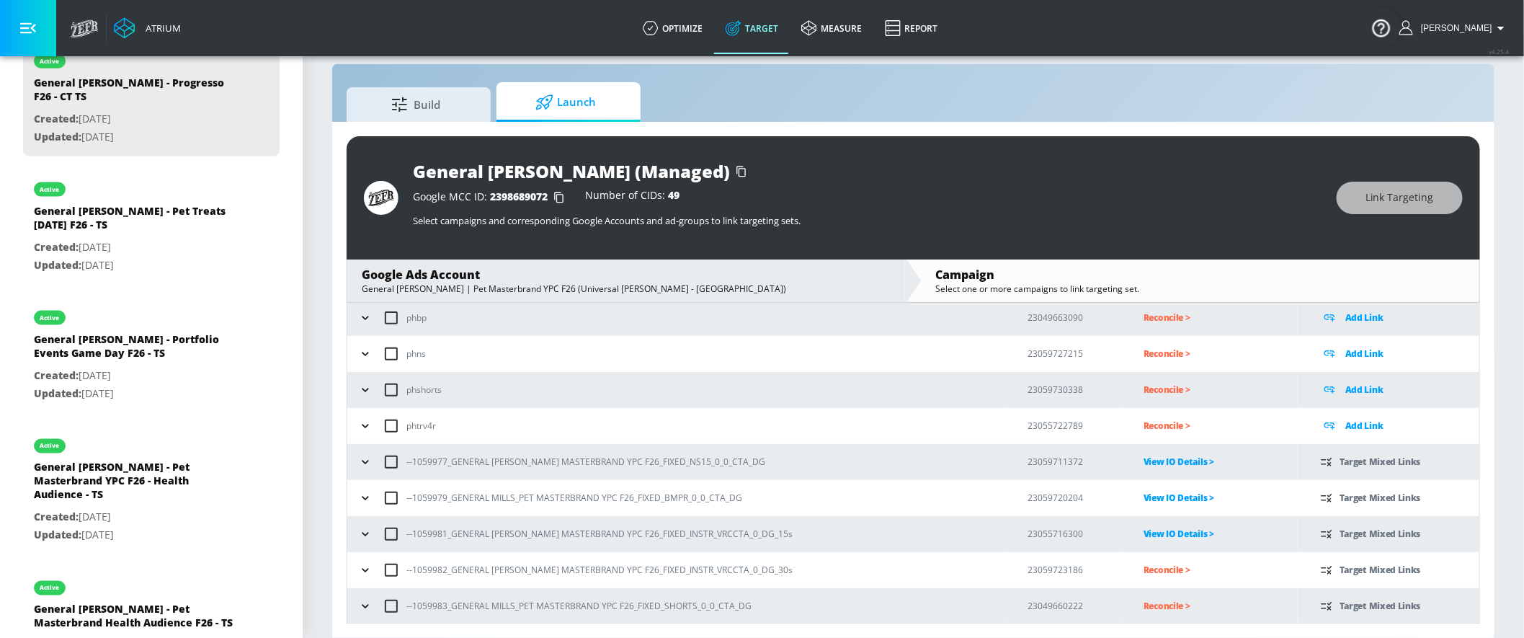
click at [1151, 565] on p "Reconcile >" at bounding box center [1220, 569] width 154 height 17
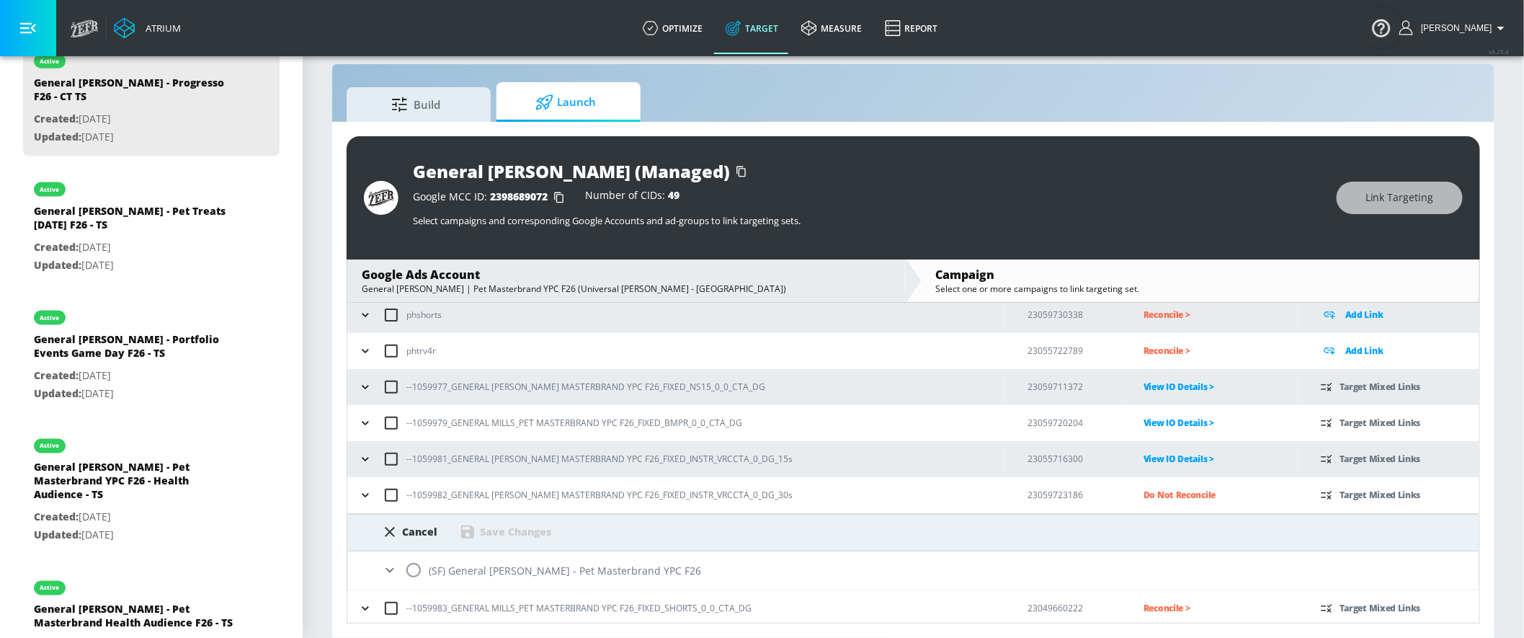
scroll to position [156, 0]
click at [409, 563] on input "radio" at bounding box center [413, 567] width 30 height 30
radio input "true"
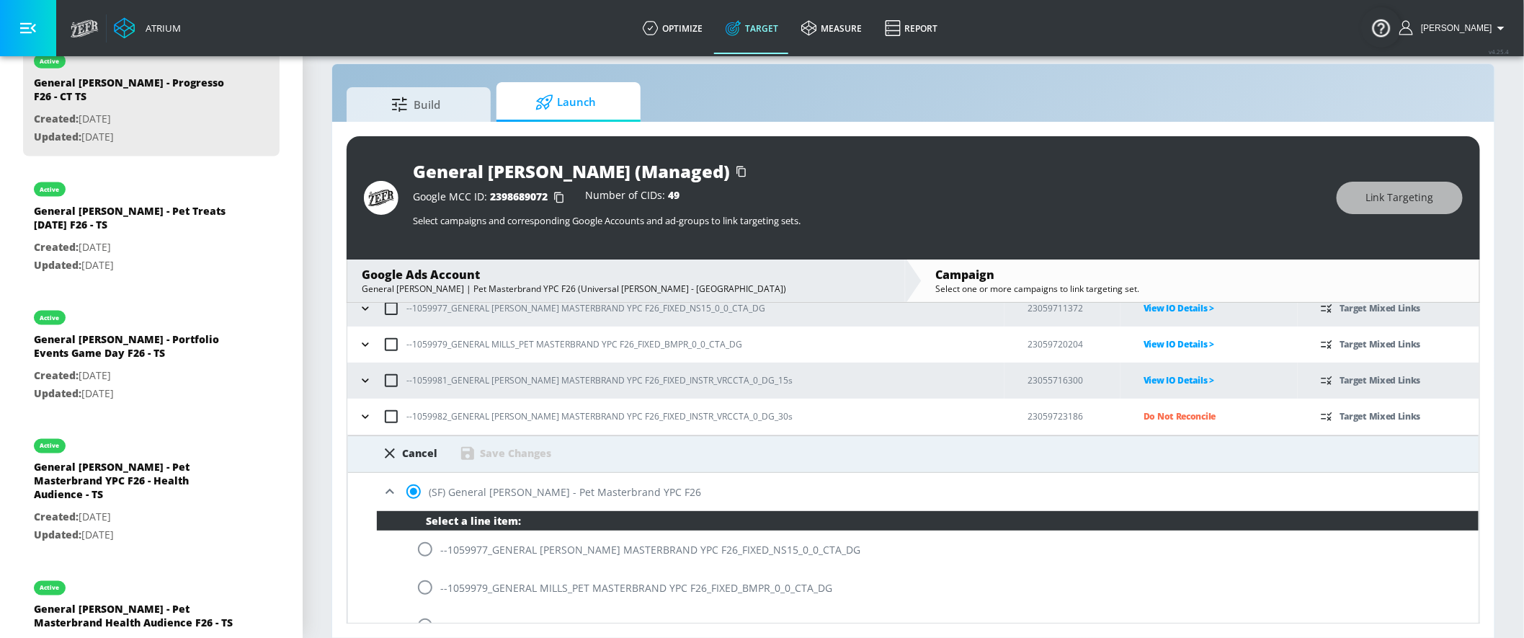
scroll to position [365, 0]
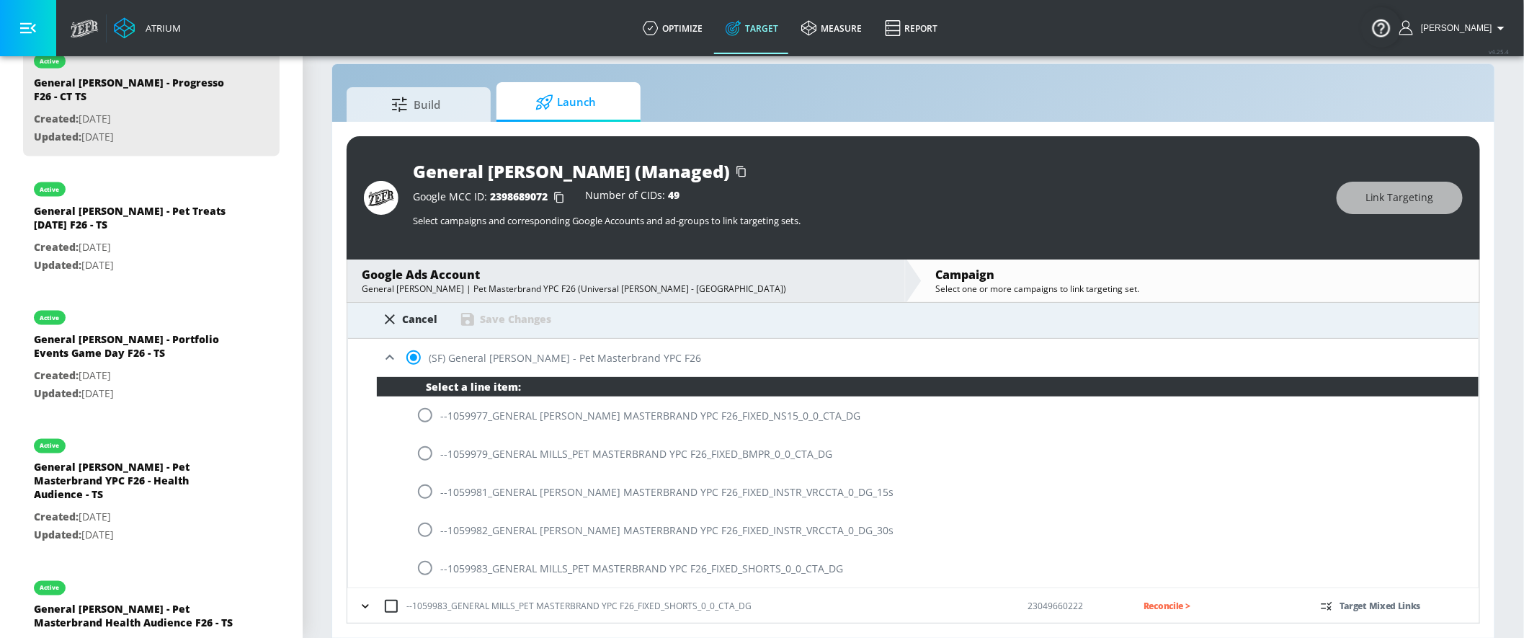
click at [427, 532] on input "radio" at bounding box center [425, 529] width 30 height 30
radio input "true"
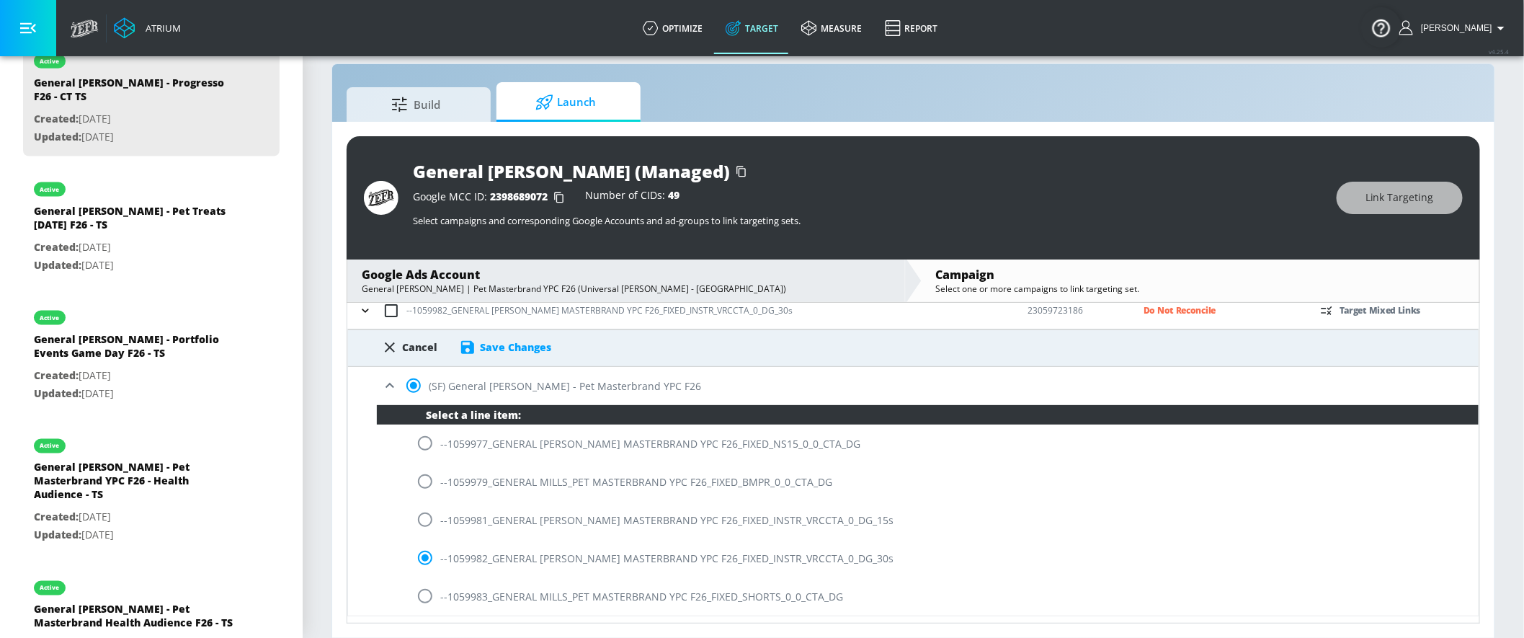
click at [493, 350] on div "Save Changes" at bounding box center [515, 347] width 71 height 14
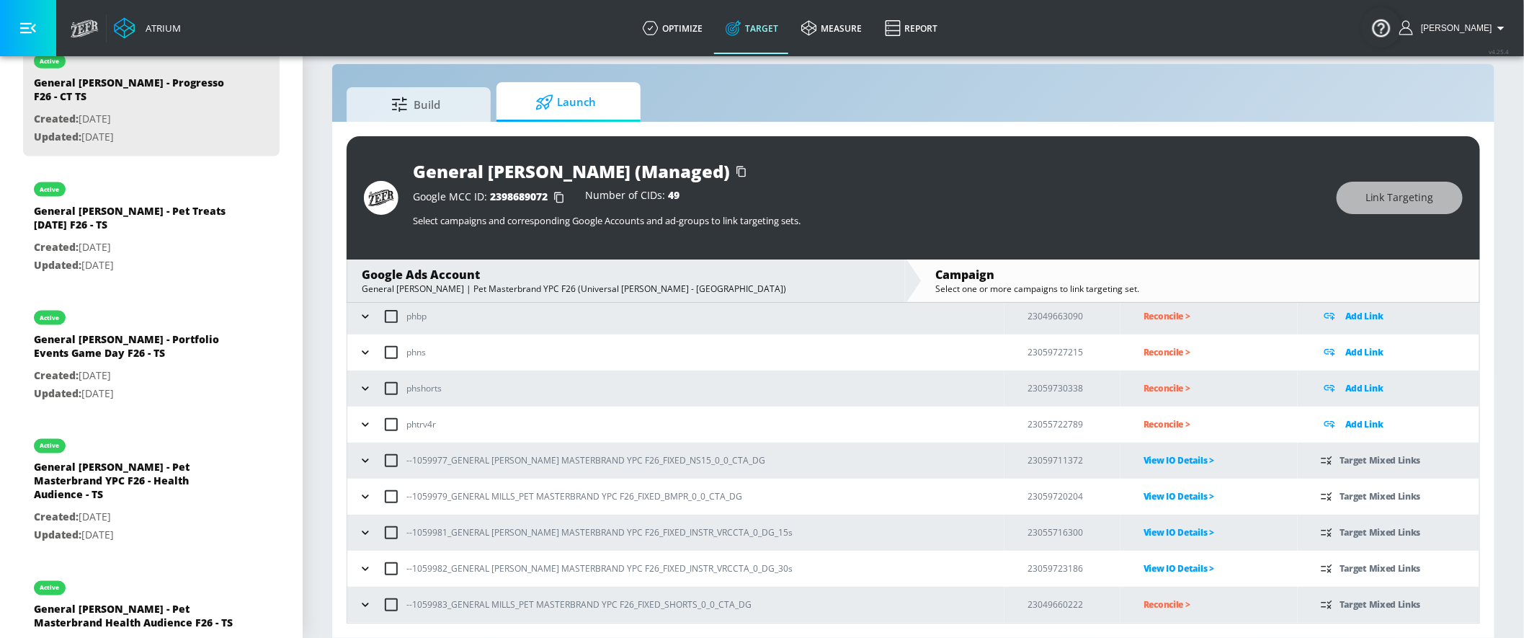
scroll to position [78, 0]
click at [1150, 573] on p "Reconcile >" at bounding box center [1220, 605] width 154 height 17
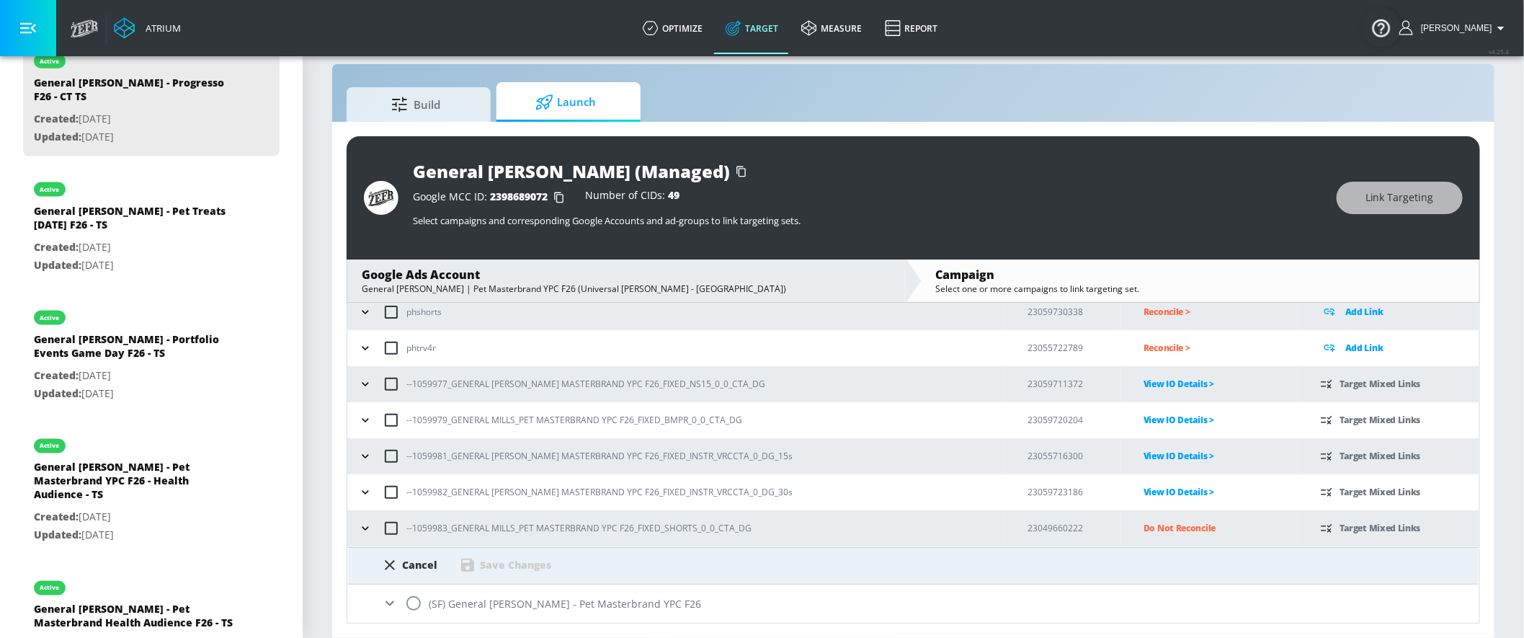
click at [408, 573] on input "radio" at bounding box center [413, 603] width 30 height 30
radio input "true"
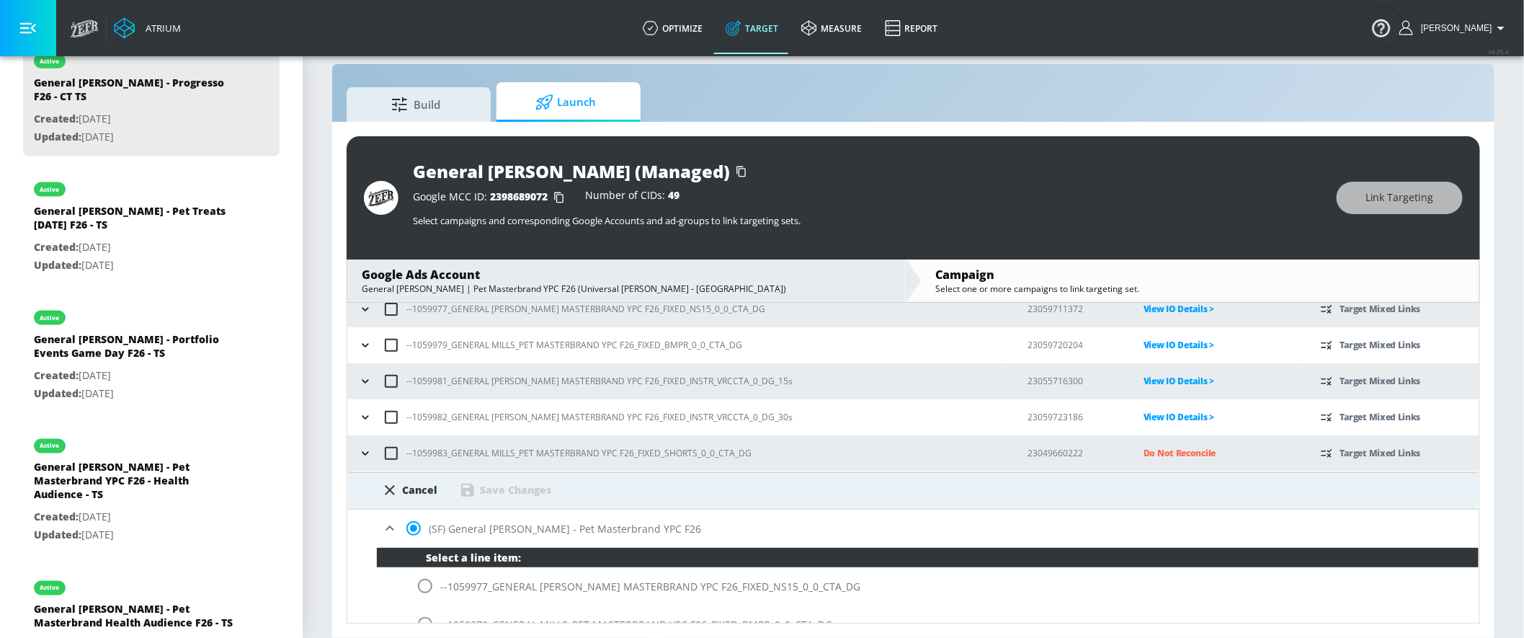
scroll to position [365, 0]
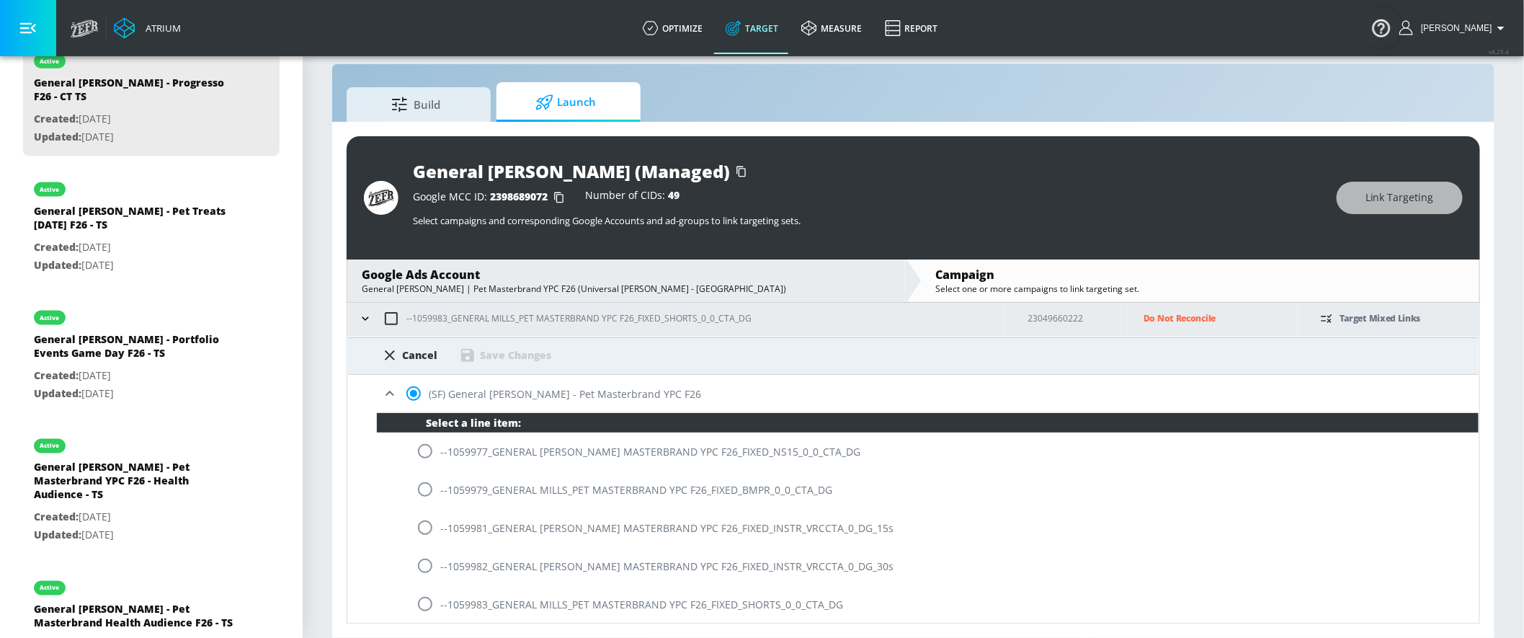
click at [421, 573] on input "radio" at bounding box center [425, 604] width 30 height 30
radio input "true"
click at [515, 352] on div "Save Changes" at bounding box center [515, 355] width 71 height 14
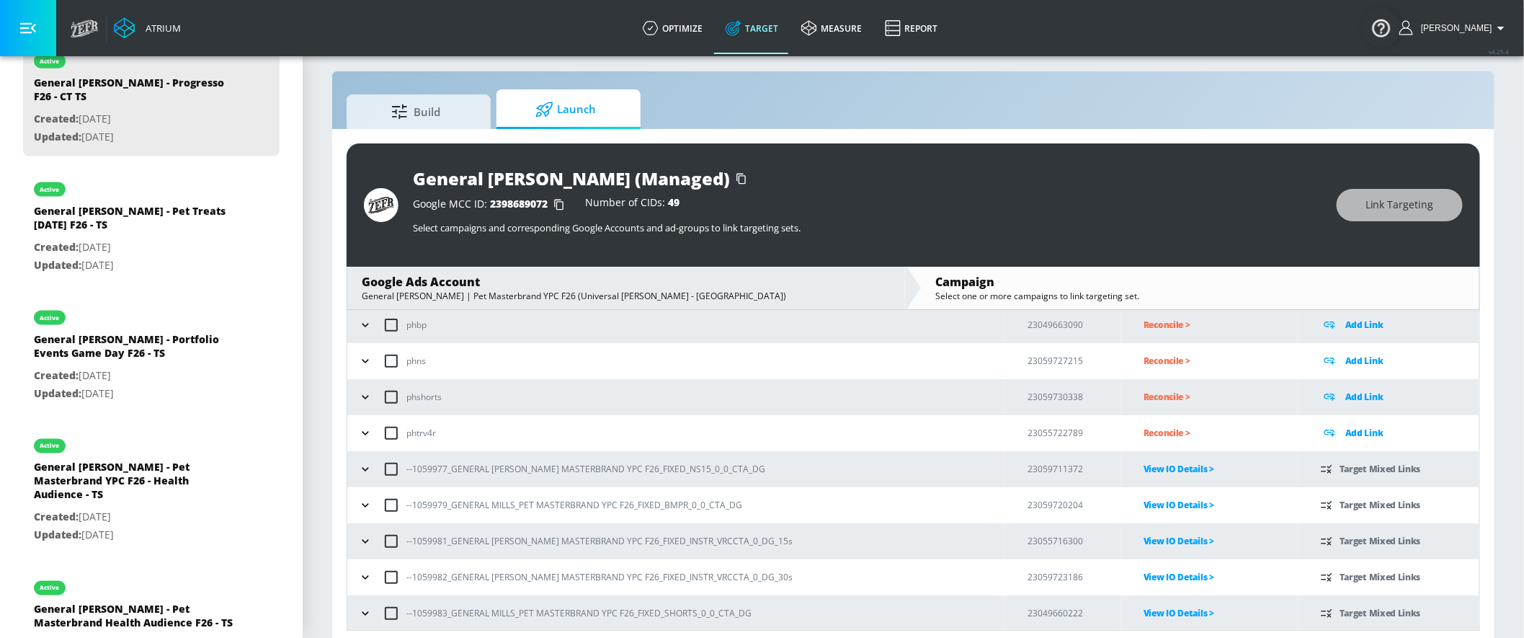
scroll to position [20, 0]
